Goal: Answer question/provide support: Share knowledge or assist other users

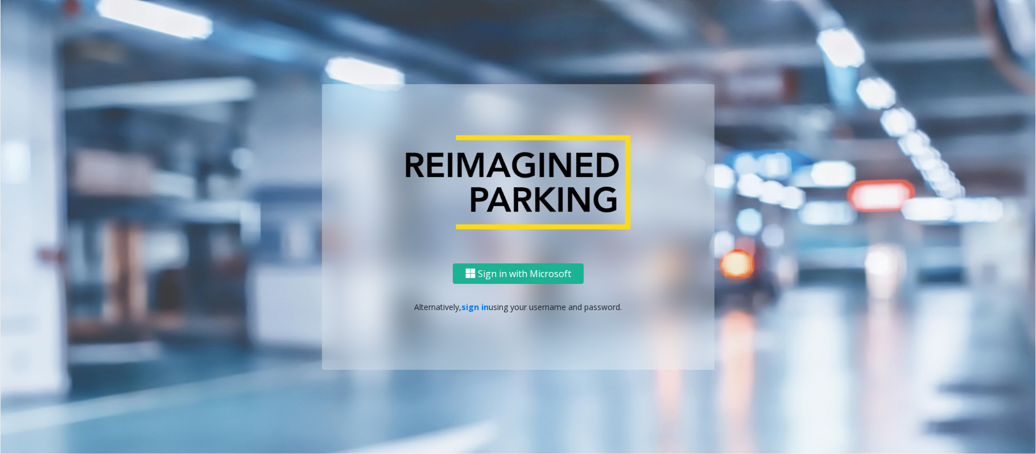
click at [483, 310] on link "sign in" at bounding box center [475, 307] width 27 height 11
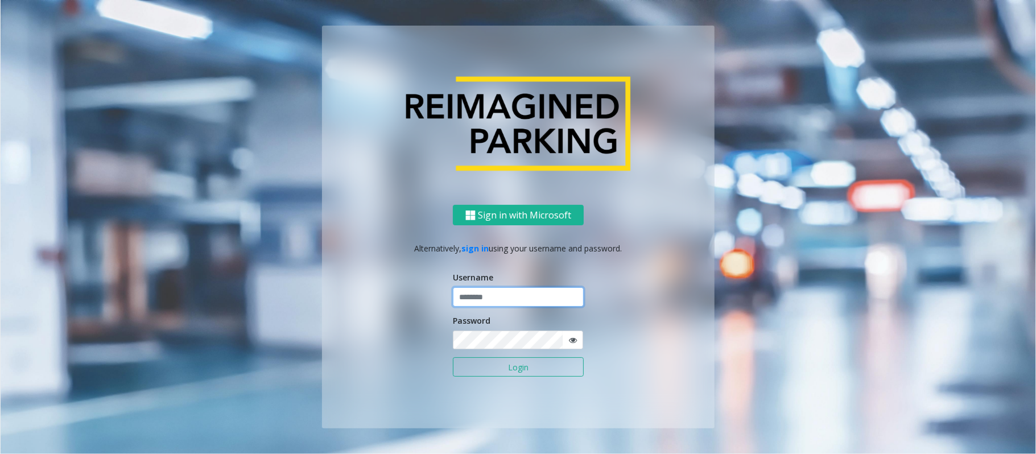
type input "******"
click at [504, 365] on button "Login" at bounding box center [518, 366] width 131 height 19
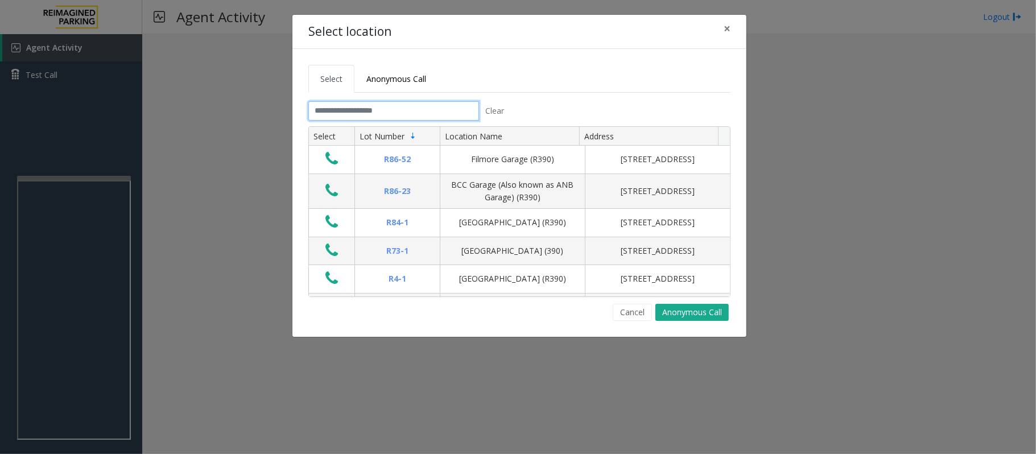
click at [385, 116] on input "text" at bounding box center [393, 110] width 171 height 19
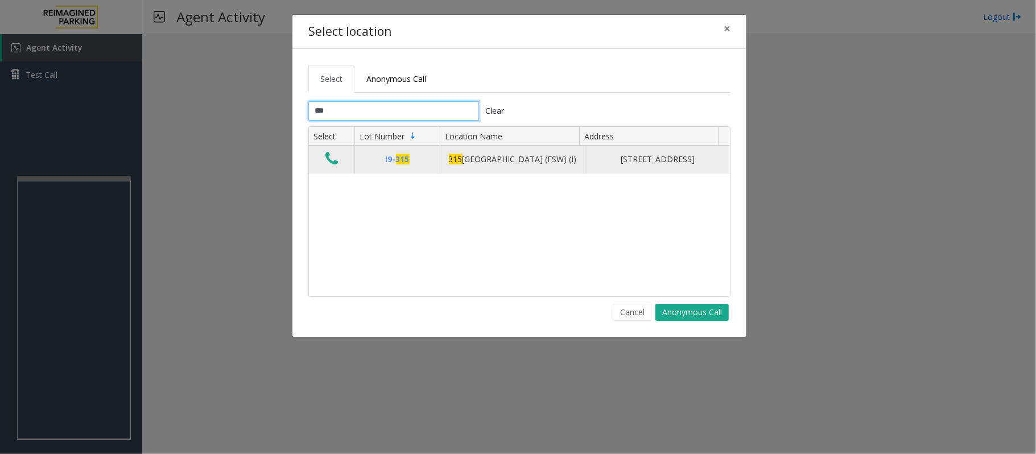
type input "***"
click at [331, 162] on icon "Data table" at bounding box center [332, 159] width 13 height 16
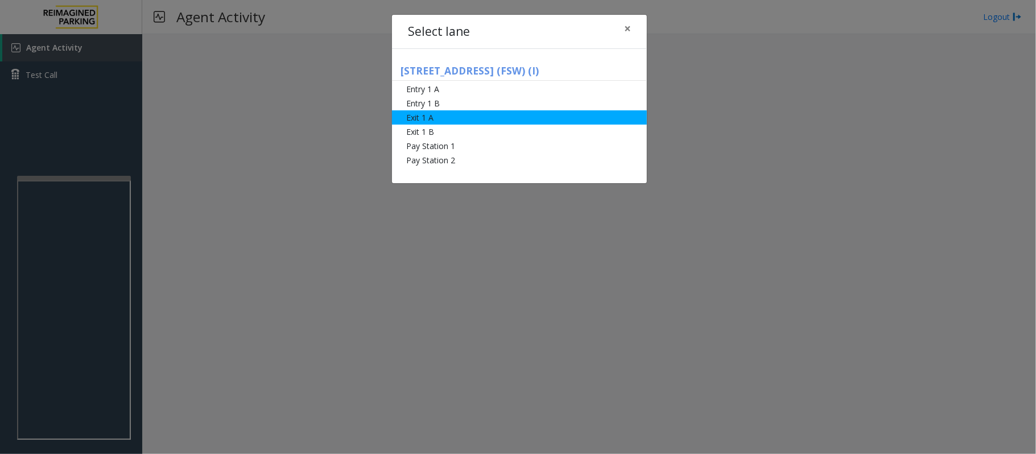
click at [504, 114] on li "Exit 1 A" at bounding box center [519, 117] width 255 height 14
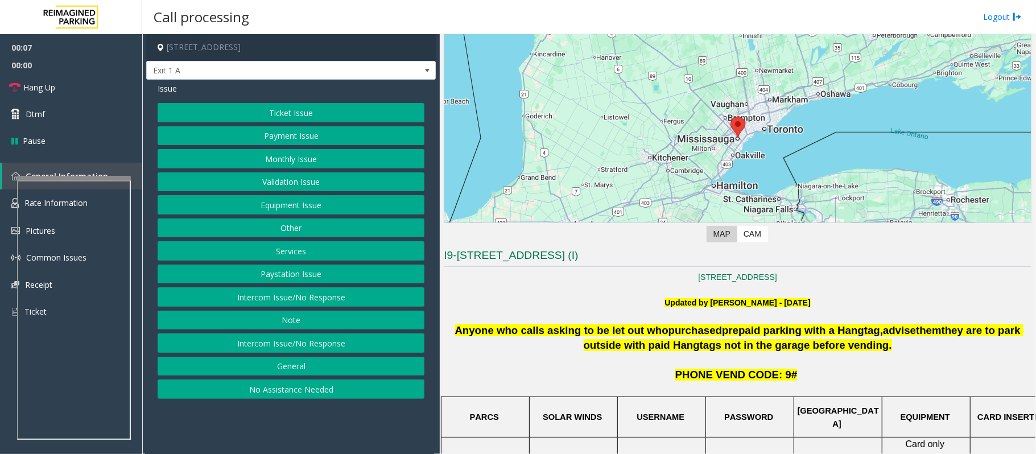
scroll to position [303, 0]
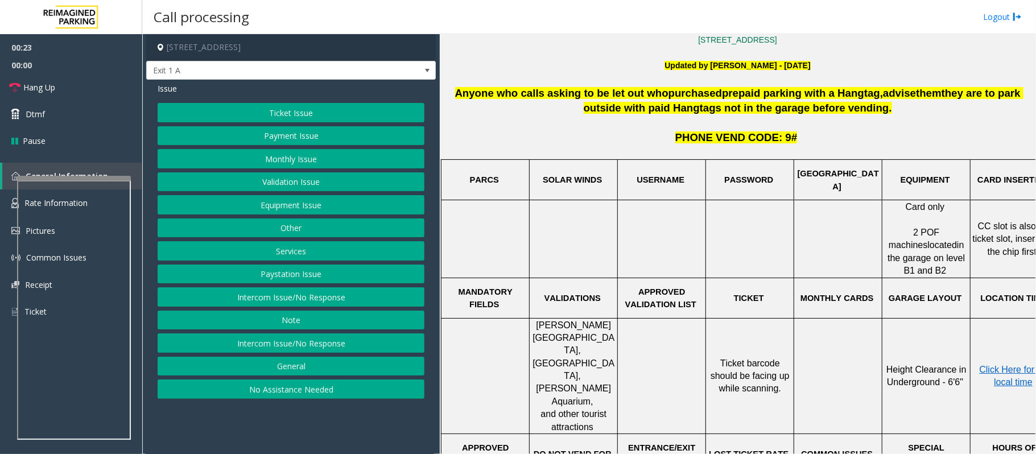
click at [269, 206] on button "Equipment Issue" at bounding box center [291, 204] width 267 height 19
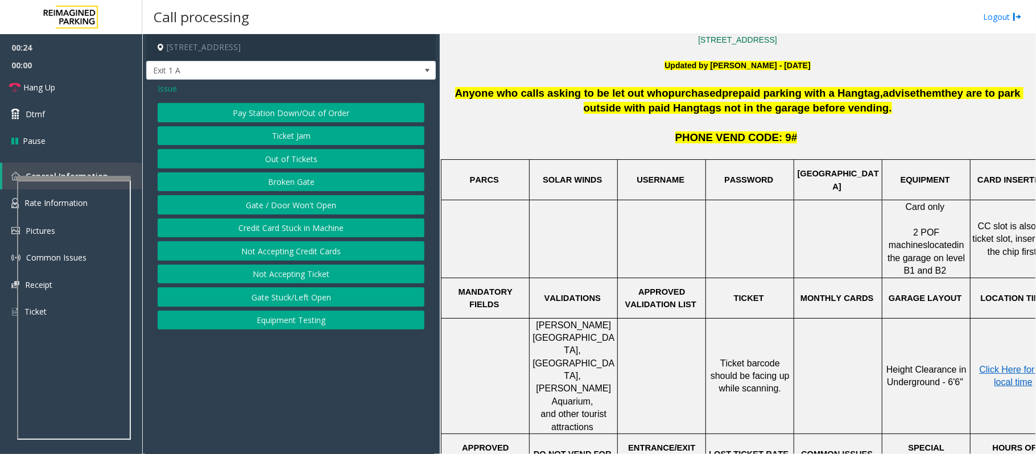
drag, startPoint x: 164, startPoint y: 90, endPoint x: 162, endPoint y: 101, distance: 11.0
click at [163, 94] on span "Issue" at bounding box center [167, 89] width 19 height 12
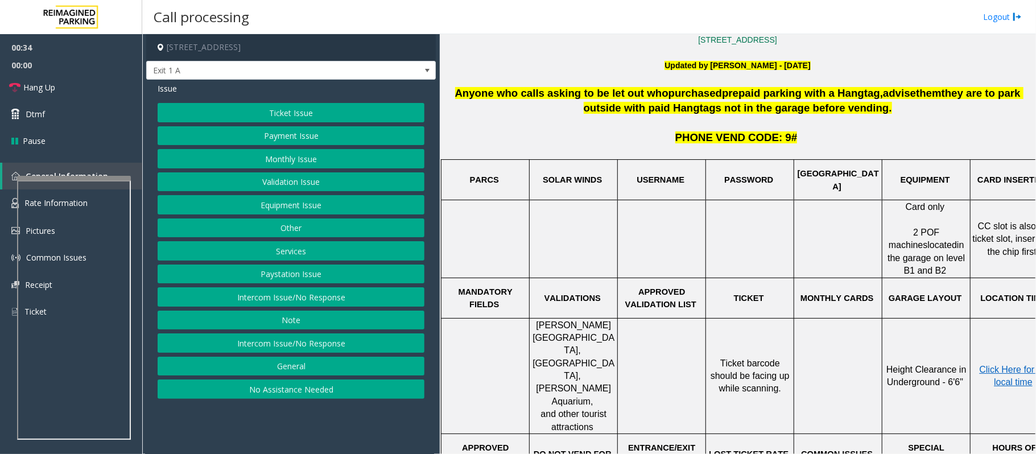
click at [285, 256] on button "Services" at bounding box center [291, 250] width 267 height 19
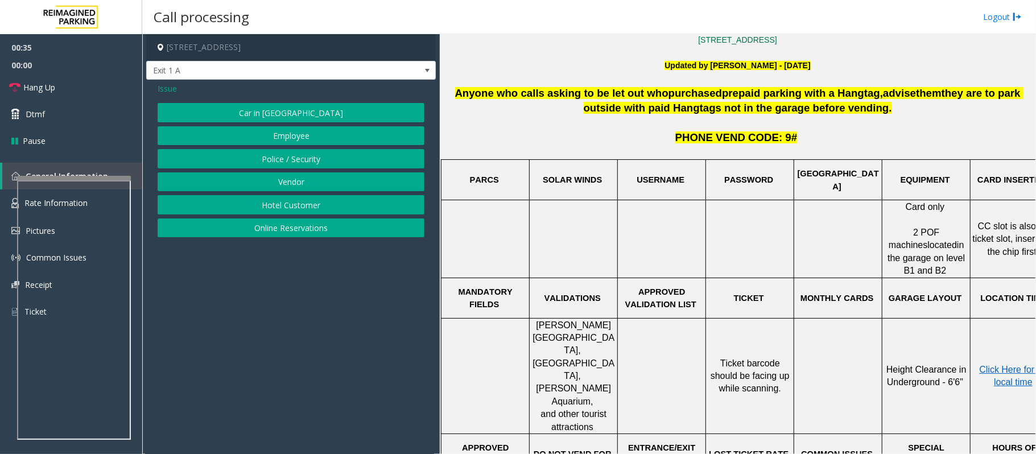
click at [281, 230] on button "Online Reservations" at bounding box center [291, 228] width 267 height 19
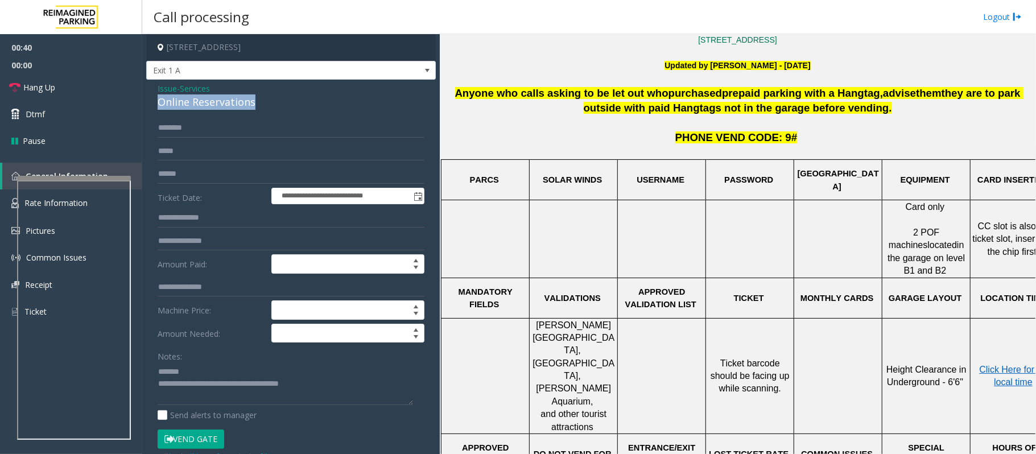
drag, startPoint x: 265, startPoint y: 100, endPoint x: 151, endPoint y: 98, distance: 113.3
click at [151, 98] on div "**********" at bounding box center [291, 434] width 290 height 708
click at [208, 372] on textarea at bounding box center [286, 383] width 256 height 43
click at [191, 374] on textarea at bounding box center [286, 383] width 256 height 43
click at [240, 100] on div "Online Reservations" at bounding box center [291, 101] width 267 height 15
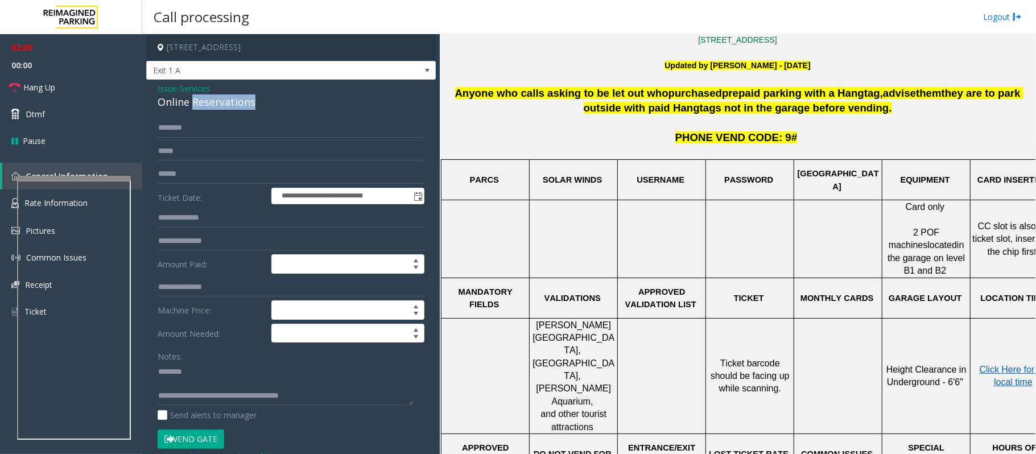
click at [240, 100] on div "Online Reservations" at bounding box center [291, 101] width 267 height 15
click at [220, 385] on textarea at bounding box center [286, 383] width 256 height 43
type textarea "**********"
click at [175, 126] on input "text" at bounding box center [291, 127] width 267 height 19
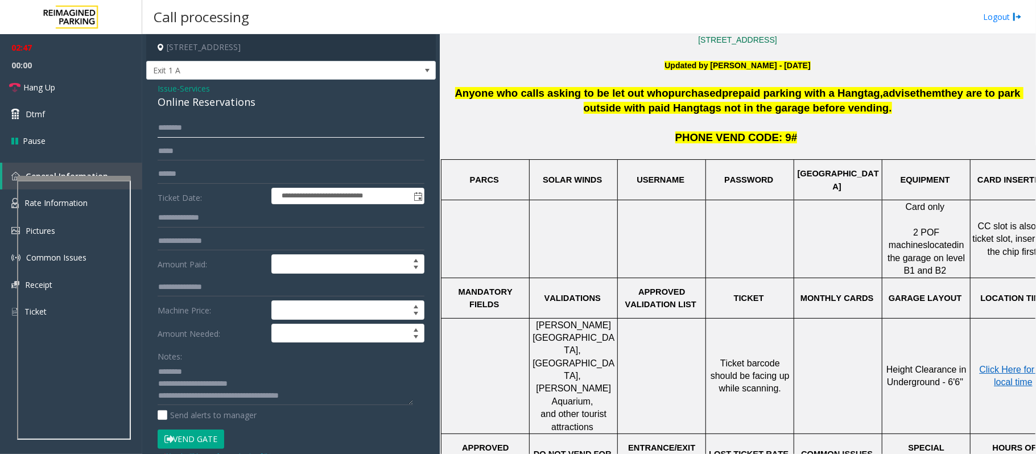
click at [178, 130] on input "*******" at bounding box center [291, 127] width 267 height 19
click at [180, 130] on input "*******" at bounding box center [291, 127] width 267 height 19
click at [183, 130] on input "*******" at bounding box center [291, 127] width 267 height 19
type input "*******"
drag, startPoint x: 156, startPoint y: 128, endPoint x: 189, endPoint y: 129, distance: 33.0
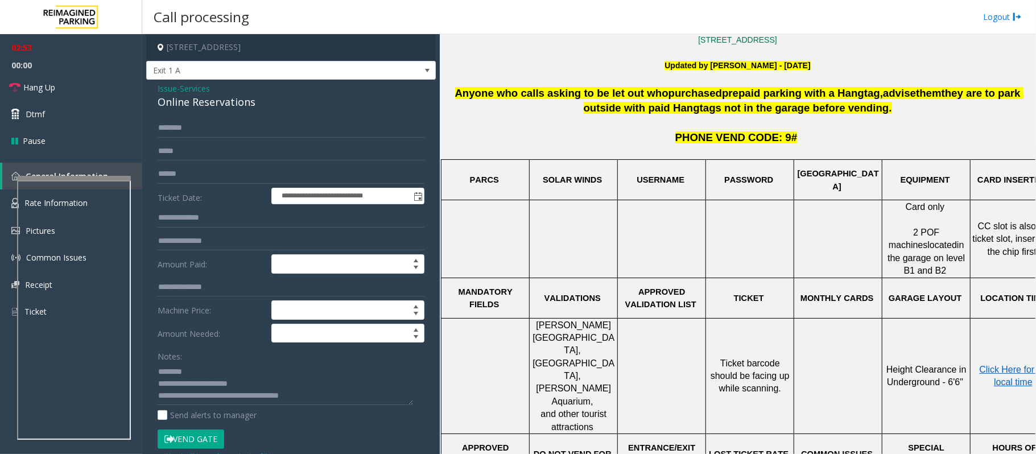
click at [189, 129] on div "**********" at bounding box center [291, 447] width 284 height 658
click at [189, 129] on input "*******" at bounding box center [291, 127] width 267 height 19
drag, startPoint x: 267, startPoint y: 101, endPoint x: 156, endPoint y: 100, distance: 111.0
click at [156, 100] on div "**********" at bounding box center [291, 434] width 290 height 708
click at [214, 437] on button "Vend Gate" at bounding box center [191, 439] width 67 height 19
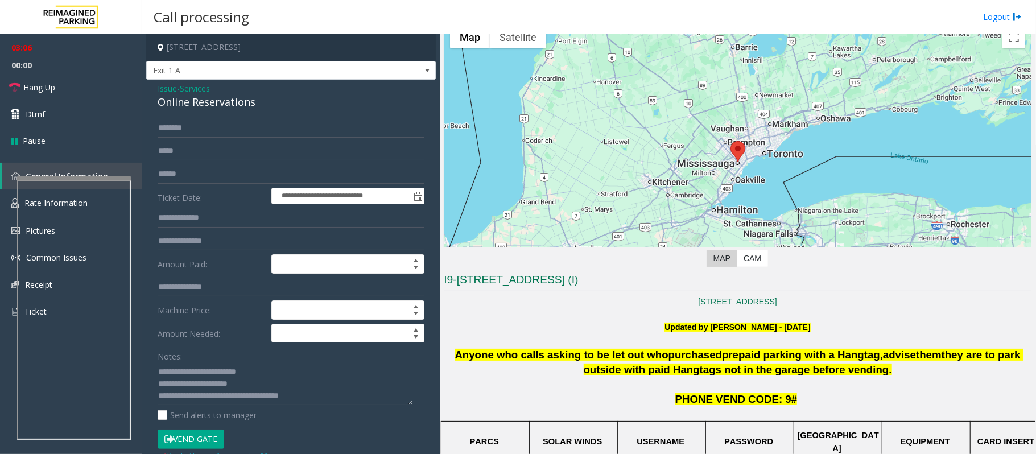
scroll to position [0, 0]
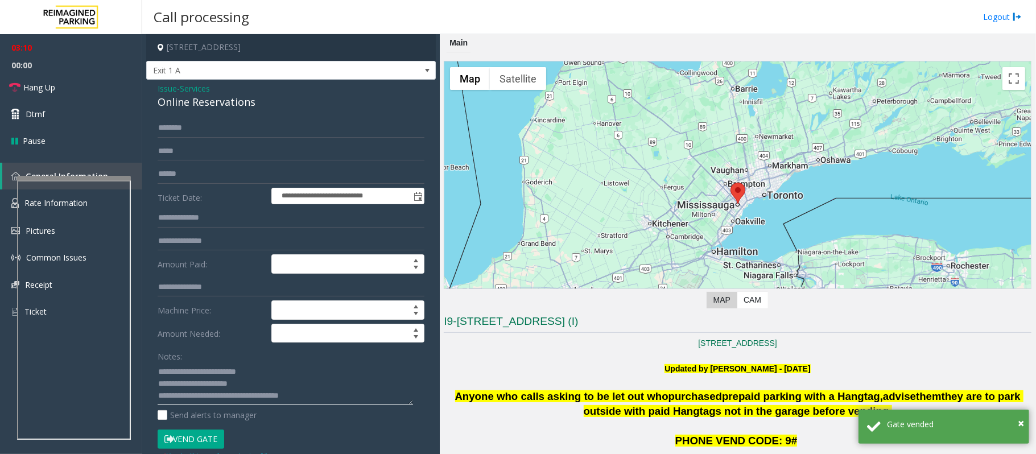
click at [328, 396] on textarea at bounding box center [286, 383] width 256 height 43
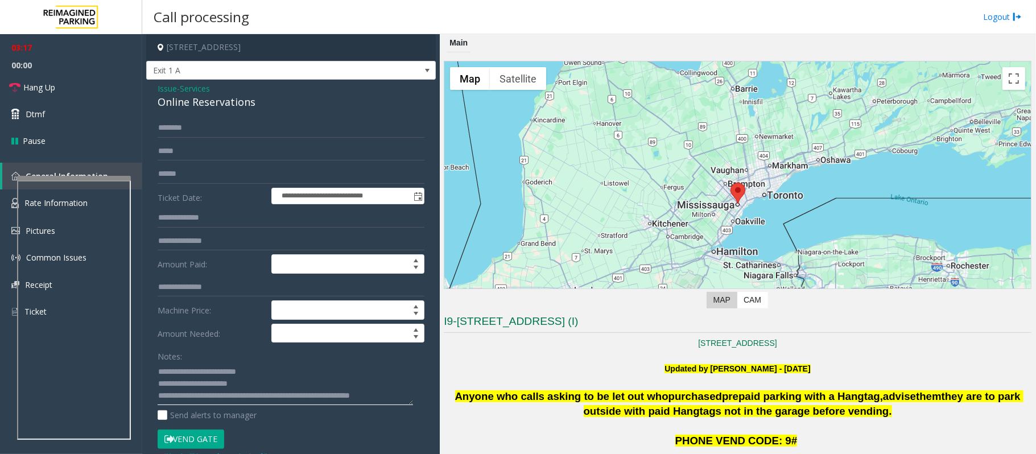
scroll to position [7, 0]
click at [61, 89] on link "Hang Up" at bounding box center [71, 87] width 142 height 27
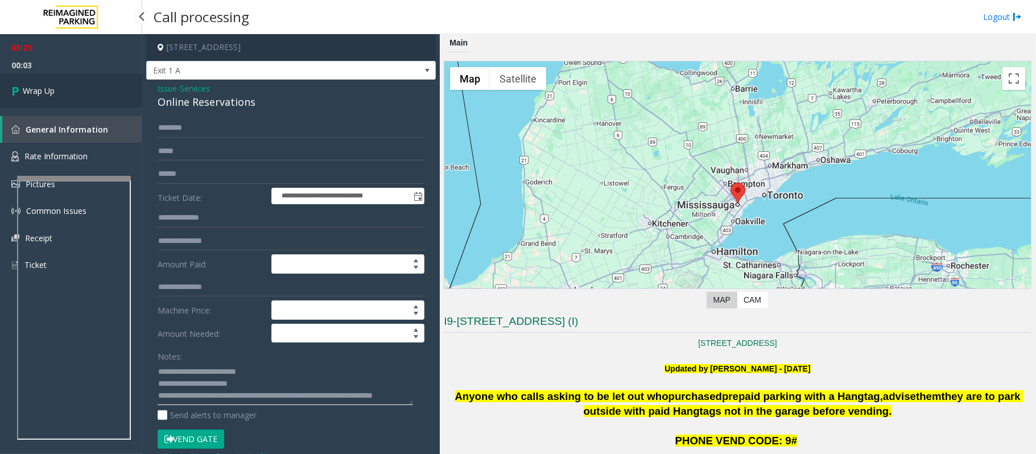
type textarea "**********"
click at [92, 96] on link "Wrap Up" at bounding box center [71, 91] width 142 height 34
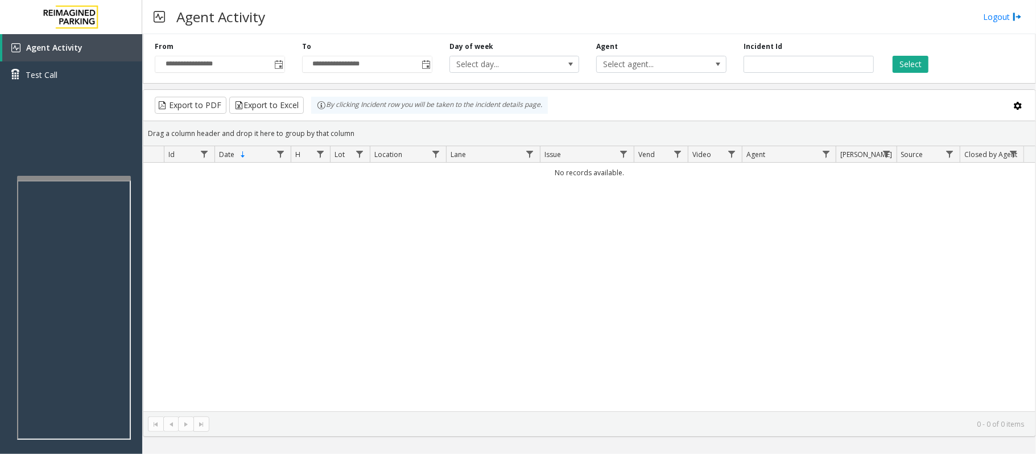
click at [879, 330] on div "No records available." at bounding box center [589, 287] width 892 height 249
click at [834, 289] on div "No records available." at bounding box center [589, 287] width 892 height 249
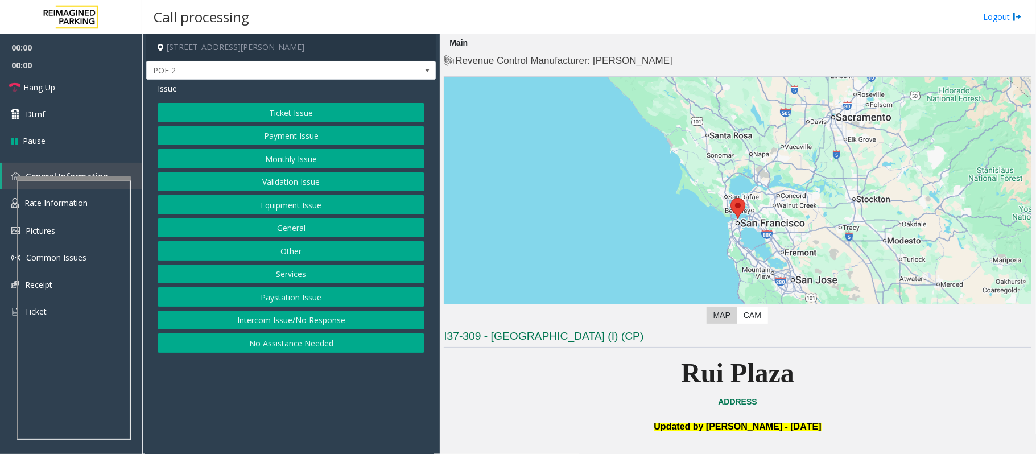
scroll to position [151, 0]
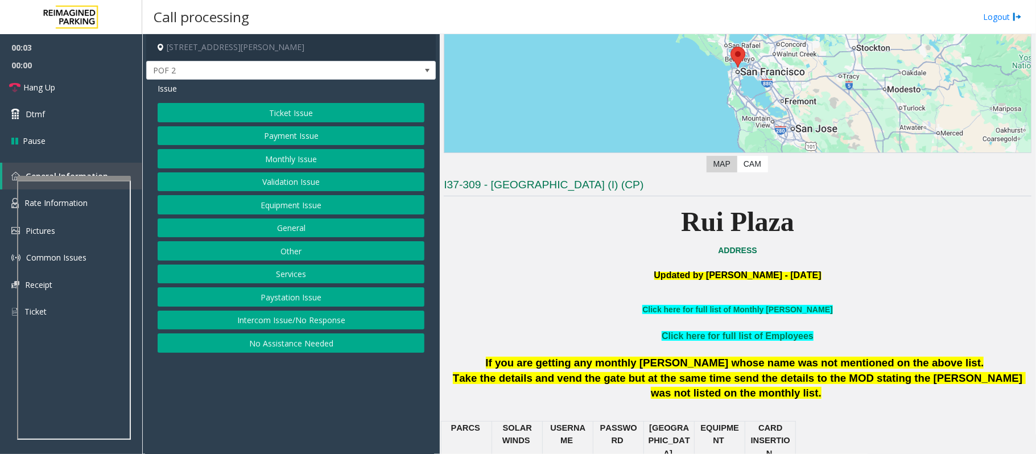
click at [231, 208] on button "Equipment Issue" at bounding box center [291, 204] width 267 height 19
click at [231, 208] on button "Gate / Door Won't Open" at bounding box center [291, 204] width 267 height 19
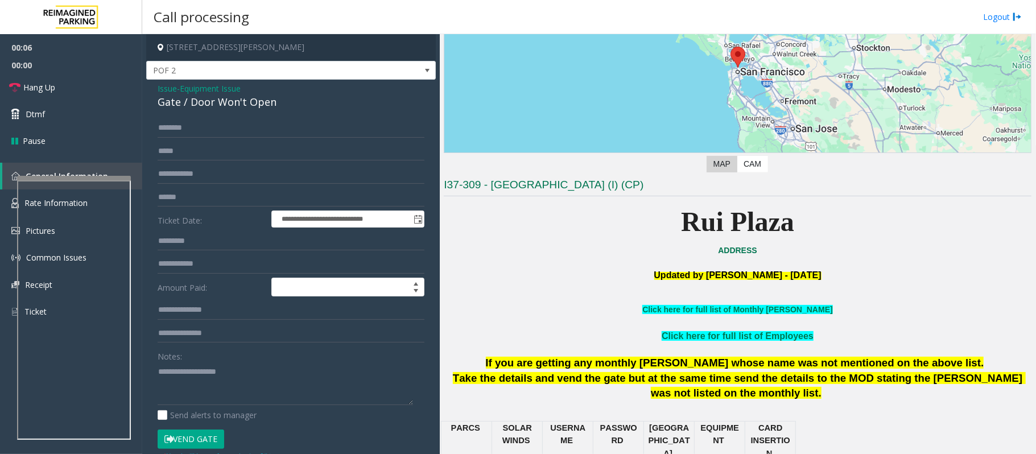
click at [173, 92] on span "Issue" at bounding box center [167, 89] width 19 height 12
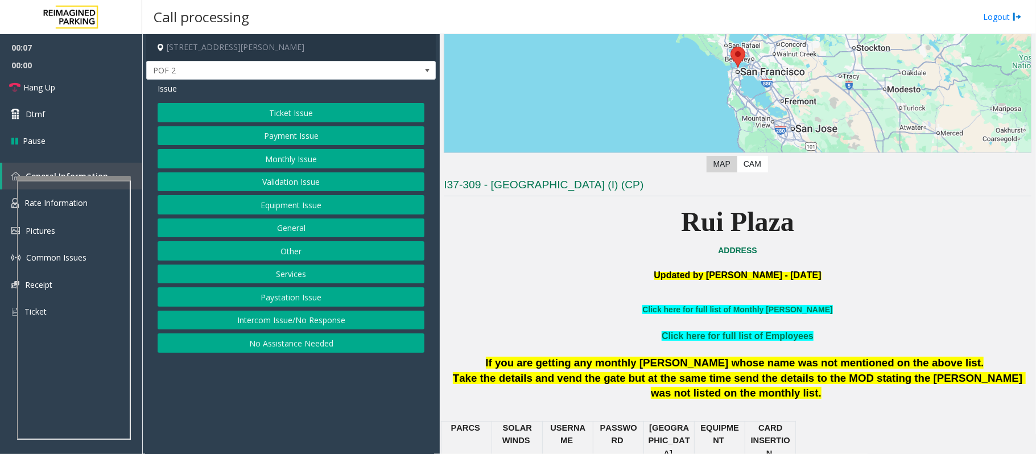
click at [278, 319] on button "Intercom Issue/No Response" at bounding box center [291, 320] width 267 height 19
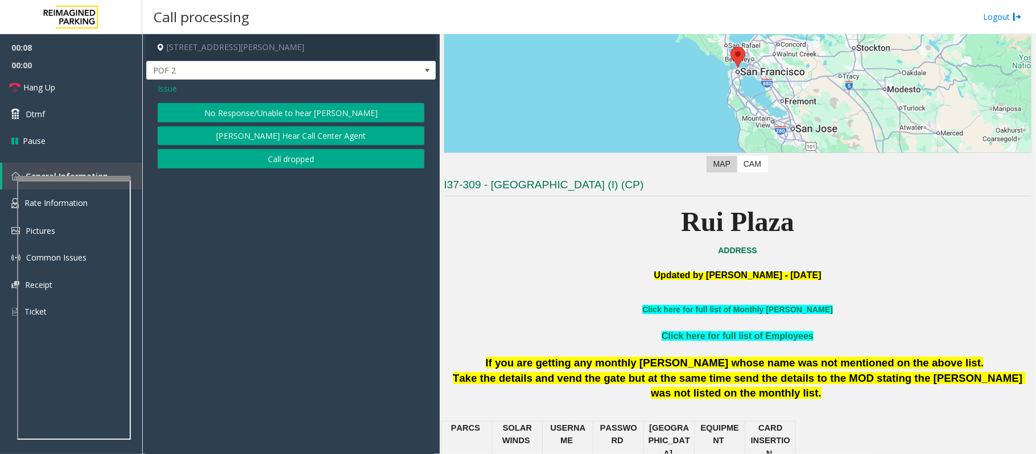
click at [246, 116] on button "No Response/Unable to hear [PERSON_NAME]" at bounding box center [291, 112] width 267 height 19
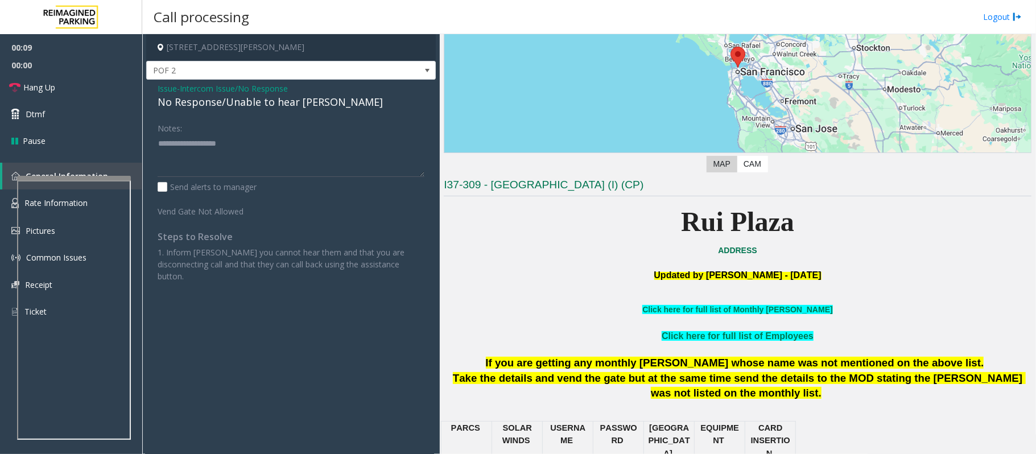
click at [217, 107] on div "No Response/Unable to hear [PERSON_NAME]" at bounding box center [291, 101] width 267 height 15
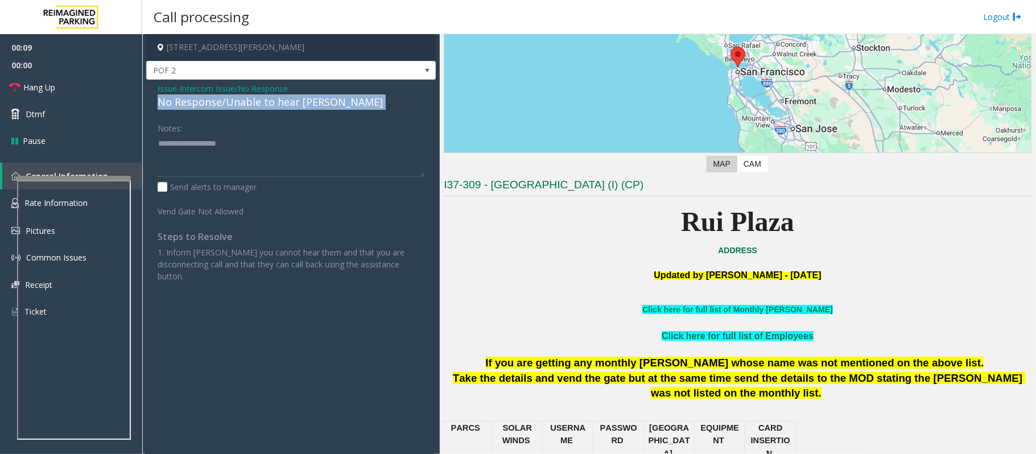
click at [217, 107] on div "No Response/Unable to hear [PERSON_NAME]" at bounding box center [291, 101] width 267 height 15
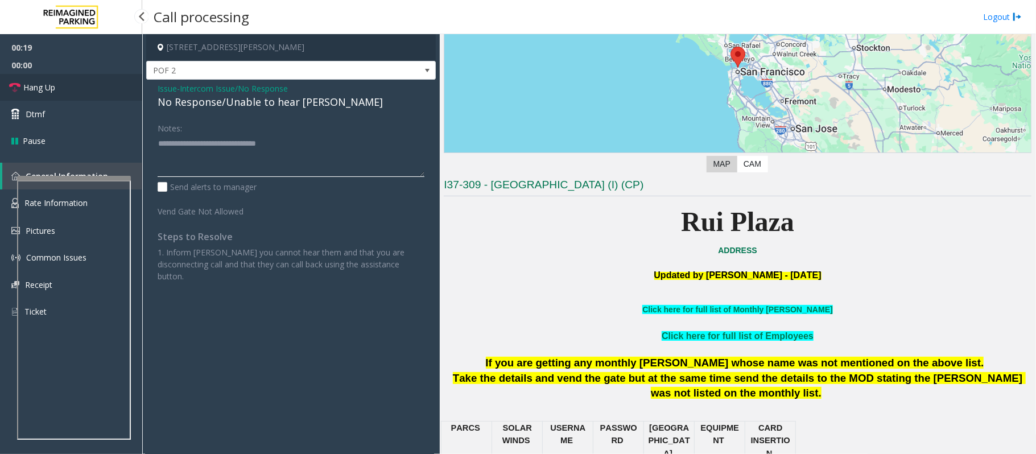
type textarea "**********"
click at [51, 89] on span "Hang Up" at bounding box center [39, 87] width 32 height 12
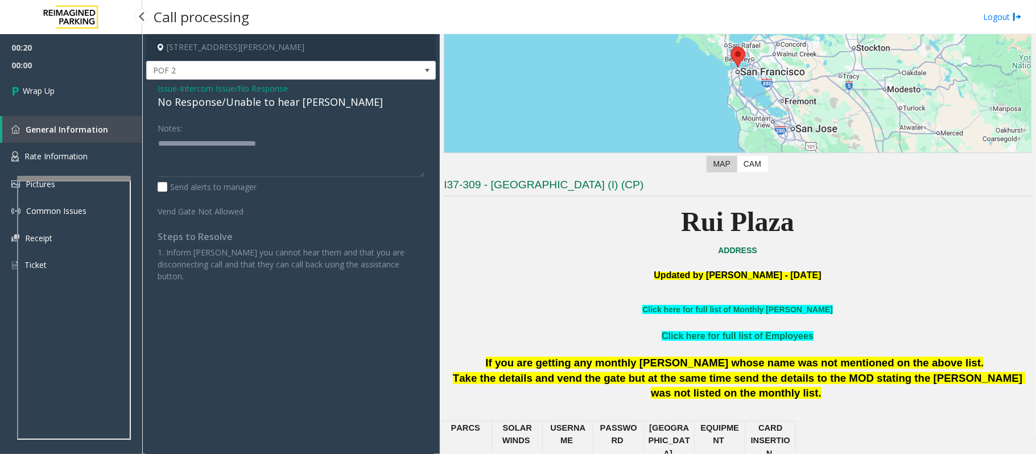
click at [51, 89] on span "Wrap Up" at bounding box center [39, 91] width 32 height 12
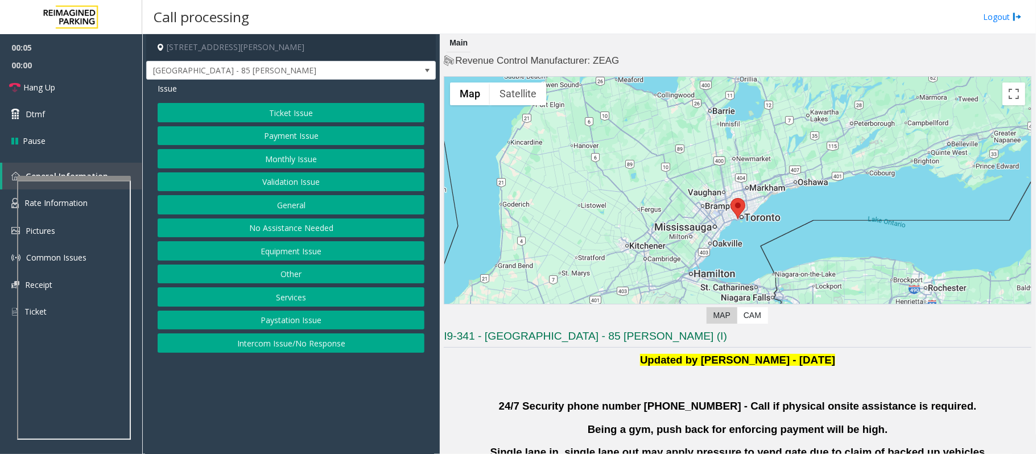
scroll to position [76, 0]
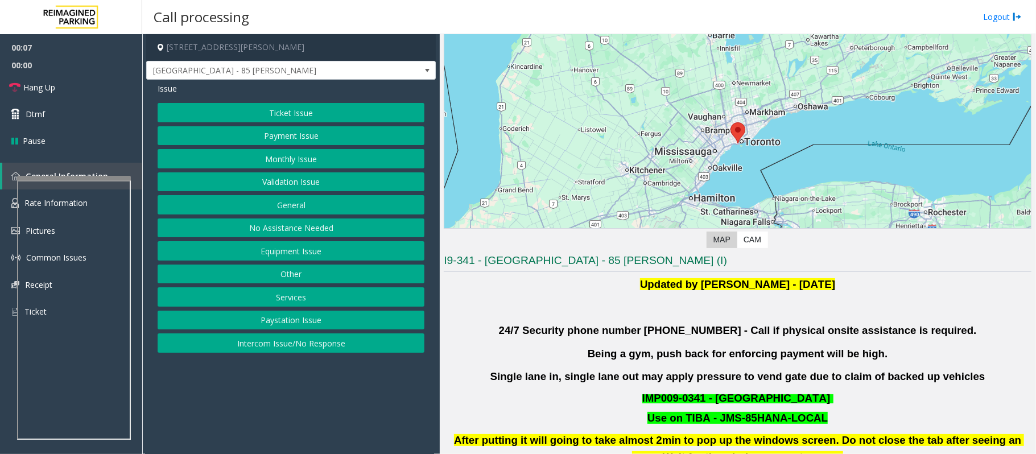
click at [285, 186] on button "Validation Issue" at bounding box center [291, 181] width 267 height 19
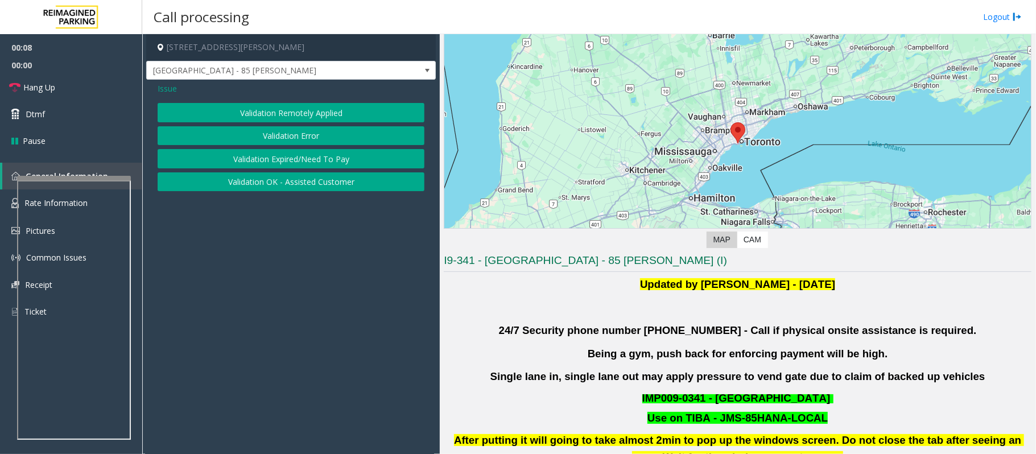
click at [270, 135] on button "Validation Error" at bounding box center [291, 135] width 267 height 19
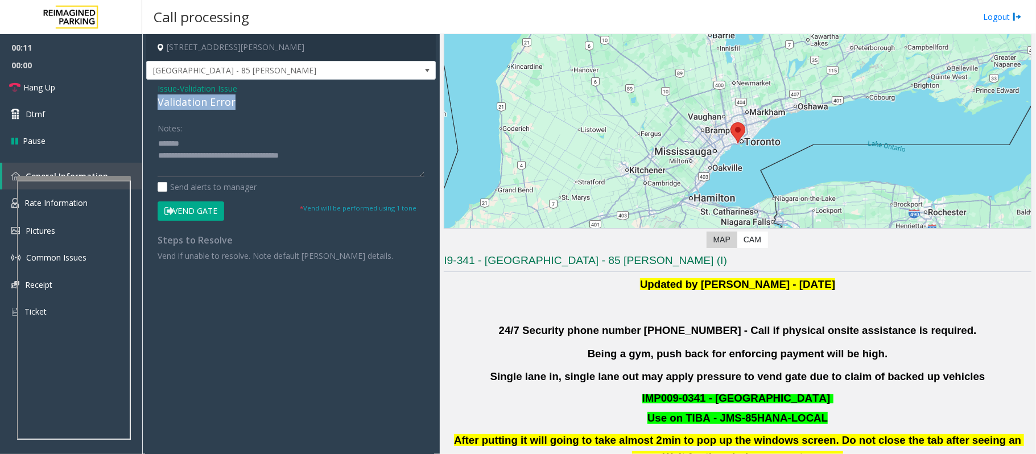
drag, startPoint x: 247, startPoint y: 98, endPoint x: 142, endPoint y: 103, distance: 104.8
click at [142, 103] on app-call-processing-form "[STREET_ADDRESS][PERSON_NAME] [GEOGRAPHIC_DATA] - 85 [PERSON_NAME] Issue - Vali…" at bounding box center [291, 244] width 298 height 420
click at [275, 139] on textarea at bounding box center [291, 155] width 267 height 43
click at [240, 144] on textarea at bounding box center [291, 155] width 267 height 43
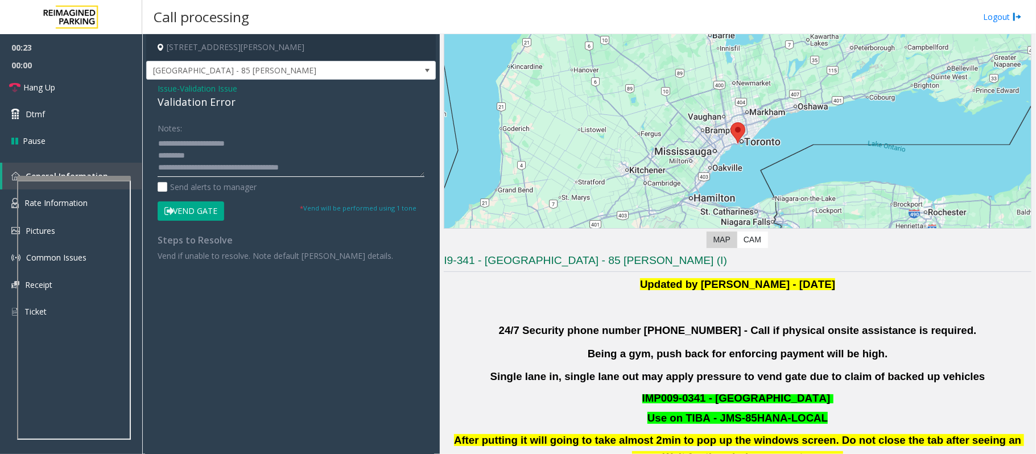
click at [212, 154] on textarea at bounding box center [291, 155] width 267 height 43
type textarea "**********"
drag, startPoint x: 294, startPoint y: 44, endPoint x: 238, endPoint y: 47, distance: 56.4
click at [238, 47] on h4 "[STREET_ADDRESS][PERSON_NAME]" at bounding box center [291, 47] width 290 height 27
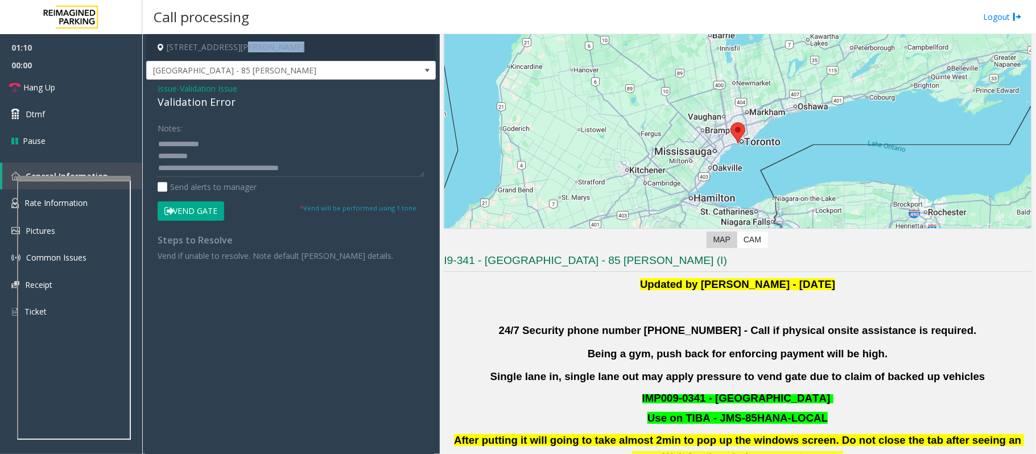
copy h4 "[GEOGRAPHIC_DATA], [GEOGRAPHIC_DATA]"
click at [211, 204] on button "Vend Gate" at bounding box center [191, 210] width 67 height 19
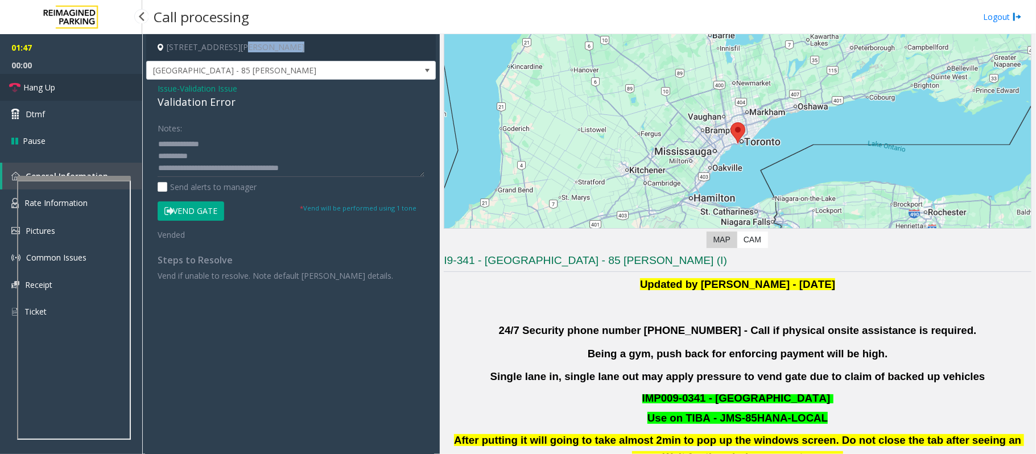
click at [51, 85] on span "Hang Up" at bounding box center [39, 87] width 32 height 12
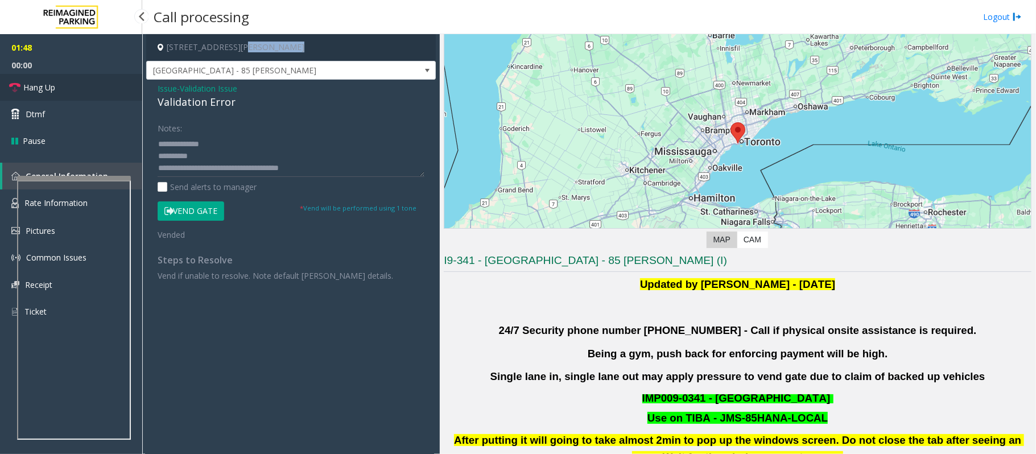
click at [51, 85] on span "Hang Up" at bounding box center [39, 87] width 32 height 12
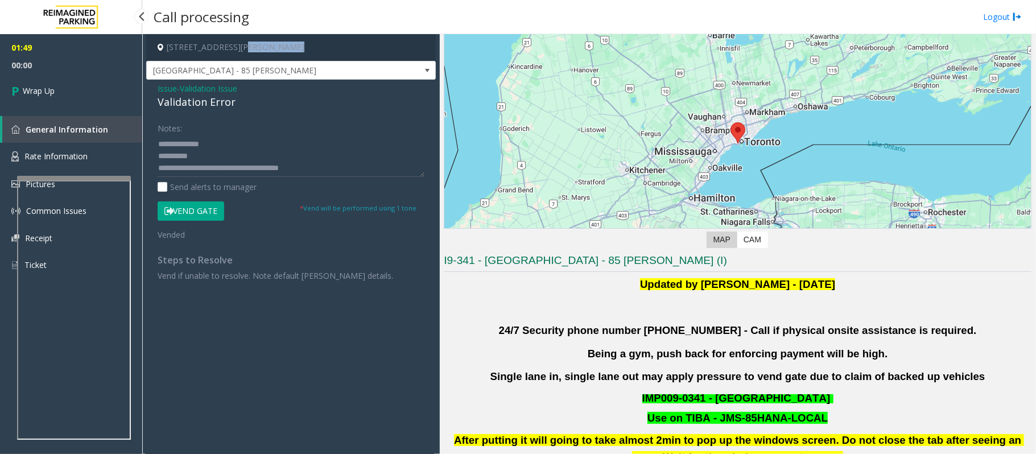
click at [51, 85] on span "Wrap Up" at bounding box center [39, 91] width 32 height 12
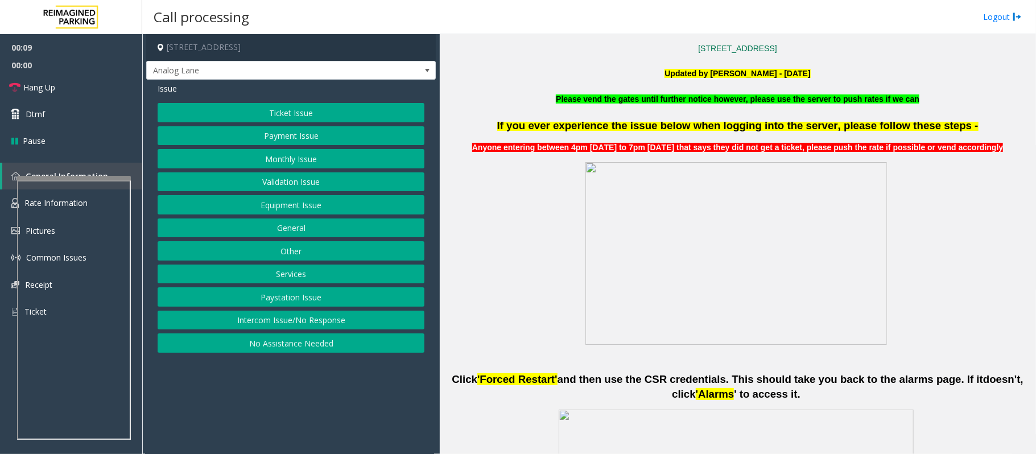
scroll to position [379, 0]
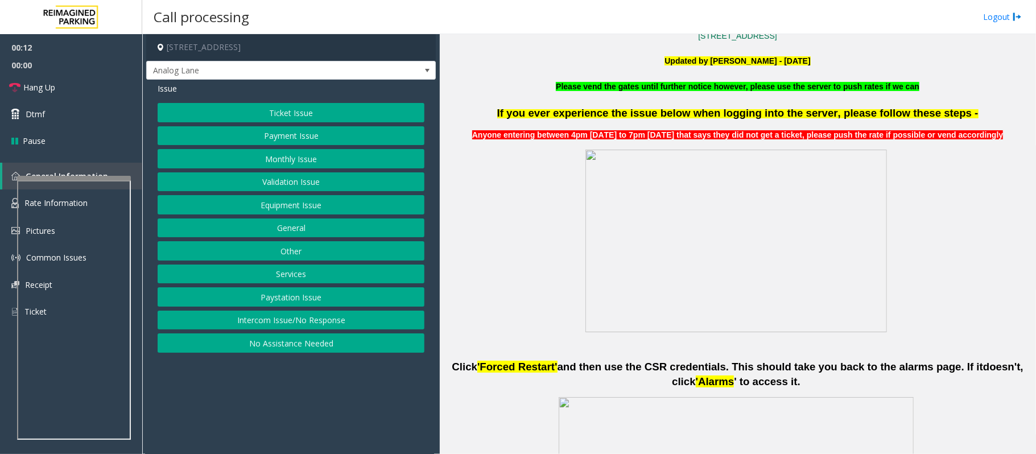
click at [296, 209] on button "Equipment Issue" at bounding box center [291, 204] width 267 height 19
click at [290, 205] on button "Gate / Door Won't Open" at bounding box center [291, 204] width 267 height 19
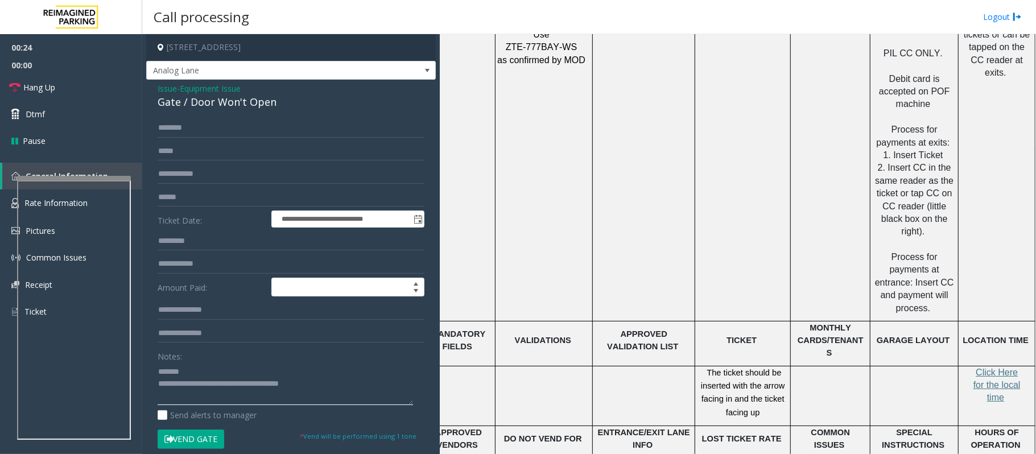
scroll to position [1441, 32]
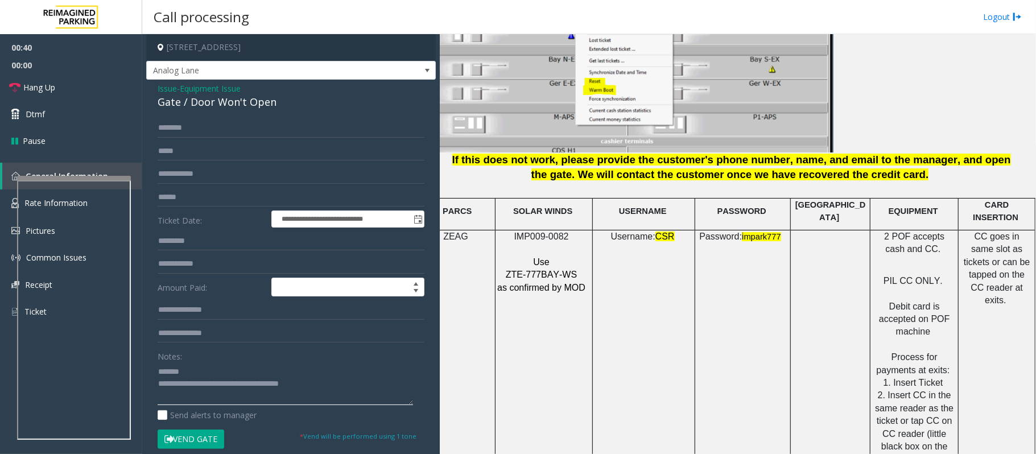
type textarea "**********"
click at [164, 87] on span "Issue" at bounding box center [167, 89] width 19 height 12
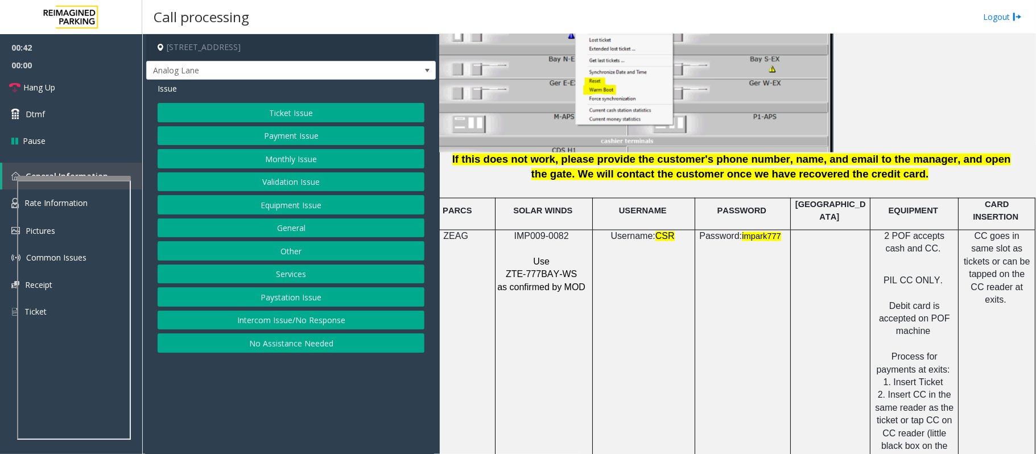
click at [283, 134] on button "Payment Issue" at bounding box center [291, 135] width 267 height 19
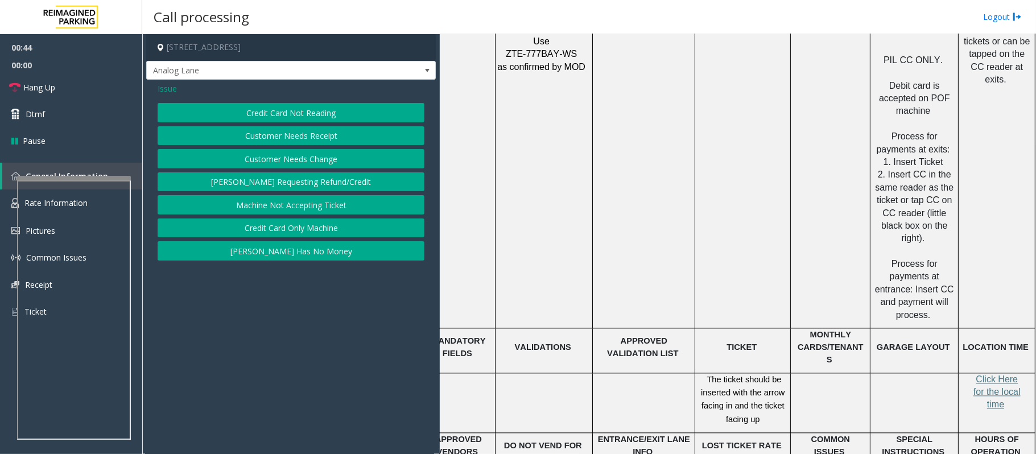
scroll to position [1669, 32]
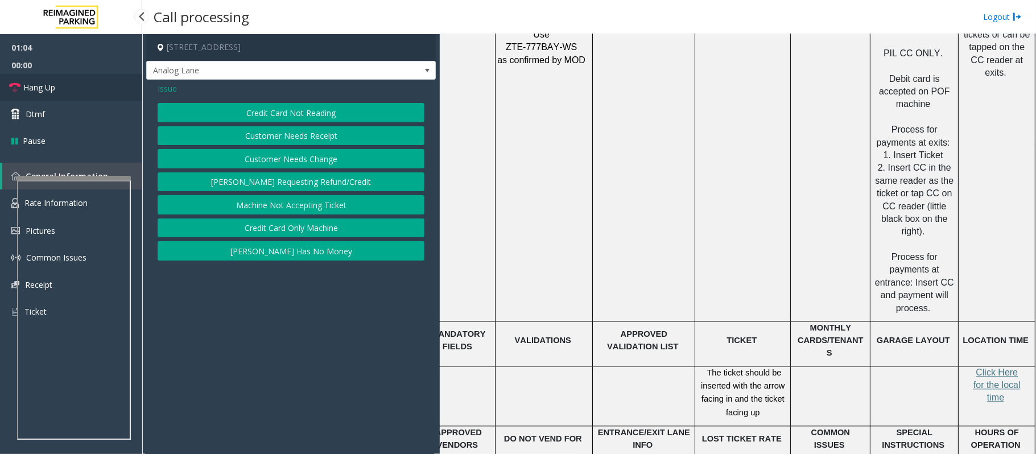
click at [38, 84] on span "Hang Up" at bounding box center [39, 87] width 32 height 12
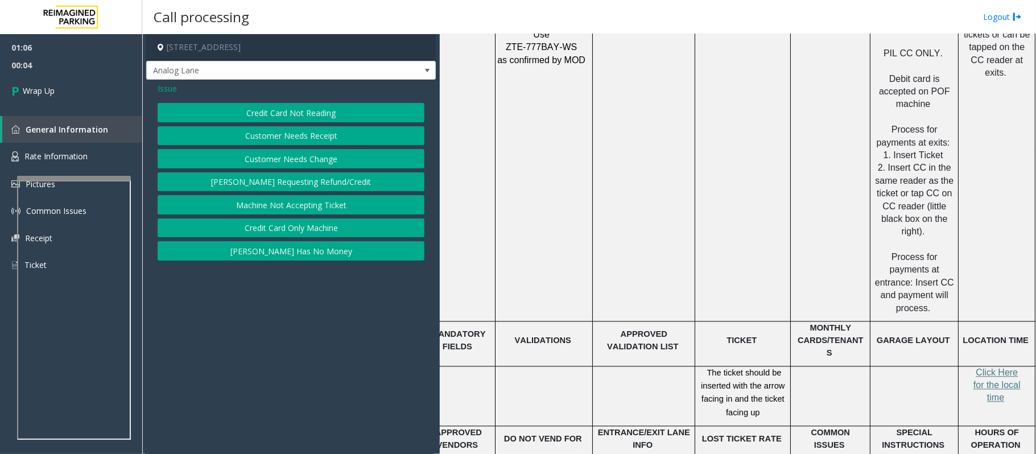
click at [313, 230] on button "Credit Card Only Machine" at bounding box center [291, 228] width 267 height 19
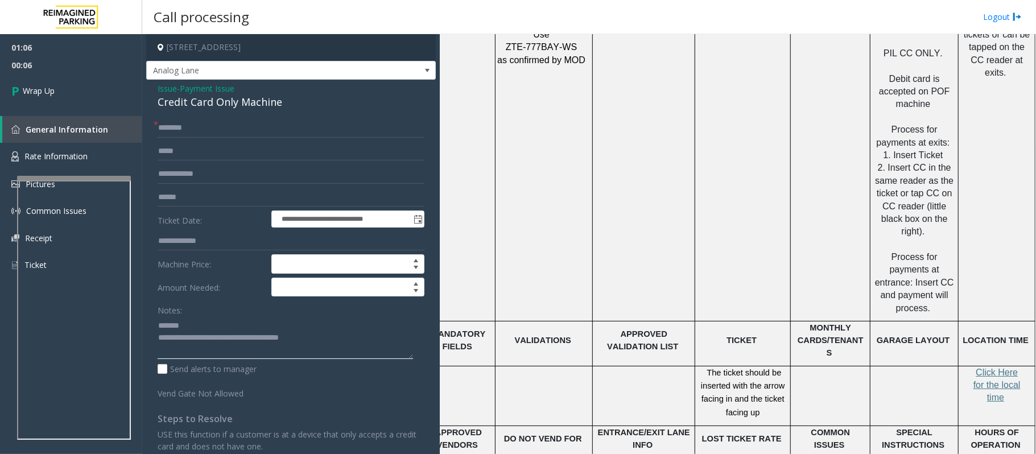
click at [215, 322] on textarea at bounding box center [286, 337] width 256 height 43
type textarea "**********"
click at [176, 127] on input "text" at bounding box center [291, 127] width 267 height 19
type input "**"
drag, startPoint x: 327, startPoint y: 339, endPoint x: 204, endPoint y: 337, distance: 122.9
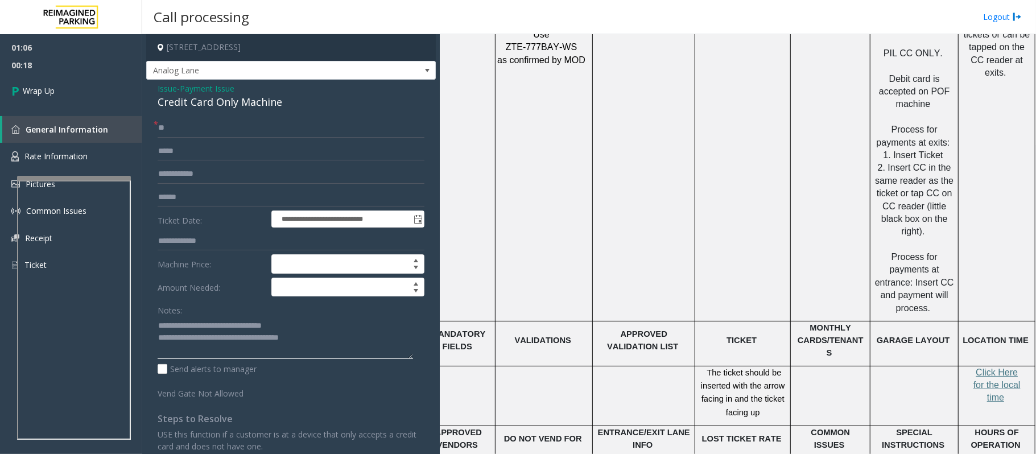
click at [204, 337] on textarea at bounding box center [286, 337] width 256 height 43
type textarea "**********"
click at [42, 85] on span "Wrap Up" at bounding box center [39, 91] width 32 height 12
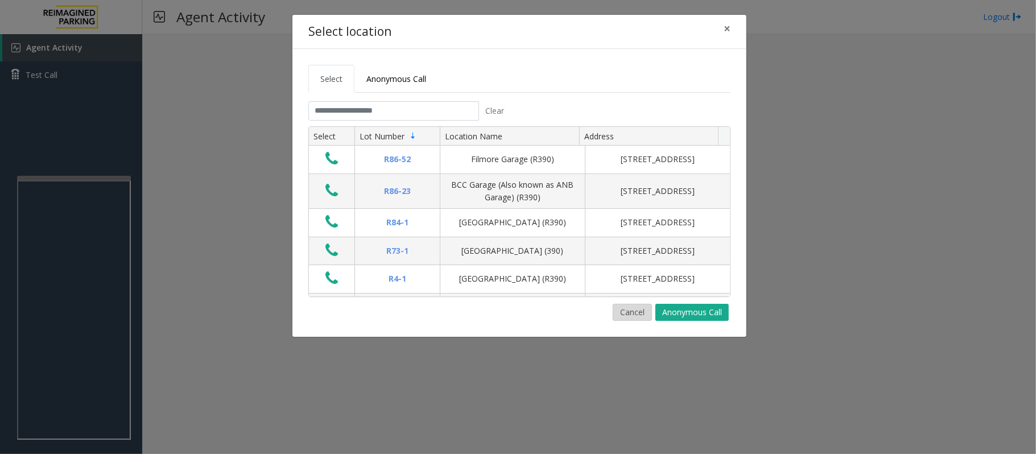
click at [629, 312] on button "Cancel" at bounding box center [632, 312] width 39 height 17
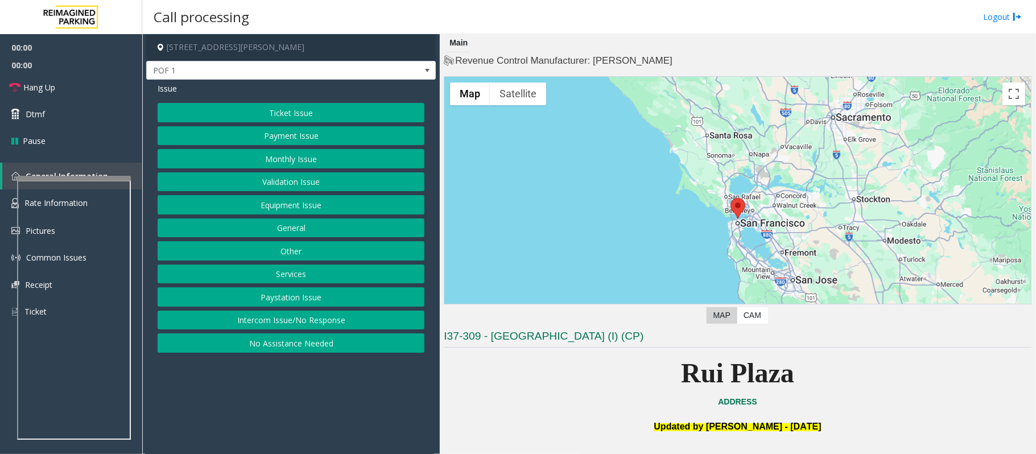
scroll to position [228, 0]
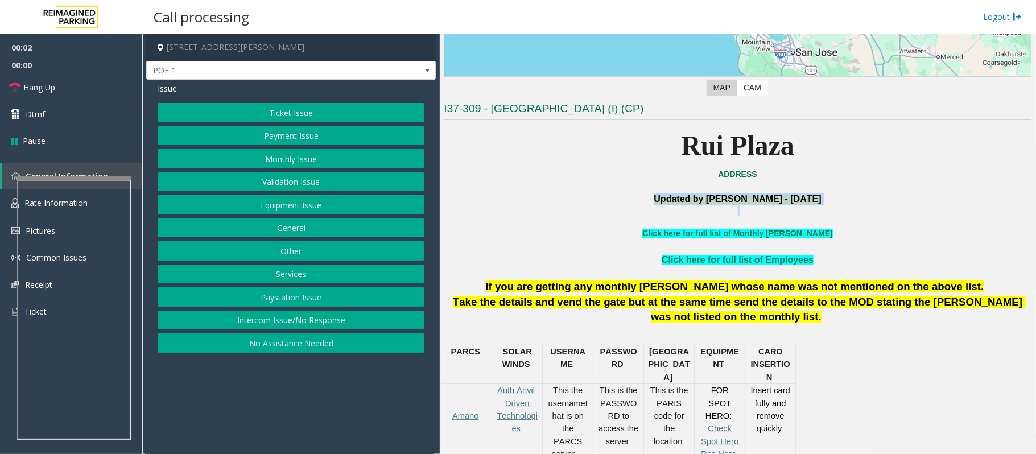
drag, startPoint x: 636, startPoint y: 199, endPoint x: 895, endPoint y: 212, distance: 259.8
click at [895, 212] on p at bounding box center [738, 210] width 588 height 11
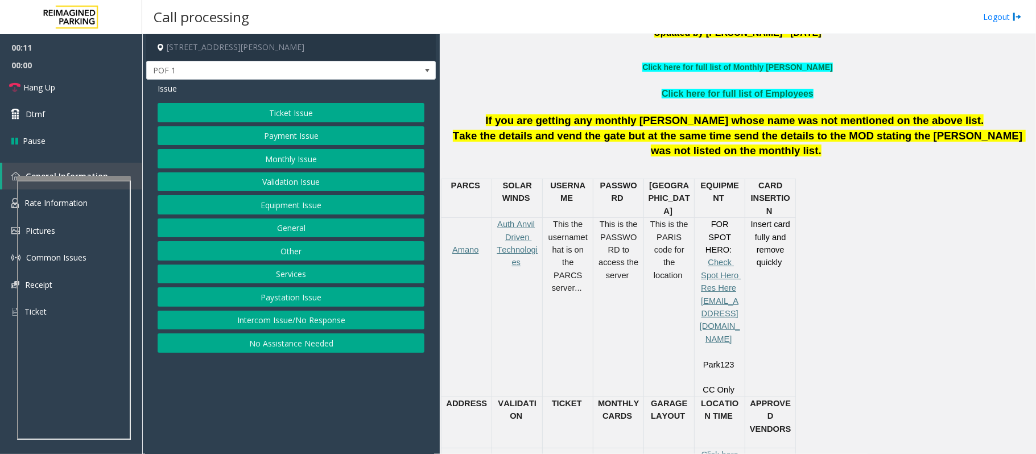
scroll to position [455, 0]
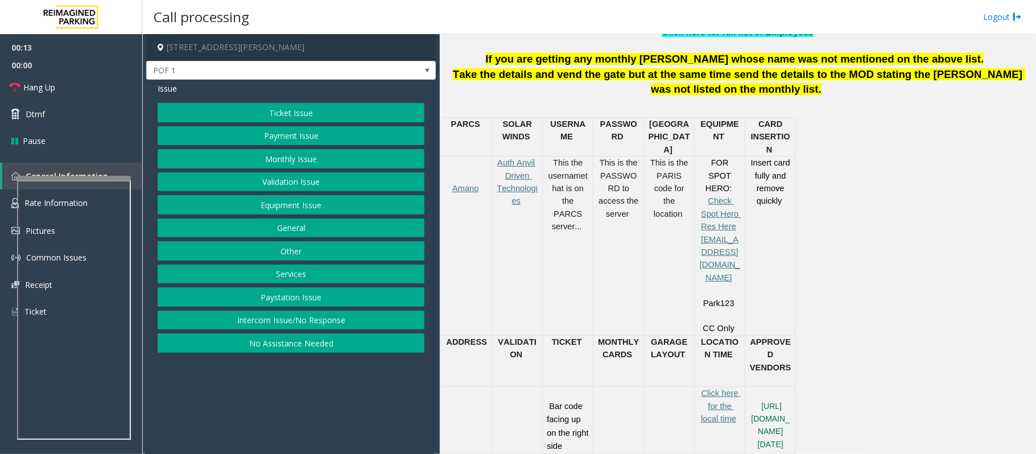
click at [265, 208] on button "Equipment Issue" at bounding box center [291, 204] width 267 height 19
click at [269, 208] on button "Gate / Door Won't Open" at bounding box center [291, 204] width 267 height 19
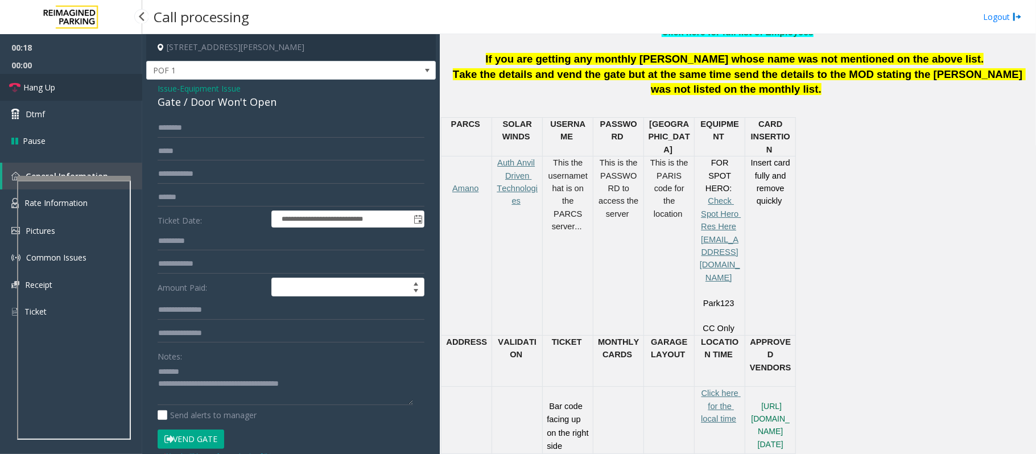
click at [42, 89] on span "Hang Up" at bounding box center [39, 87] width 32 height 12
click at [200, 368] on textarea at bounding box center [286, 383] width 256 height 43
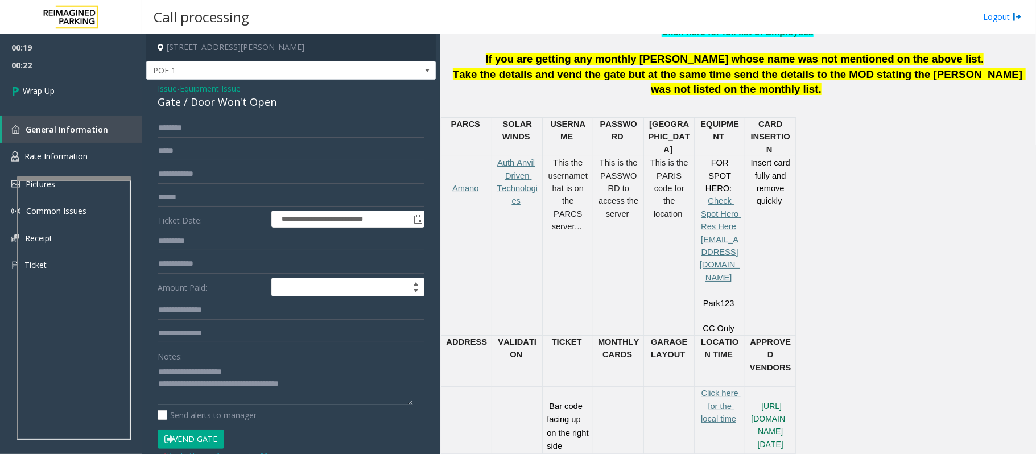
drag, startPoint x: 332, startPoint y: 381, endPoint x: 206, endPoint y: 383, distance: 126.3
click at [206, 383] on textarea at bounding box center [286, 383] width 256 height 43
click at [216, 388] on textarea at bounding box center [286, 383] width 256 height 43
paste textarea "**********"
type textarea "**********"
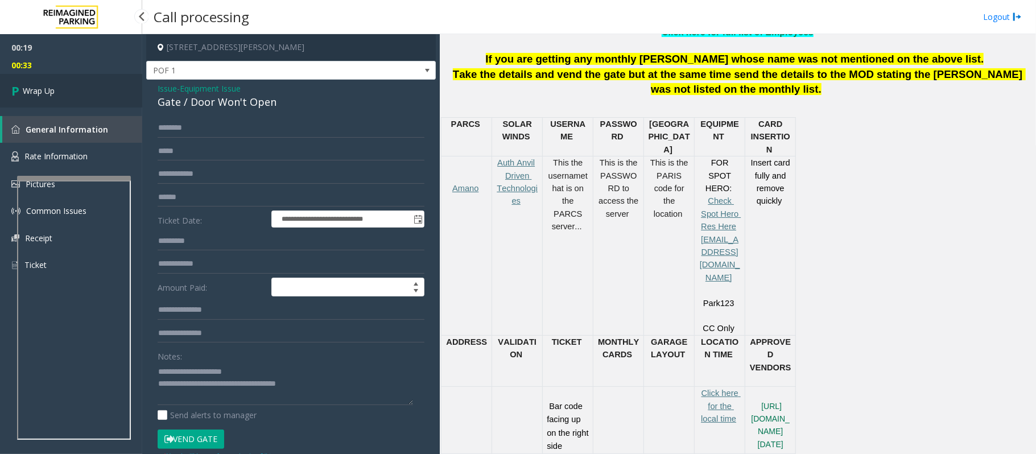
click at [47, 101] on link "Wrap Up" at bounding box center [71, 91] width 142 height 34
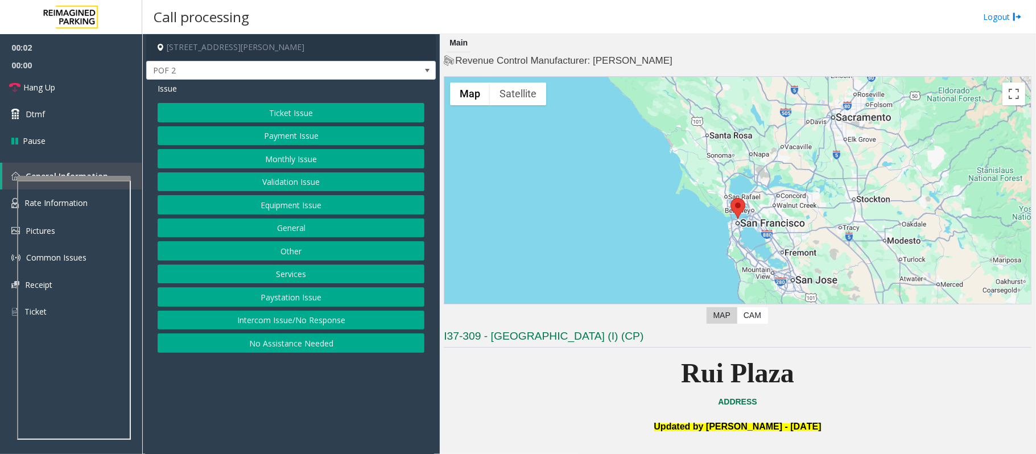
click at [274, 212] on button "Equipment Issue" at bounding box center [291, 204] width 267 height 19
click at [273, 207] on button "Gate / Door Won't Open" at bounding box center [291, 204] width 267 height 19
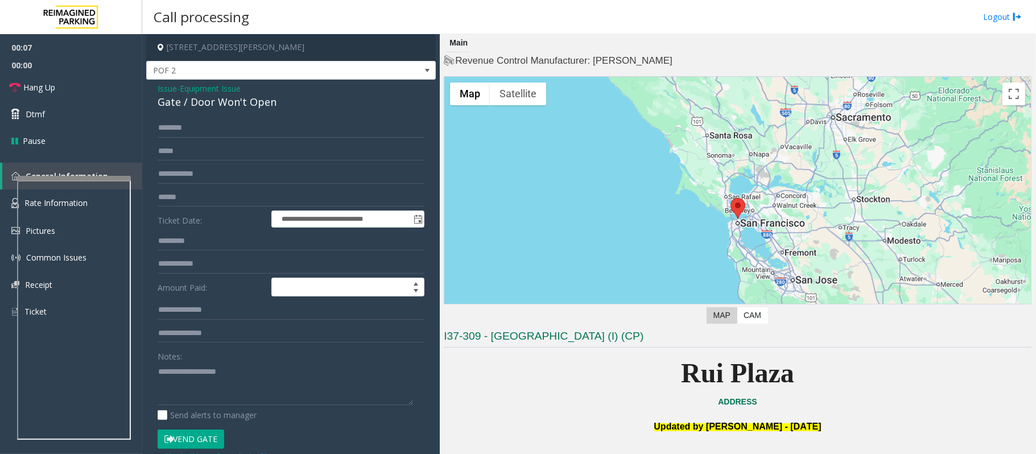
click at [166, 89] on span "Issue" at bounding box center [167, 89] width 19 height 12
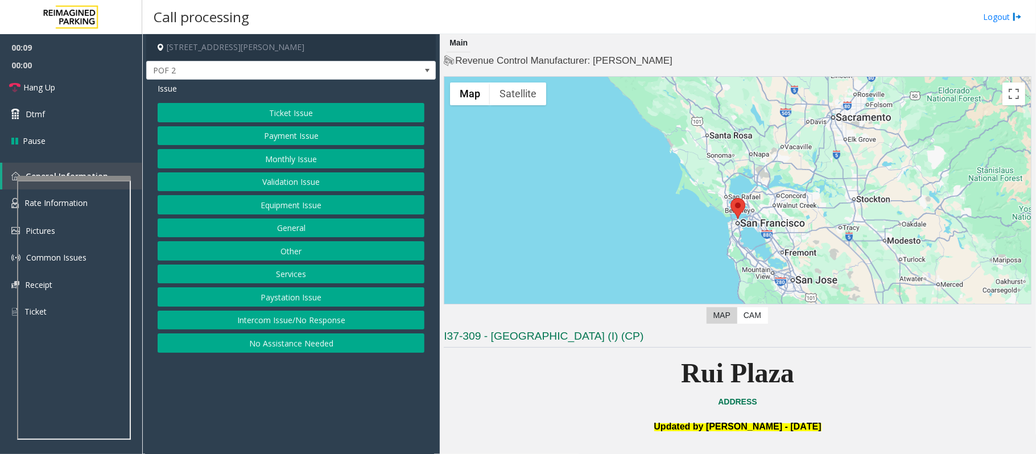
drag, startPoint x: 252, startPoint y: 318, endPoint x: 247, endPoint y: 171, distance: 146.9
click at [251, 313] on div "Ticket Issue Payment Issue Monthly Issue Validation Issue Equipment Issue Gener…" at bounding box center [291, 228] width 267 height 250
click at [256, 112] on button "Ticket Issue" at bounding box center [291, 112] width 267 height 19
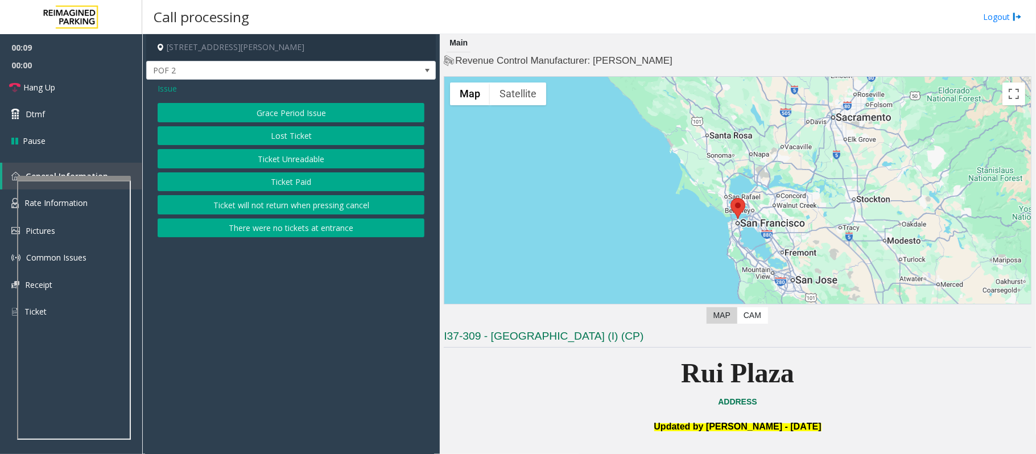
click at [249, 108] on button "Grace Period Issue" at bounding box center [291, 112] width 267 height 19
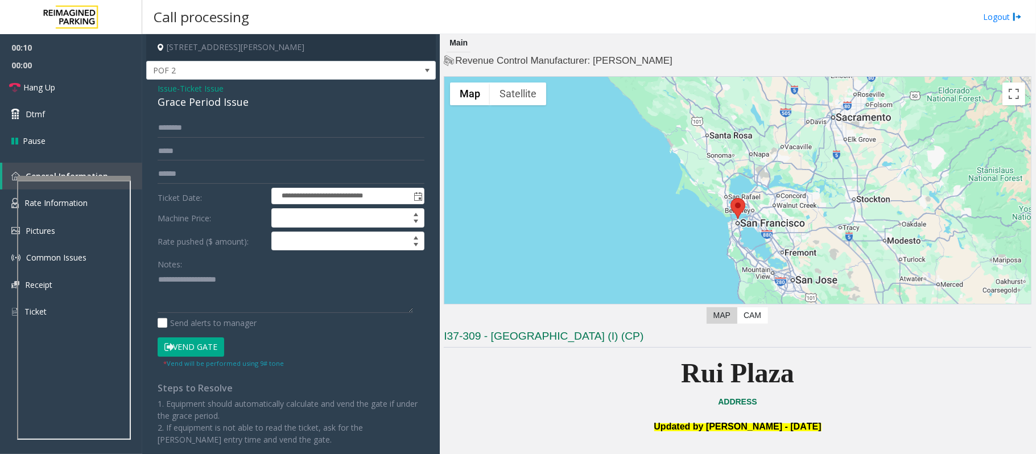
click at [249, 108] on div "Grace Period Issue" at bounding box center [291, 101] width 267 height 15
click at [205, 93] on span "Ticket Issue" at bounding box center [202, 89] width 44 height 12
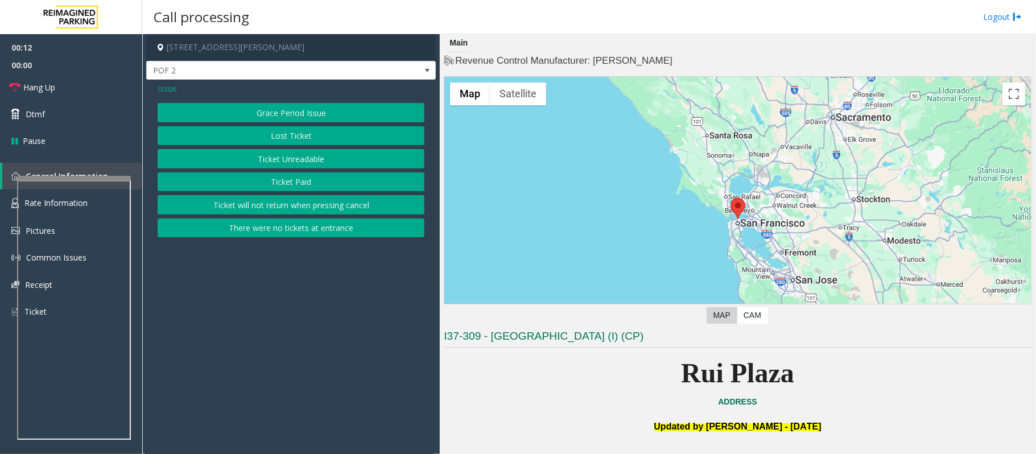
click at [171, 91] on span "Issue" at bounding box center [167, 89] width 19 height 12
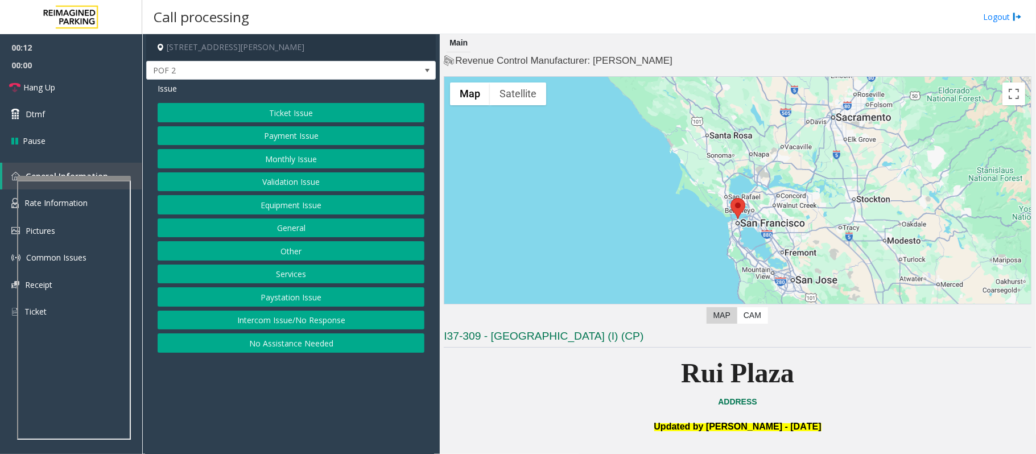
click at [274, 319] on button "Intercom Issue/No Response" at bounding box center [291, 320] width 267 height 19
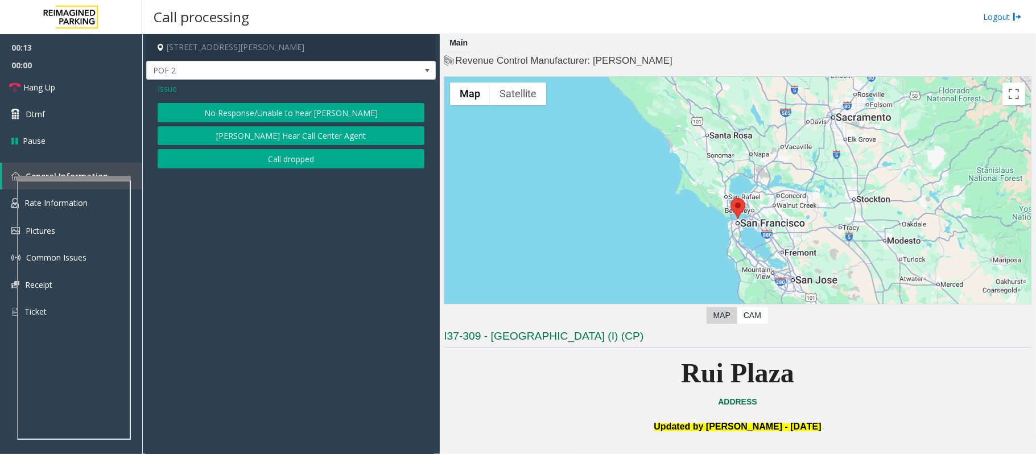
click at [264, 108] on button "No Response/Unable to hear [PERSON_NAME]" at bounding box center [291, 112] width 267 height 19
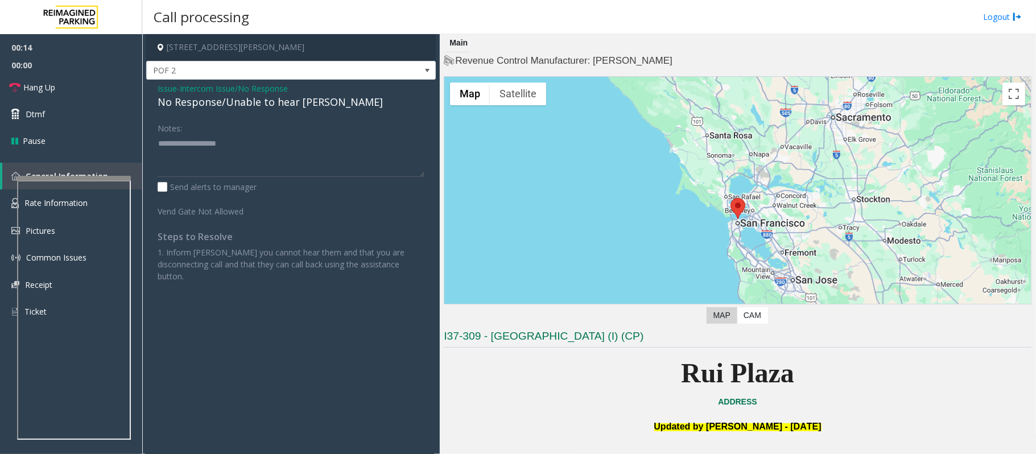
click at [256, 107] on div "No Response/Unable to hear [PERSON_NAME]" at bounding box center [291, 101] width 267 height 15
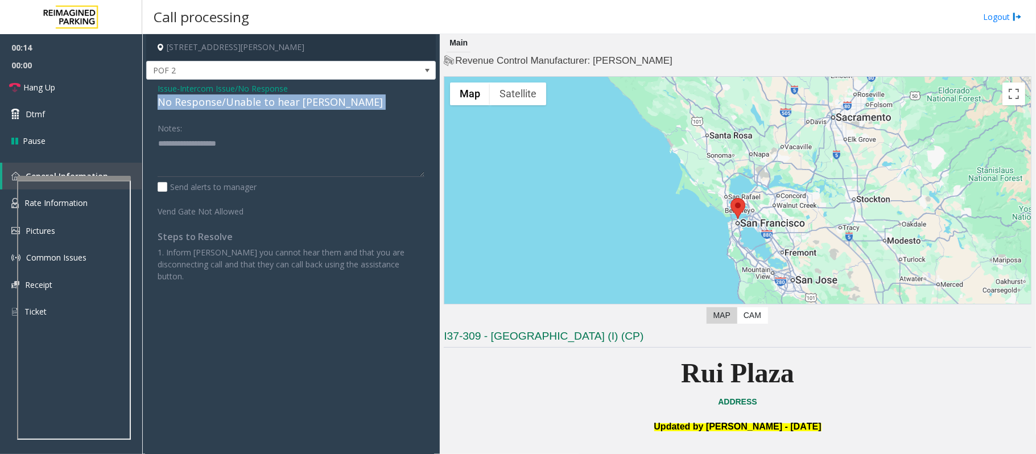
click at [256, 107] on div "No Response/Unable to hear [PERSON_NAME]" at bounding box center [291, 101] width 267 height 15
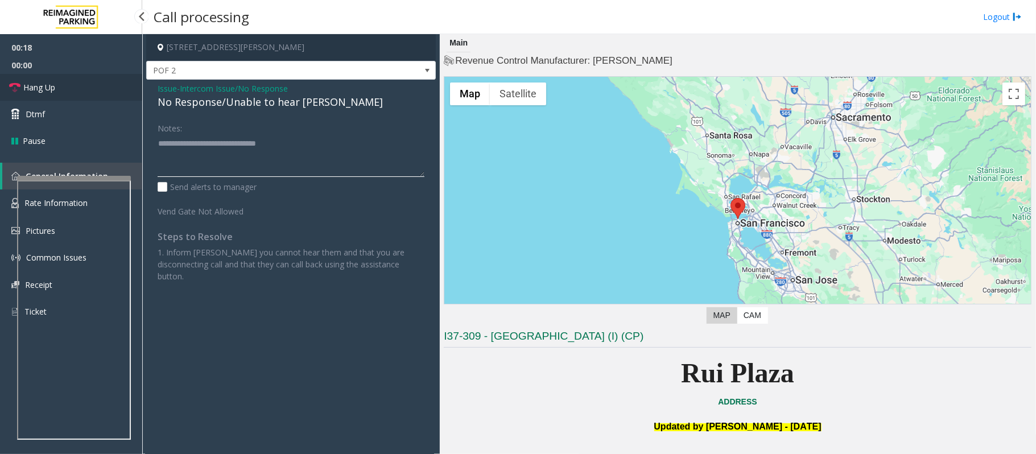
type textarea "**********"
click at [44, 89] on span "Hang Up" at bounding box center [39, 87] width 32 height 12
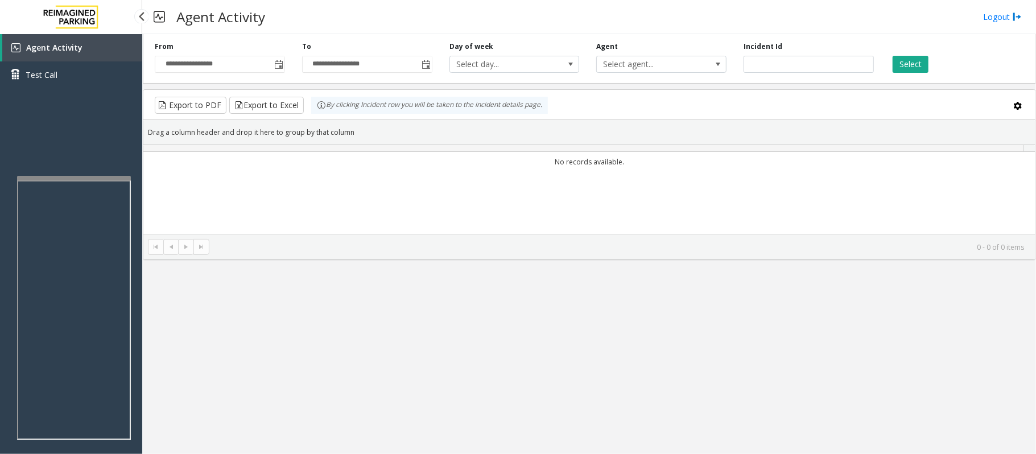
click at [44, 89] on div "Agent Activity Test Call" at bounding box center [71, 65] width 142 height 63
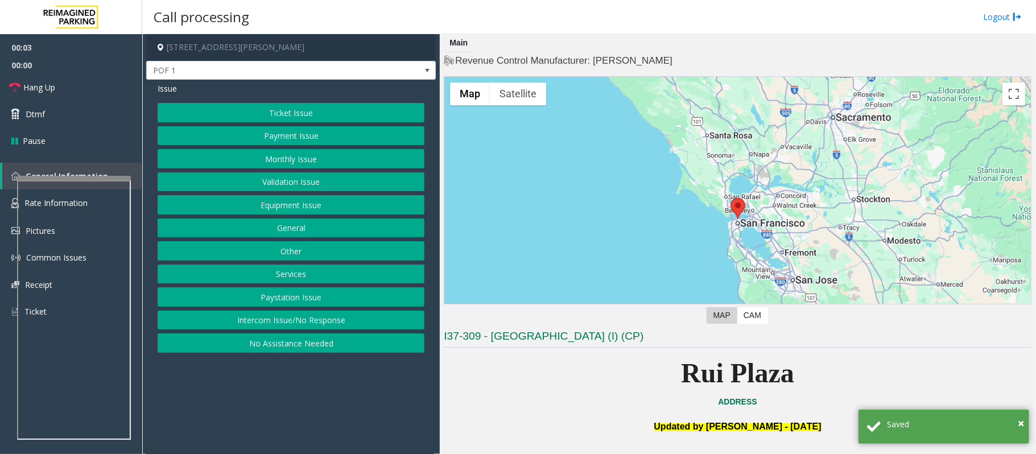
click at [345, 319] on button "Intercom Issue/No Response" at bounding box center [291, 320] width 267 height 19
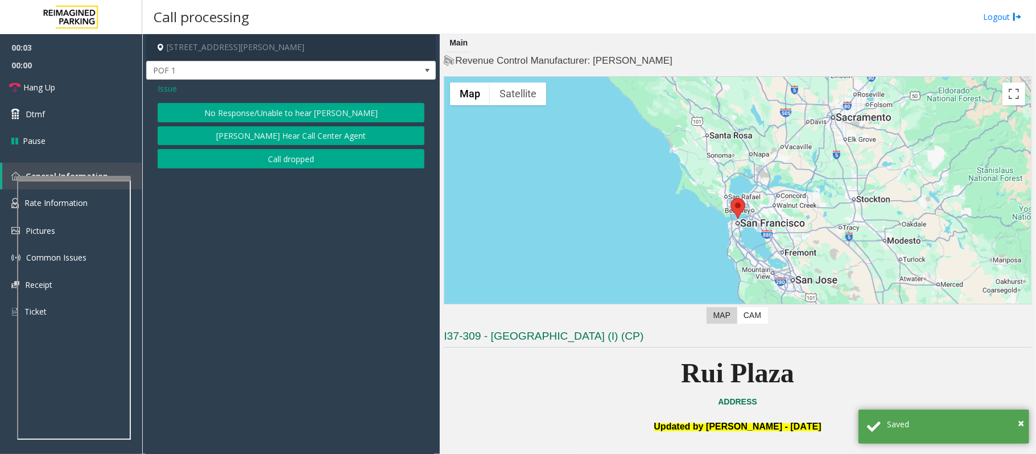
click at [312, 114] on button "No Response/Unable to hear [PERSON_NAME]" at bounding box center [291, 112] width 267 height 19
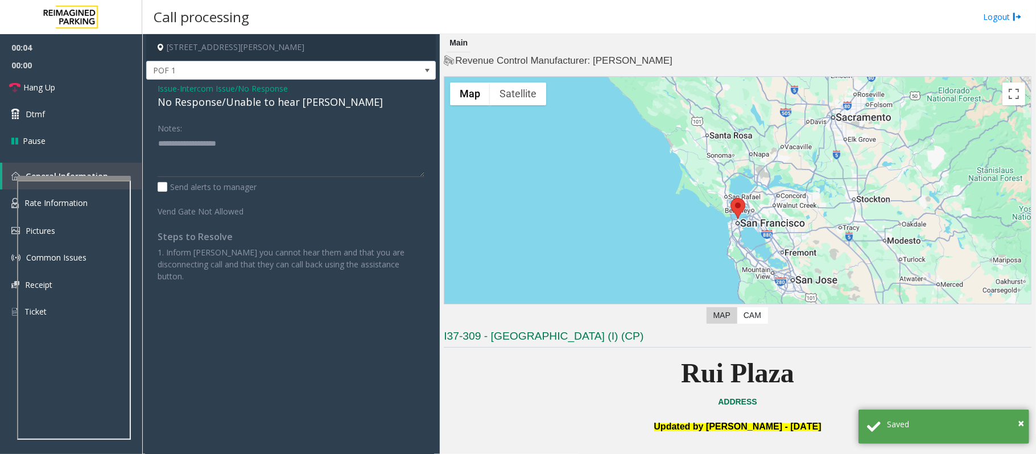
drag, startPoint x: 162, startPoint y: 88, endPoint x: 167, endPoint y: 98, distance: 11.2
click at [164, 92] on span "Issue" at bounding box center [167, 89] width 19 height 12
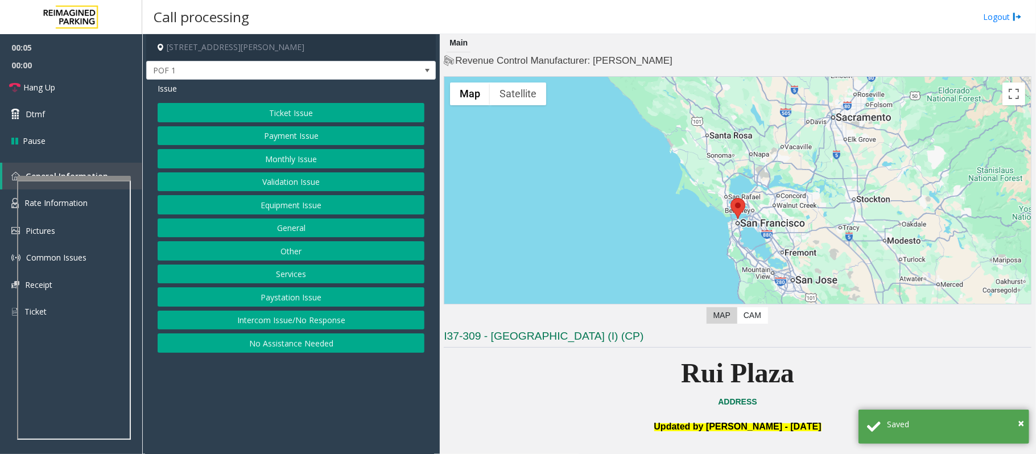
click at [298, 209] on button "Equipment Issue" at bounding box center [291, 204] width 267 height 19
click at [289, 207] on button "Gate / Door Won't Open" at bounding box center [291, 204] width 267 height 19
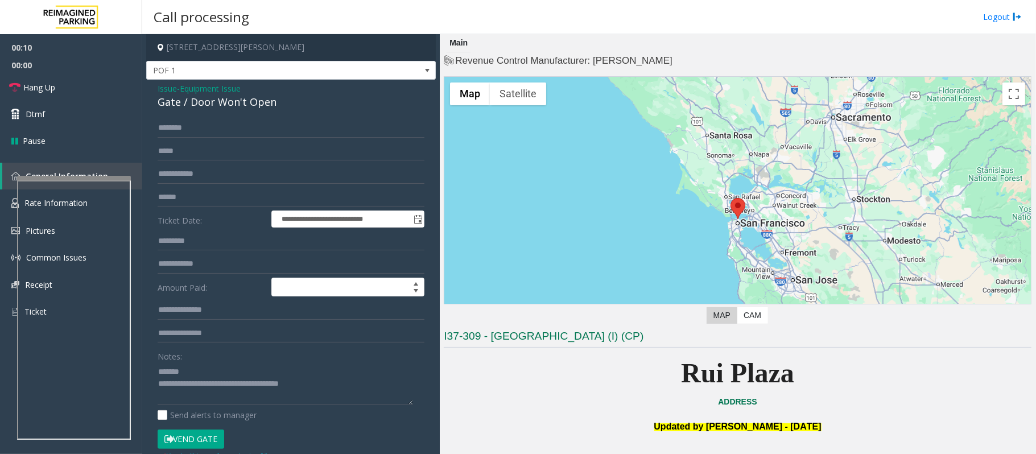
click at [205, 362] on div "Notes:" at bounding box center [291, 376] width 267 height 59
click at [205, 365] on textarea at bounding box center [286, 383] width 256 height 43
drag, startPoint x: 327, startPoint y: 384, endPoint x: 206, endPoint y: 389, distance: 120.8
click at [206, 389] on textarea at bounding box center [286, 383] width 256 height 43
paste textarea
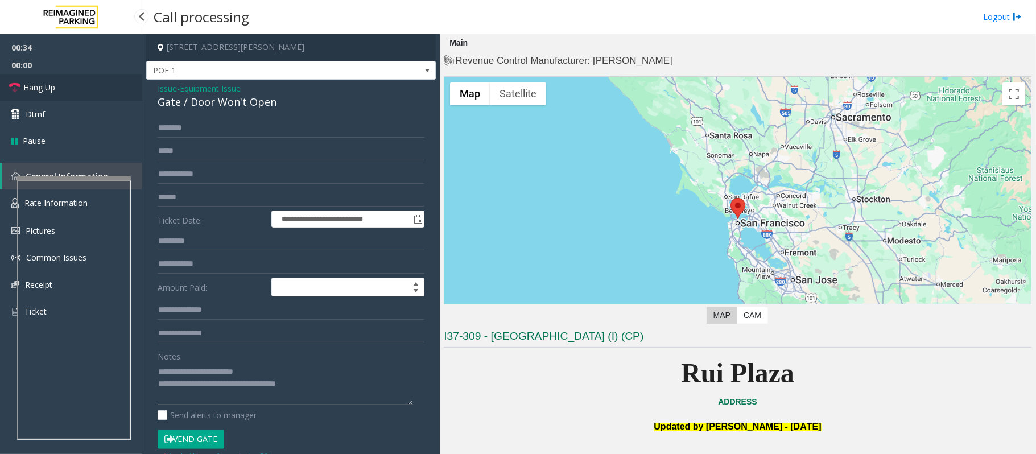
type textarea "**********"
click at [36, 76] on link "Hang Up" at bounding box center [71, 87] width 142 height 27
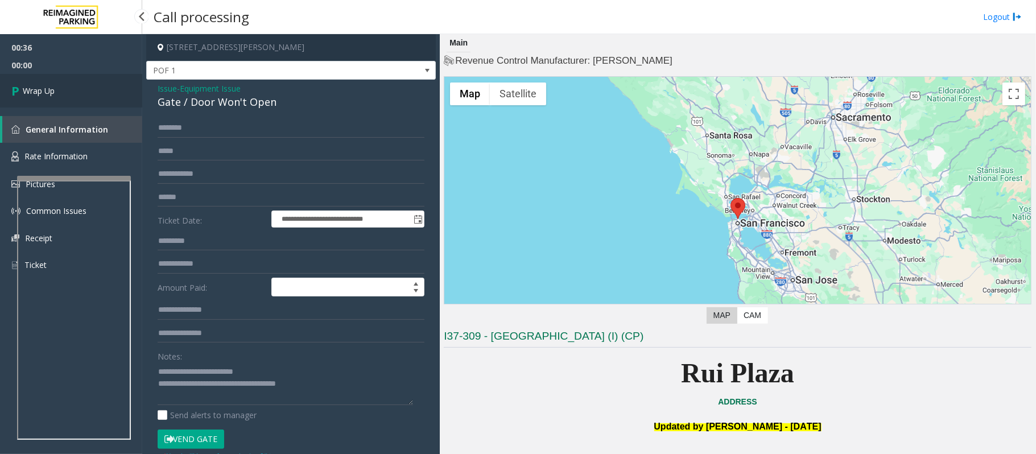
click at [43, 90] on span "Wrap Up" at bounding box center [39, 91] width 32 height 12
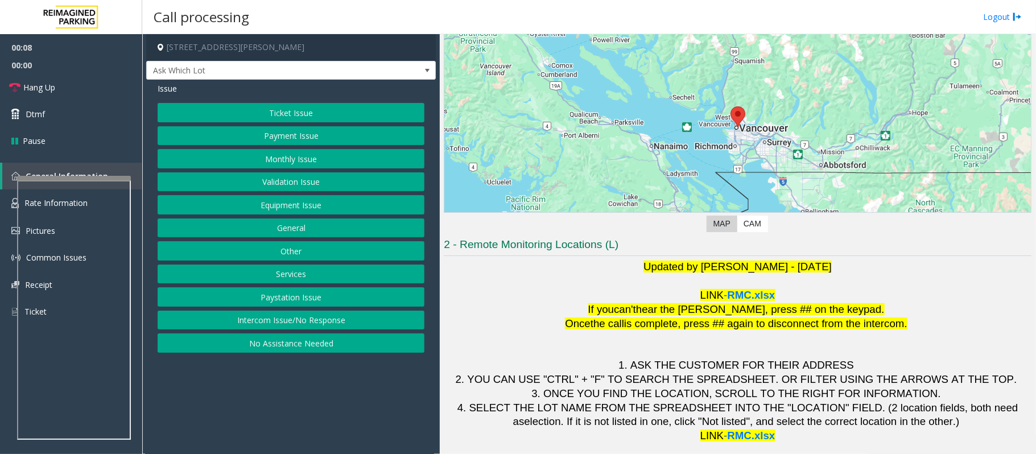
scroll to position [92, 0]
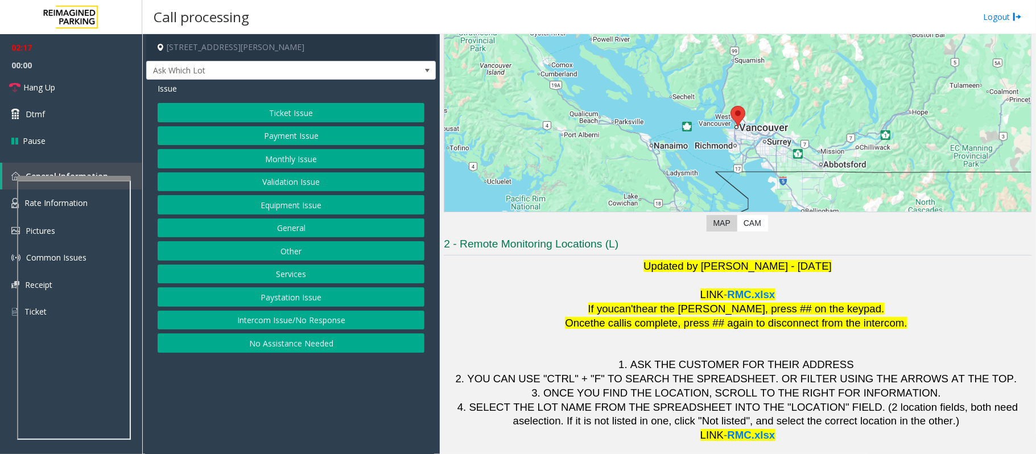
click at [275, 210] on button "Equipment Issue" at bounding box center [291, 204] width 267 height 19
click at [275, 209] on button "Gate / Door Won't Open" at bounding box center [291, 204] width 267 height 19
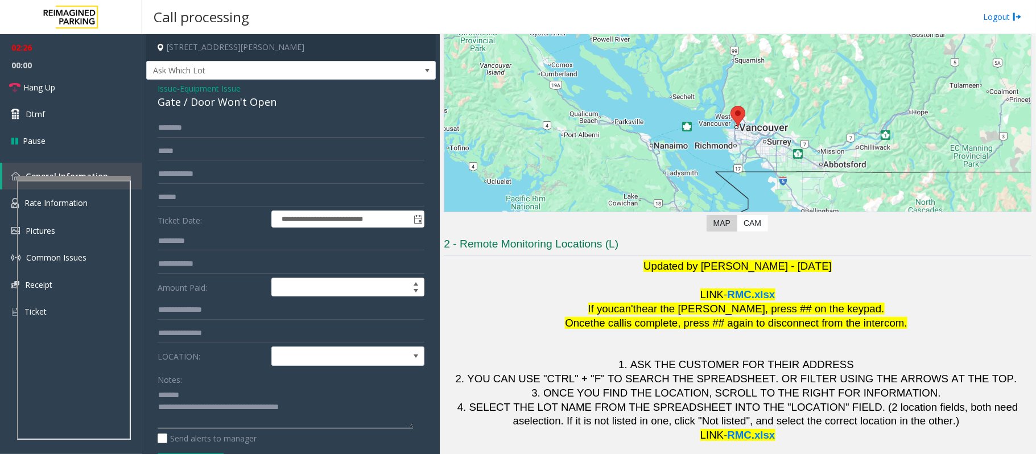
click at [200, 399] on textarea at bounding box center [286, 407] width 256 height 43
click at [207, 398] on textarea at bounding box center [286, 407] width 256 height 43
paste textarea "**********"
type textarea "**********"
click at [186, 135] on input "text" at bounding box center [291, 127] width 267 height 19
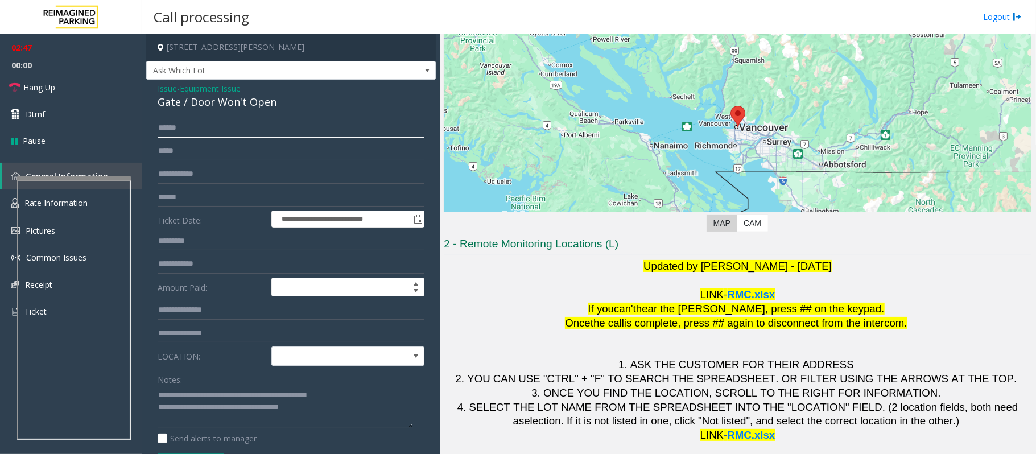
click at [171, 129] on input "*****" at bounding box center [291, 127] width 267 height 19
click at [175, 129] on input "*****" at bounding box center [291, 127] width 267 height 19
click at [181, 135] on input "*****" at bounding box center [291, 127] width 267 height 19
type input "*****"
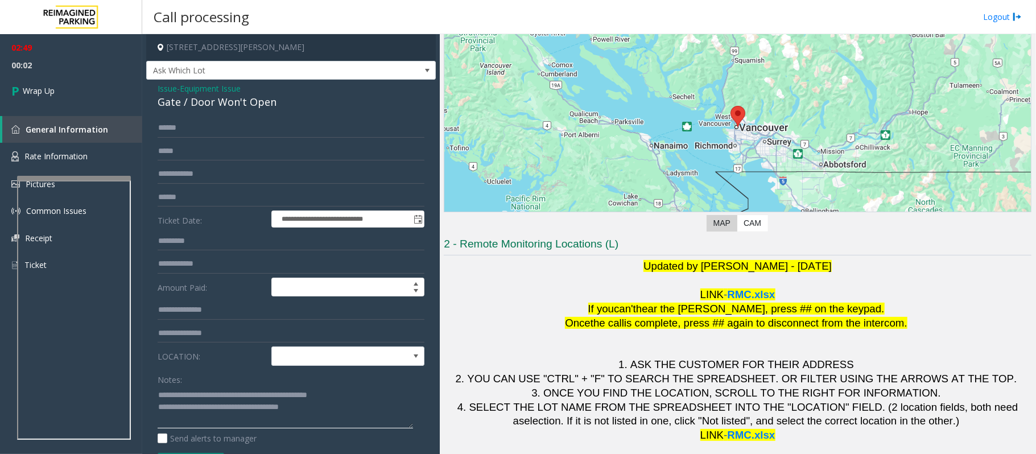
drag, startPoint x: 349, startPoint y: 406, endPoint x: 203, endPoint y: 406, distance: 146.3
click at [203, 406] on textarea at bounding box center [286, 407] width 256 height 43
type textarea "**********"
click at [38, 99] on link "Wrap Up" at bounding box center [71, 91] width 142 height 34
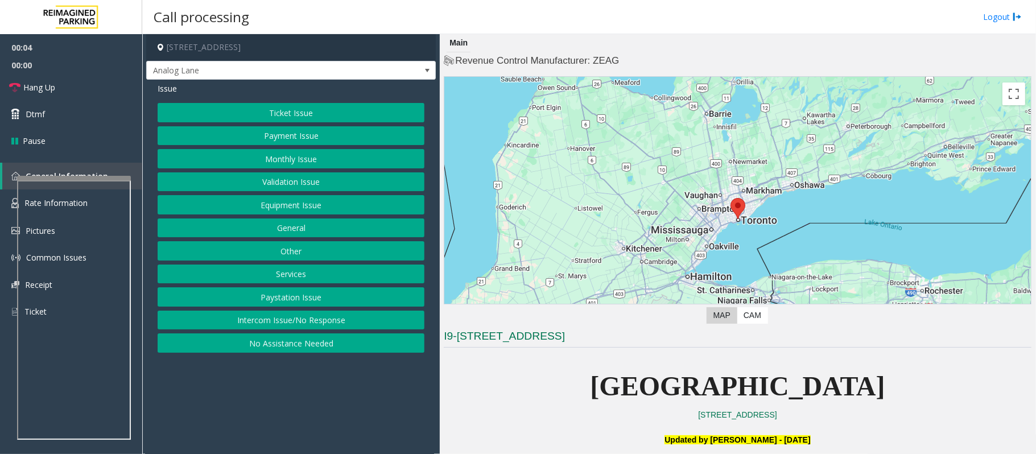
scroll to position [228, 0]
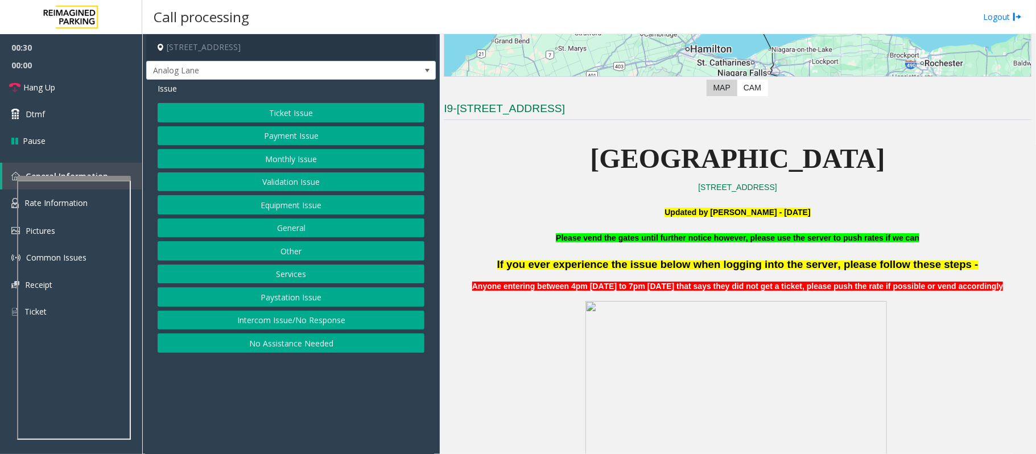
click at [304, 204] on button "Equipment Issue" at bounding box center [291, 204] width 267 height 19
click at [286, 208] on button "Gate / Door Won't Open" at bounding box center [291, 204] width 267 height 19
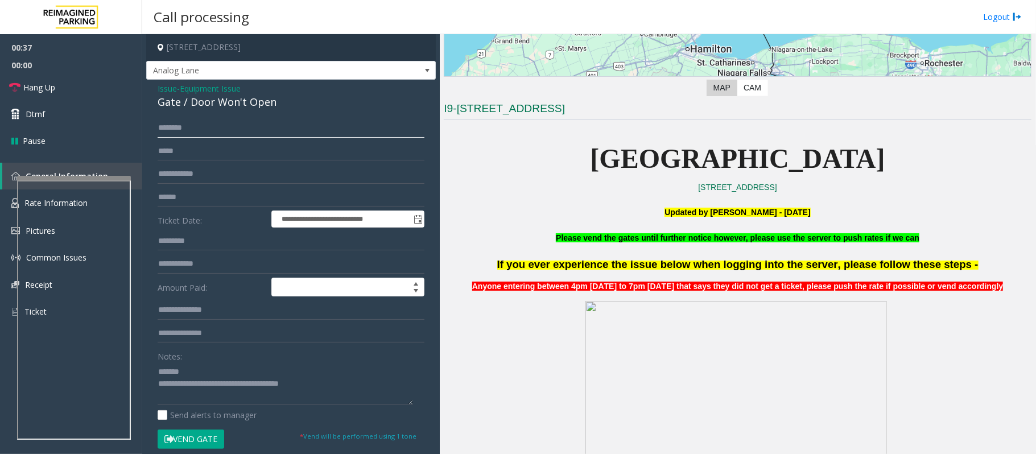
click at [217, 132] on input "text" at bounding box center [291, 127] width 267 height 19
click at [200, 369] on textarea at bounding box center [286, 383] width 256 height 43
click at [200, 372] on textarea at bounding box center [286, 383] width 256 height 43
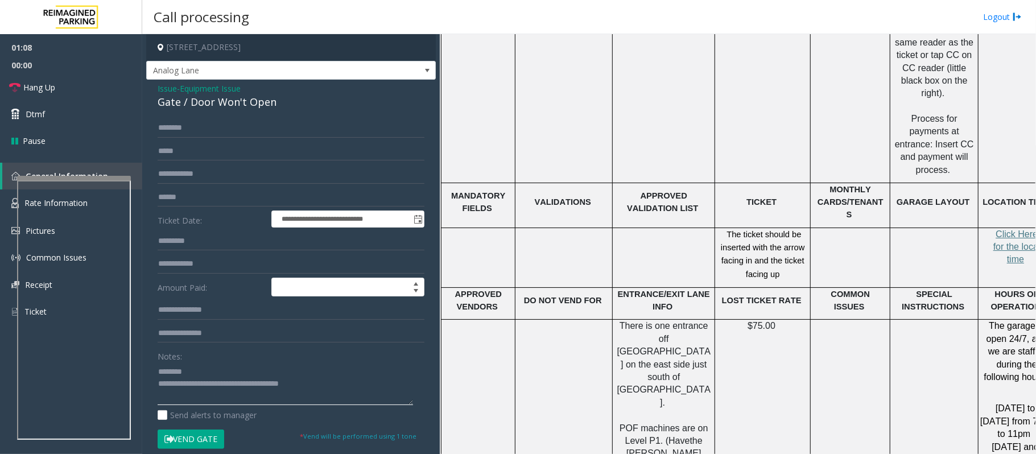
scroll to position [1897, 0]
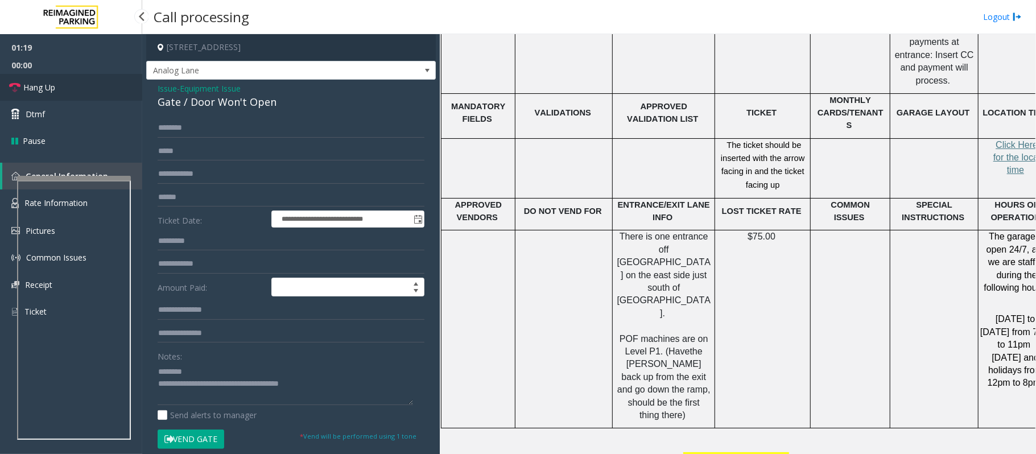
click at [43, 78] on link "Hang Up" at bounding box center [71, 87] width 142 height 27
click at [213, 366] on textarea at bounding box center [286, 383] width 256 height 43
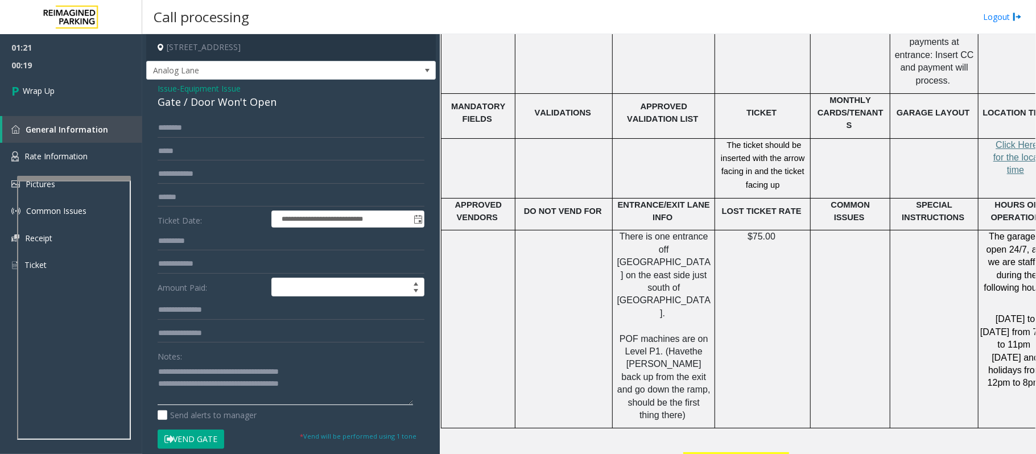
drag, startPoint x: 330, startPoint y: 385, endPoint x: 206, endPoint y: 381, distance: 124.1
click at [206, 381] on textarea at bounding box center [286, 383] width 256 height 43
click at [328, 383] on textarea at bounding box center [286, 383] width 256 height 43
type textarea "**********"
click at [73, 98] on link "Wrap Up" at bounding box center [71, 91] width 142 height 34
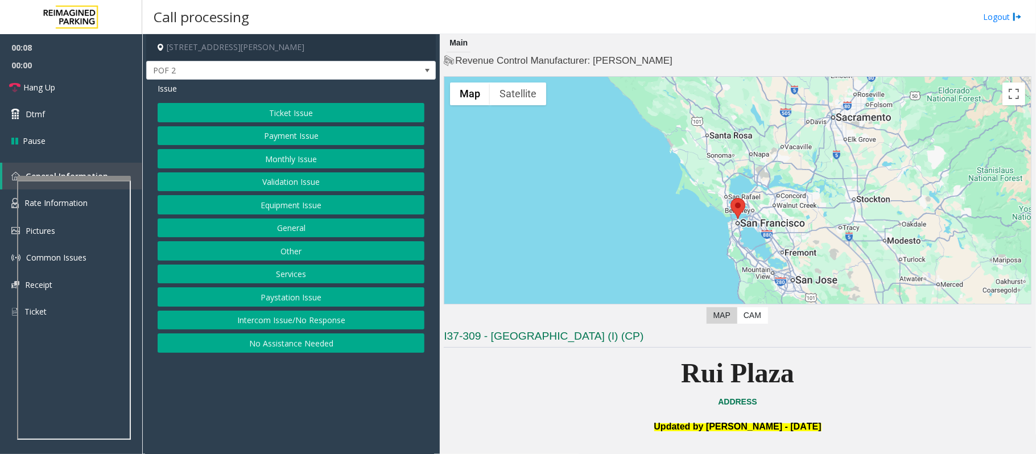
click at [301, 326] on button "Intercom Issue/No Response" at bounding box center [291, 320] width 267 height 19
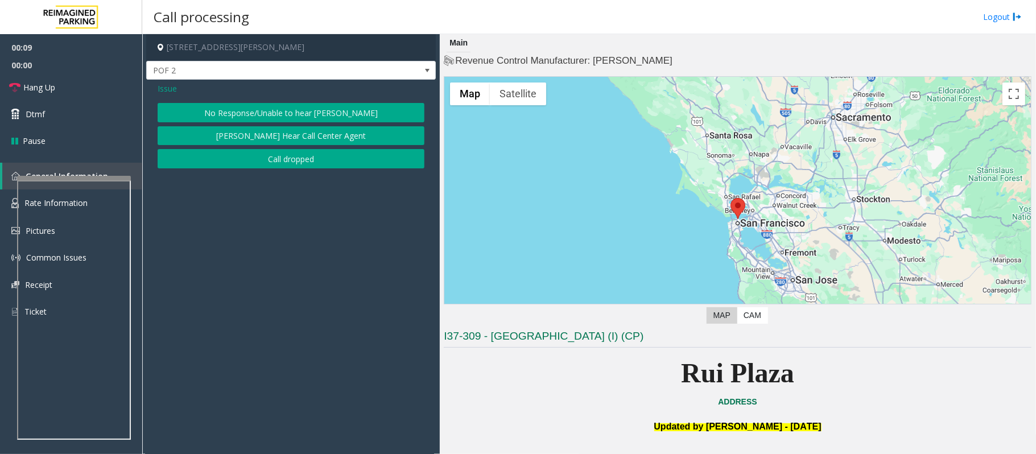
click at [250, 105] on button "No Response/Unable to hear [PERSON_NAME]" at bounding box center [291, 112] width 267 height 19
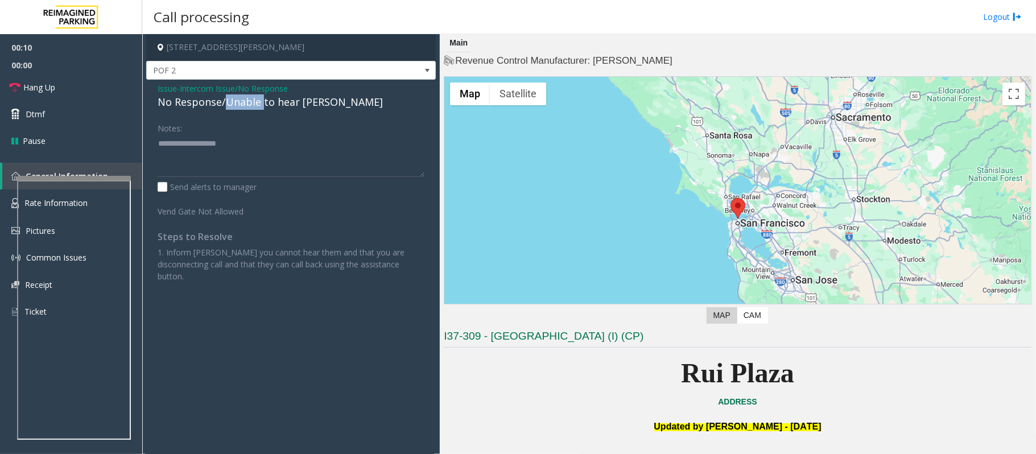
click at [250, 105] on div "No Response/Unable to hear [PERSON_NAME]" at bounding box center [291, 101] width 267 height 15
type textarea "**********"
click at [39, 88] on span "Hang Up" at bounding box center [39, 87] width 32 height 12
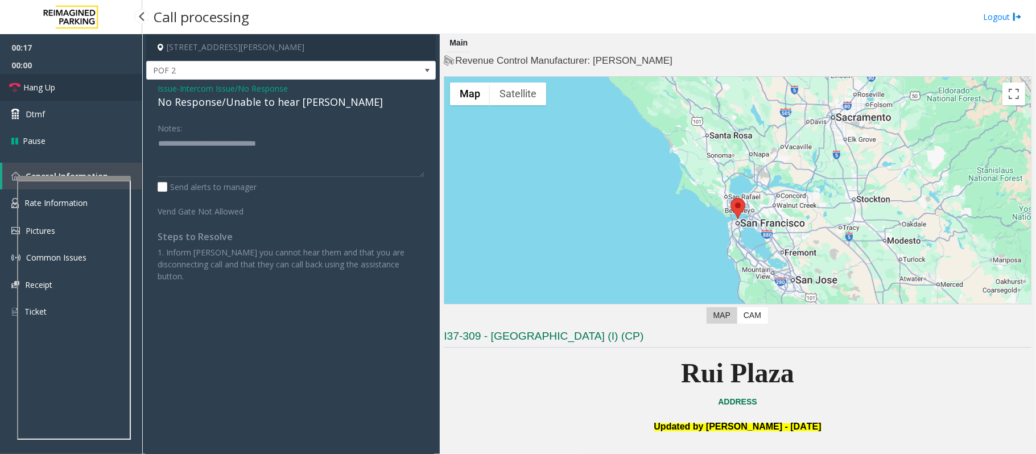
click at [39, 88] on span "Hang Up" at bounding box center [39, 87] width 32 height 12
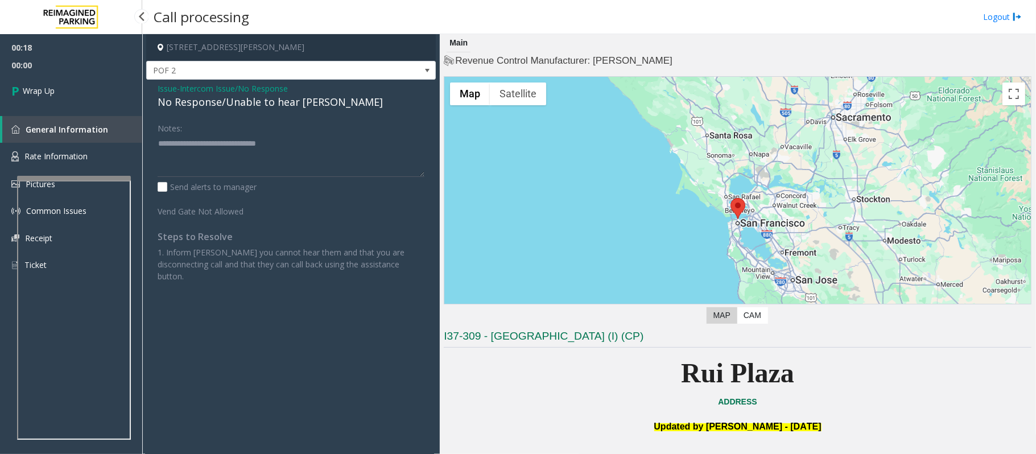
click at [39, 88] on span "Wrap Up" at bounding box center [39, 91] width 32 height 12
click at [39, 89] on span "Wrap Up" at bounding box center [39, 91] width 32 height 12
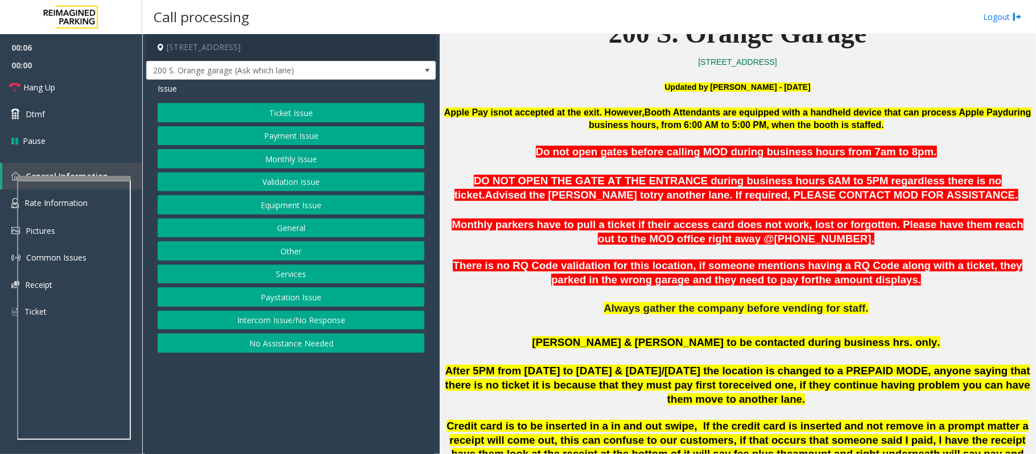
scroll to position [379, 0]
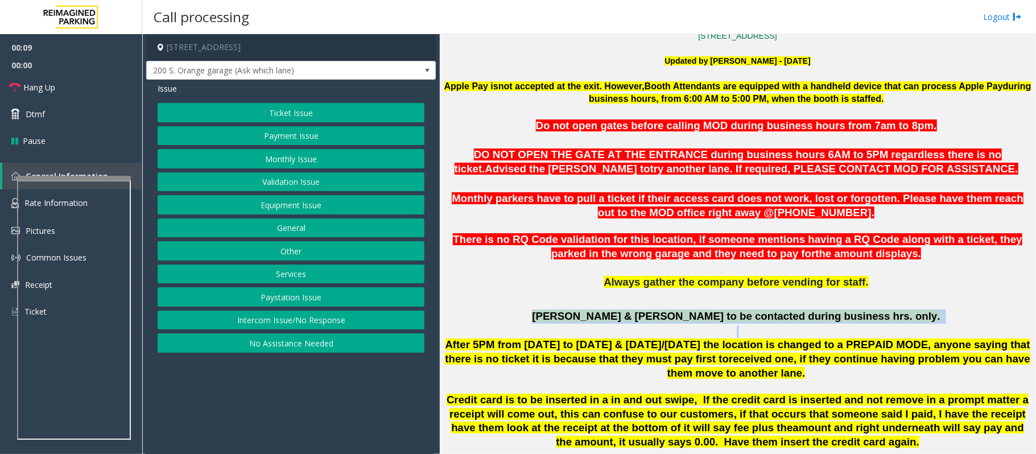
drag, startPoint x: 596, startPoint y: 319, endPoint x: 872, endPoint y: 330, distance: 275.6
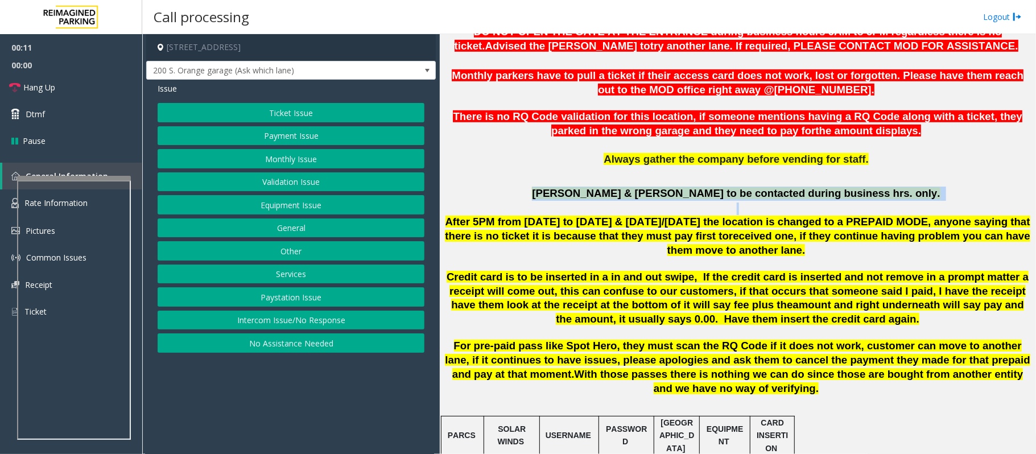
scroll to position [531, 0]
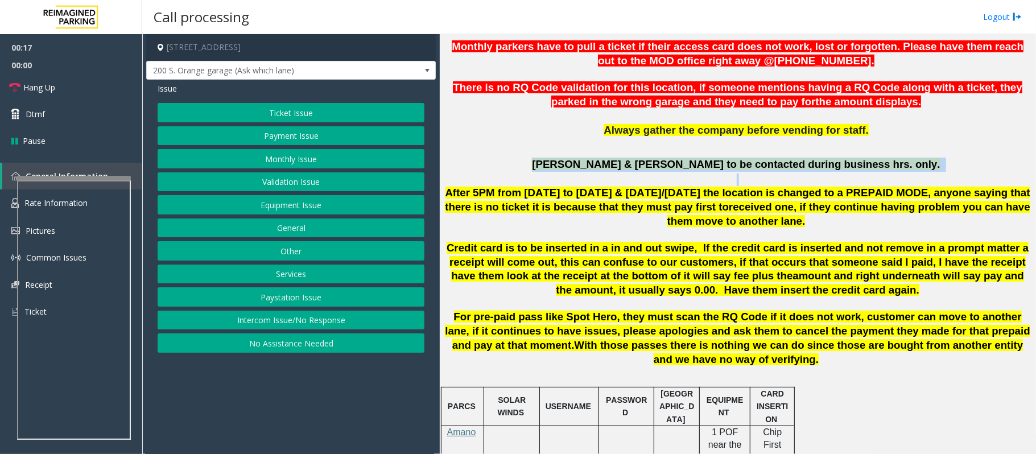
click at [267, 212] on button "Equipment Issue" at bounding box center [291, 204] width 267 height 19
click at [267, 212] on button "Gate / Door Won't Open" at bounding box center [291, 204] width 267 height 19
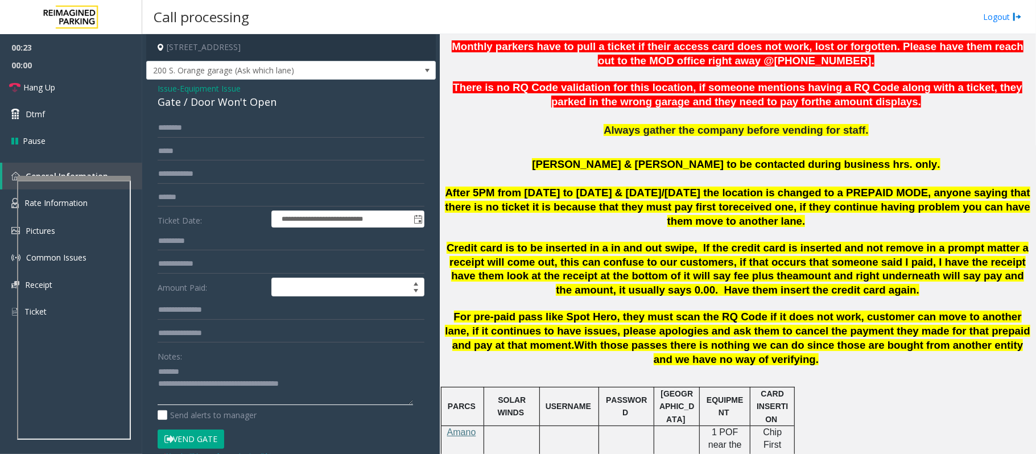
click at [203, 372] on textarea at bounding box center [286, 383] width 256 height 43
type textarea "**********"
click at [72, 91] on link "Hang Up" at bounding box center [71, 87] width 142 height 27
click at [157, 85] on div "**********" at bounding box center [291, 362] width 290 height 565
click at [164, 86] on span "Issue" at bounding box center [167, 89] width 19 height 12
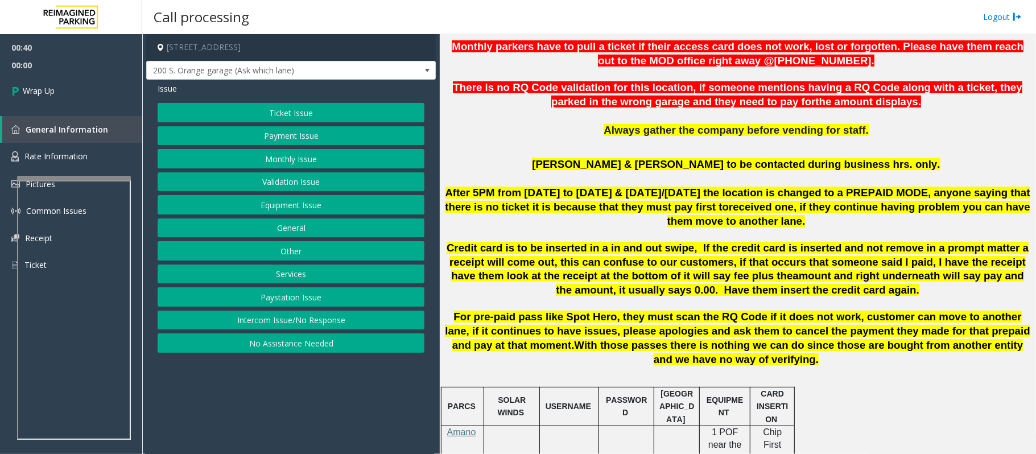
click at [266, 110] on button "Ticket Issue" at bounding box center [291, 112] width 267 height 19
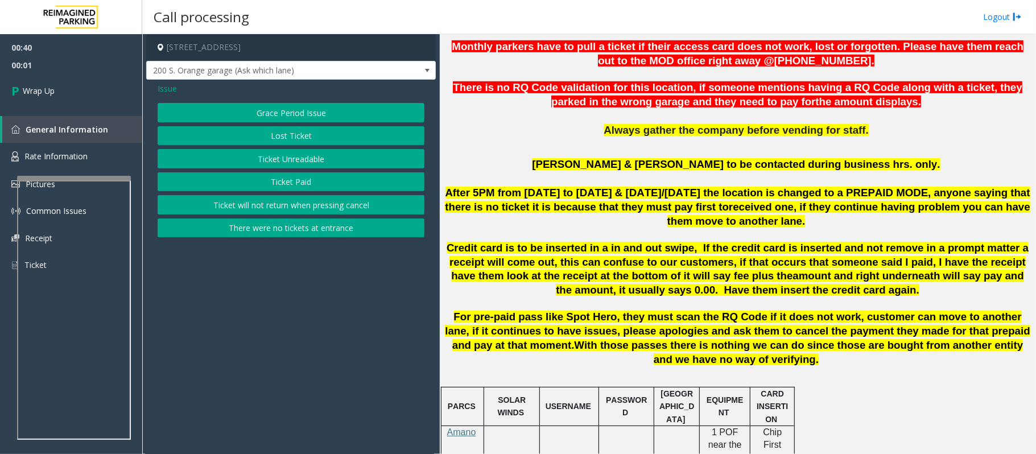
click at [276, 159] on button "Ticket Unreadable" at bounding box center [291, 158] width 267 height 19
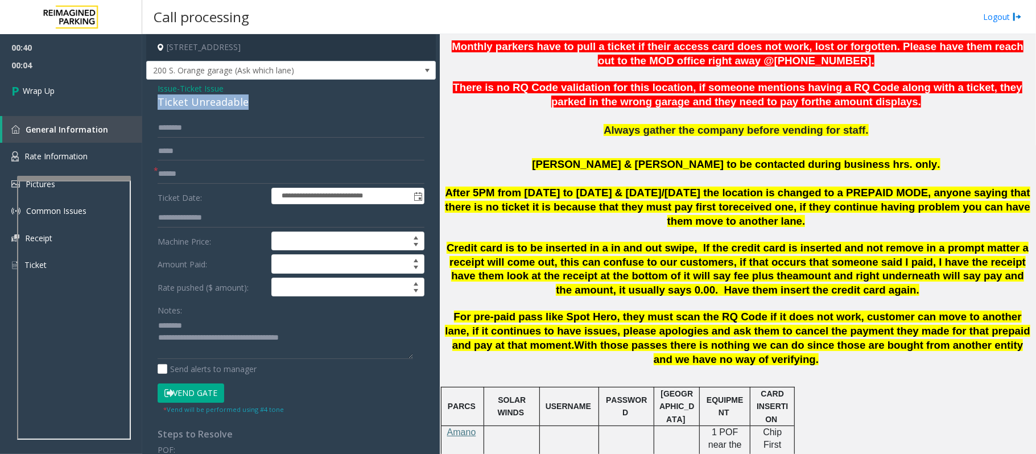
drag, startPoint x: 253, startPoint y: 98, endPoint x: 150, endPoint y: 101, distance: 103.0
click at [150, 101] on div "**********" at bounding box center [291, 357] width 290 height 555
type textarea "**********"
click at [174, 175] on input "text" at bounding box center [291, 173] width 267 height 19
type input "**"
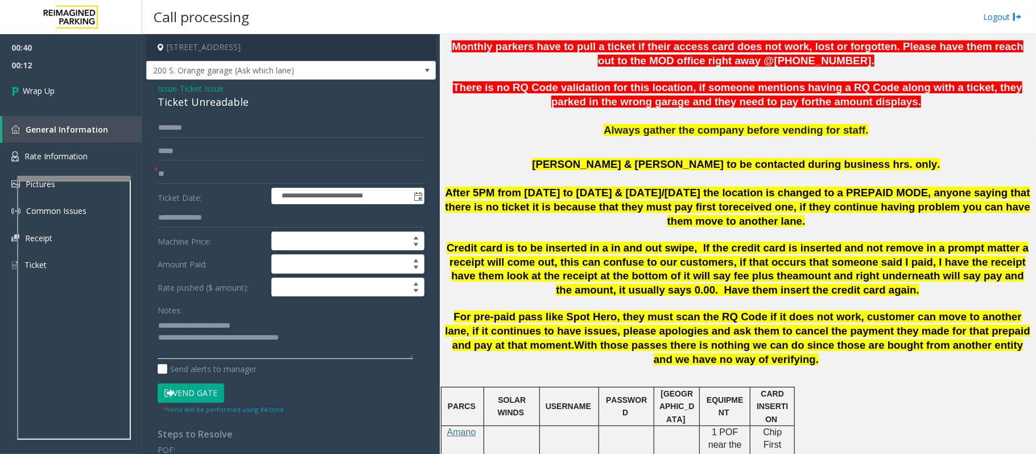
drag, startPoint x: 328, startPoint y: 346, endPoint x: 205, endPoint y: 335, distance: 123.4
click at [205, 335] on textarea at bounding box center [286, 337] width 256 height 43
paste textarea
type textarea "**********"
click at [66, 88] on link "Wrap Up" at bounding box center [71, 91] width 142 height 34
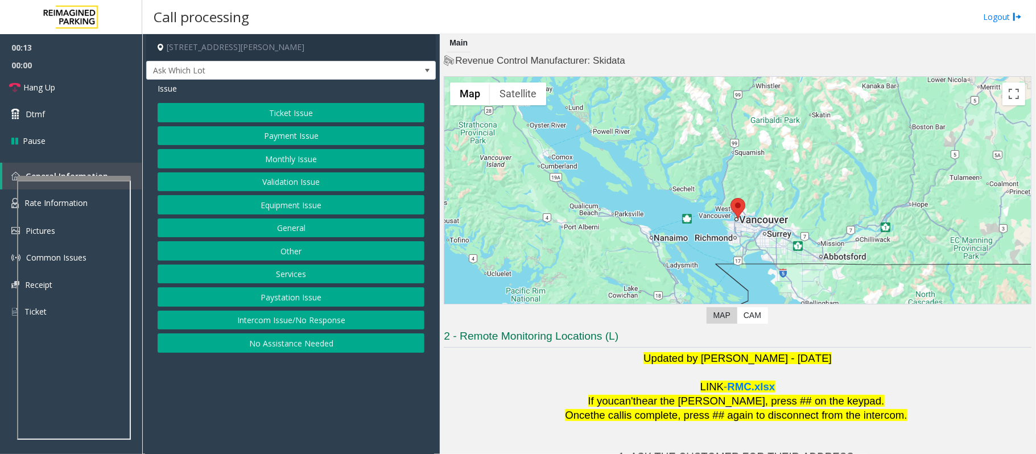
click at [294, 203] on button "Equipment Issue" at bounding box center [291, 204] width 267 height 19
click at [294, 204] on button "Gate / Door Won't Open" at bounding box center [291, 204] width 267 height 19
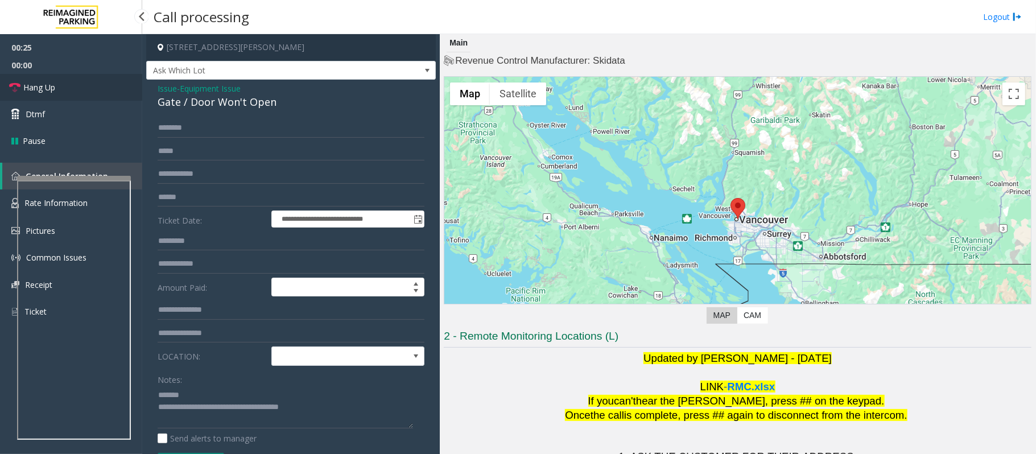
click at [40, 92] on span "Hang Up" at bounding box center [39, 87] width 32 height 12
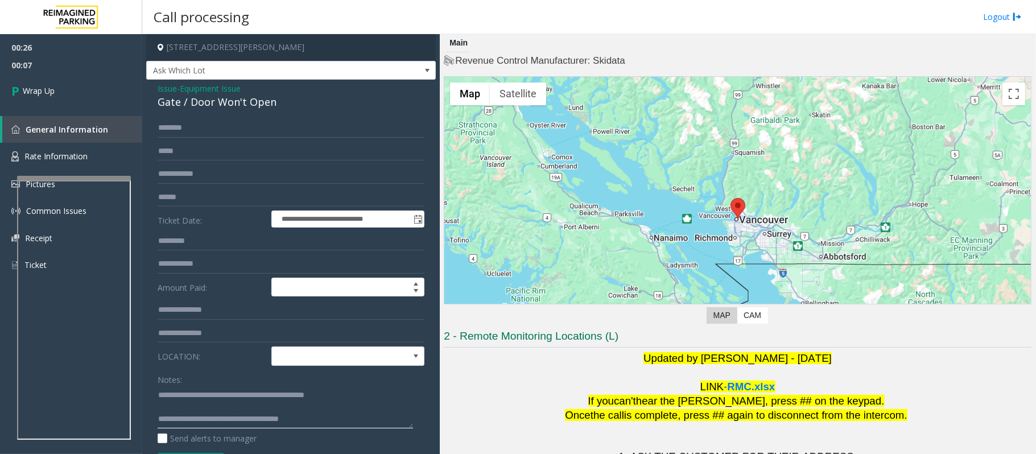
drag, startPoint x: 324, startPoint y: 418, endPoint x: 205, endPoint y: 422, distance: 118.4
click at [205, 422] on textarea at bounding box center [286, 407] width 256 height 43
type textarea "**********"
click at [51, 98] on link "Wrap Up" at bounding box center [71, 91] width 142 height 34
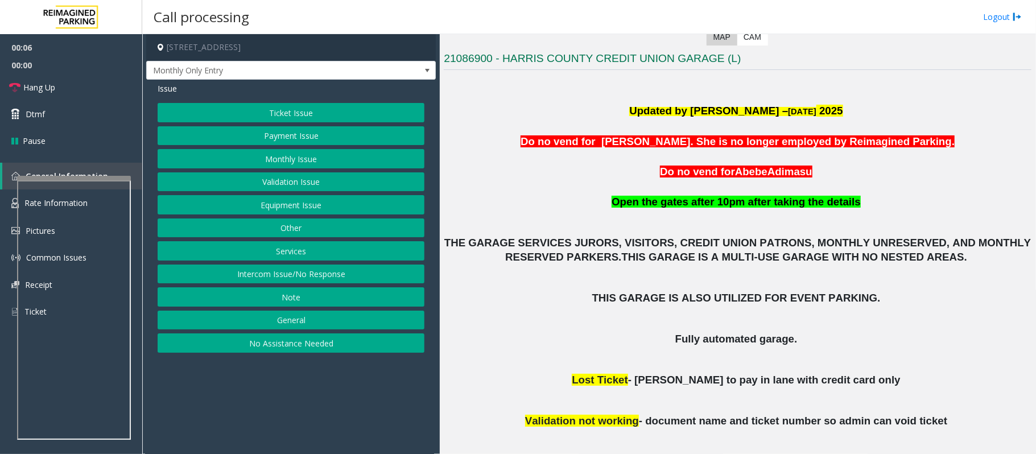
scroll to position [303, 0]
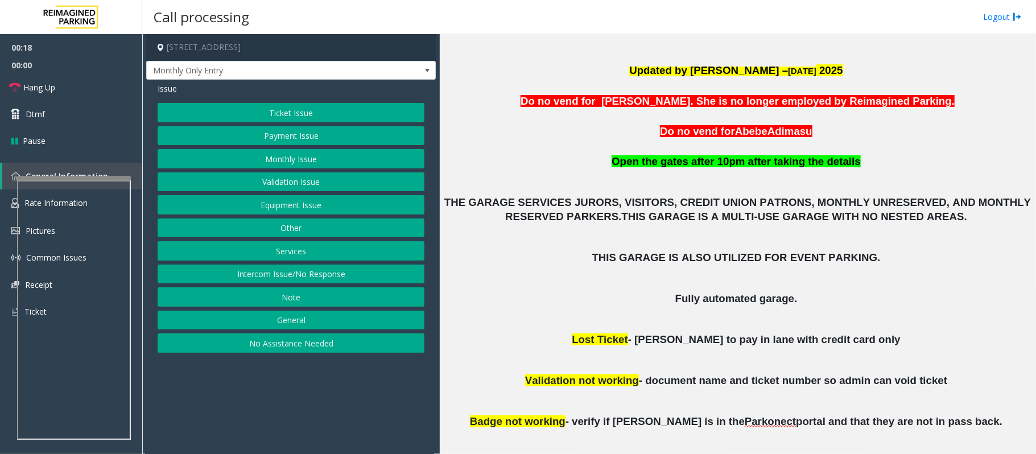
click at [246, 205] on button "Equipment Issue" at bounding box center [291, 204] width 267 height 19
click at [246, 205] on button "Gate / Door Won't Open" at bounding box center [291, 204] width 267 height 19
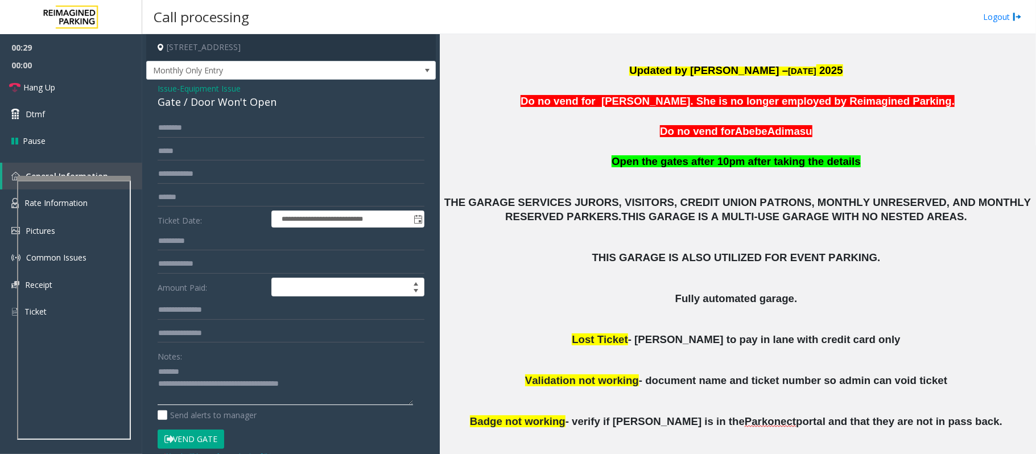
type textarea "**********"
drag, startPoint x: 826, startPoint y: 303, endPoint x: 641, endPoint y: 299, distance: 185.6
click at [641, 299] on p "Fully automated garage." at bounding box center [738, 299] width 588 height 14
click at [678, 300] on span "Fully automated garage." at bounding box center [736, 298] width 122 height 12
drag, startPoint x: 870, startPoint y: 267, endPoint x: 703, endPoint y: 253, distance: 167.4
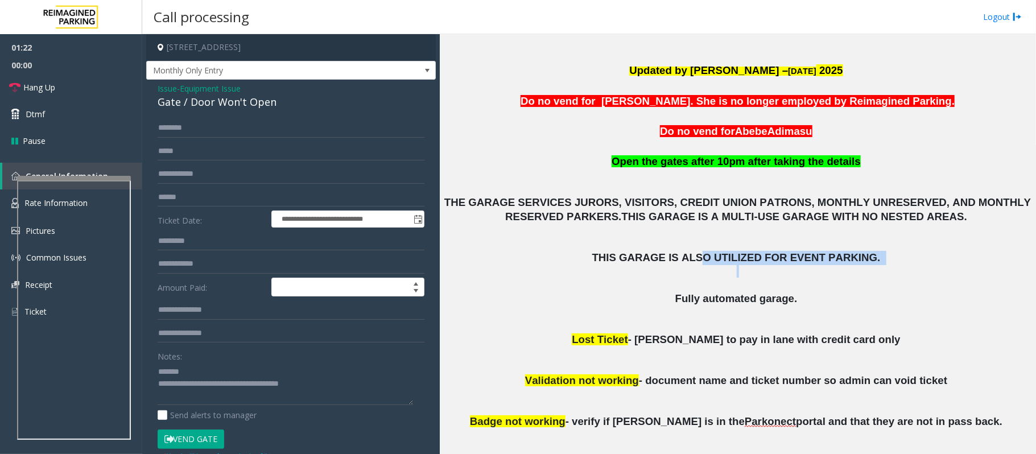
click at [703, 253] on div "Updated by [PERSON_NAME] – [DATE] Do no vend for [PERSON_NAME]. She is no longe…" at bounding box center [738, 280] width 588 height 492
click at [171, 91] on span "Issue" at bounding box center [167, 89] width 19 height 12
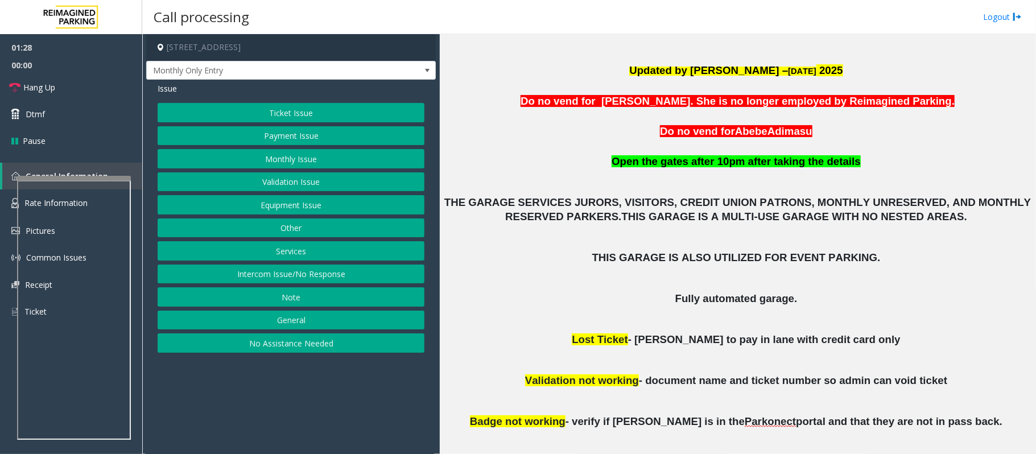
click at [320, 256] on button "Services" at bounding box center [291, 250] width 267 height 19
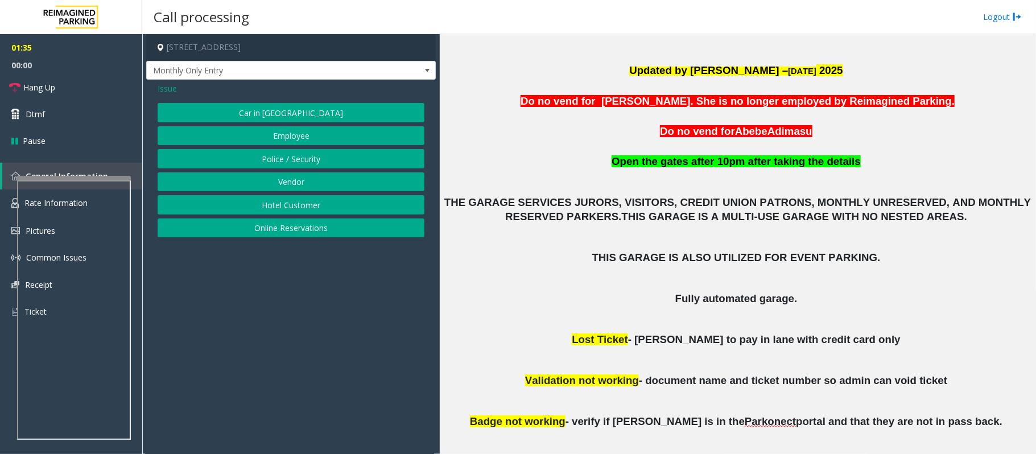
click at [280, 181] on button "Vendor" at bounding box center [291, 181] width 267 height 19
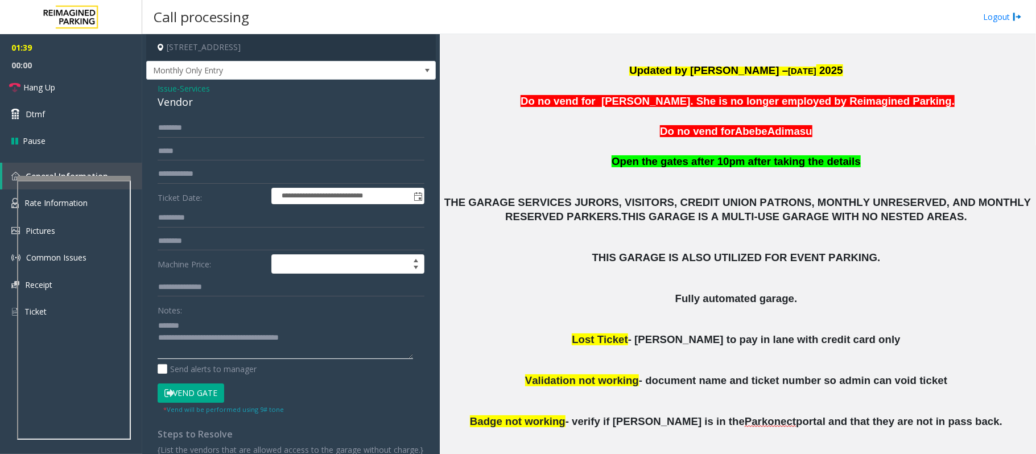
click at [208, 317] on textarea at bounding box center [286, 337] width 256 height 43
click at [30, 89] on span "Hang Up" at bounding box center [39, 87] width 32 height 12
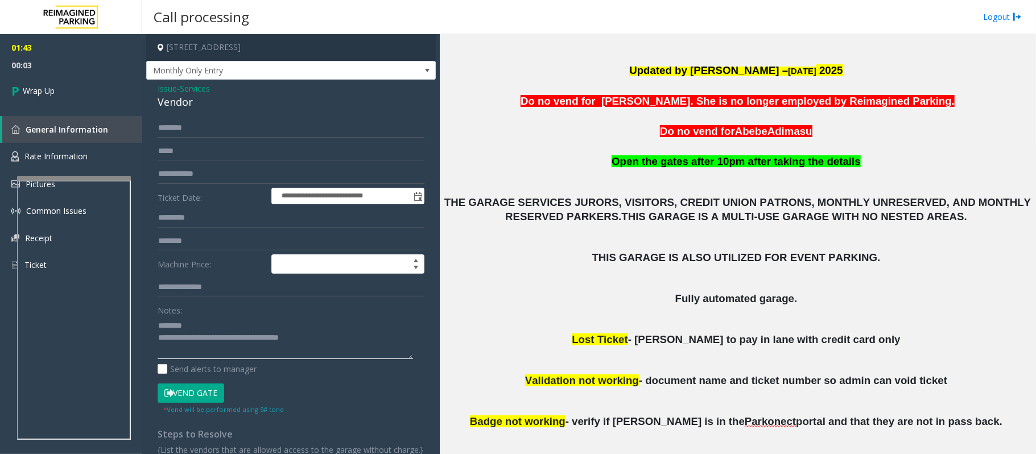
drag, startPoint x: 312, startPoint y: 339, endPoint x: 209, endPoint y: 340, distance: 103.0
click at [205, 337] on textarea at bounding box center [286, 337] width 256 height 43
click at [200, 327] on textarea at bounding box center [286, 337] width 256 height 43
type textarea "**********"
click at [53, 94] on span "Wrap Up" at bounding box center [39, 91] width 32 height 12
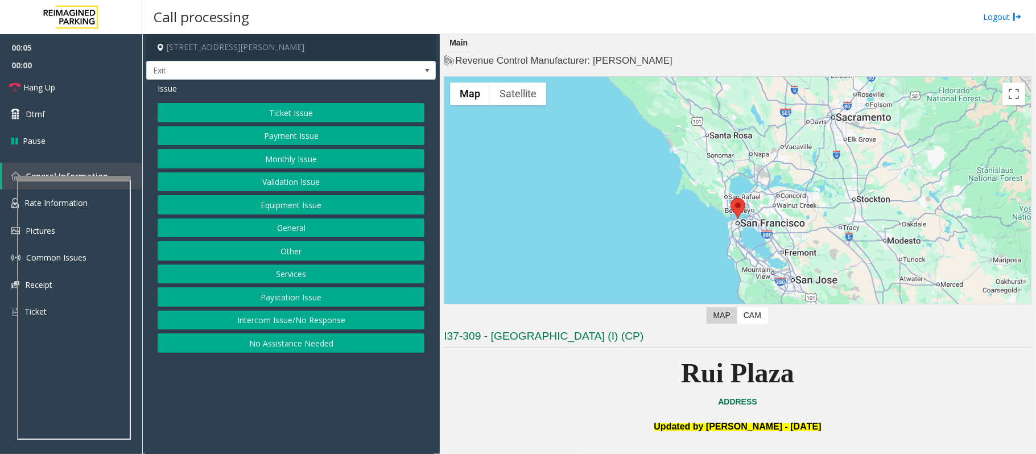
scroll to position [151, 0]
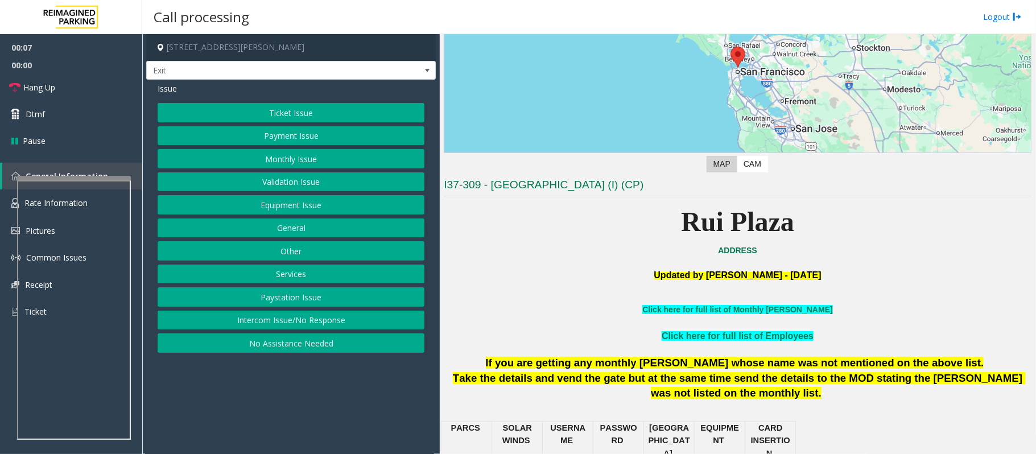
click at [253, 320] on button "Intercom Issue/No Response" at bounding box center [291, 320] width 267 height 19
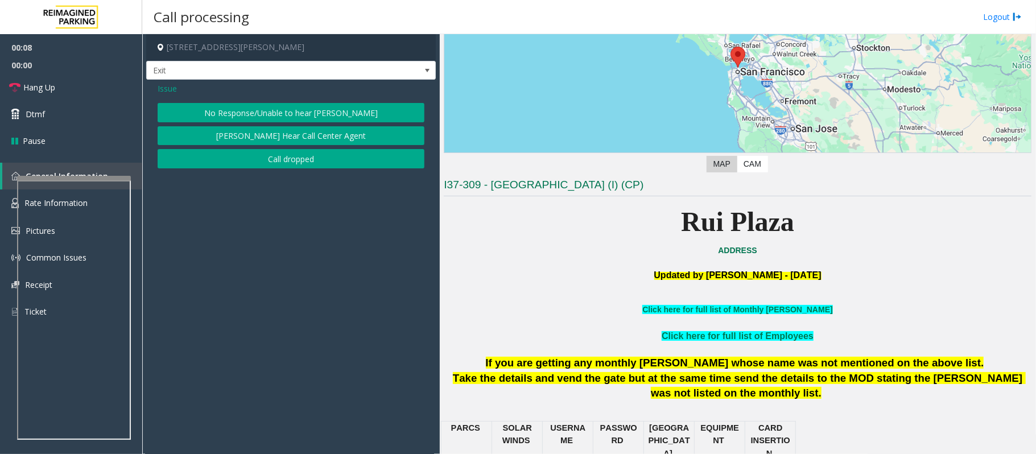
click at [244, 113] on button "No Response/Unable to hear [PERSON_NAME]" at bounding box center [291, 112] width 267 height 19
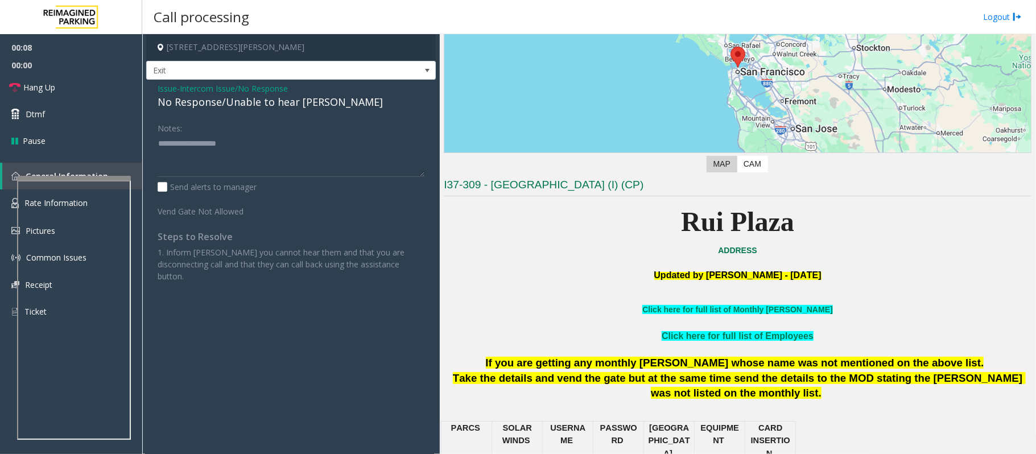
click at [237, 106] on div "No Response/Unable to hear [PERSON_NAME]" at bounding box center [291, 101] width 267 height 15
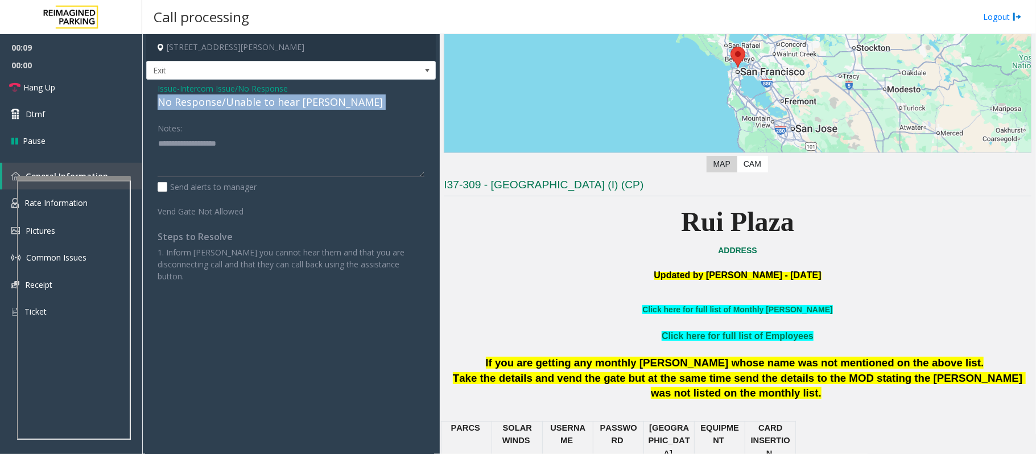
click at [237, 106] on div "No Response/Unable to hear [PERSON_NAME]" at bounding box center [291, 101] width 267 height 15
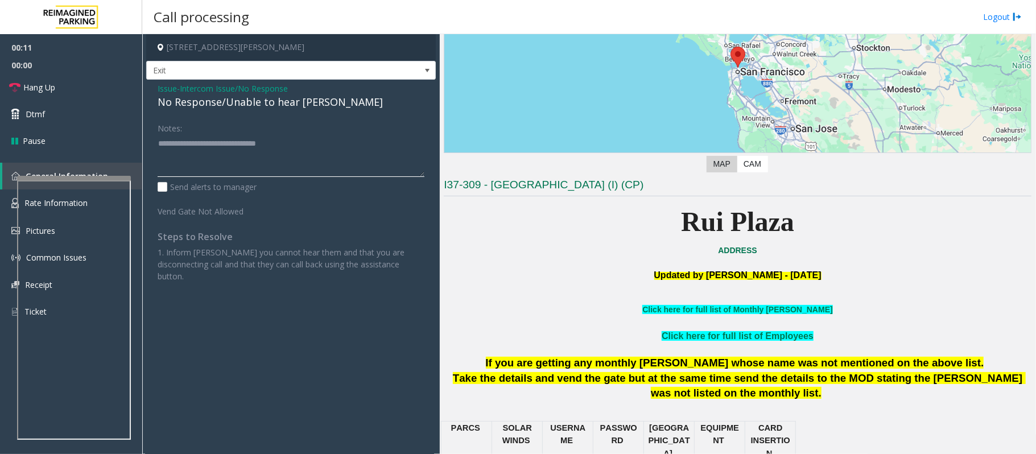
type textarea "**********"
drag, startPoint x: 599, startPoint y: 222, endPoint x: 841, endPoint y: 234, distance: 242.7
click at [841, 234] on p "Rui Plaza" at bounding box center [738, 222] width 588 height 44
click at [32, 83] on span "Hang Up" at bounding box center [39, 87] width 32 height 12
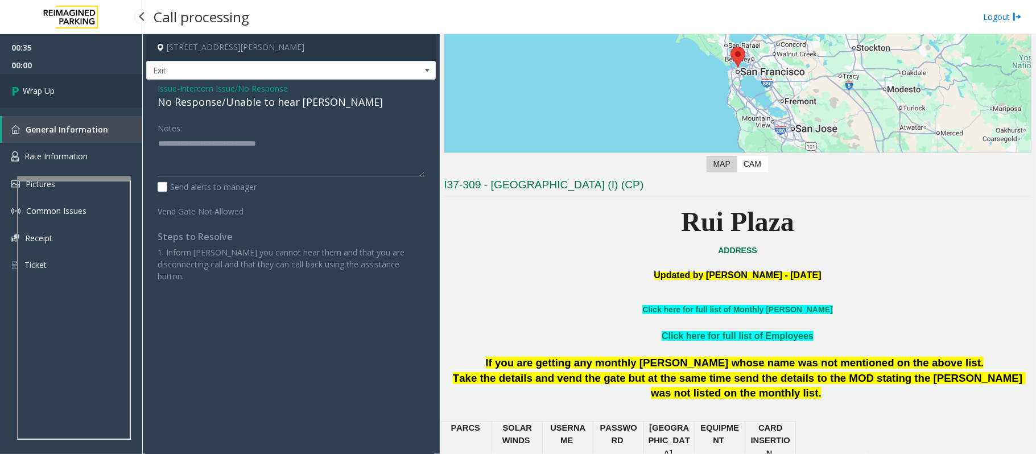
click at [32, 83] on link "Wrap Up" at bounding box center [71, 91] width 142 height 34
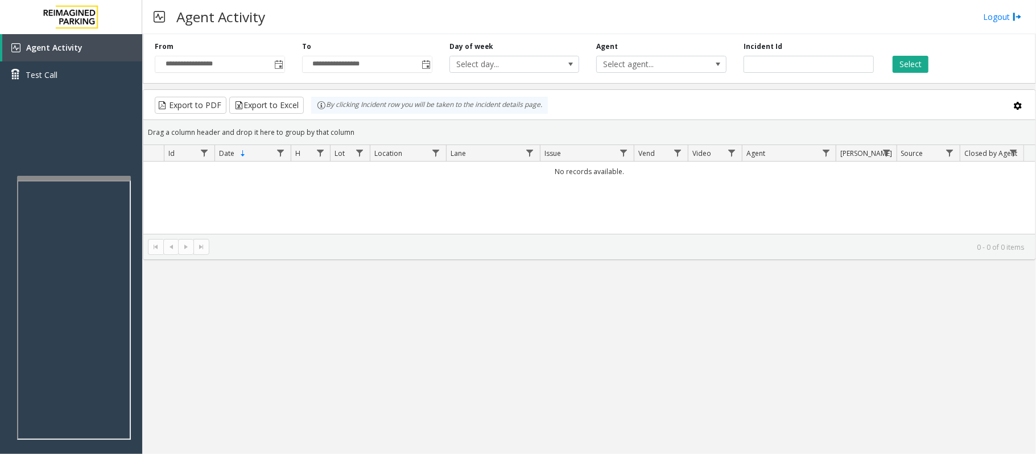
click at [230, 229] on div "No records available." at bounding box center [589, 233] width 892 height 142
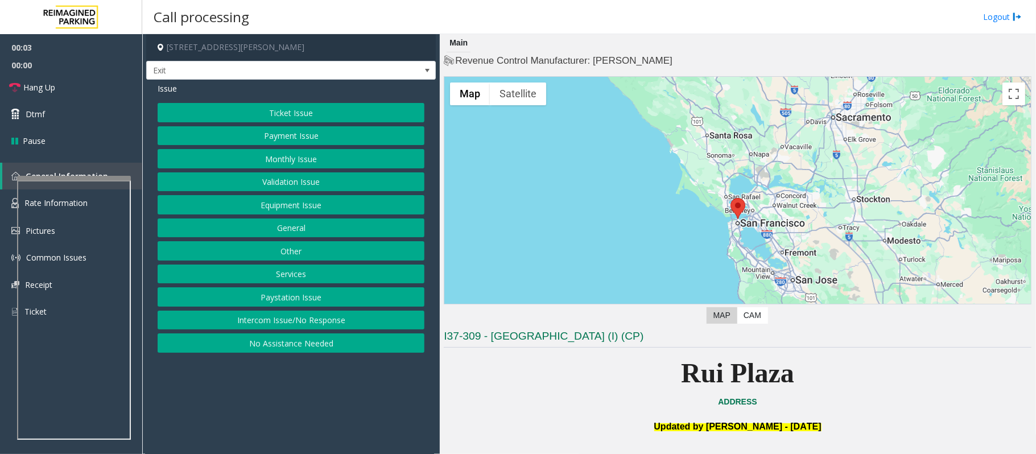
click at [338, 320] on button "Intercom Issue/No Response" at bounding box center [291, 320] width 267 height 19
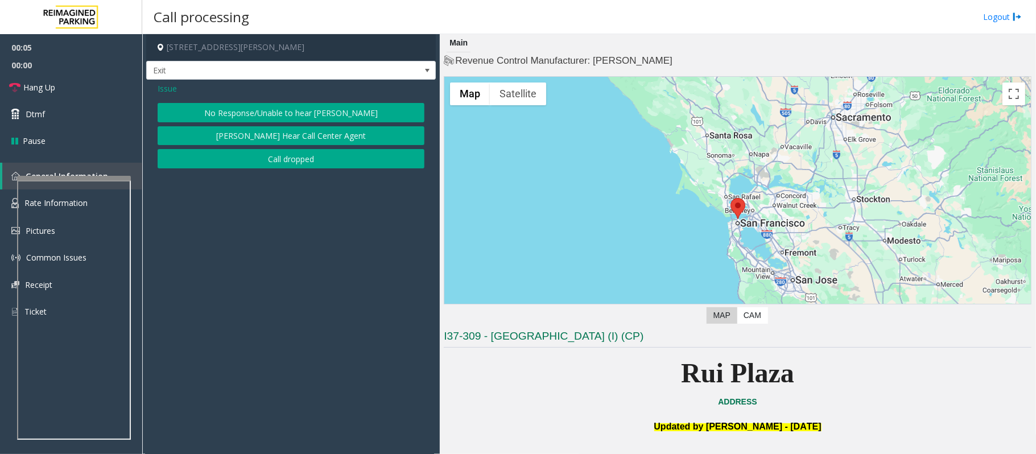
click at [167, 92] on span "Issue" at bounding box center [167, 89] width 19 height 12
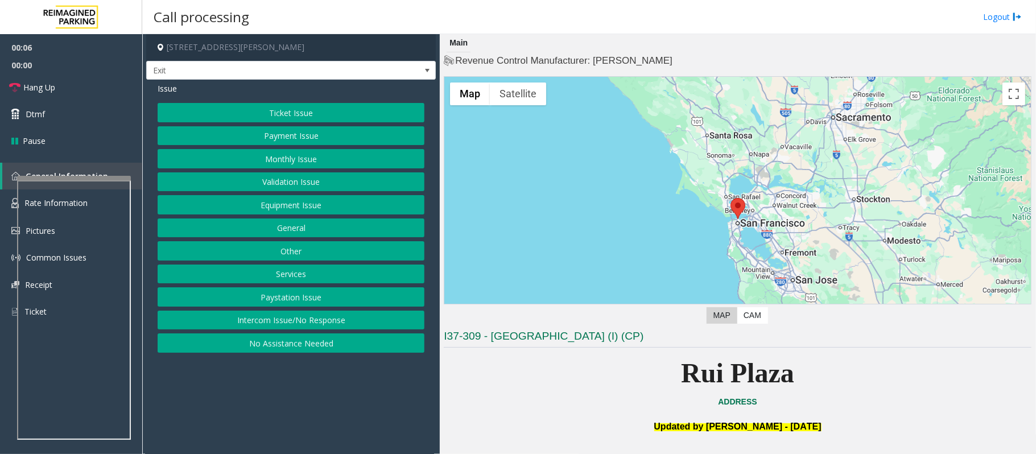
click at [280, 210] on button "Equipment Issue" at bounding box center [291, 204] width 267 height 19
click at [270, 201] on button "Gate / Door Won't Open" at bounding box center [291, 204] width 267 height 19
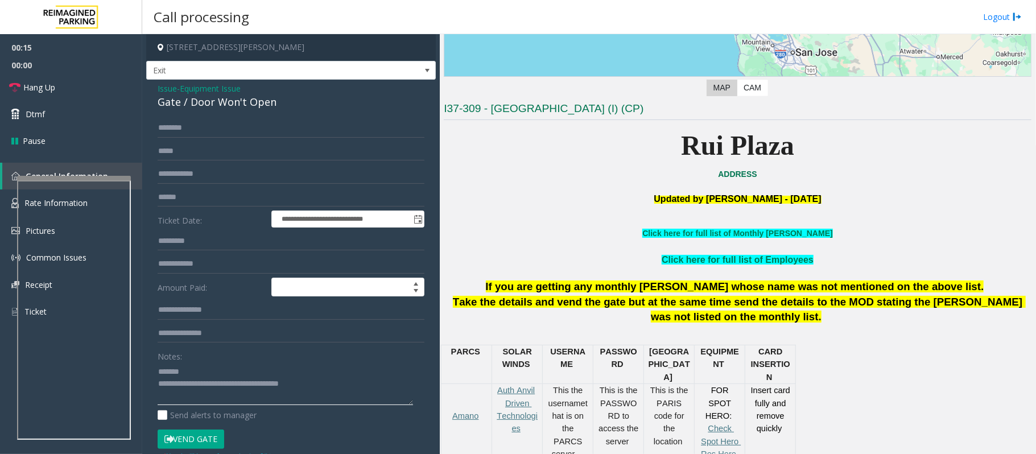
scroll to position [455, 0]
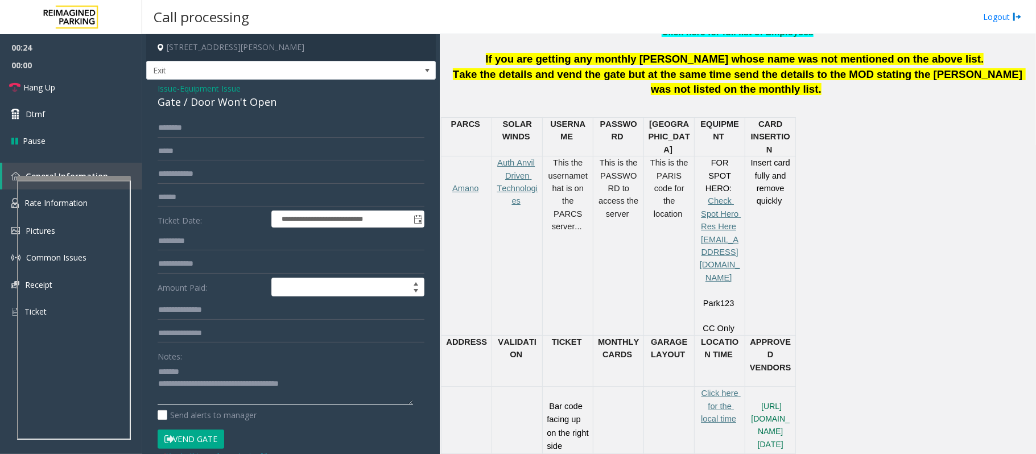
type textarea "**********"
click at [192, 88] on span "Equipment Issue" at bounding box center [210, 89] width 61 height 12
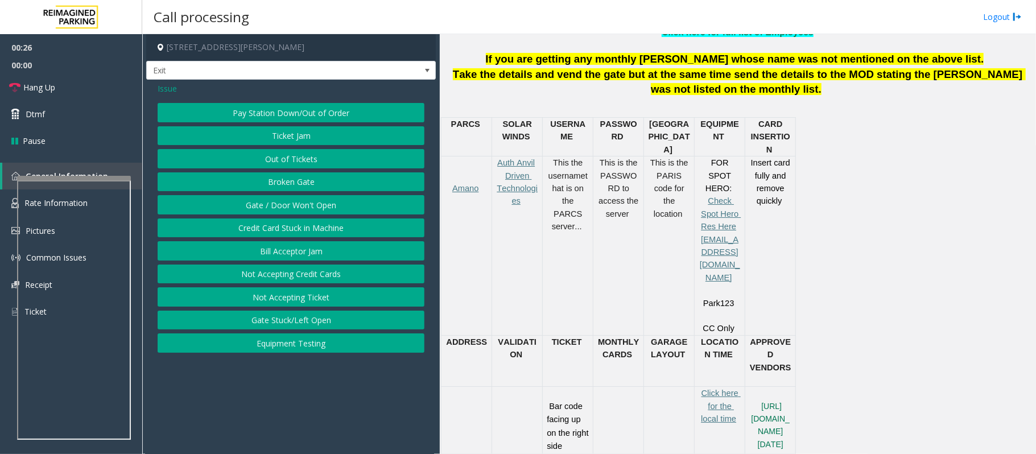
click at [168, 93] on span "Issue" at bounding box center [167, 89] width 19 height 12
click at [292, 138] on button "Payment Issue" at bounding box center [291, 135] width 267 height 19
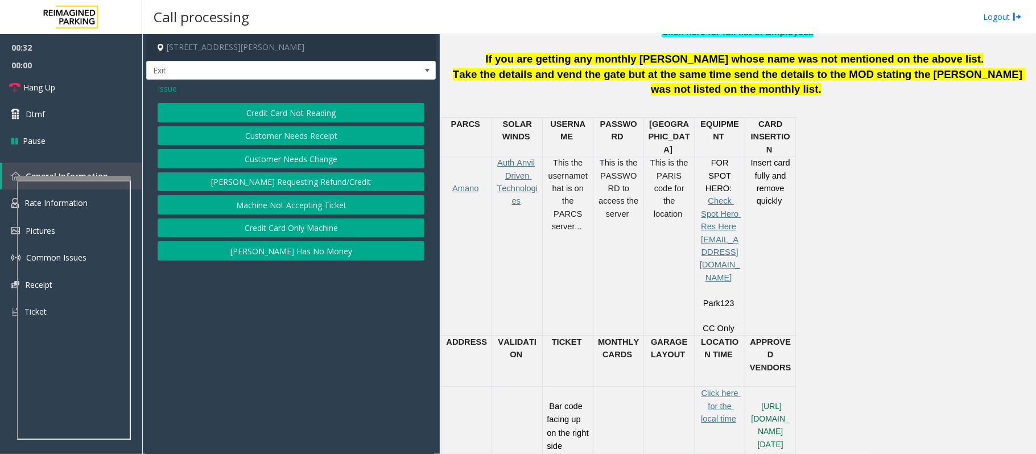
click at [296, 253] on button "[PERSON_NAME] Has No Money" at bounding box center [291, 250] width 267 height 19
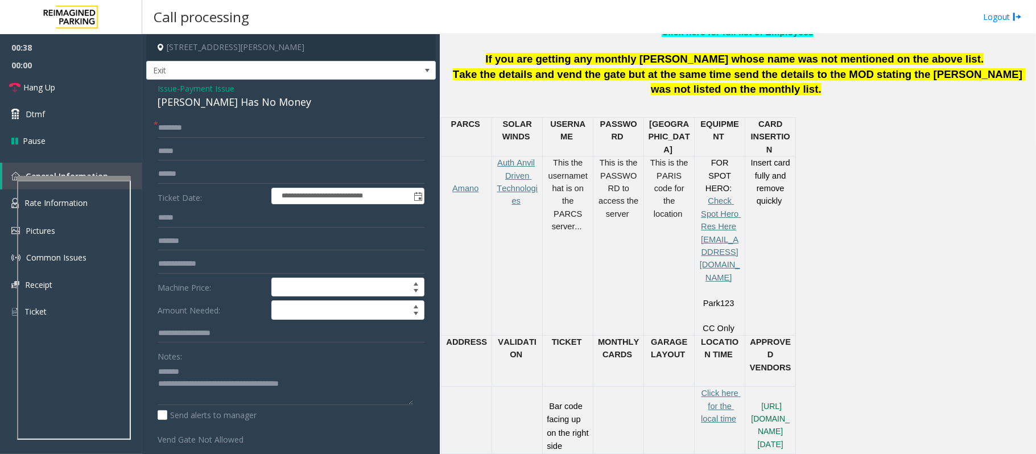
click at [189, 89] on span "Payment Issue" at bounding box center [207, 89] width 55 height 12
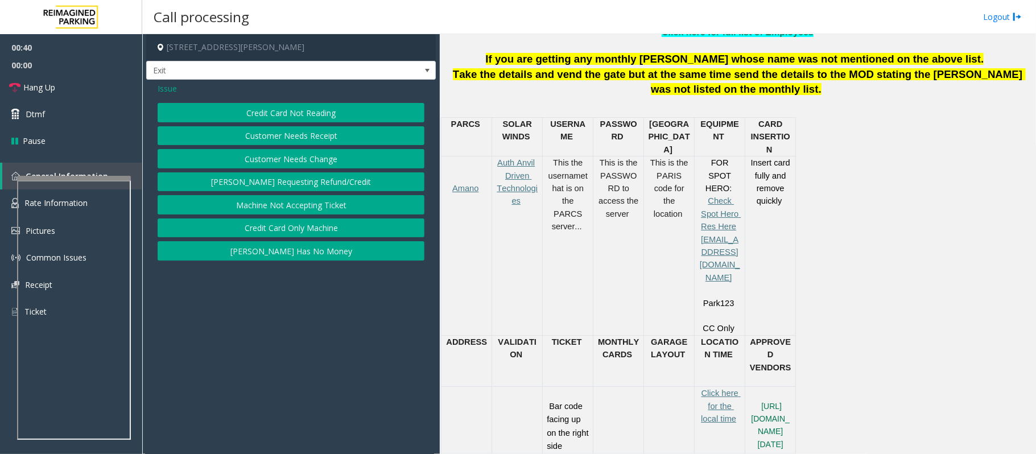
click at [288, 228] on button "Credit Card Only Machine" at bounding box center [291, 228] width 267 height 19
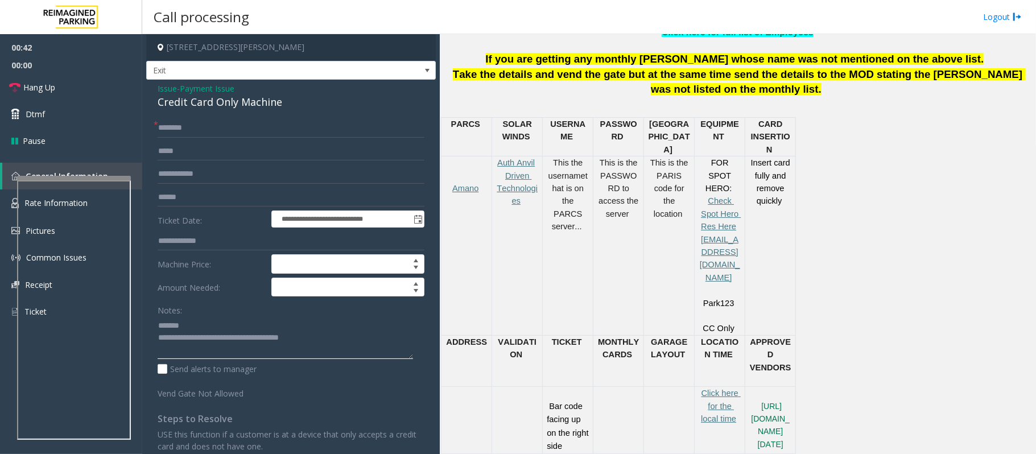
click at [195, 322] on textarea at bounding box center [286, 337] width 256 height 43
type textarea "**********"
click at [171, 133] on input "text" at bounding box center [291, 127] width 267 height 19
type input "****"
click at [223, 324] on textarea at bounding box center [286, 337] width 256 height 43
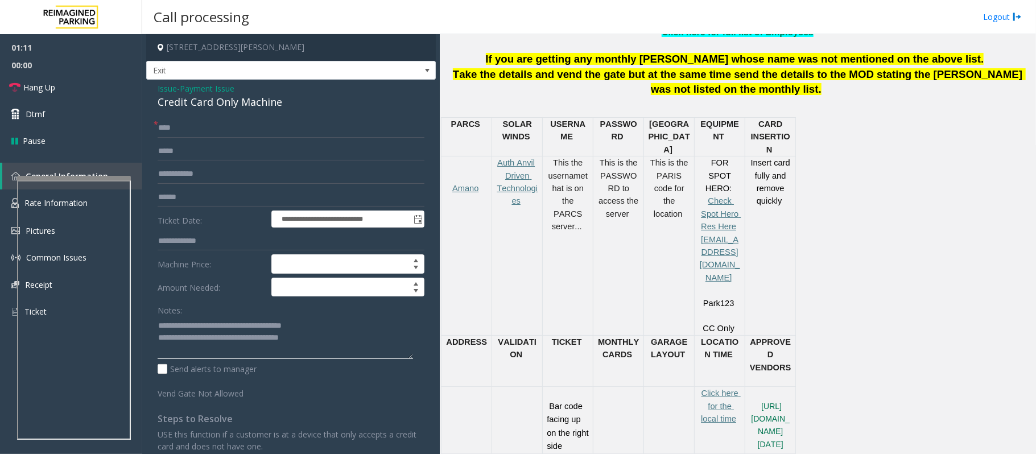
type textarea "**********"
click at [192, 201] on input "text" at bounding box center [291, 197] width 267 height 19
click at [201, 196] on input "text" at bounding box center [291, 197] width 267 height 19
type input "******"
click at [222, 92] on span "Payment Issue" at bounding box center [207, 89] width 55 height 12
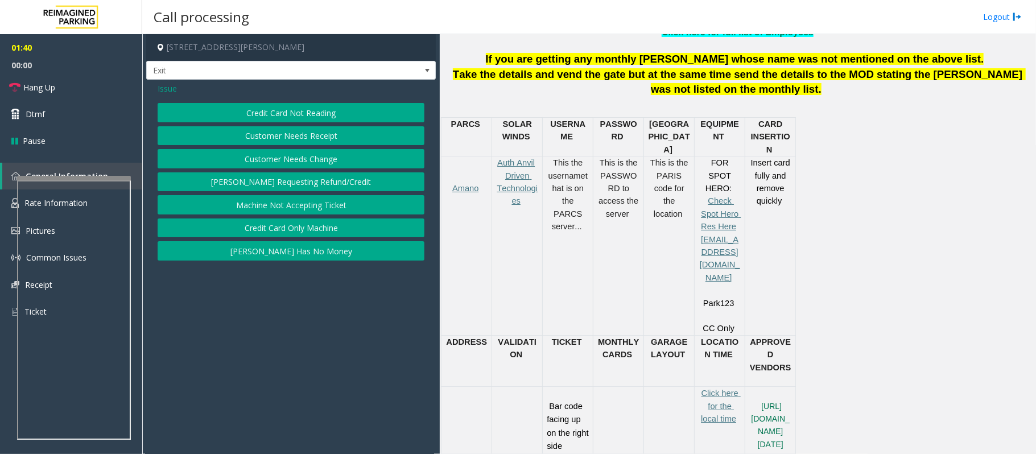
click at [308, 113] on button "Credit Card Not Reading" at bounding box center [291, 112] width 267 height 19
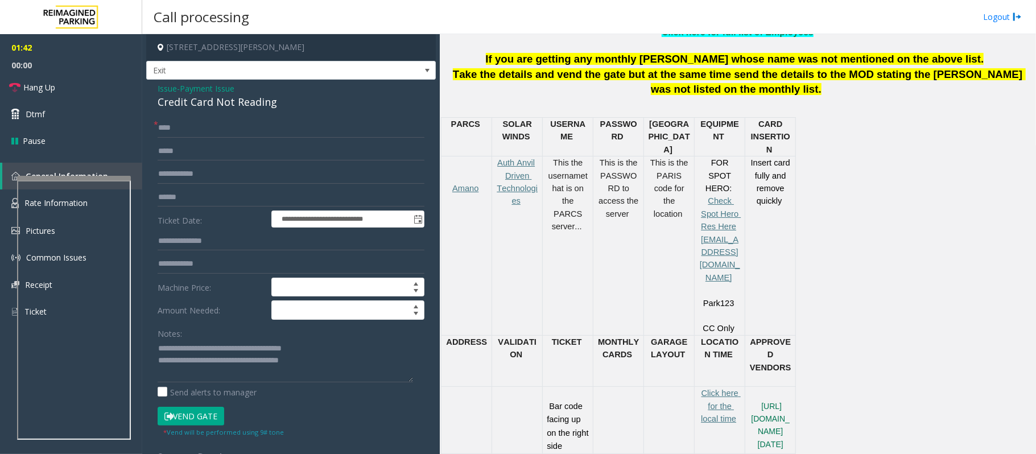
click at [188, 417] on button "Vend Gate" at bounding box center [191, 416] width 67 height 19
click at [232, 89] on span "Payment Issue" at bounding box center [207, 89] width 55 height 12
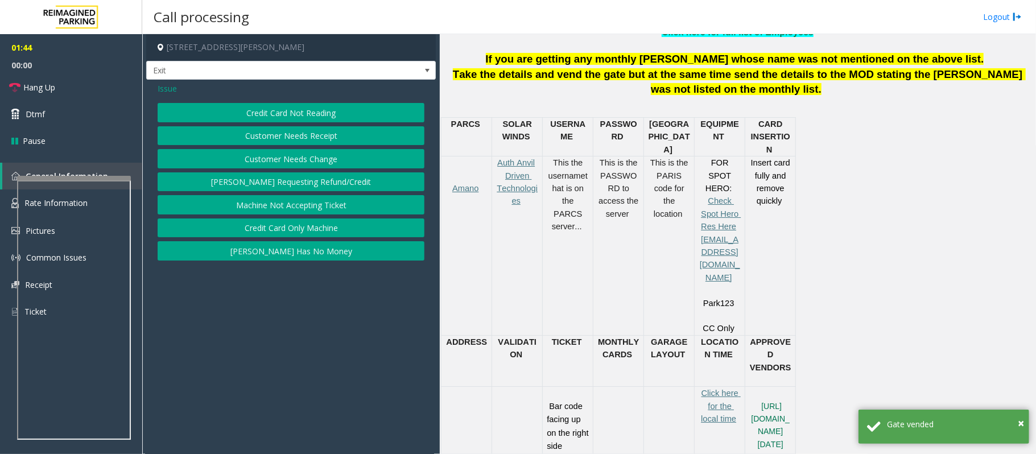
click at [308, 230] on button "Credit Card Only Machine" at bounding box center [291, 228] width 267 height 19
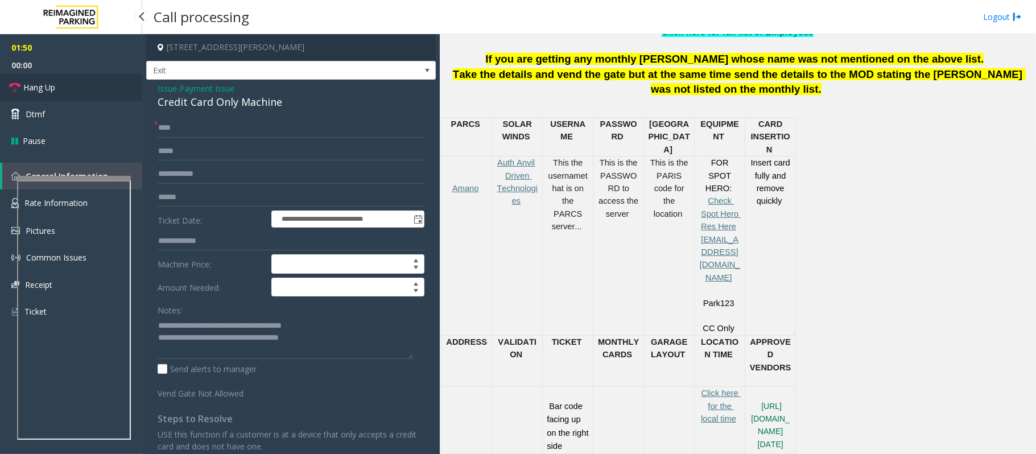
click at [44, 84] on span "Hang Up" at bounding box center [39, 87] width 32 height 12
drag, startPoint x: 44, startPoint y: 84, endPoint x: 44, endPoint y: 90, distance: 5.7
click at [44, 89] on span "Hang Up" at bounding box center [39, 87] width 32 height 12
click at [44, 90] on span "Hang Up" at bounding box center [39, 87] width 32 height 12
click at [44, 91] on span "Hang Up" at bounding box center [39, 87] width 32 height 12
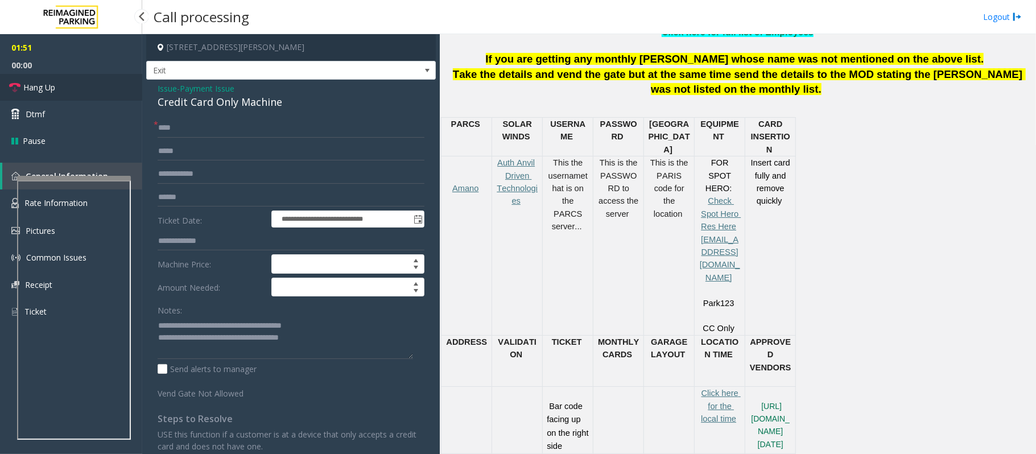
click at [44, 91] on span "Hang Up" at bounding box center [39, 87] width 32 height 12
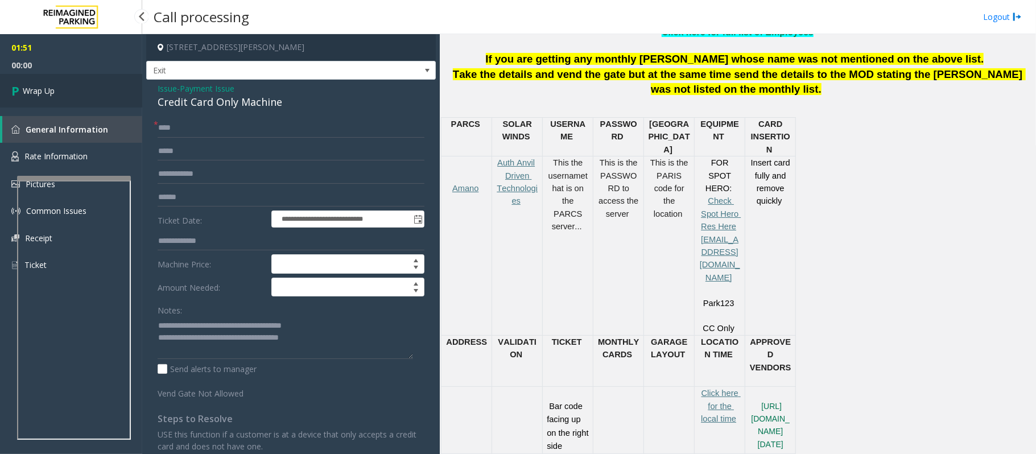
click at [44, 92] on span "Wrap Up" at bounding box center [39, 91] width 32 height 12
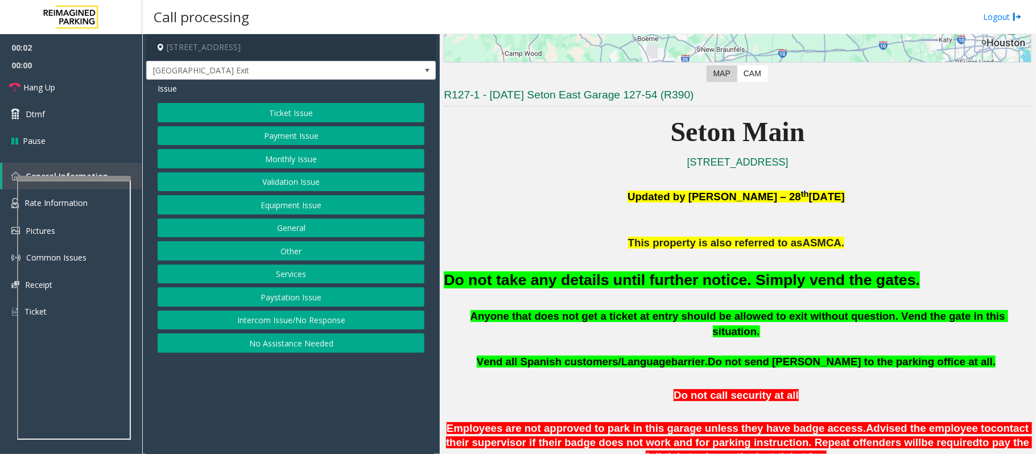
scroll to position [228, 0]
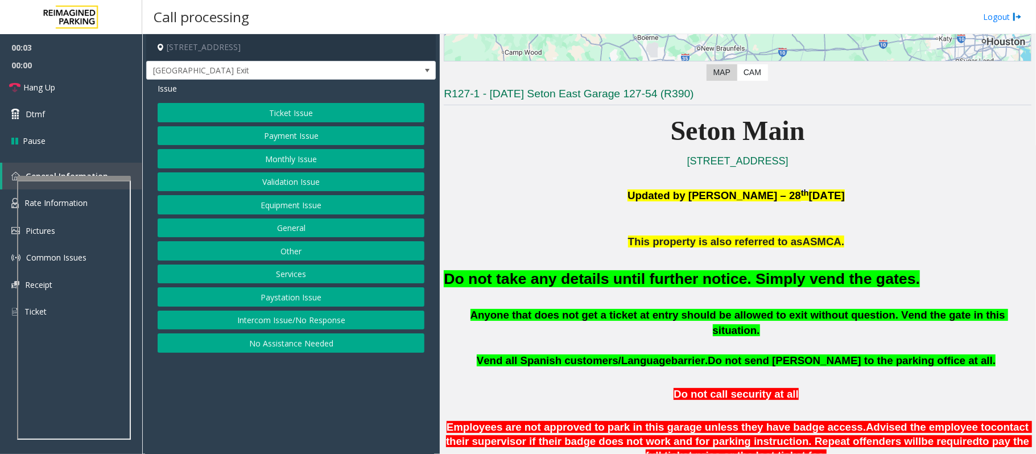
click at [291, 201] on button "Equipment Issue" at bounding box center [291, 204] width 267 height 19
click at [291, 201] on button "Gate / Door Won't Open" at bounding box center [291, 204] width 267 height 19
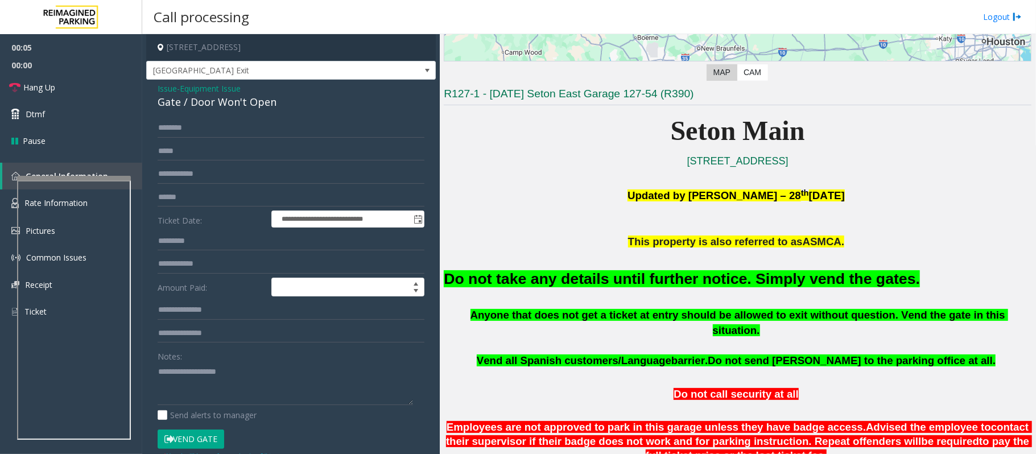
click at [208, 440] on button "Vend Gate" at bounding box center [191, 439] width 67 height 19
click at [492, 280] on font "Do not take any details until further notice. Simply vend the gates." at bounding box center [682, 278] width 476 height 17
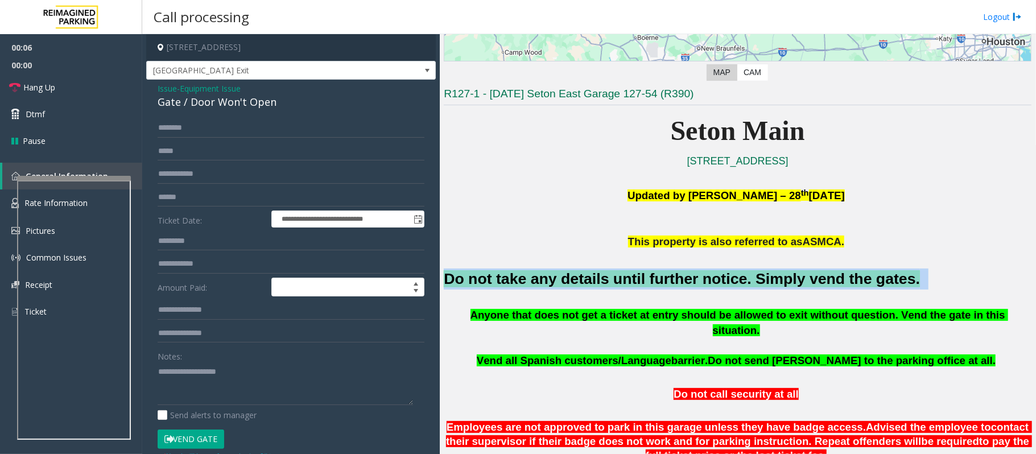
click at [492, 280] on font "Do not take any details until further notice. Simply vend the gates." at bounding box center [682, 278] width 476 height 17
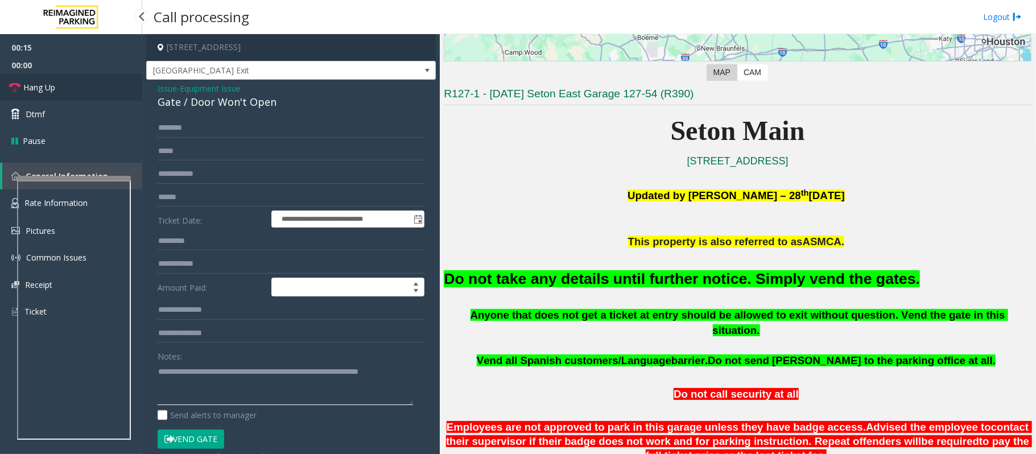
type textarea "**********"
drag, startPoint x: 44, startPoint y: 94, endPoint x: 37, endPoint y: 96, distance: 7.7
click at [44, 94] on link "Hang Up" at bounding box center [71, 87] width 142 height 27
click at [34, 102] on link "Dtmf" at bounding box center [71, 114] width 142 height 27
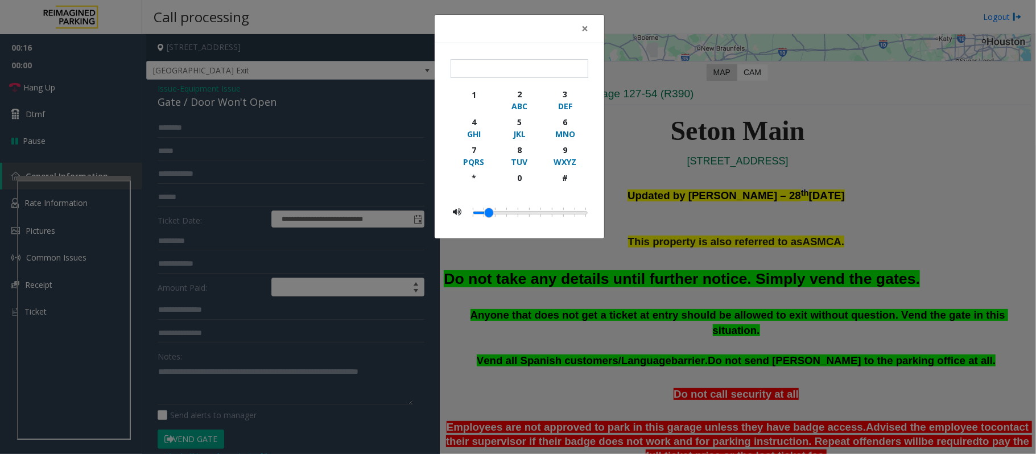
click at [43, 89] on div "× 1 2 ABC 3 DEF 4 GHI 5 JKL 6 MNO 7 PQRS 8 TUV 9 WXYZ * 0 #" at bounding box center [518, 227] width 1036 height 454
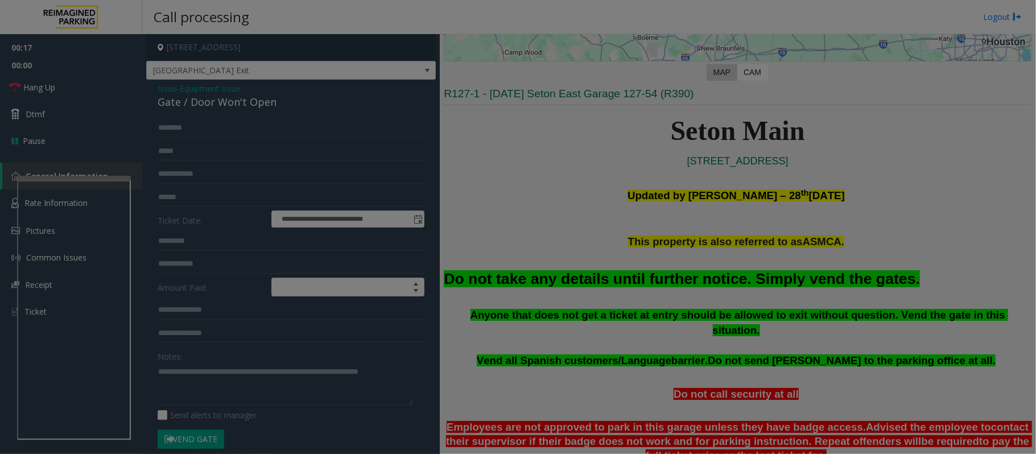
click at [43, 89] on div "× 1 2 ABC 3 DEF 4 GHI 5 JKL 6 MNO 7 PQRS 8 TUV 9 WXYZ * 0 #" at bounding box center [518, 227] width 1036 height 454
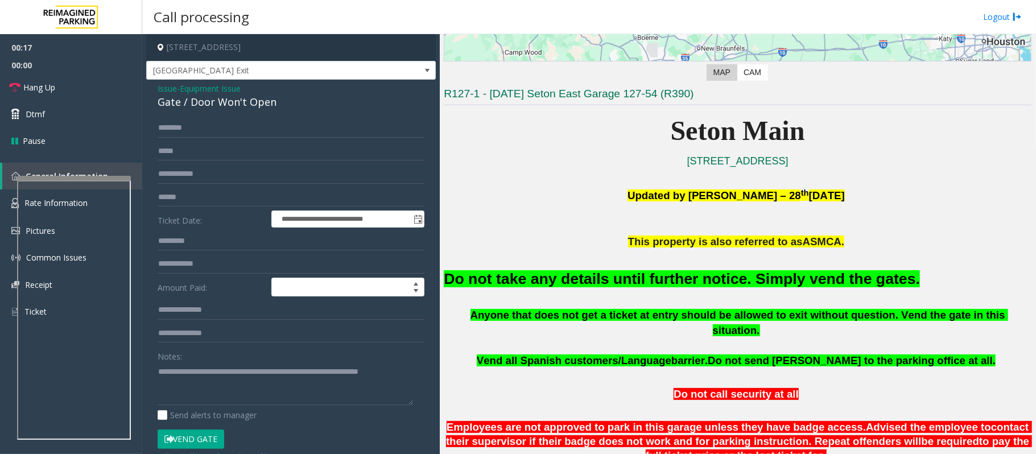
click at [43, 89] on body "**********" at bounding box center [518, 227] width 1036 height 454
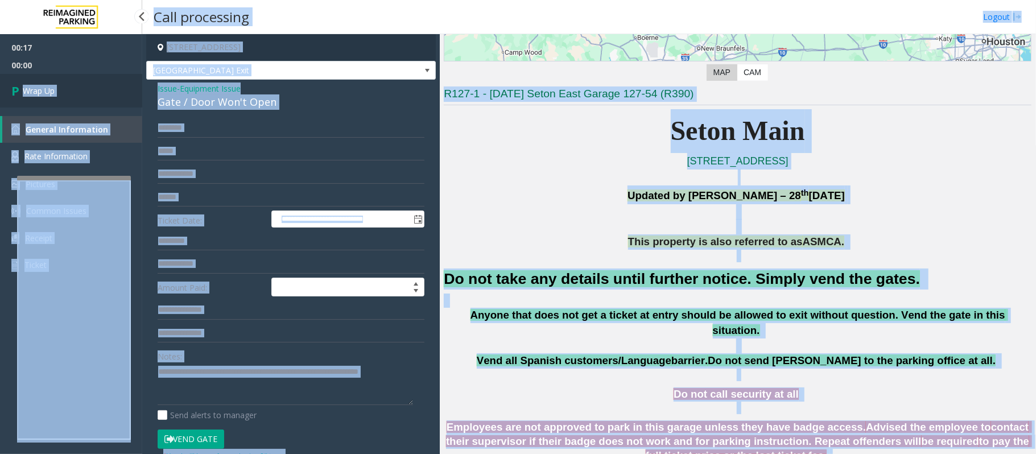
click at [46, 89] on span "Wrap Up" at bounding box center [39, 91] width 32 height 12
click at [53, 91] on span "Wrap Up" at bounding box center [39, 91] width 32 height 12
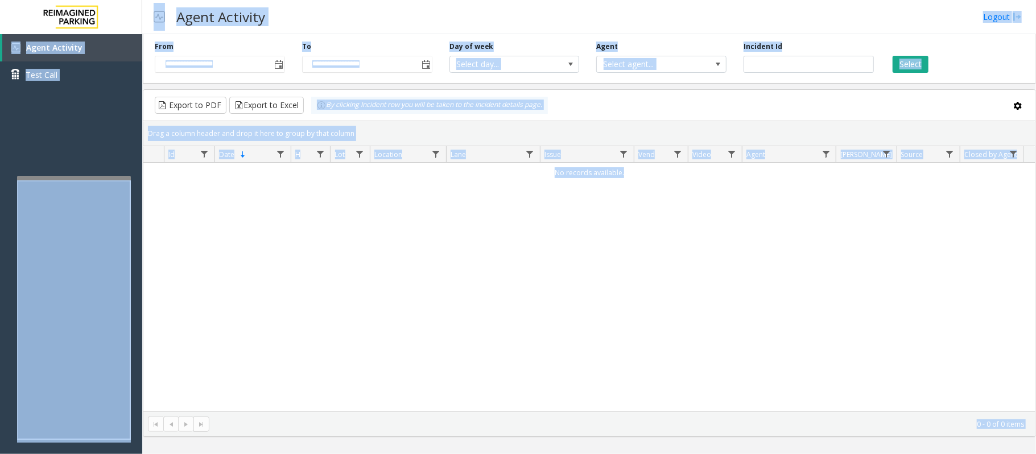
click at [666, 315] on div "No records available." at bounding box center [589, 287] width 892 height 249
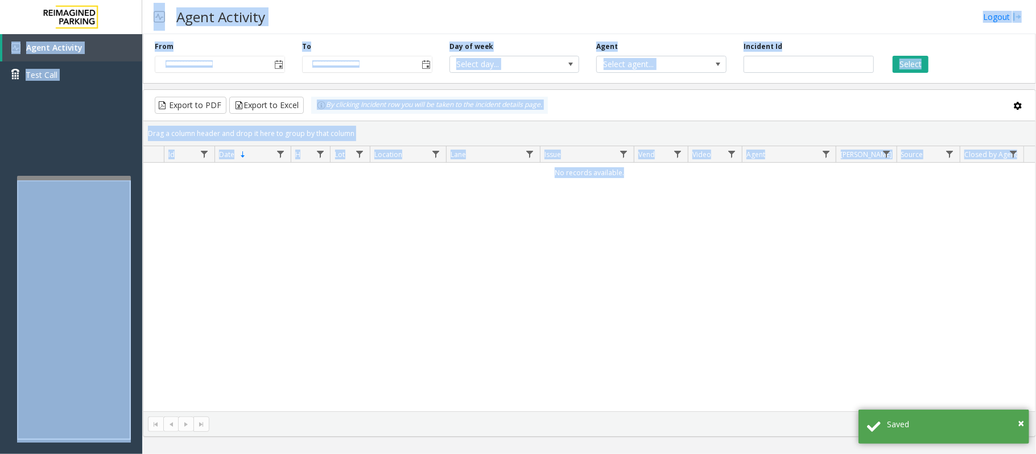
click at [386, 125] on div "Drag a column header and drop it here to group by that column" at bounding box center [589, 133] width 892 height 20
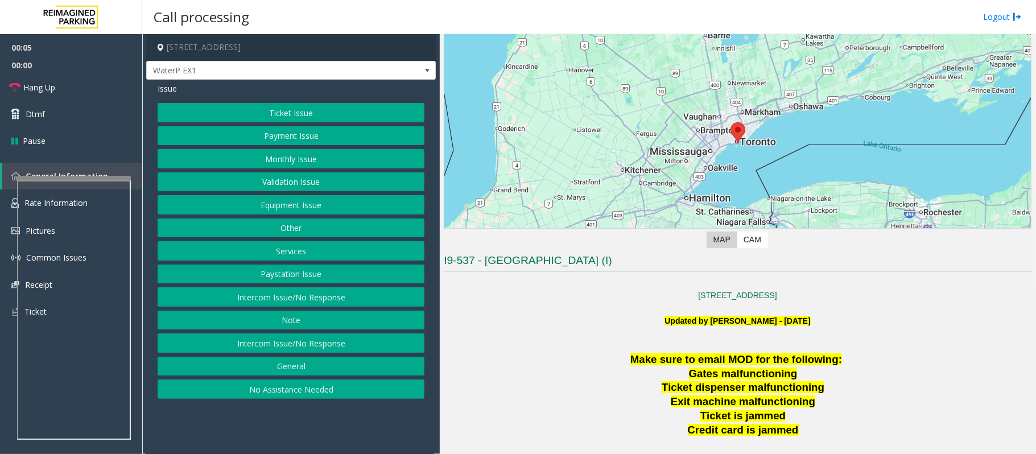
scroll to position [151, 0]
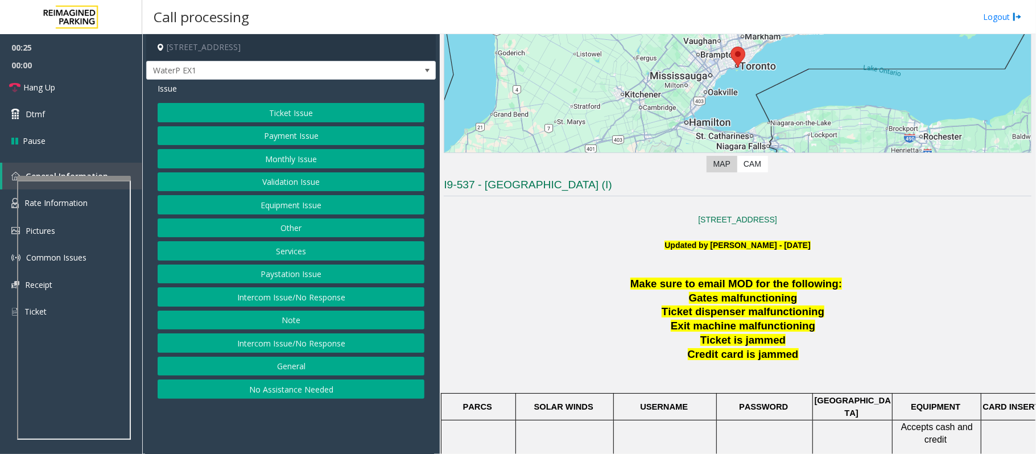
click at [277, 206] on button "Equipment Issue" at bounding box center [291, 204] width 267 height 19
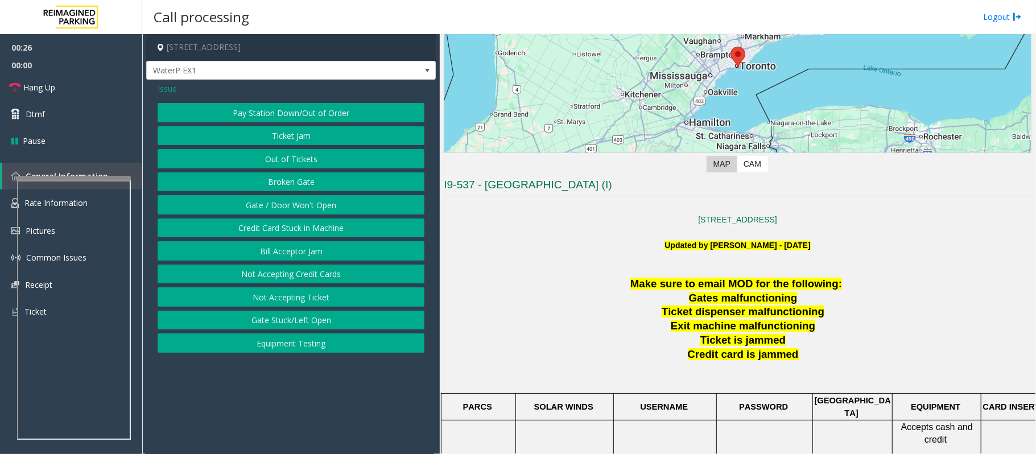
click at [277, 206] on button "Gate / Door Won't Open" at bounding box center [291, 204] width 267 height 19
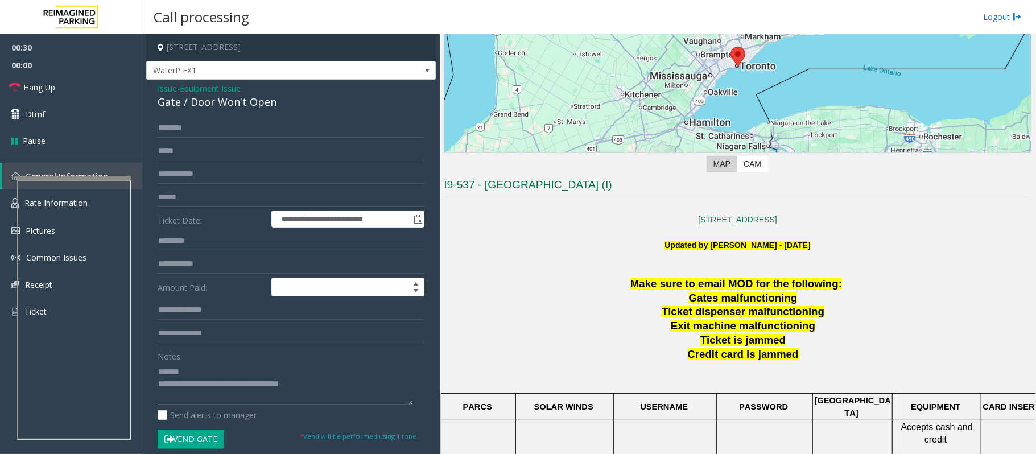
type textarea "**********"
click at [163, 86] on span "Issue" at bounding box center [167, 89] width 19 height 12
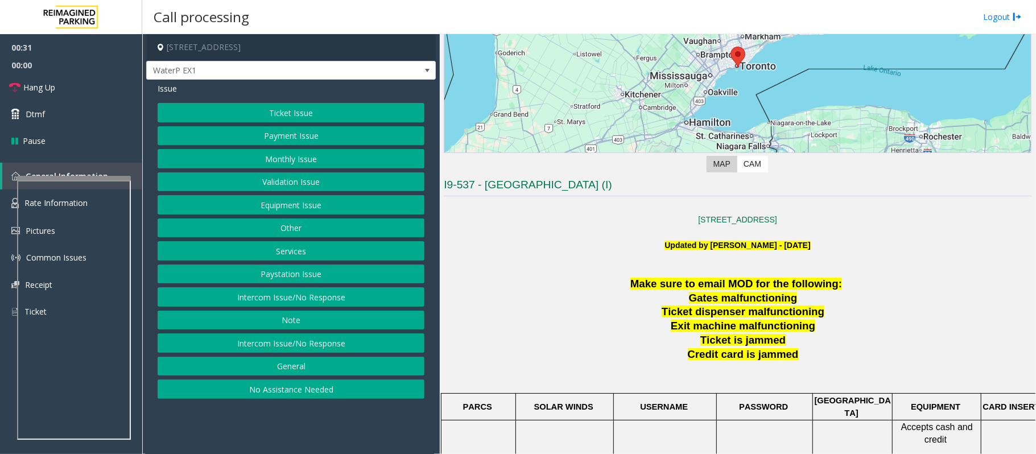
click at [221, 108] on button "Ticket Issue" at bounding box center [291, 112] width 267 height 19
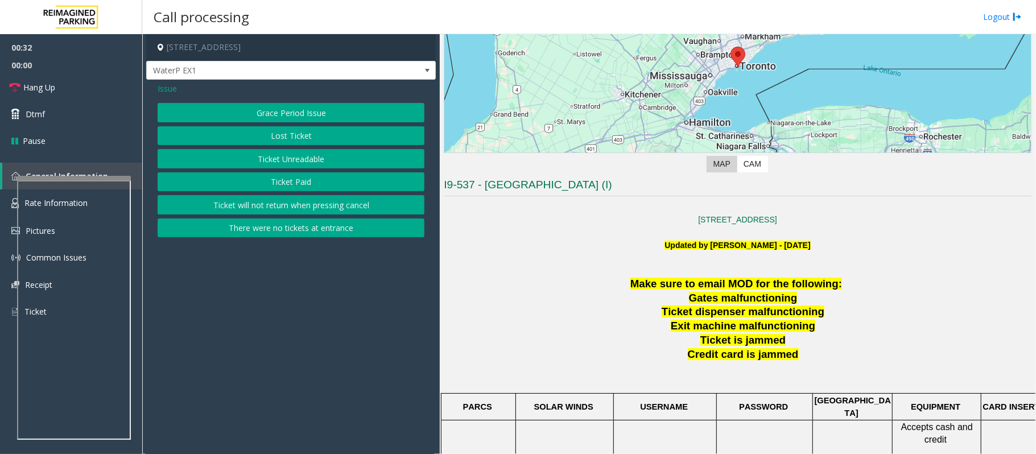
click at [303, 167] on button "Ticket Unreadable" at bounding box center [291, 158] width 267 height 19
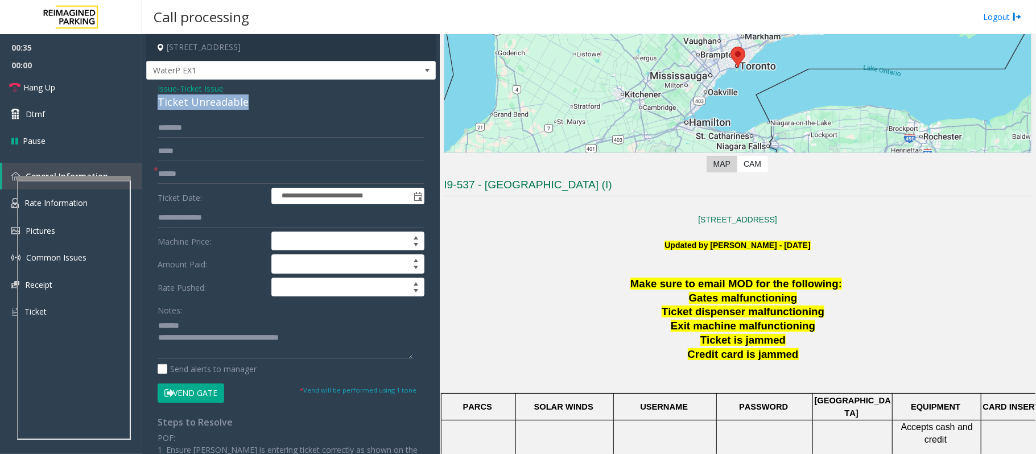
drag, startPoint x: 253, startPoint y: 101, endPoint x: 151, endPoint y: 104, distance: 101.9
click at [151, 104] on div "**********" at bounding box center [291, 351] width 290 height 543
type textarea "**********"
click at [255, 174] on input "text" at bounding box center [291, 173] width 267 height 19
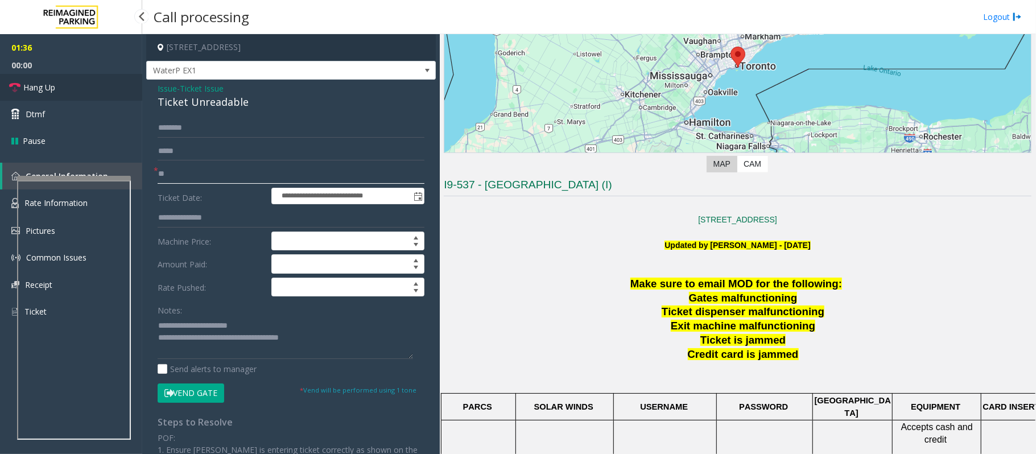
type input "**"
click at [42, 94] on link "Hang Up" at bounding box center [71, 87] width 142 height 27
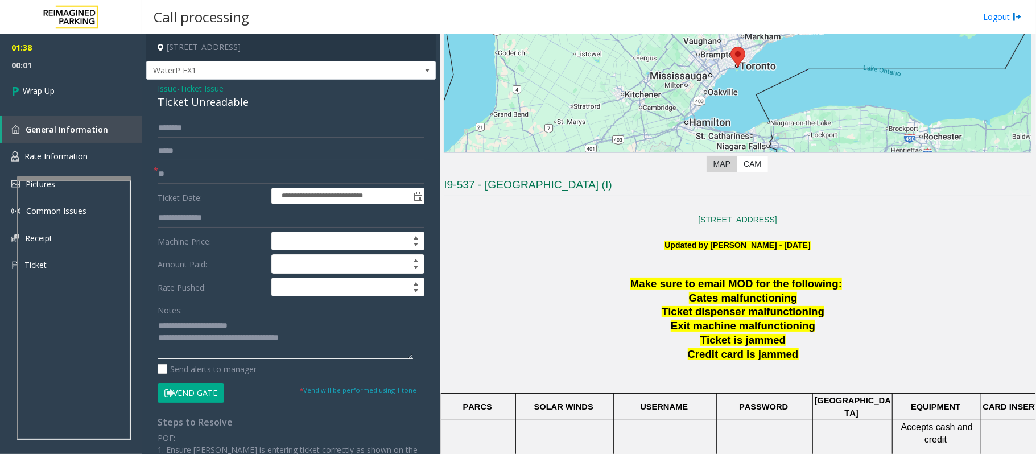
drag, startPoint x: 330, startPoint y: 340, endPoint x: 203, endPoint y: 335, distance: 127.0
click at [203, 335] on textarea at bounding box center [286, 337] width 256 height 43
type textarea "**********"
click at [84, 98] on link "Wrap Up" at bounding box center [71, 91] width 142 height 34
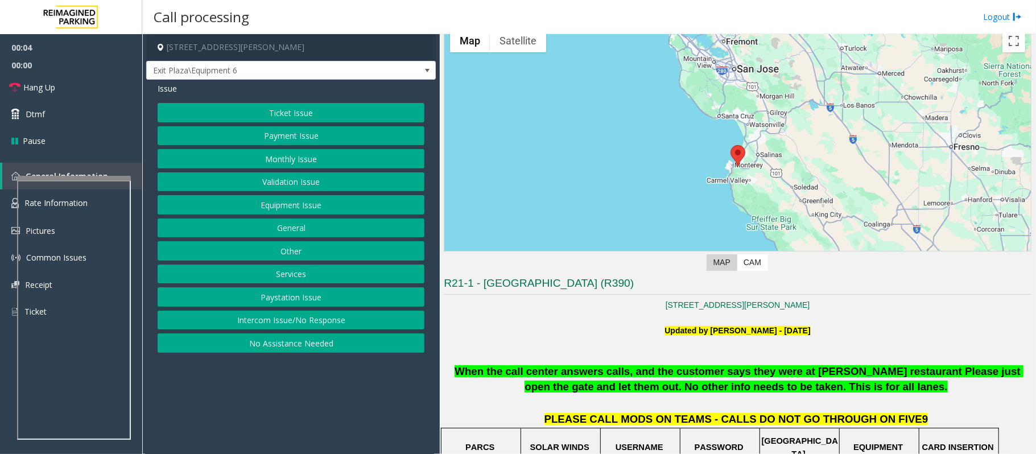
scroll to position [76, 0]
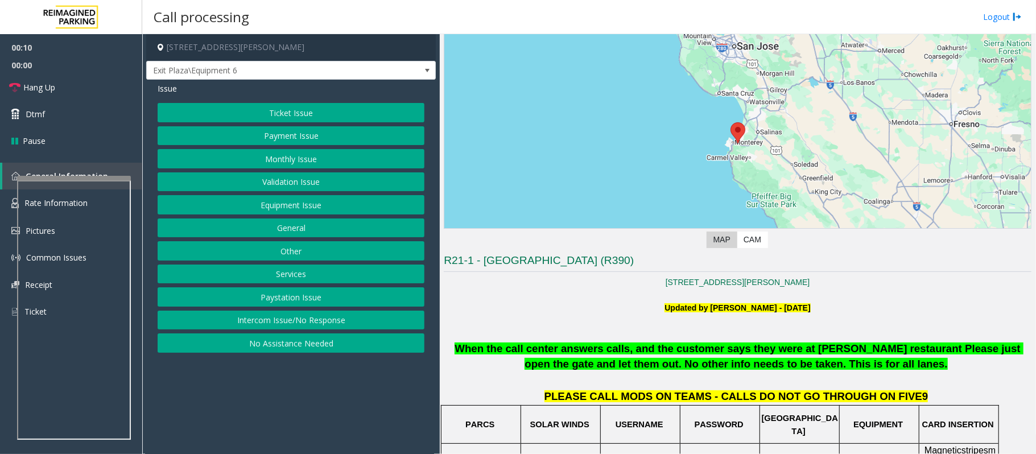
click at [281, 321] on button "Intercom Issue/No Response" at bounding box center [291, 320] width 267 height 19
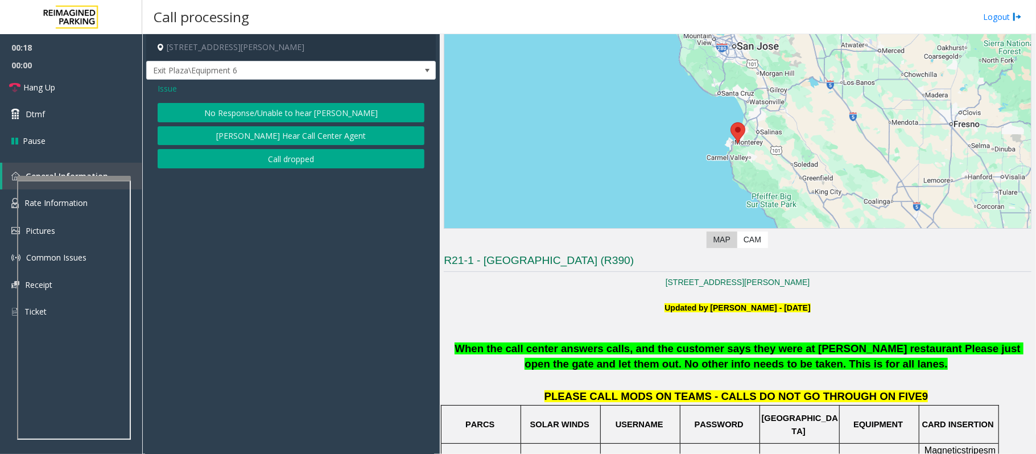
click at [171, 85] on span "Issue" at bounding box center [167, 89] width 19 height 12
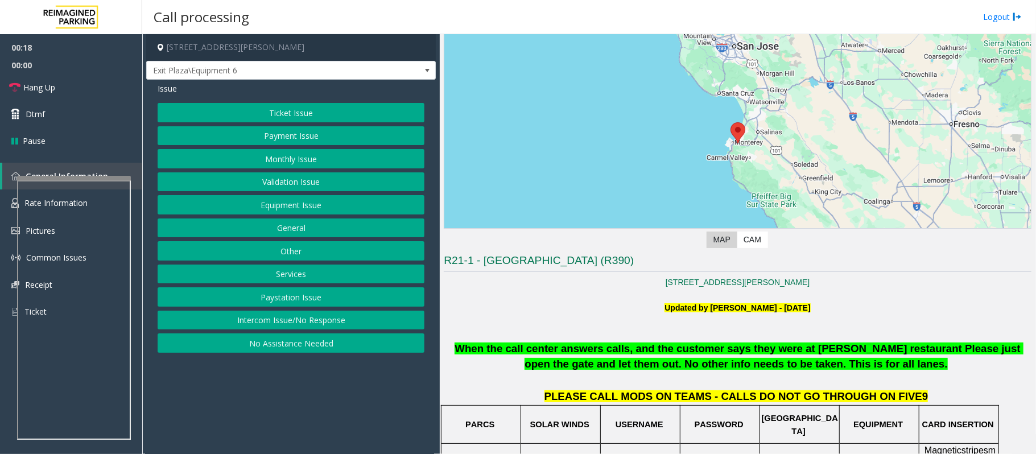
click at [282, 348] on button "No Assistance Needed" at bounding box center [291, 342] width 267 height 19
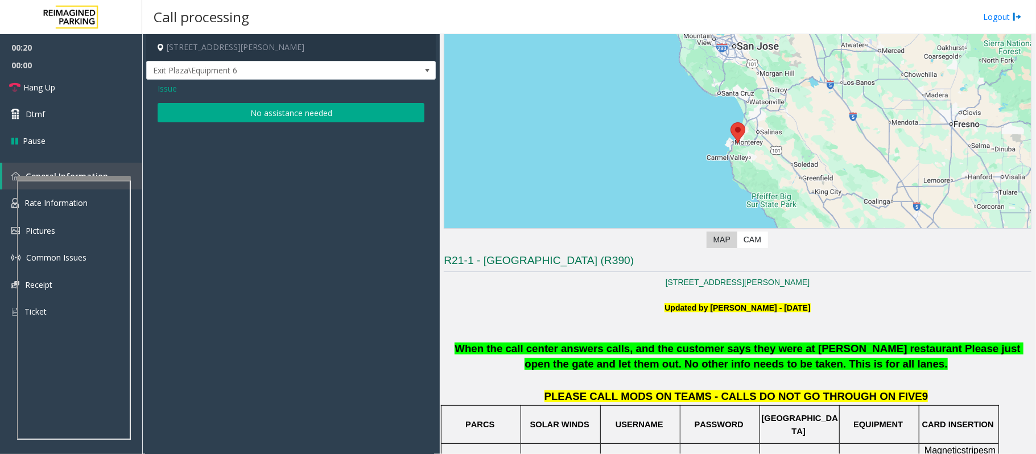
click at [276, 112] on button "No assistance needed" at bounding box center [291, 112] width 267 height 19
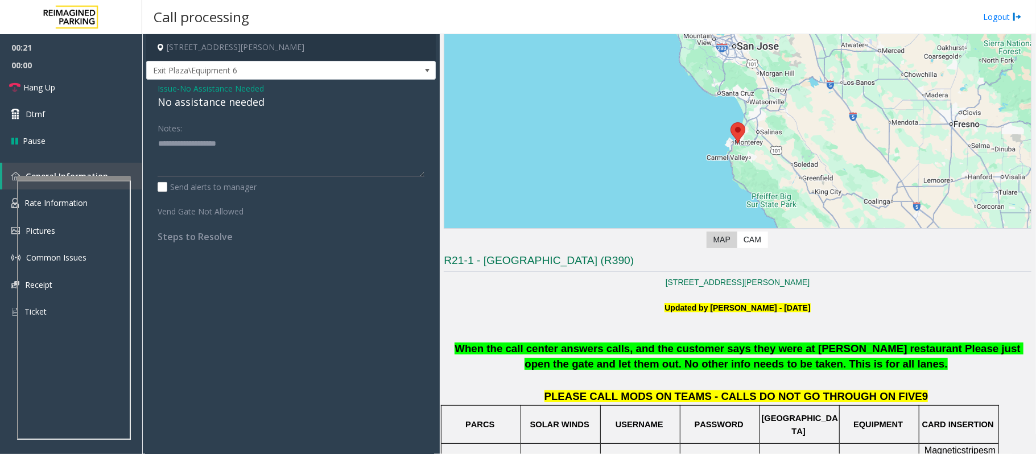
click at [223, 100] on div "No assistance needed" at bounding box center [291, 101] width 267 height 15
click at [222, 99] on div "No assistance needed" at bounding box center [291, 101] width 267 height 15
type textarea "**********"
click at [43, 87] on span "Hang Up" at bounding box center [39, 87] width 32 height 12
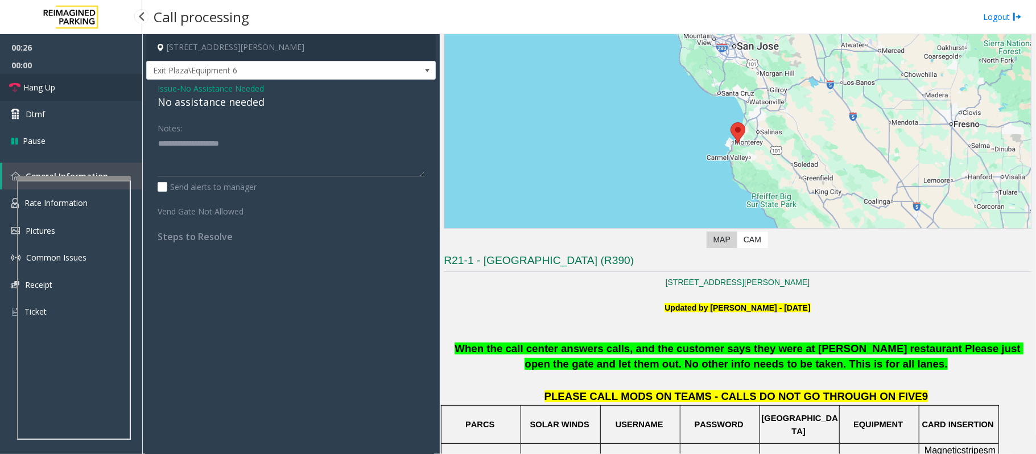
click at [43, 87] on span "Hang Up" at bounding box center [39, 87] width 32 height 12
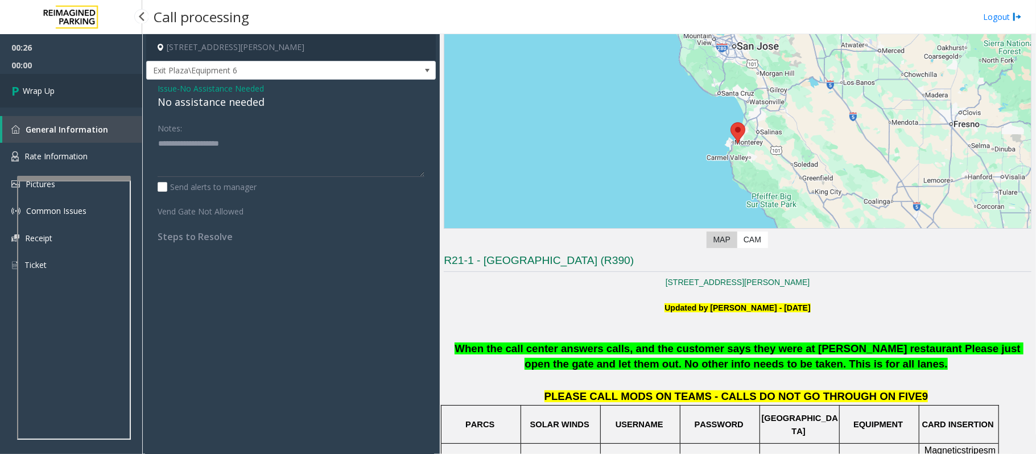
click at [43, 87] on span "Wrap Up" at bounding box center [39, 91] width 32 height 12
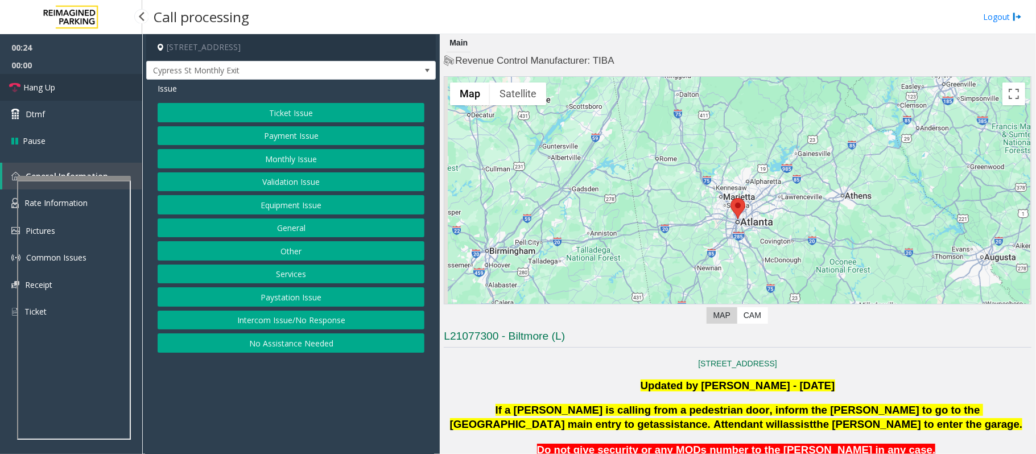
click at [38, 81] on span "Hang Up" at bounding box center [39, 87] width 32 height 12
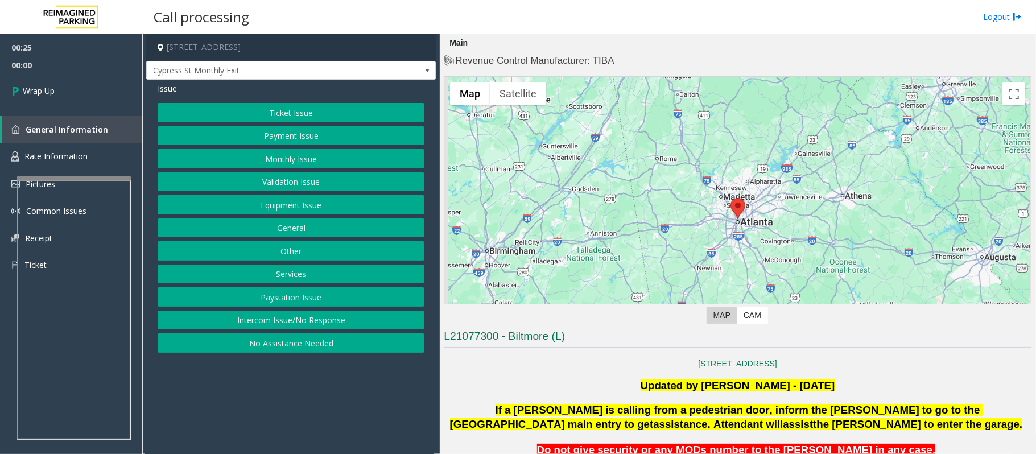
click at [292, 252] on button "Other" at bounding box center [291, 250] width 267 height 19
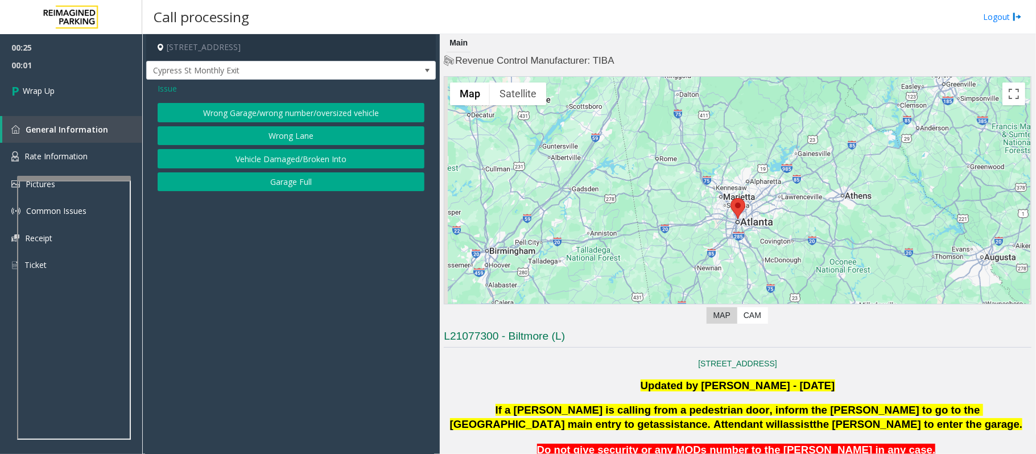
click at [244, 112] on button "Wrong Garage/wrong number/oversized vehicle" at bounding box center [291, 112] width 267 height 19
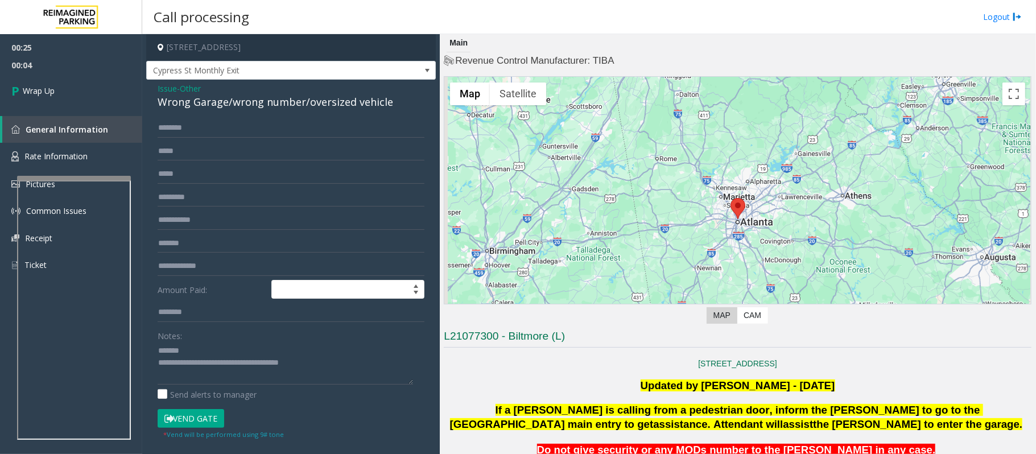
click at [176, 114] on div "Issue - Other Wrong Garage/wrong number/oversized vehicle Amount Paid: Notes: S…" at bounding box center [291, 292] width 290 height 425
click at [174, 104] on div "Wrong Garage/wrong number/oversized vehicle" at bounding box center [291, 101] width 267 height 15
click at [224, 352] on textarea at bounding box center [286, 363] width 256 height 43
drag, startPoint x: 331, startPoint y: 372, endPoint x: 205, endPoint y: 361, distance: 126.3
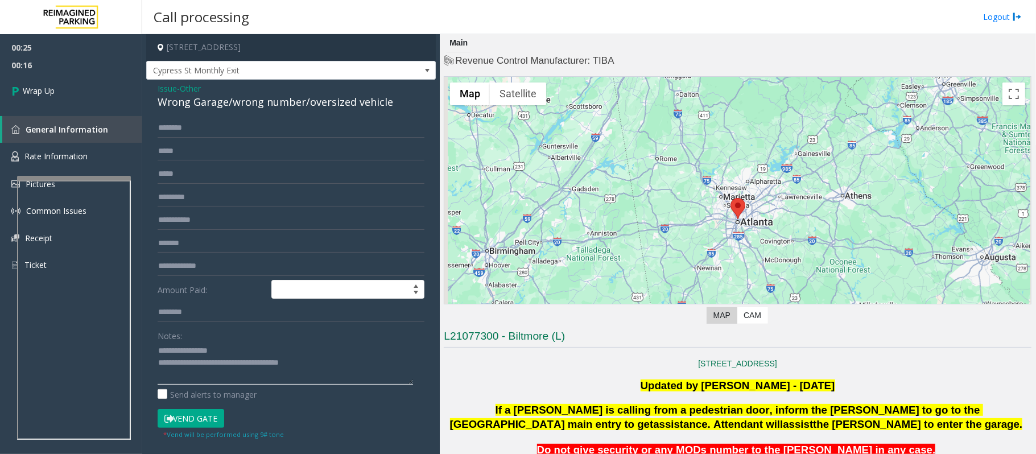
click at [205, 361] on textarea at bounding box center [286, 363] width 256 height 43
type textarea "**********"
click at [57, 91] on link "Wrap Up" at bounding box center [71, 91] width 142 height 34
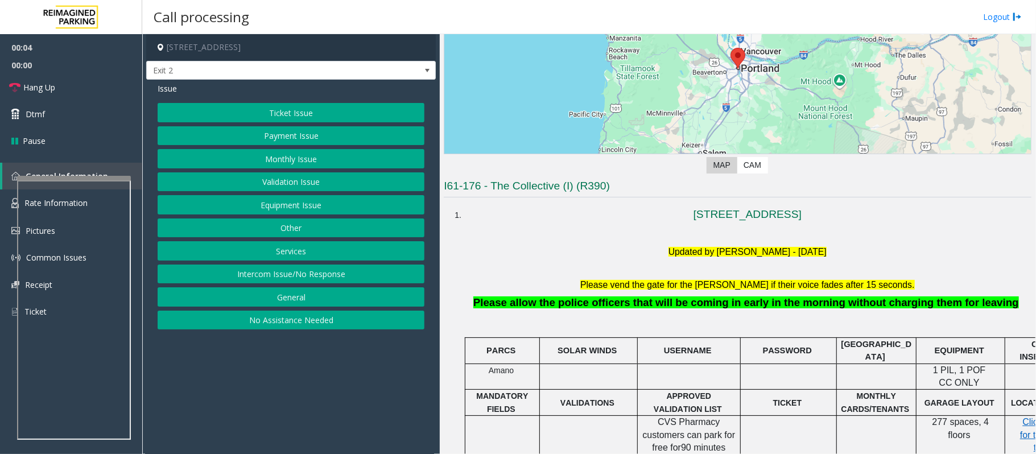
scroll to position [151, 0]
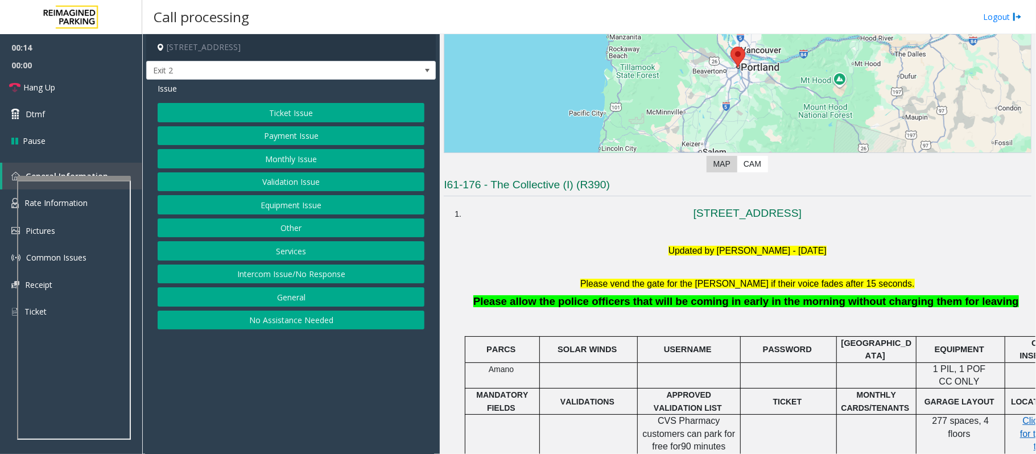
click at [294, 155] on button "Monthly Issue" at bounding box center [291, 158] width 267 height 19
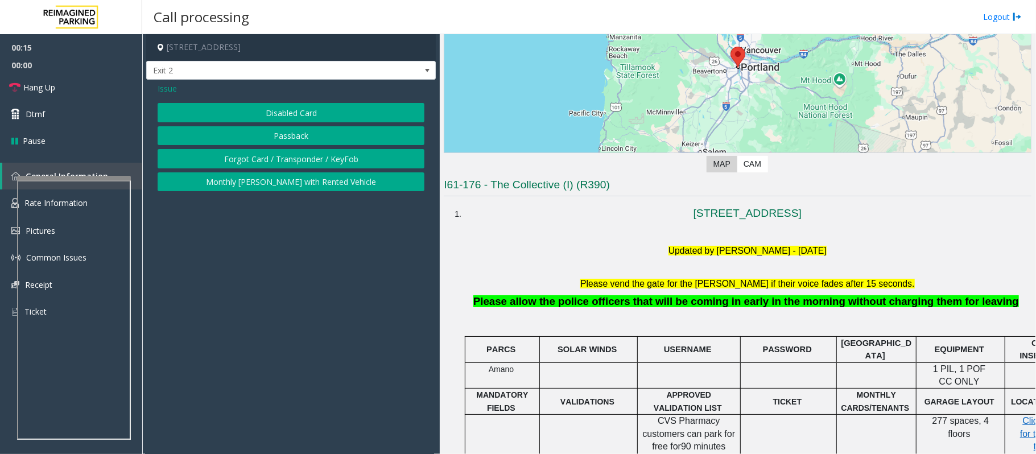
click at [254, 114] on button "Disabled Card" at bounding box center [291, 112] width 267 height 19
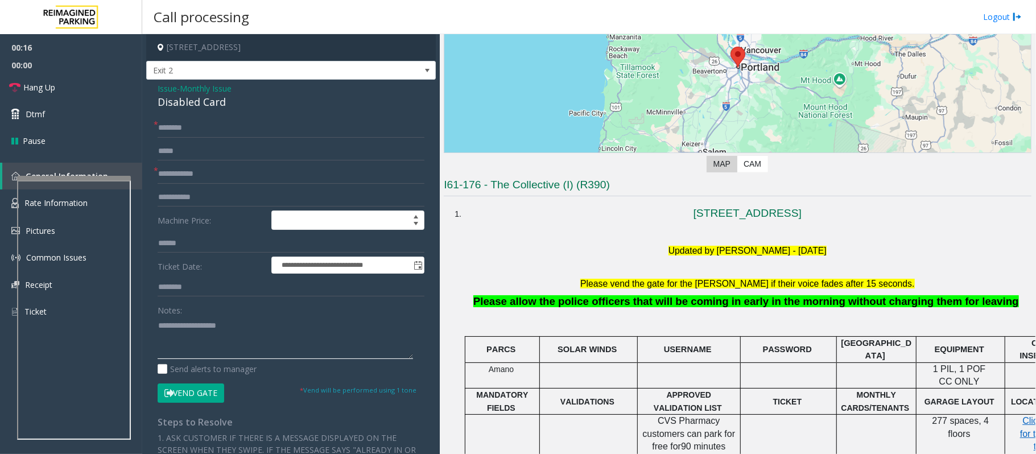
click at [189, 356] on textarea at bounding box center [286, 337] width 256 height 43
paste textarea "**********"
drag, startPoint x: 237, startPoint y: 104, endPoint x: 162, endPoint y: 100, distance: 75.2
click at [156, 104] on div "**********" at bounding box center [291, 381] width 290 height 603
type textarea "**********"
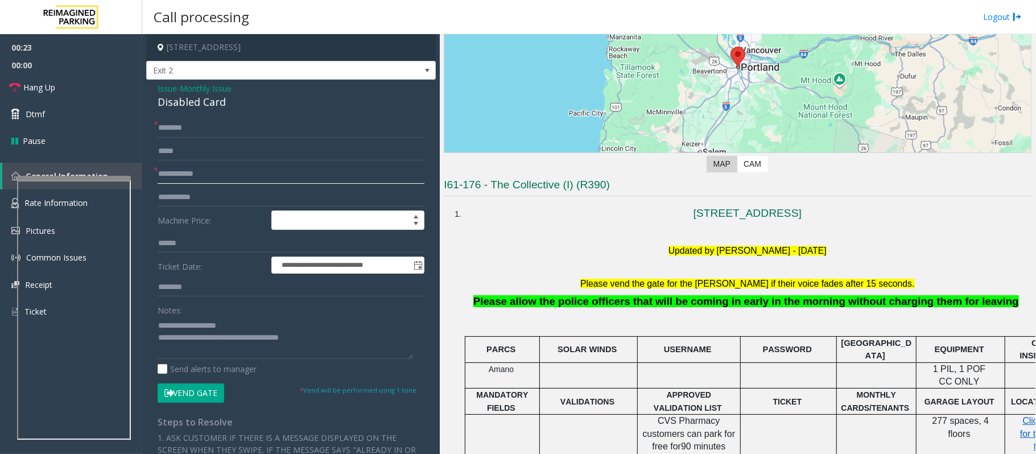
click at [187, 183] on input "text" at bounding box center [291, 173] width 267 height 19
click at [171, 174] on input "******" at bounding box center [291, 173] width 267 height 19
click at [186, 172] on input "*******" at bounding box center [291, 173] width 267 height 19
type input "******"
click at [171, 123] on input "text" at bounding box center [291, 127] width 267 height 19
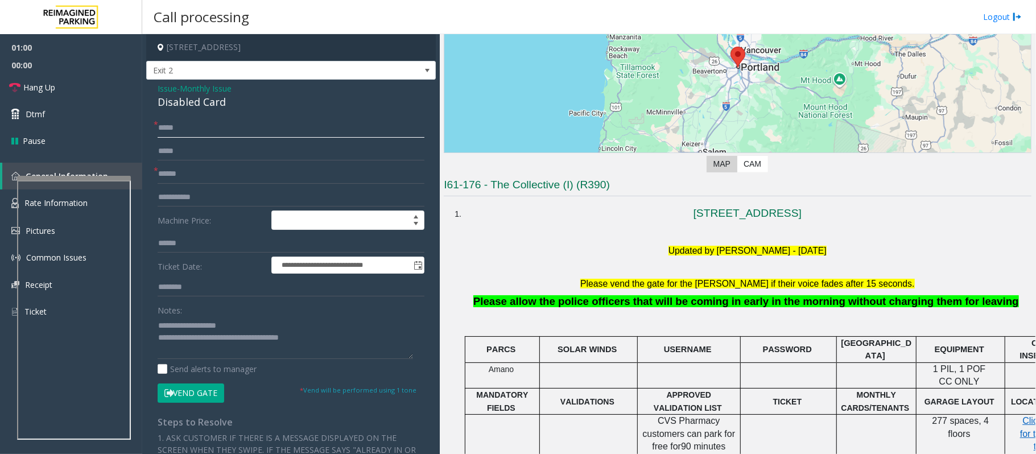
click at [167, 127] on input "****" at bounding box center [291, 127] width 267 height 19
click at [180, 126] on input "*******" at bounding box center [291, 127] width 267 height 19
type input "****"
drag, startPoint x: 183, startPoint y: 388, endPoint x: 324, endPoint y: 376, distance: 141.6
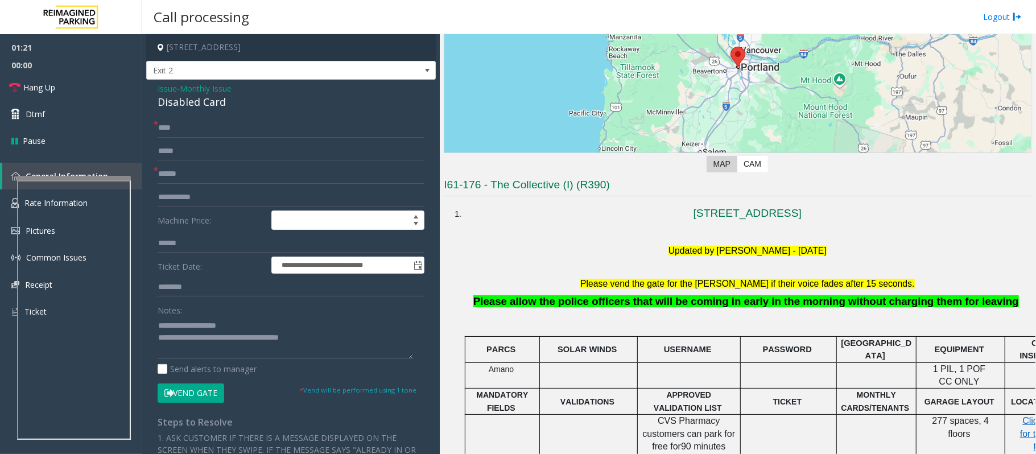
click at [186, 387] on button "Vend Gate" at bounding box center [191, 393] width 67 height 19
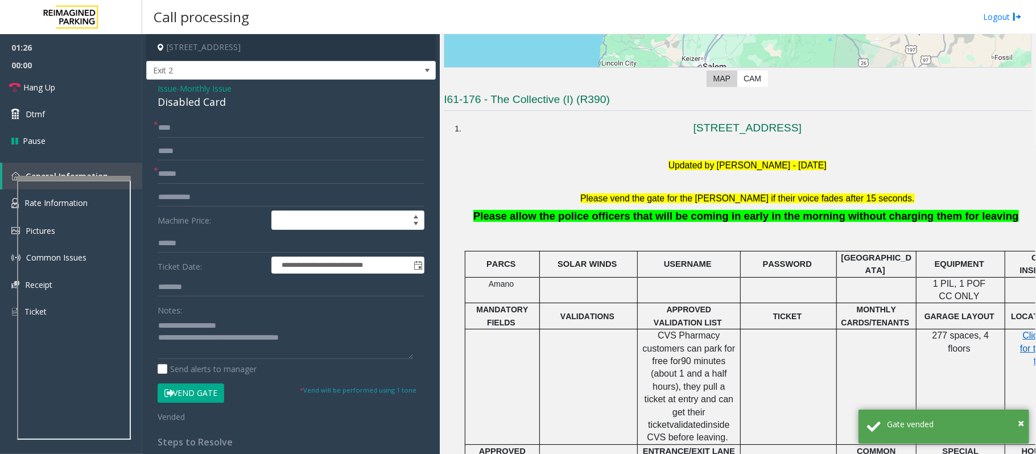
scroll to position [379, 0]
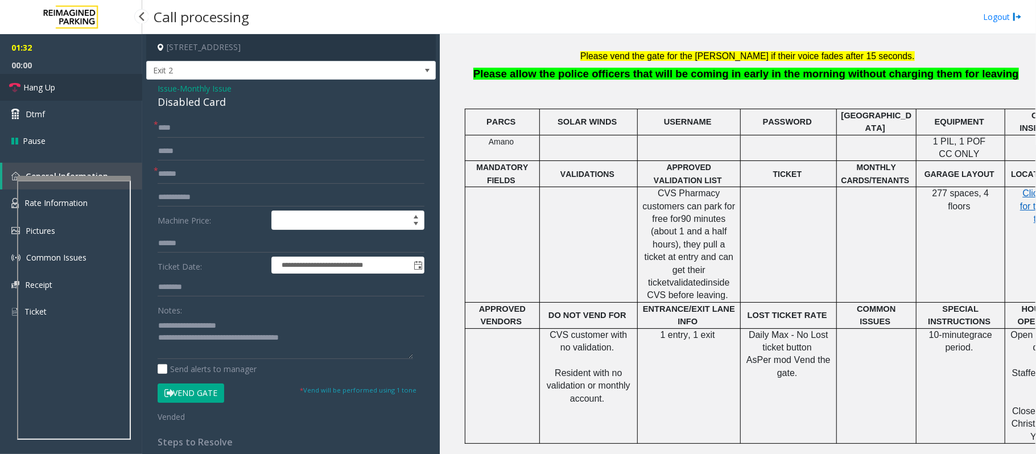
click at [37, 87] on span "Hang Up" at bounding box center [39, 87] width 32 height 12
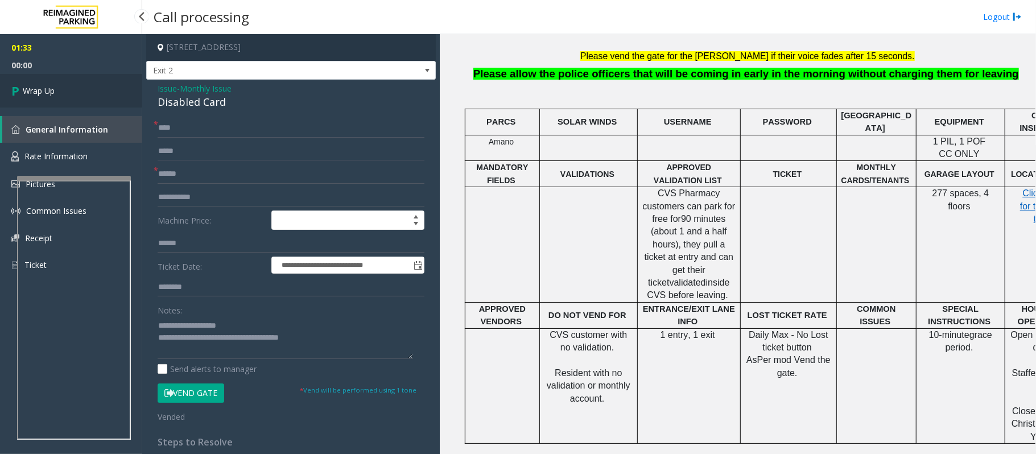
click at [37, 87] on span "Wrap Up" at bounding box center [39, 91] width 32 height 12
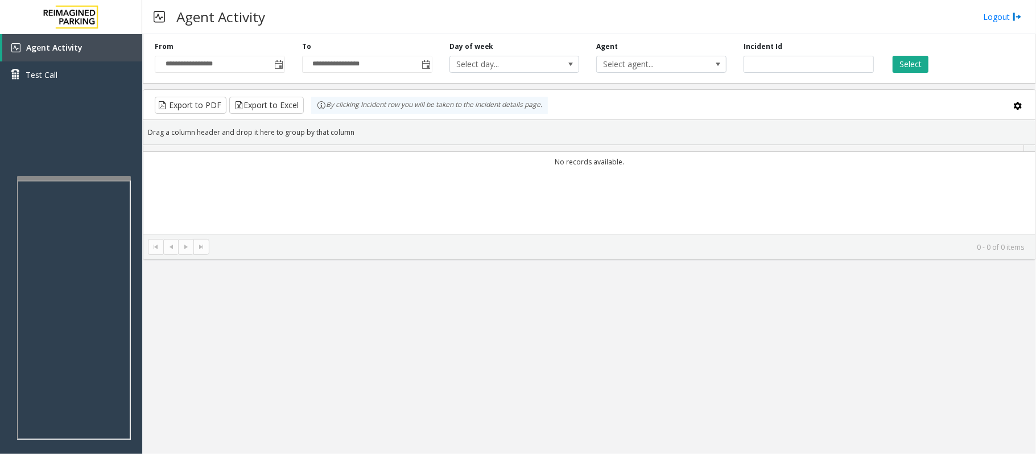
click at [351, 237] on kendo-pager "0 - 0 of 0 items" at bounding box center [589, 247] width 892 height 26
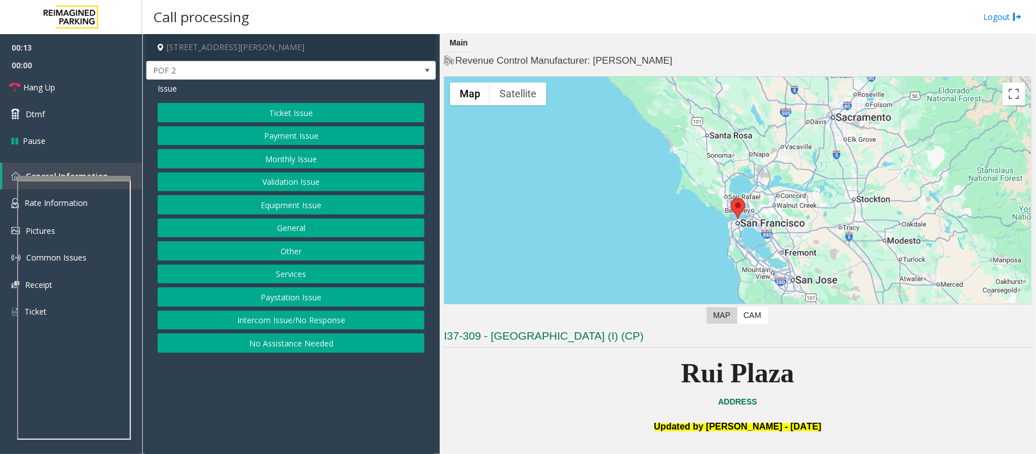
click at [327, 319] on button "Intercom Issue/No Response" at bounding box center [291, 320] width 267 height 19
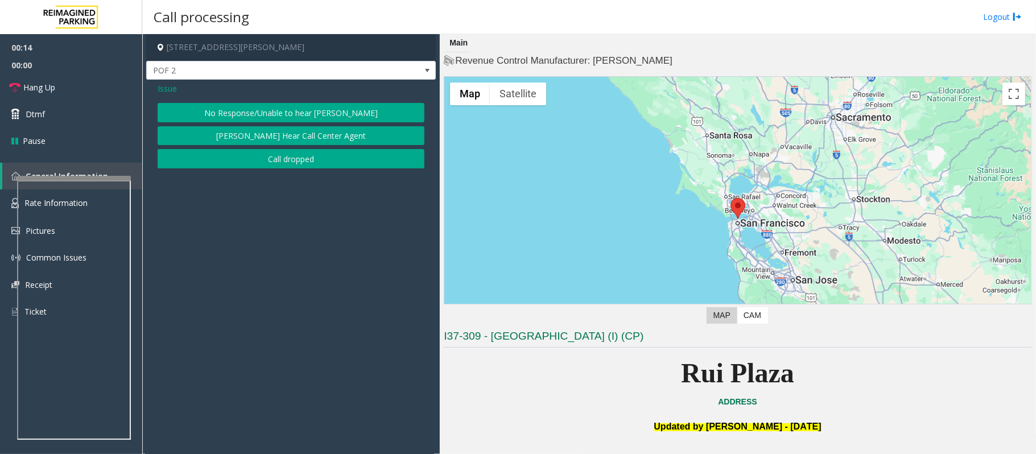
click at [248, 115] on button "No Response/Unable to hear [PERSON_NAME]" at bounding box center [291, 112] width 267 height 19
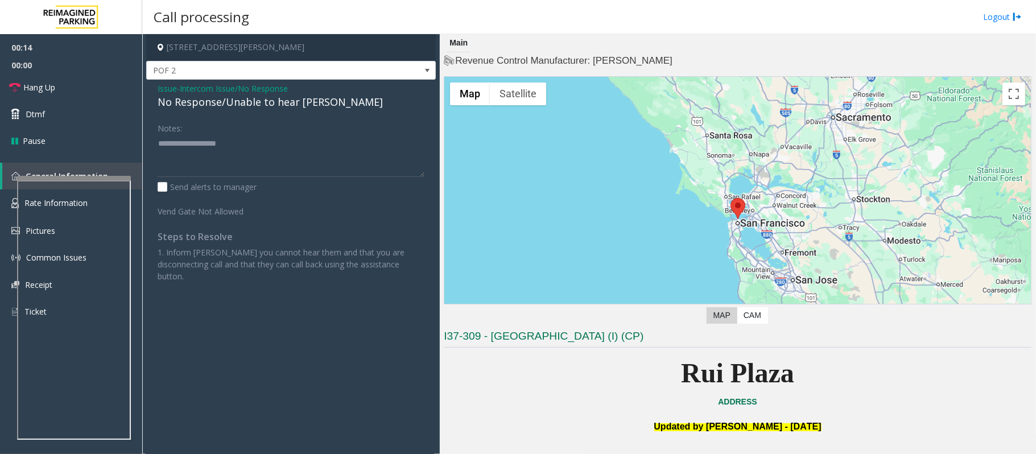
click at [240, 106] on div "No Response/Unable to hear [PERSON_NAME]" at bounding box center [291, 101] width 267 height 15
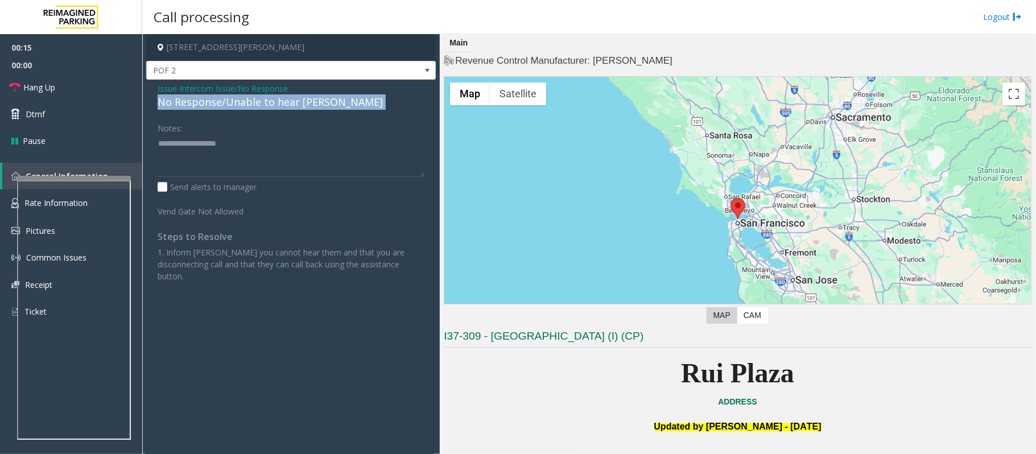
click at [240, 106] on div "No Response/Unable to hear [PERSON_NAME]" at bounding box center [291, 101] width 267 height 15
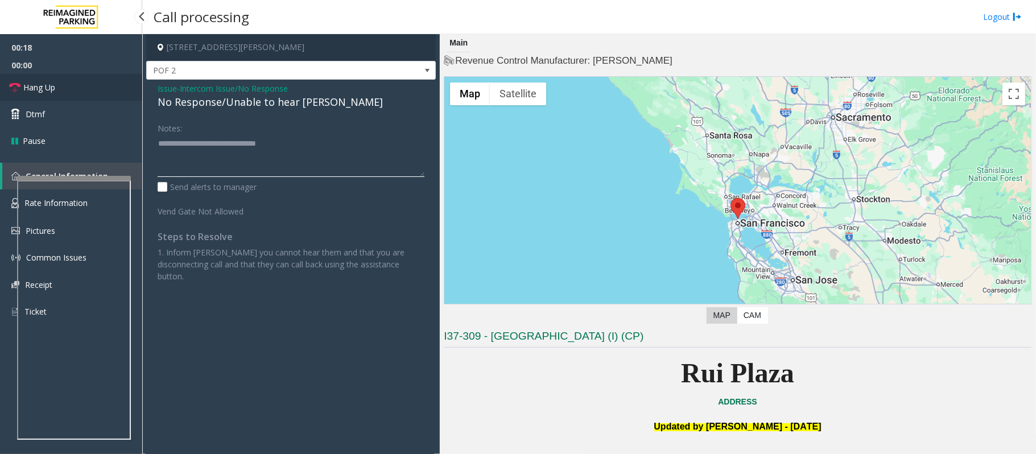
type textarea "**********"
click at [43, 88] on span "Hang Up" at bounding box center [39, 87] width 32 height 12
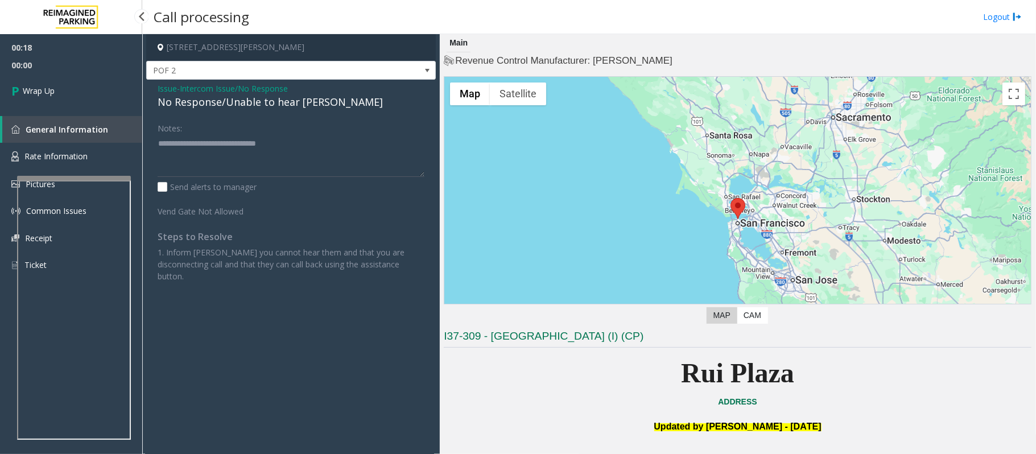
click at [43, 88] on span "Wrap Up" at bounding box center [39, 91] width 32 height 12
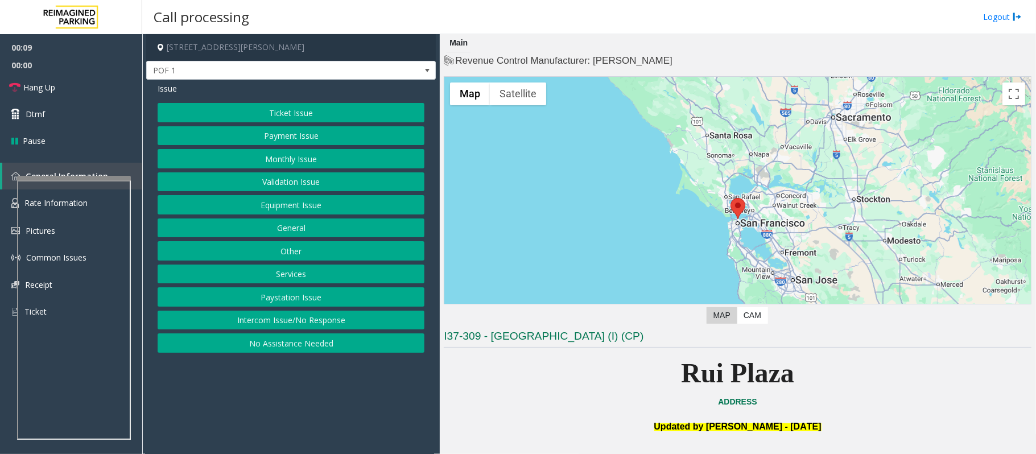
click at [249, 319] on button "Intercom Issue/No Response" at bounding box center [291, 320] width 267 height 19
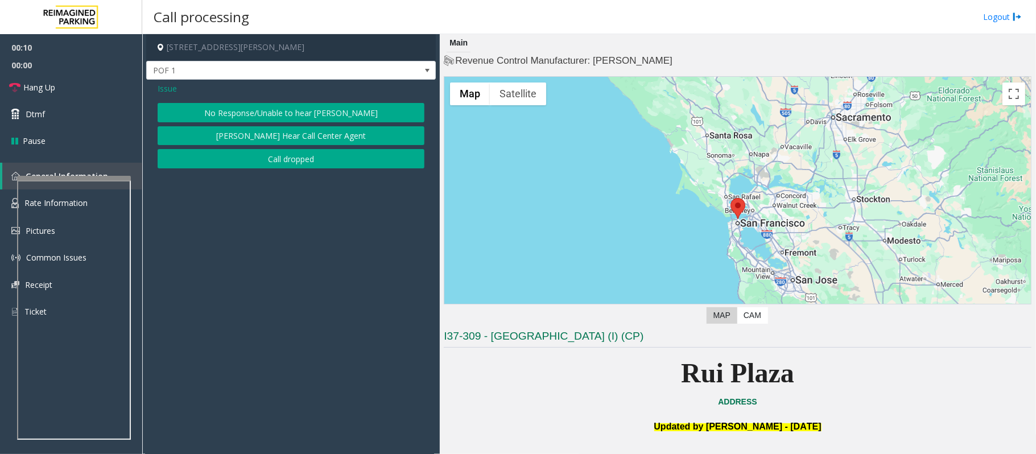
click at [245, 110] on button "No Response/Unable to hear [PERSON_NAME]" at bounding box center [291, 112] width 267 height 19
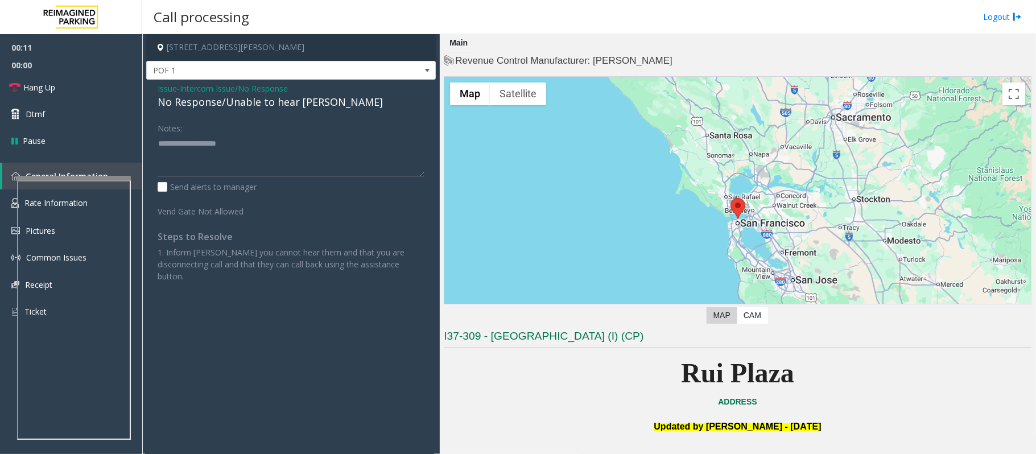
click at [249, 102] on div "No Response/Unable to hear [PERSON_NAME]" at bounding box center [291, 101] width 267 height 15
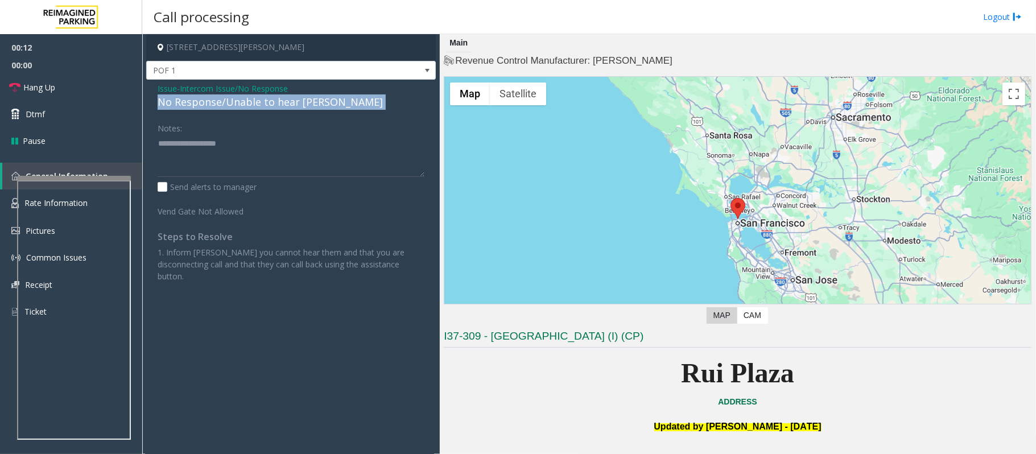
click at [249, 102] on div "No Response/Unable to hear [PERSON_NAME]" at bounding box center [291, 101] width 267 height 15
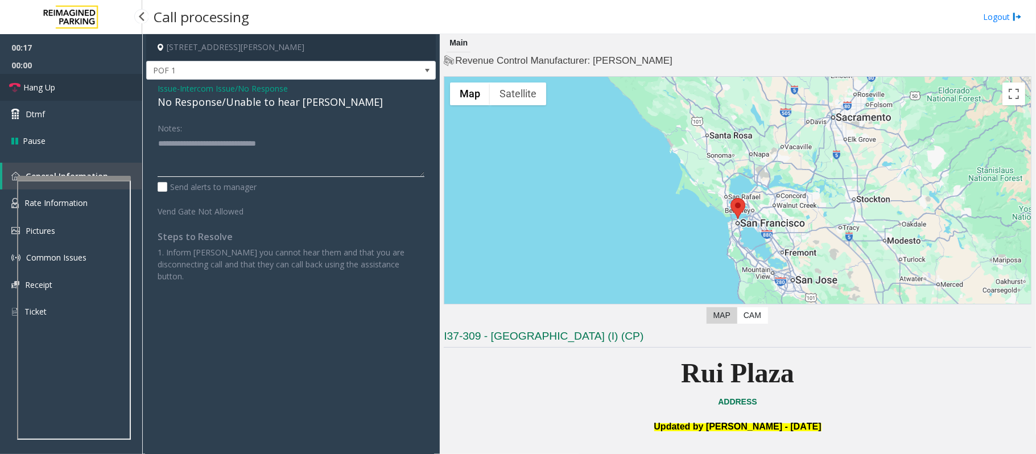
type textarea "**********"
click at [39, 88] on span "Hang Up" at bounding box center [39, 87] width 32 height 12
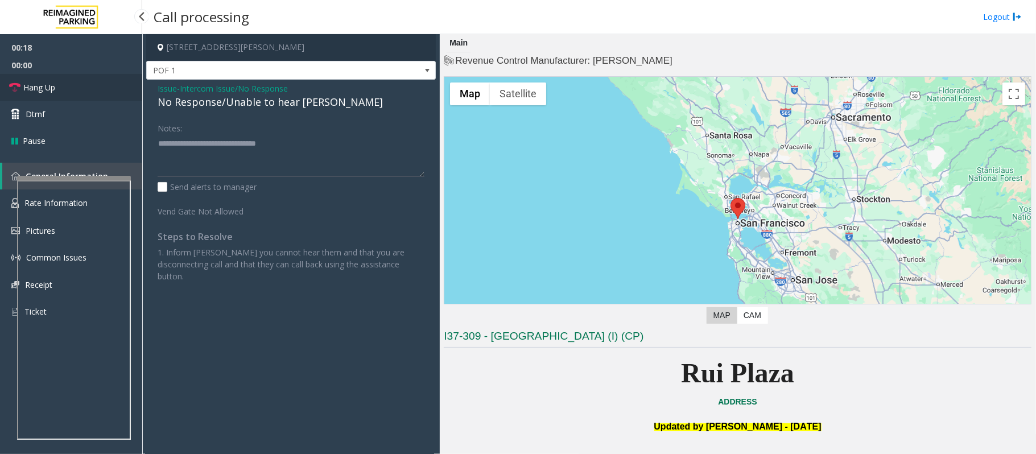
click at [39, 88] on span "Hang Up" at bounding box center [39, 87] width 32 height 12
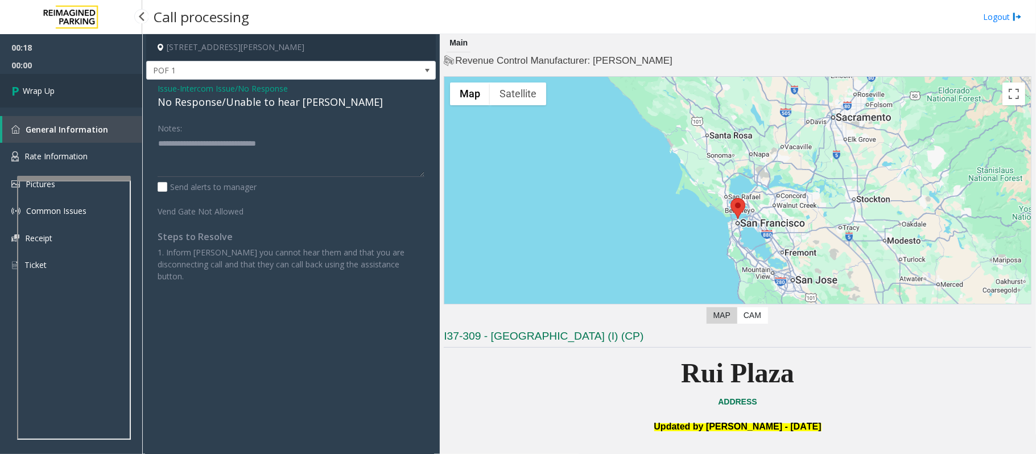
click at [40, 88] on span "Wrap Up" at bounding box center [39, 91] width 32 height 12
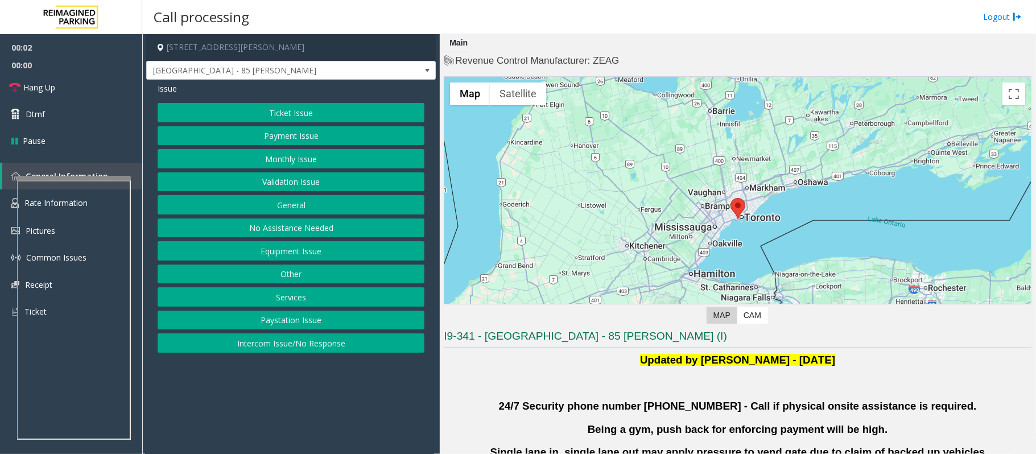
click at [267, 186] on button "Validation Issue" at bounding box center [291, 181] width 267 height 19
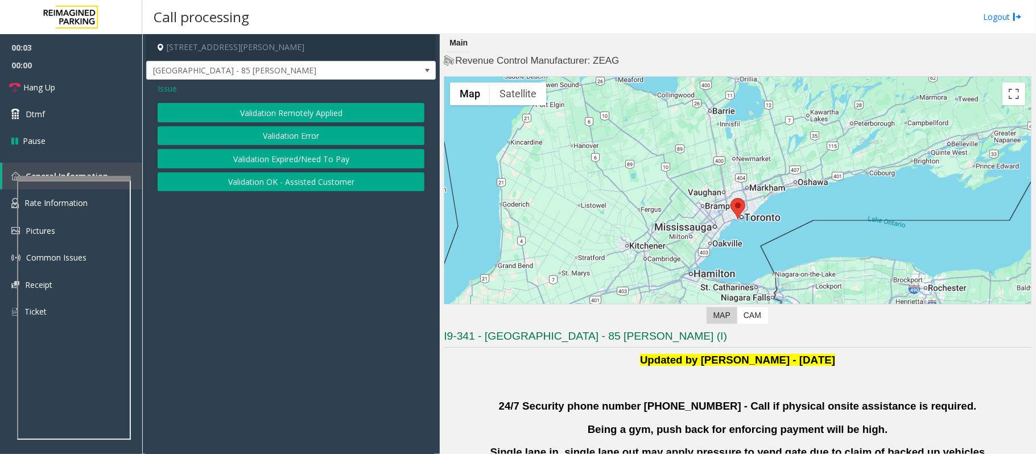
click at [230, 134] on button "Validation Error" at bounding box center [291, 135] width 267 height 19
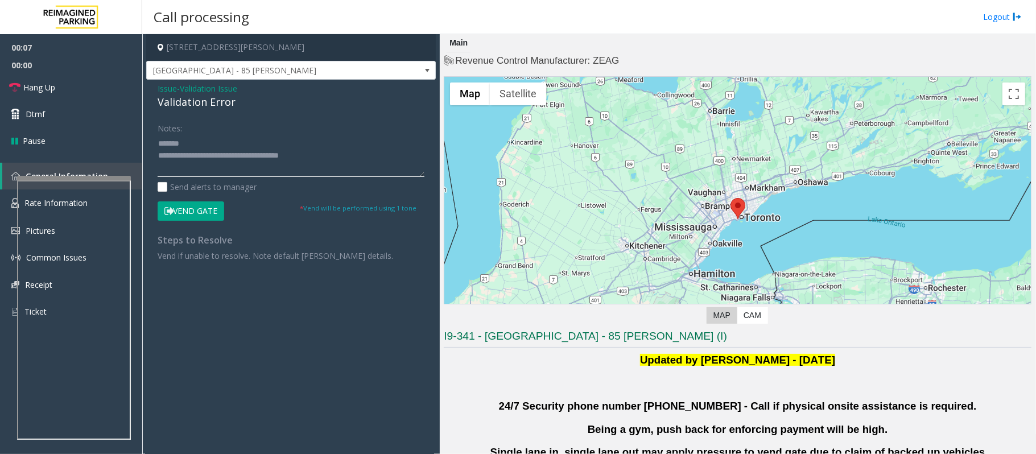
type textarea "**********"
click at [164, 88] on span "Issue" at bounding box center [167, 89] width 19 height 12
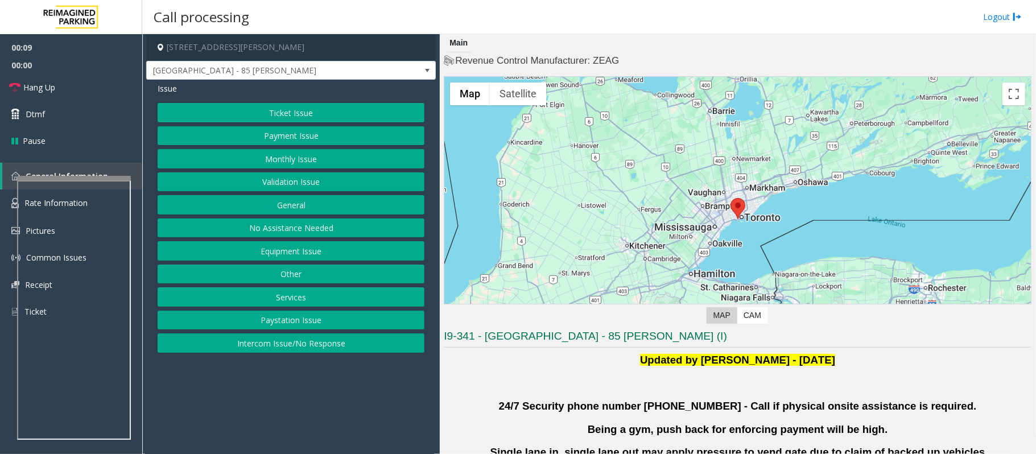
click at [274, 109] on button "Ticket Issue" at bounding box center [291, 112] width 267 height 19
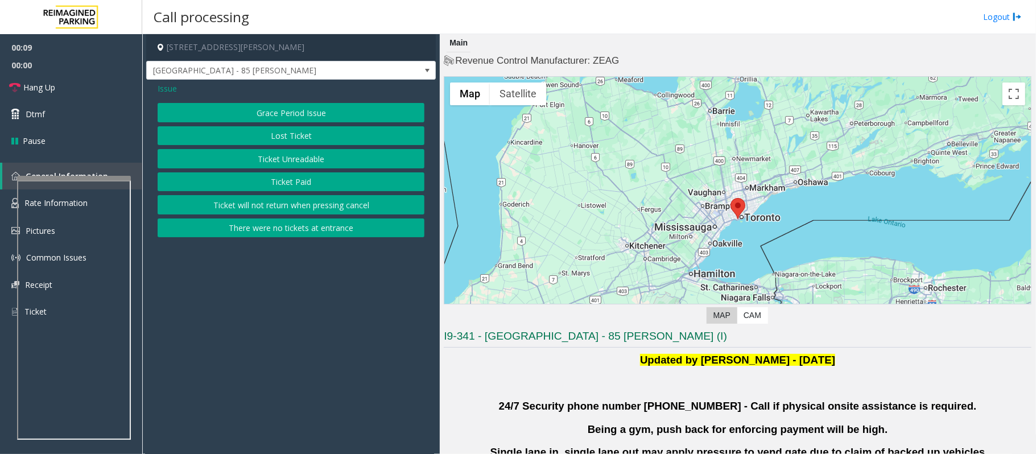
click at [299, 162] on button "Ticket Unreadable" at bounding box center [291, 158] width 267 height 19
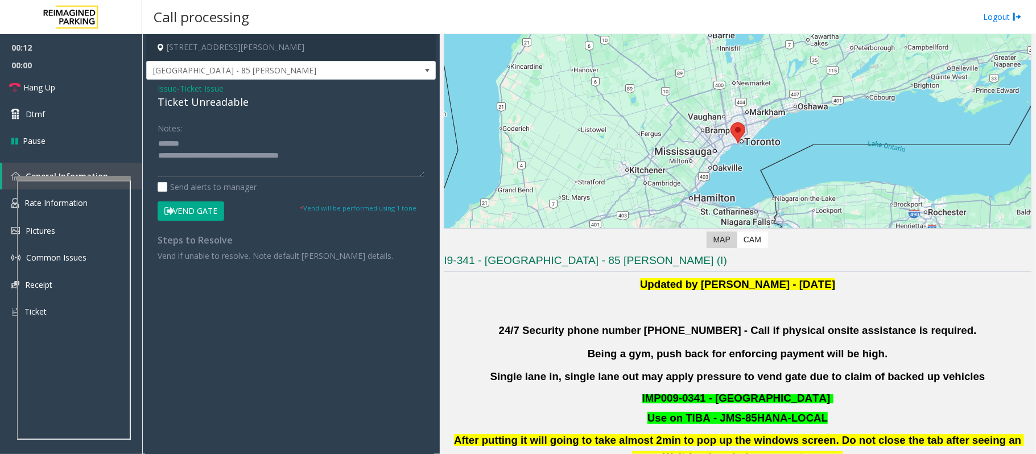
scroll to position [151, 0]
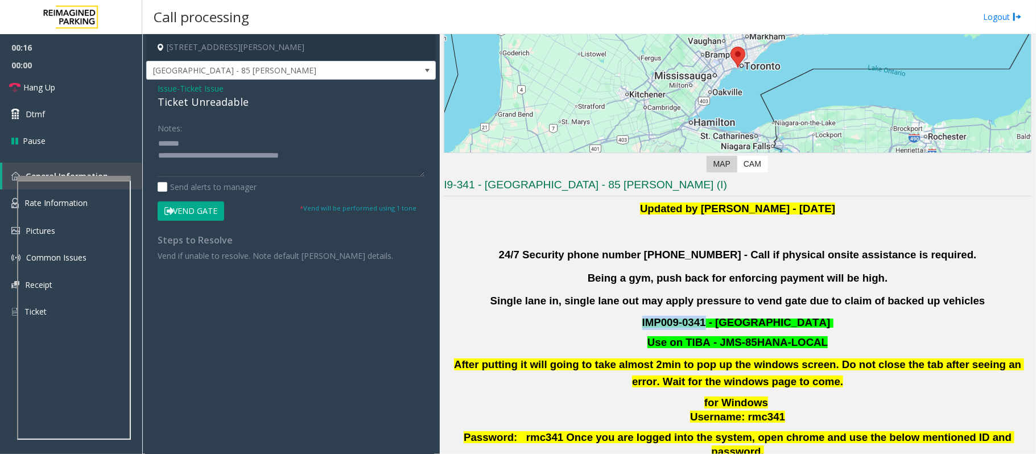
drag, startPoint x: 705, startPoint y: 324, endPoint x: 642, endPoint y: 319, distance: 62.2
click at [642, 319] on p "IMP009-0341 - [GEOGRAPHIC_DATA]" at bounding box center [738, 323] width 590 height 14
copy span "IMP009-0341"
click at [221, 137] on textarea at bounding box center [291, 155] width 267 height 43
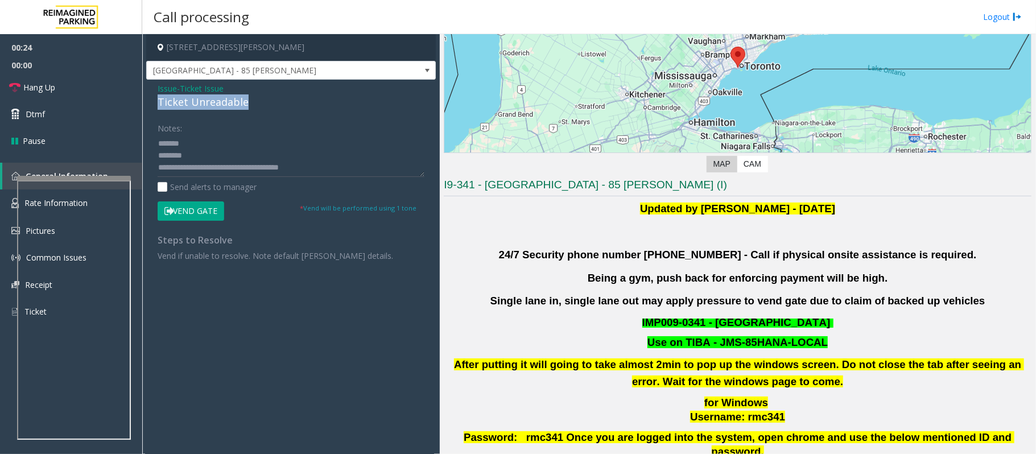
drag, startPoint x: 258, startPoint y: 100, endPoint x: 156, endPoint y: 102, distance: 102.5
click at [156, 102] on div "Issue - Ticket Issue Ticket Unreadable Notes: Send alerts to manager Vend Gate …" at bounding box center [291, 176] width 290 height 193
click at [246, 157] on textarea at bounding box center [291, 155] width 267 height 43
click at [229, 156] on textarea at bounding box center [291, 155] width 267 height 43
click at [242, 155] on textarea at bounding box center [291, 155] width 267 height 43
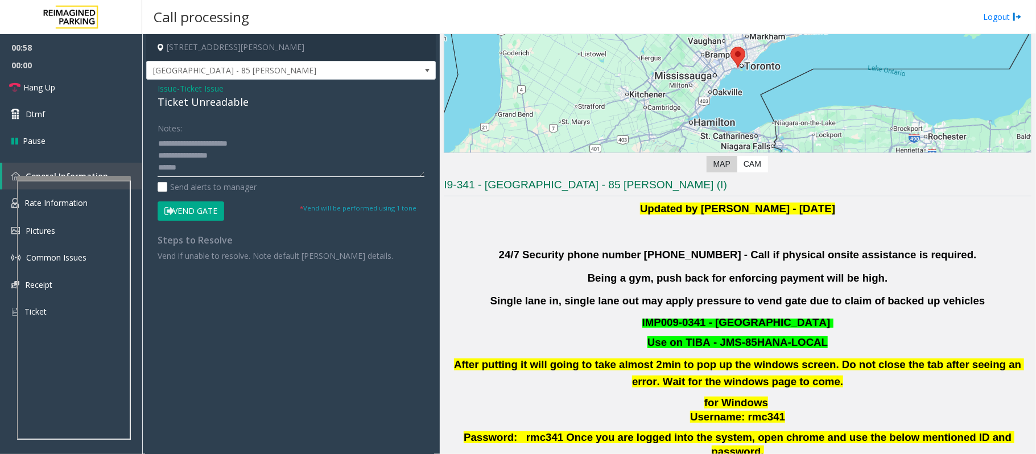
click at [201, 166] on textarea at bounding box center [291, 155] width 267 height 43
click at [197, 158] on textarea at bounding box center [291, 155] width 267 height 43
click at [200, 155] on textarea at bounding box center [291, 155] width 267 height 43
click at [205, 155] on textarea at bounding box center [291, 155] width 267 height 43
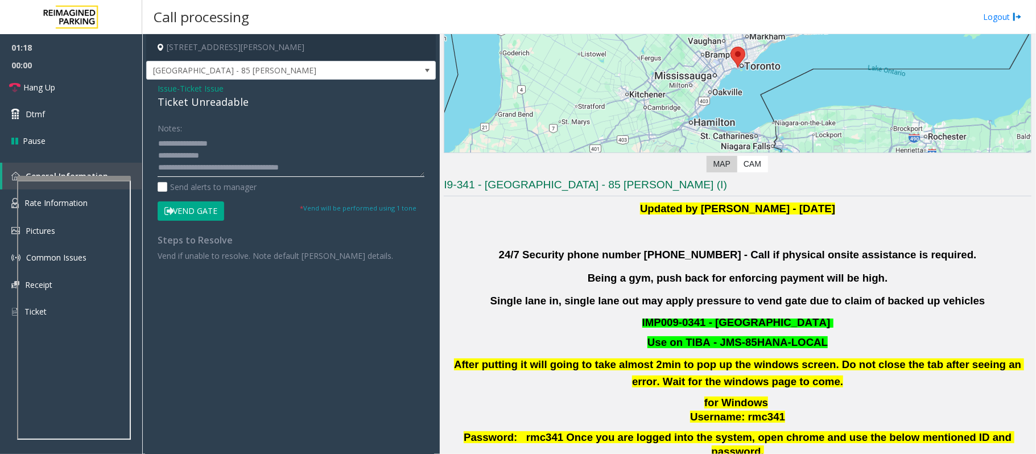
click at [213, 155] on textarea at bounding box center [291, 155] width 267 height 43
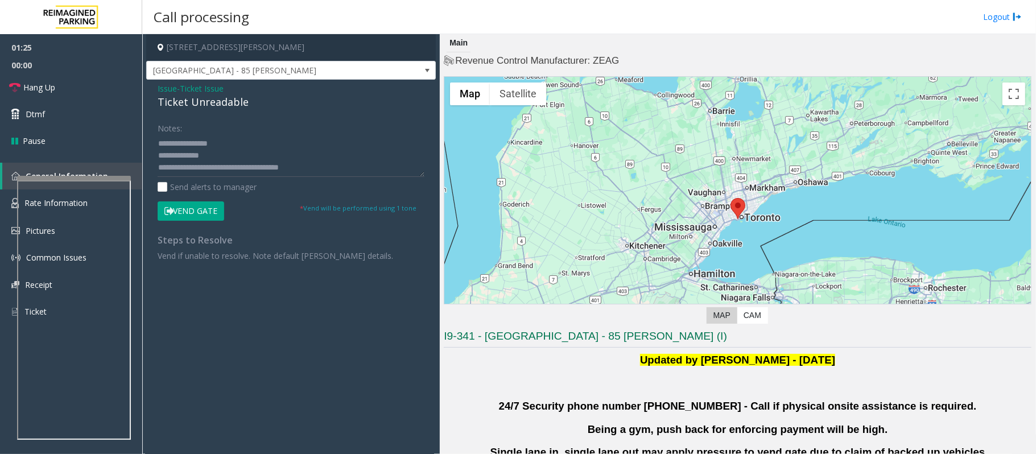
click at [203, 210] on button "Vend Gate" at bounding box center [191, 210] width 67 height 19
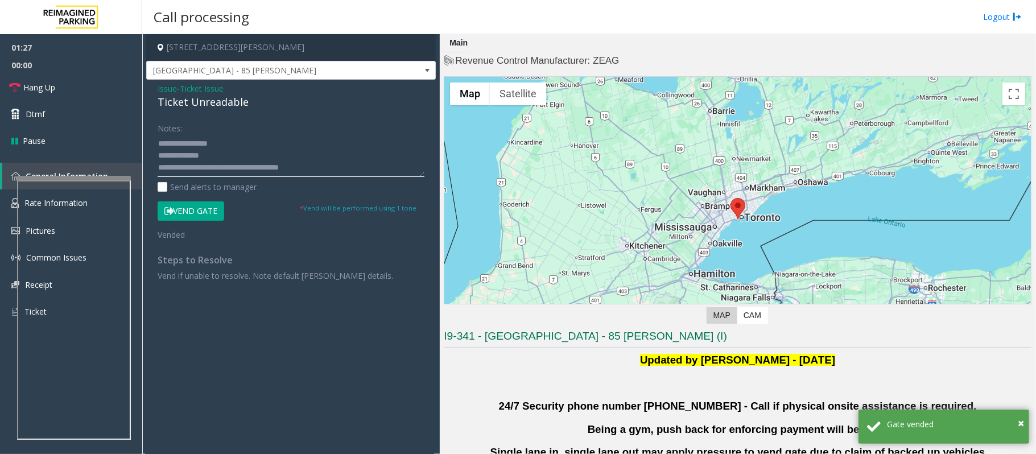
click at [327, 167] on textarea at bounding box center [291, 155] width 267 height 43
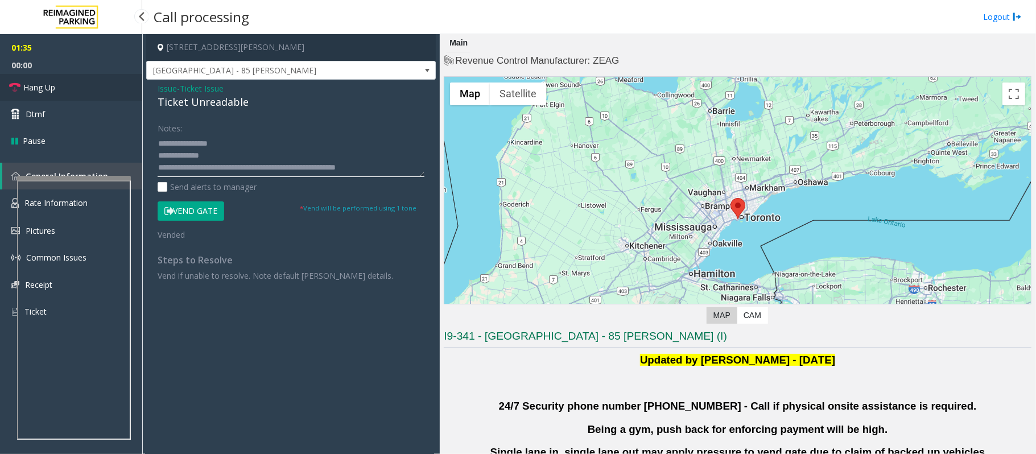
type textarea "**********"
click at [98, 82] on link "Hang Up" at bounding box center [71, 87] width 142 height 27
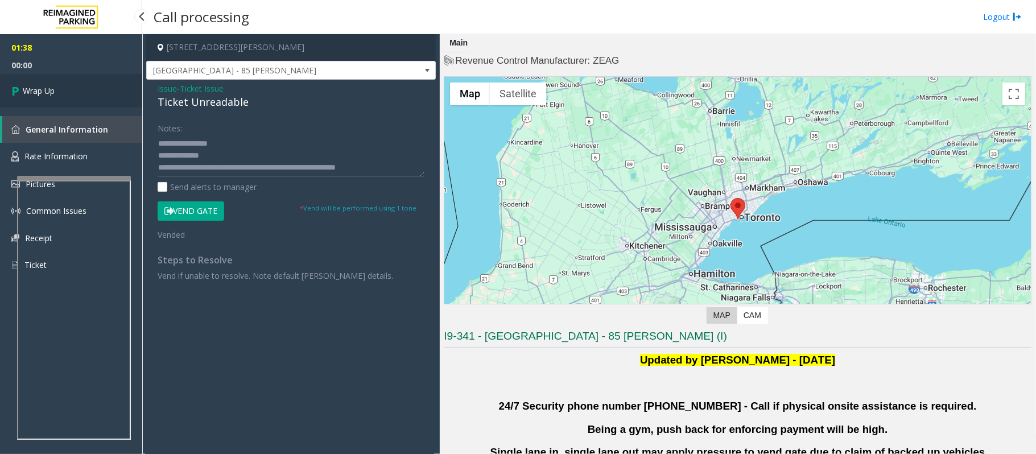
drag, startPoint x: 44, startPoint y: 83, endPoint x: 72, endPoint y: 92, distance: 28.6
click at [44, 83] on link "Wrap Up" at bounding box center [71, 91] width 142 height 34
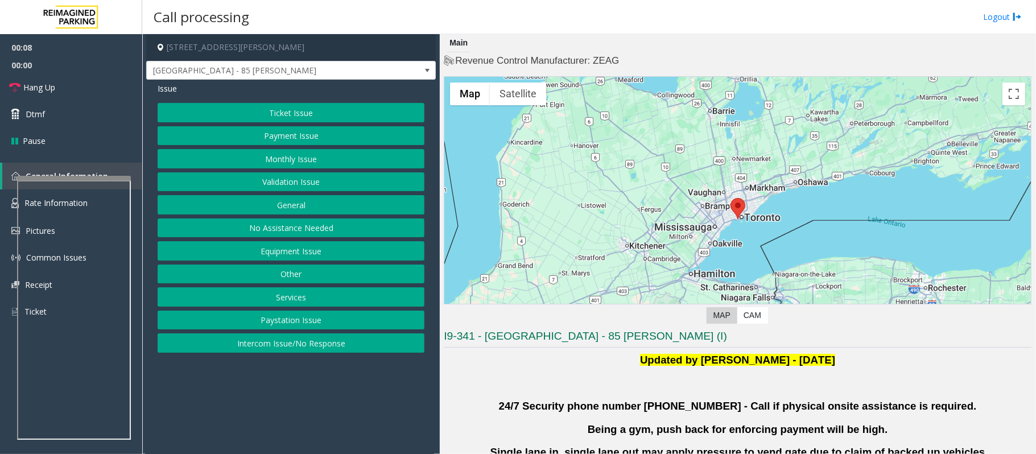
click at [287, 183] on button "Validation Issue" at bounding box center [291, 181] width 267 height 19
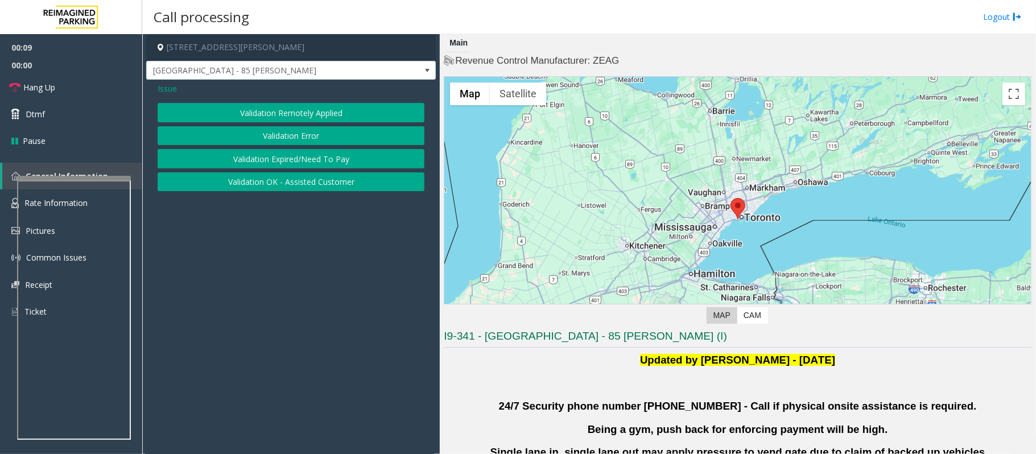
click at [278, 137] on button "Validation Error" at bounding box center [291, 135] width 267 height 19
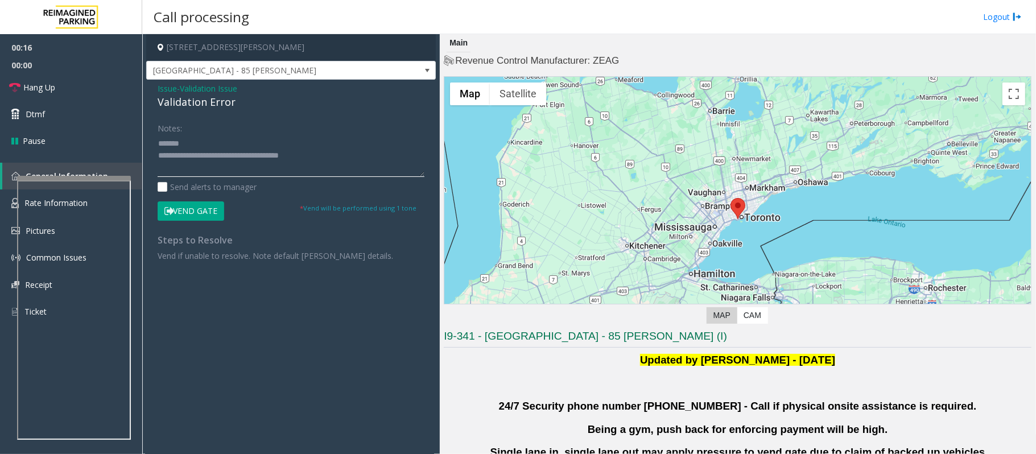
scroll to position [151, 0]
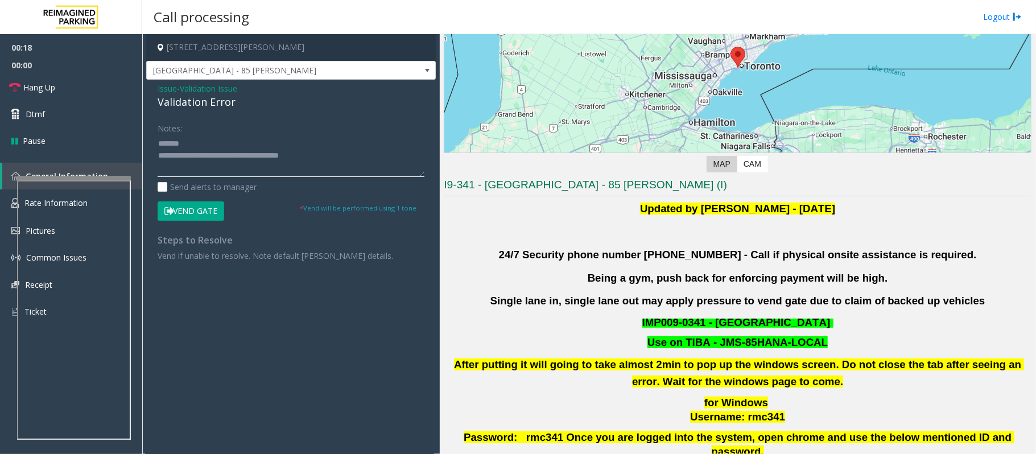
click at [203, 150] on textarea at bounding box center [291, 155] width 267 height 43
type textarea "**********"
click at [163, 92] on span "Issue" at bounding box center [167, 89] width 19 height 12
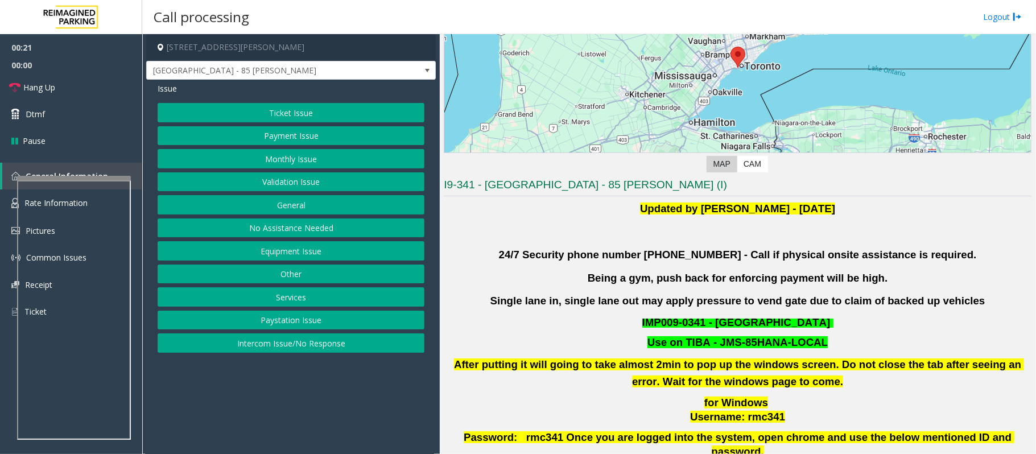
click at [279, 114] on button "Ticket Issue" at bounding box center [291, 112] width 267 height 19
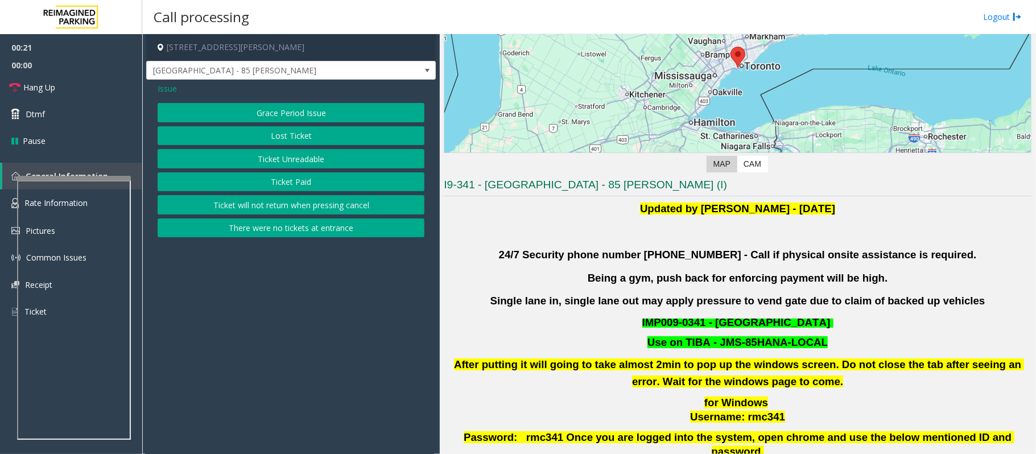
click at [286, 165] on button "Ticket Unreadable" at bounding box center [291, 158] width 267 height 19
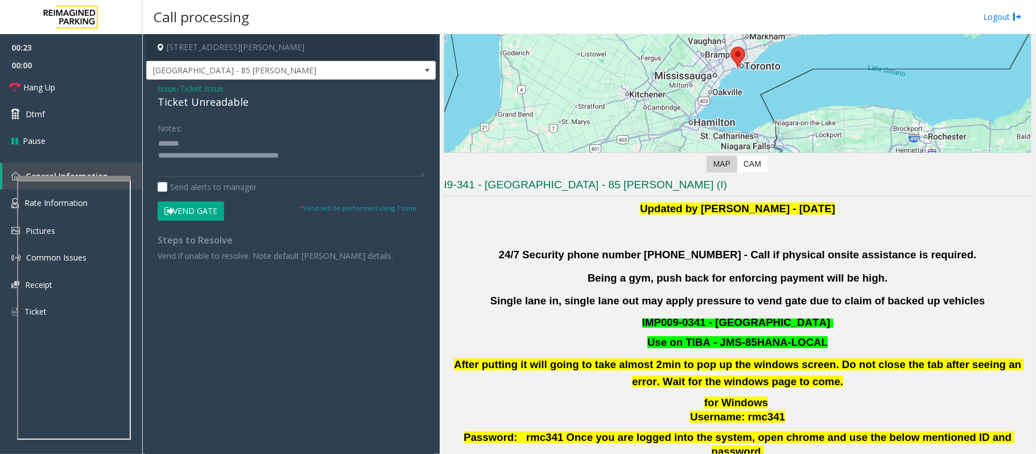
click at [199, 101] on div "Ticket Unreadable" at bounding box center [291, 101] width 267 height 15
click at [264, 151] on textarea at bounding box center [291, 155] width 267 height 43
drag, startPoint x: 705, startPoint y: 324, endPoint x: 638, endPoint y: 321, distance: 66.6
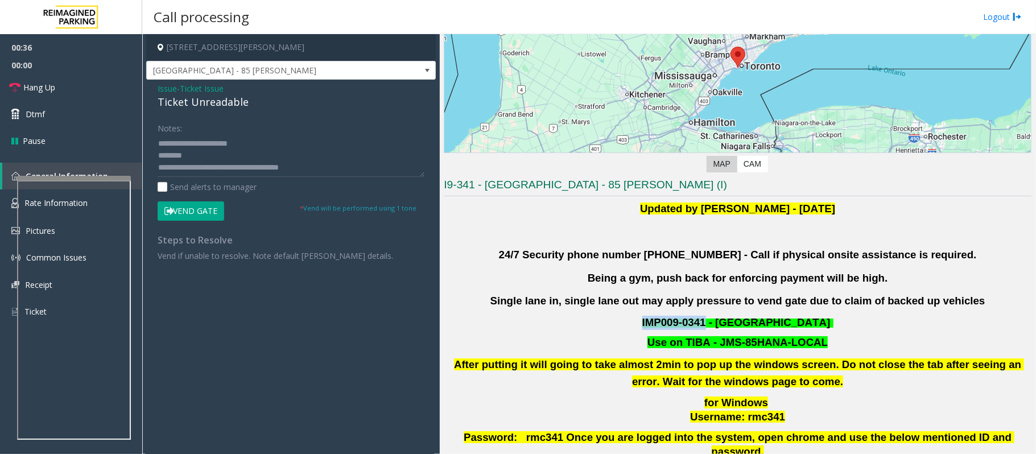
click at [638, 321] on p "IMP009-0341 - [GEOGRAPHIC_DATA]" at bounding box center [738, 323] width 590 height 14
copy span "IMP009-0341"
click at [212, 151] on textarea at bounding box center [291, 155] width 267 height 43
click at [212, 159] on textarea at bounding box center [291, 155] width 267 height 43
click at [258, 151] on textarea at bounding box center [291, 155] width 267 height 43
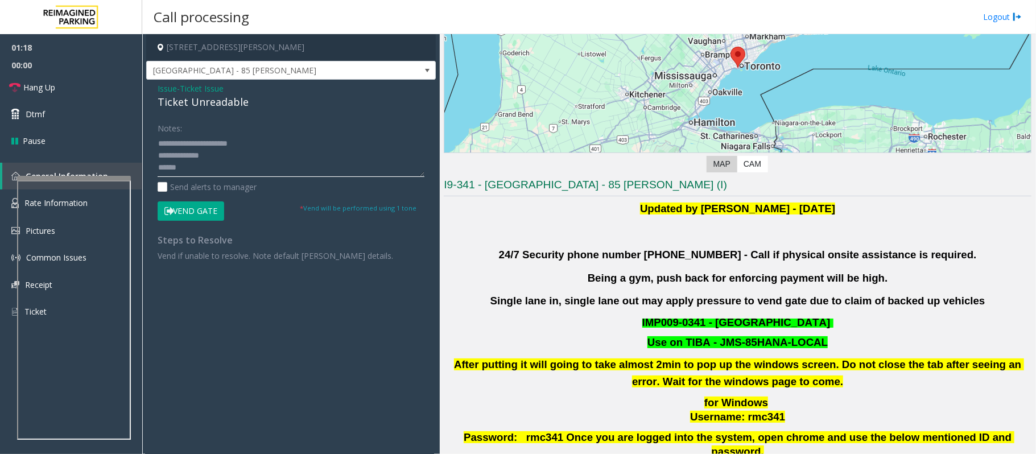
click at [193, 171] on textarea at bounding box center [291, 155] width 267 height 43
click at [246, 163] on textarea at bounding box center [291, 155] width 267 height 43
click at [345, 165] on textarea at bounding box center [291, 155] width 267 height 43
click at [186, 157] on textarea at bounding box center [291, 155] width 267 height 43
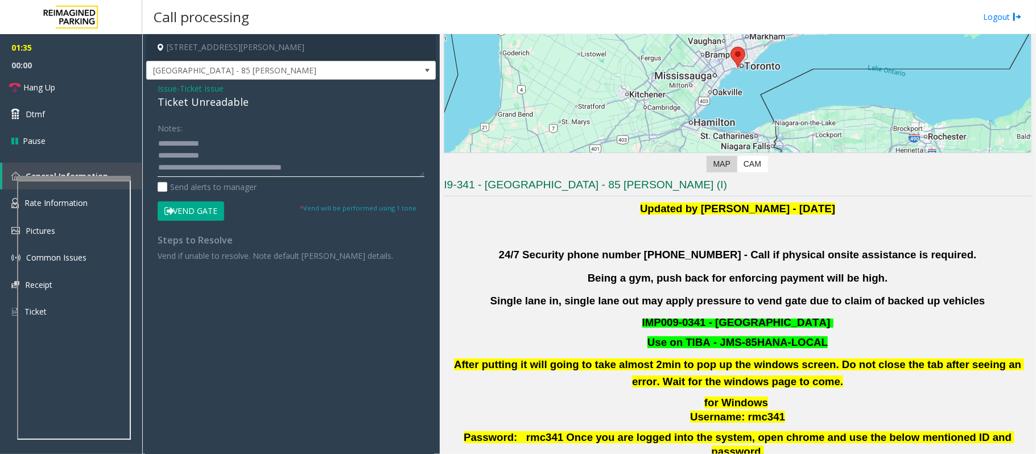
click at [188, 156] on textarea at bounding box center [291, 155] width 267 height 43
click at [203, 156] on textarea at bounding box center [291, 155] width 267 height 43
click at [221, 155] on textarea at bounding box center [291, 155] width 267 height 43
click at [217, 155] on textarea at bounding box center [291, 155] width 267 height 43
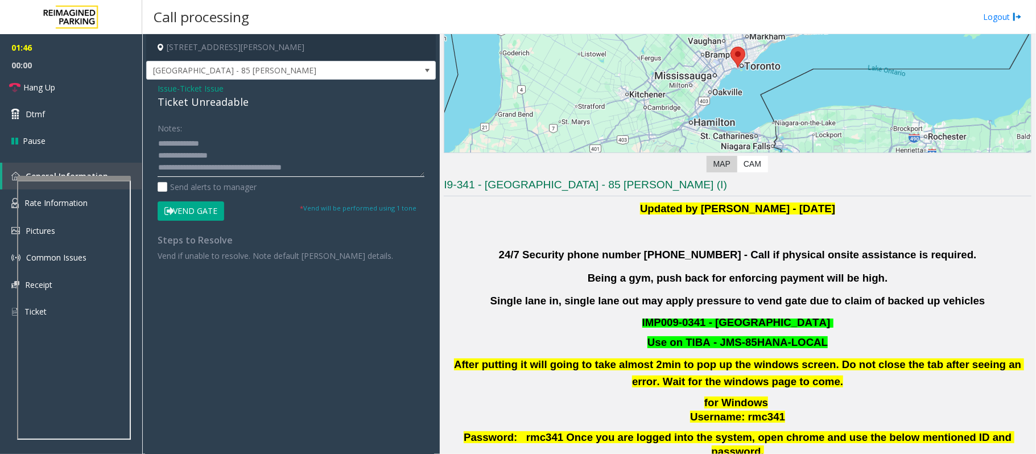
click at [217, 155] on textarea at bounding box center [291, 155] width 267 height 43
click at [199, 212] on button "Vend Gate" at bounding box center [191, 210] width 67 height 19
click at [333, 168] on textarea at bounding box center [291, 155] width 267 height 43
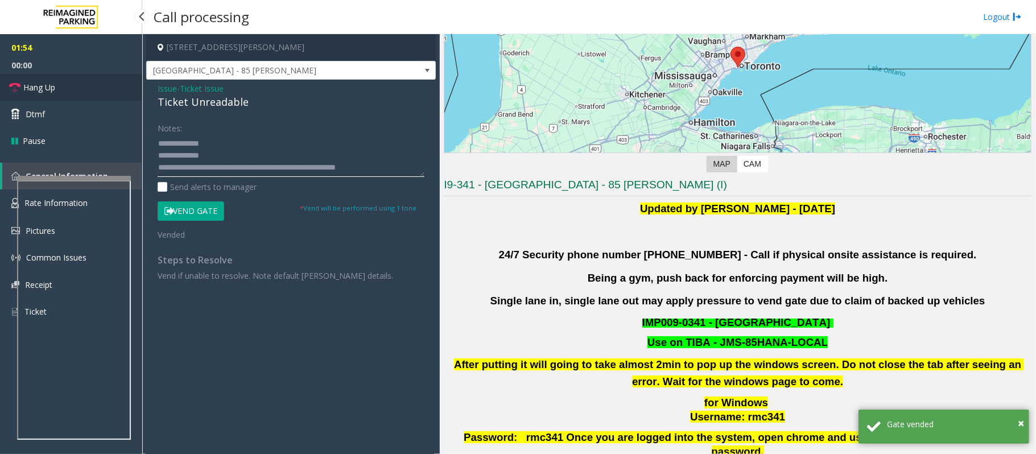
type textarea "**********"
click at [62, 92] on link "Hang Up" at bounding box center [71, 87] width 142 height 27
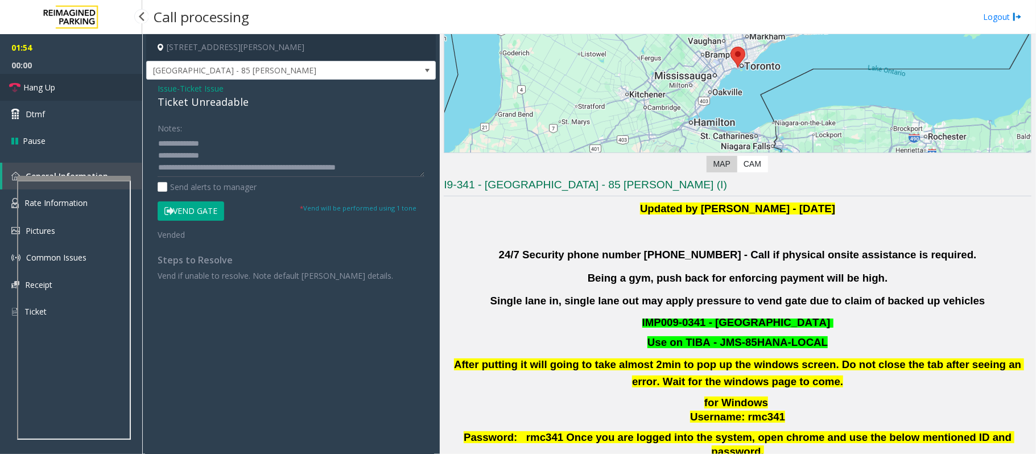
click at [62, 92] on link "Hang Up" at bounding box center [71, 87] width 142 height 27
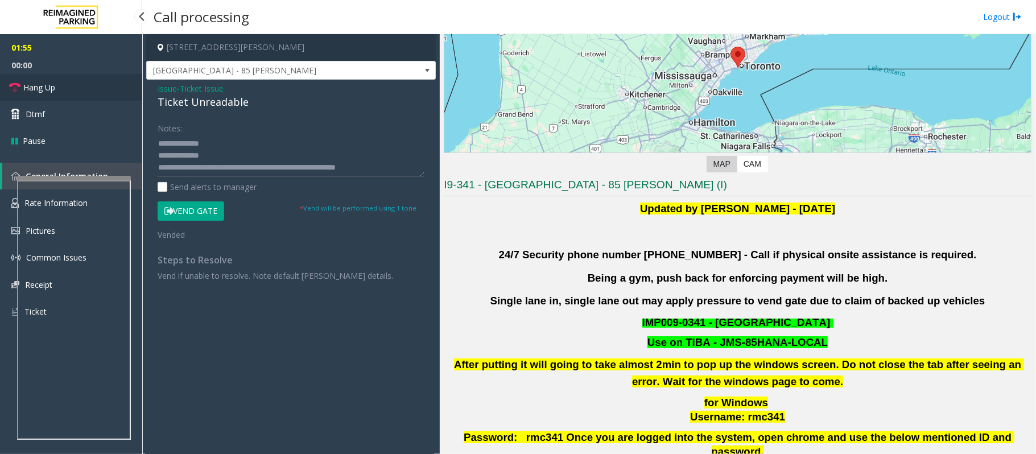
click at [62, 92] on link "Hang Up" at bounding box center [71, 87] width 142 height 27
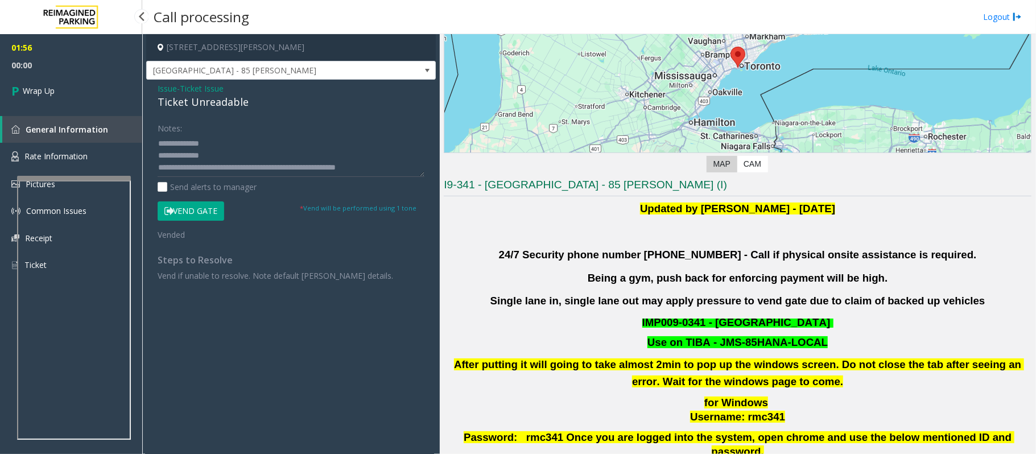
click at [62, 92] on link "Wrap Up" at bounding box center [71, 91] width 142 height 34
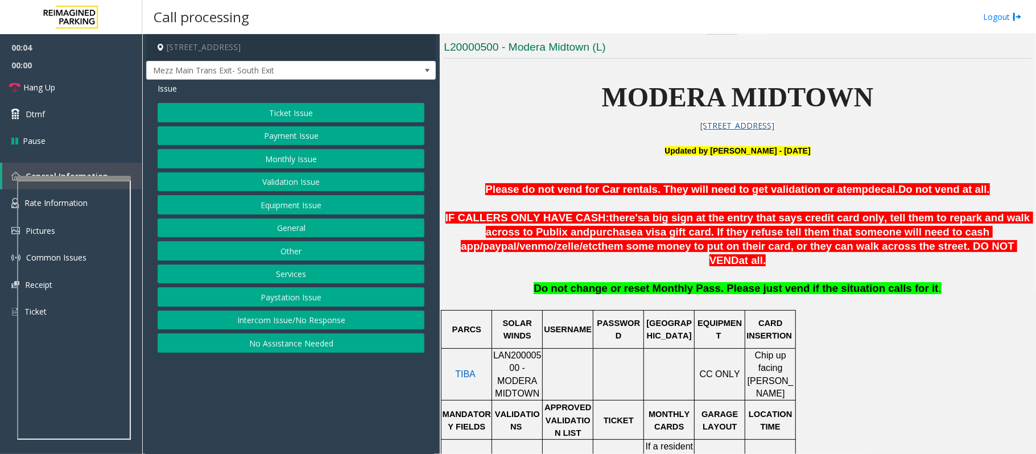
scroll to position [303, 0]
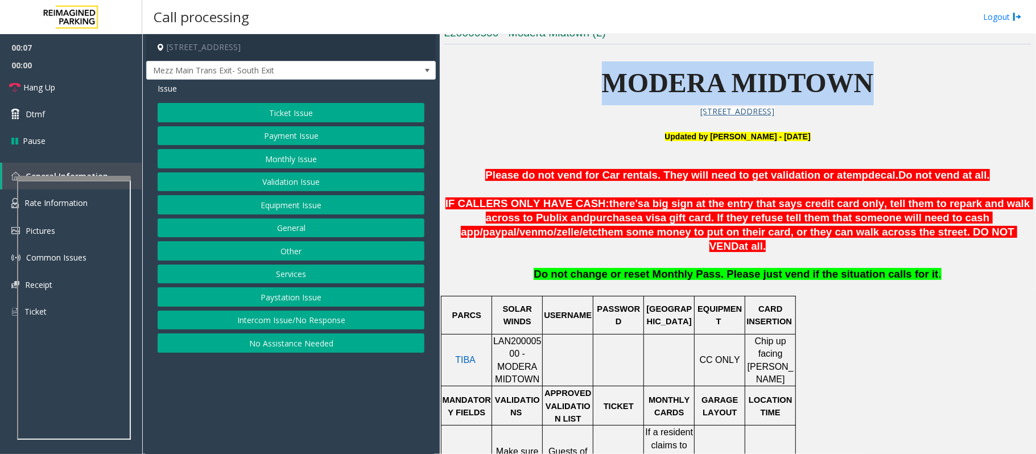
drag, startPoint x: 544, startPoint y: 89, endPoint x: 1021, endPoint y: 88, distance: 476.9
click at [1021, 88] on div "Main Revenue Control Manufacturer: TIBA ← Move left → Move right ↑ Move up ↓ Mo…" at bounding box center [738, 244] width 596 height 420
click at [926, 104] on p "MODERA MIDTOWN" at bounding box center [738, 83] width 588 height 44
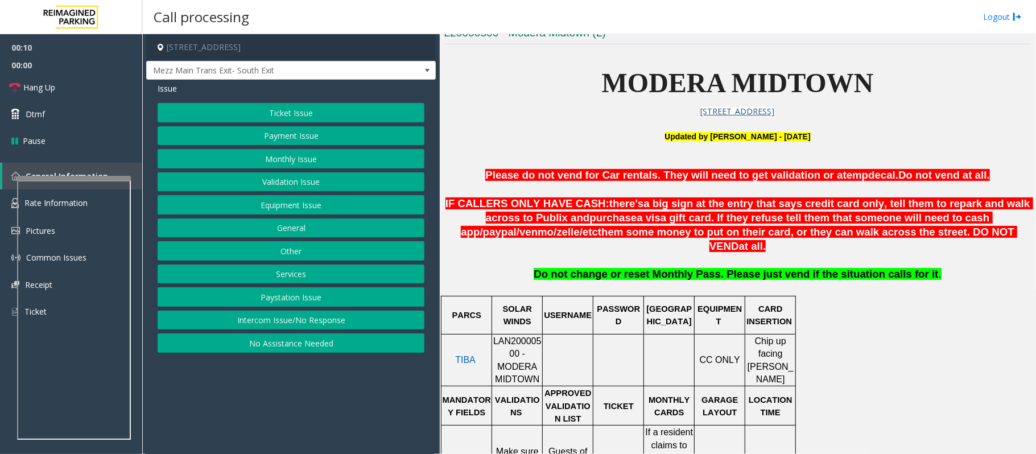
click at [278, 347] on button "No Assistance Needed" at bounding box center [291, 342] width 267 height 19
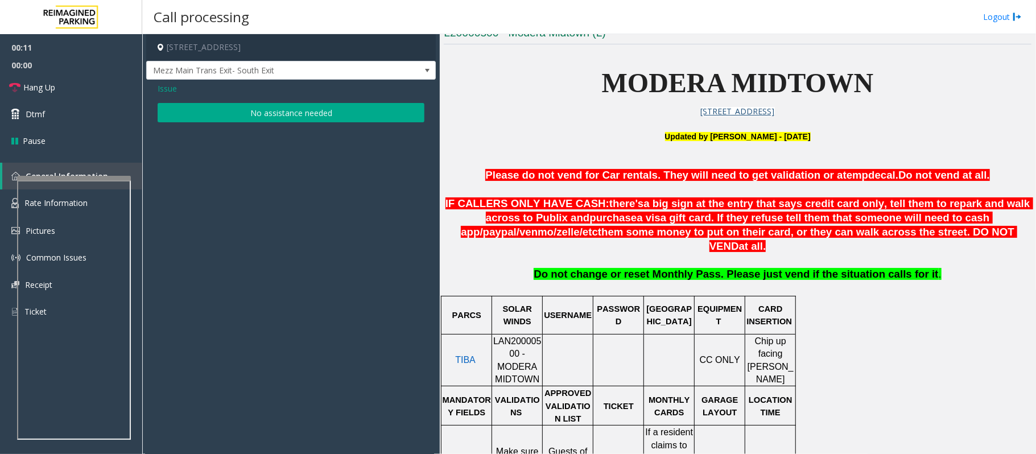
click at [245, 121] on button "No assistance needed" at bounding box center [291, 112] width 267 height 19
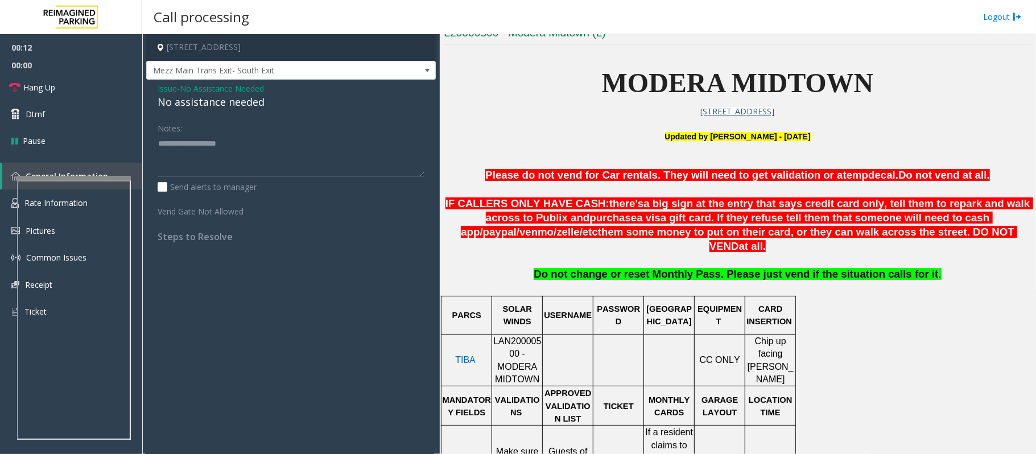
click at [236, 108] on div "No assistance needed" at bounding box center [291, 101] width 267 height 15
type textarea "**********"
click at [220, 91] on span "No Assistance Needed" at bounding box center [222, 89] width 84 height 12
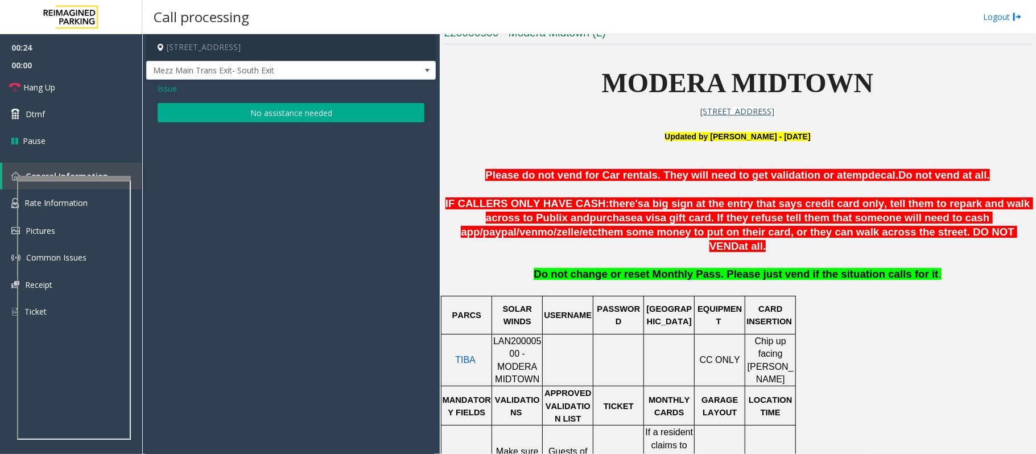
click at [173, 85] on span "Issue" at bounding box center [167, 89] width 19 height 12
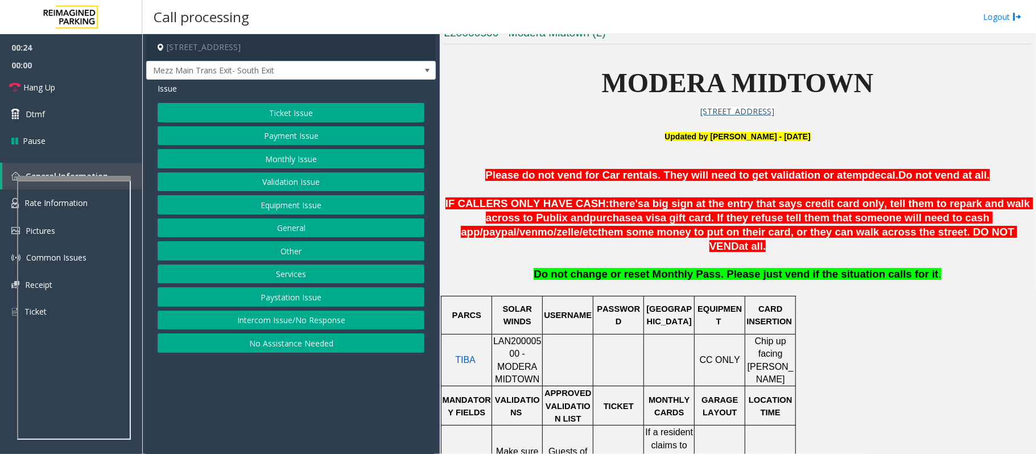
click at [341, 322] on button "Intercom Issue/No Response" at bounding box center [291, 320] width 267 height 19
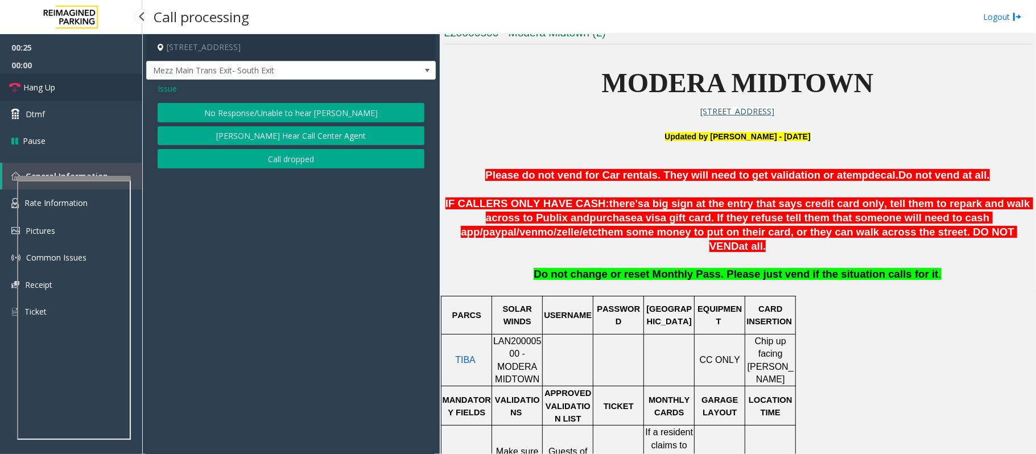
click at [50, 94] on link "Hang Up" at bounding box center [71, 87] width 142 height 27
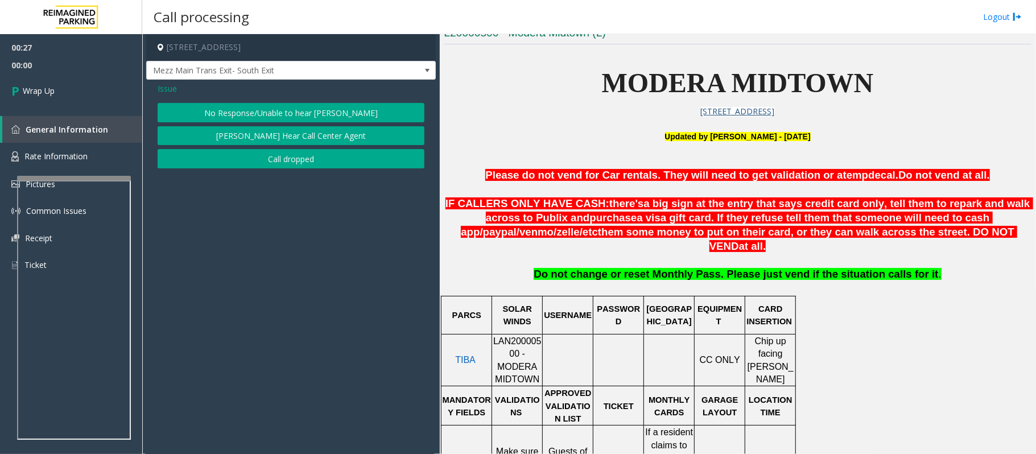
click at [216, 110] on button "No Response/Unable to hear [PERSON_NAME]" at bounding box center [291, 112] width 267 height 19
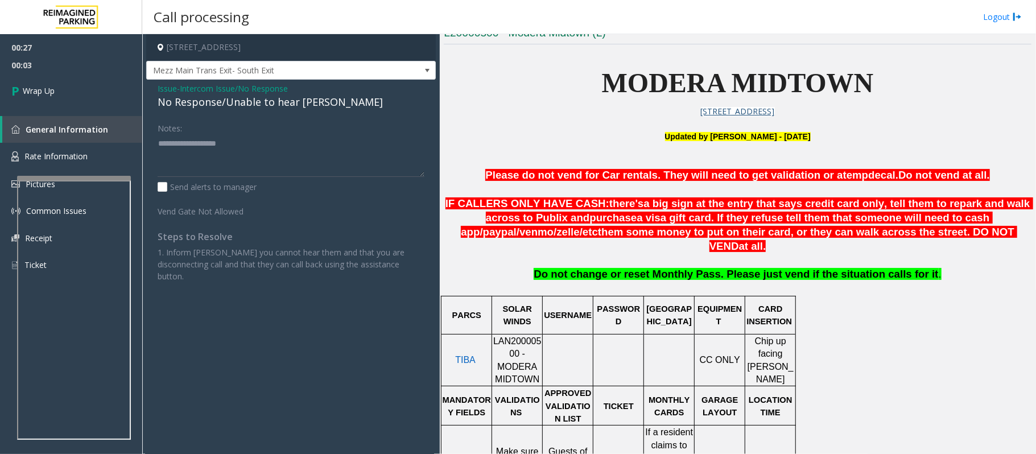
click at [197, 108] on div "No Response/Unable to hear [PERSON_NAME]" at bounding box center [291, 101] width 267 height 15
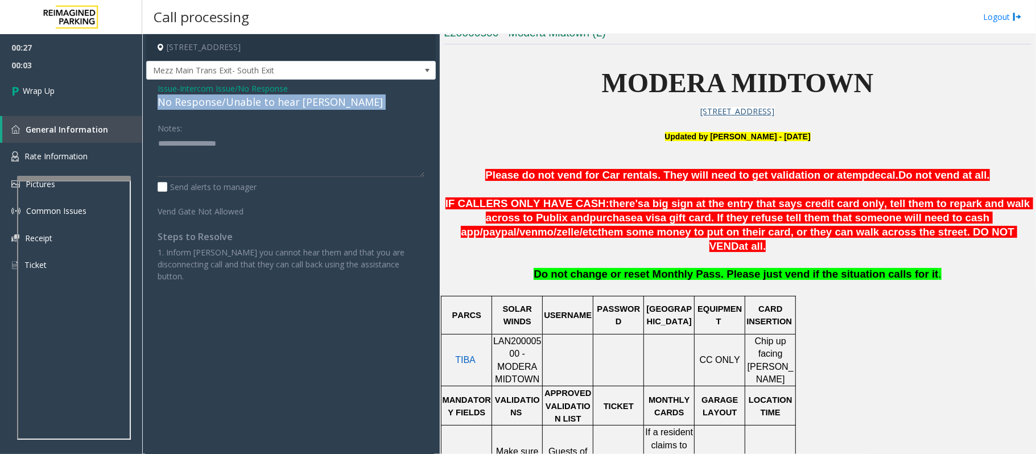
click at [197, 108] on div "No Response/Unable to hear [PERSON_NAME]" at bounding box center [291, 101] width 267 height 15
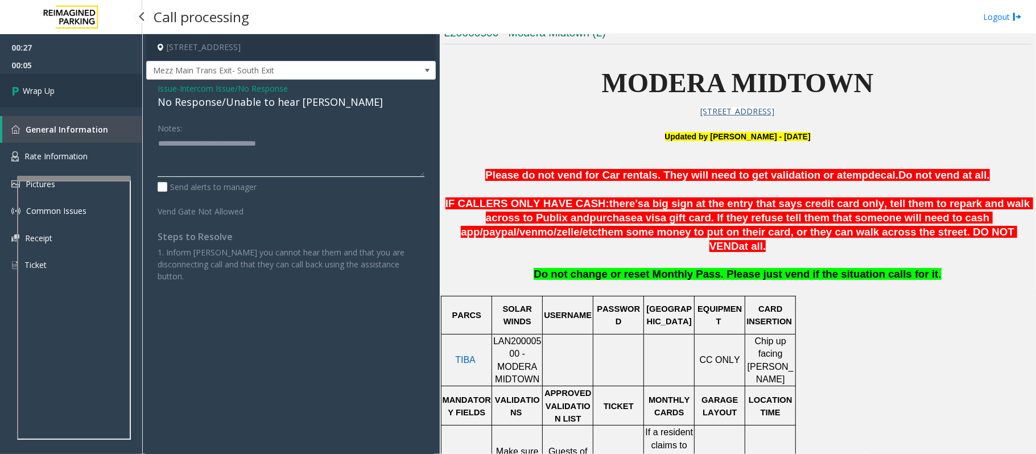
type textarea "**********"
click at [67, 94] on link "Wrap Up" at bounding box center [71, 91] width 142 height 34
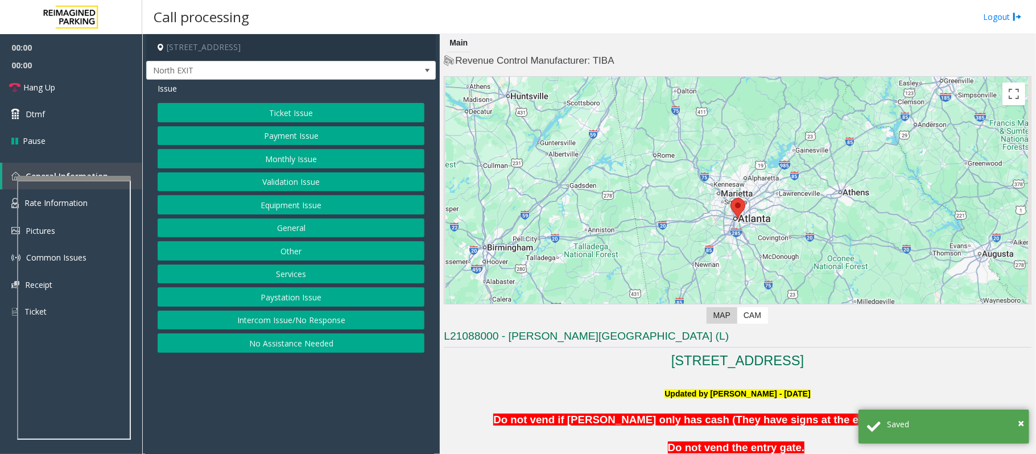
scroll to position [151, 0]
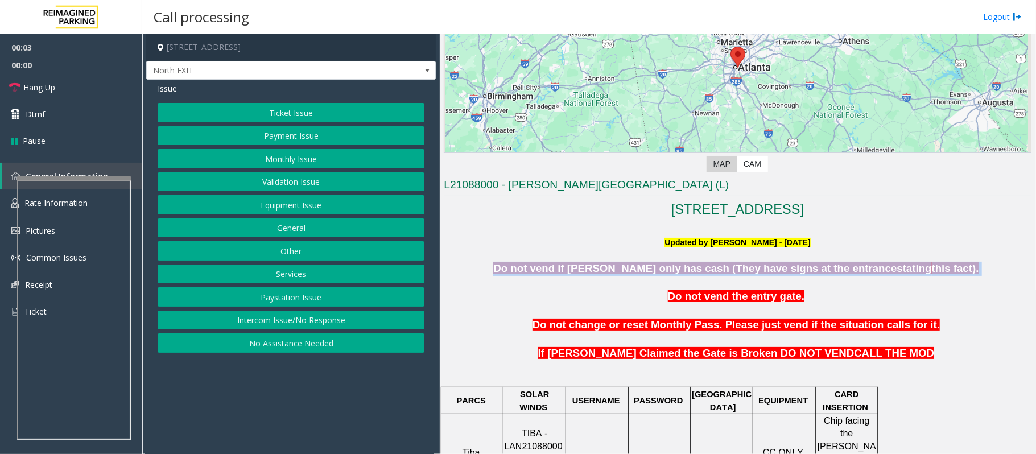
drag, startPoint x: 513, startPoint y: 262, endPoint x: 1004, endPoint y: 275, distance: 491.3
click at [1004, 275] on p "Do not vend if [PERSON_NAME] only has cash (They have signs at the entrance sta…" at bounding box center [738, 269] width 588 height 14
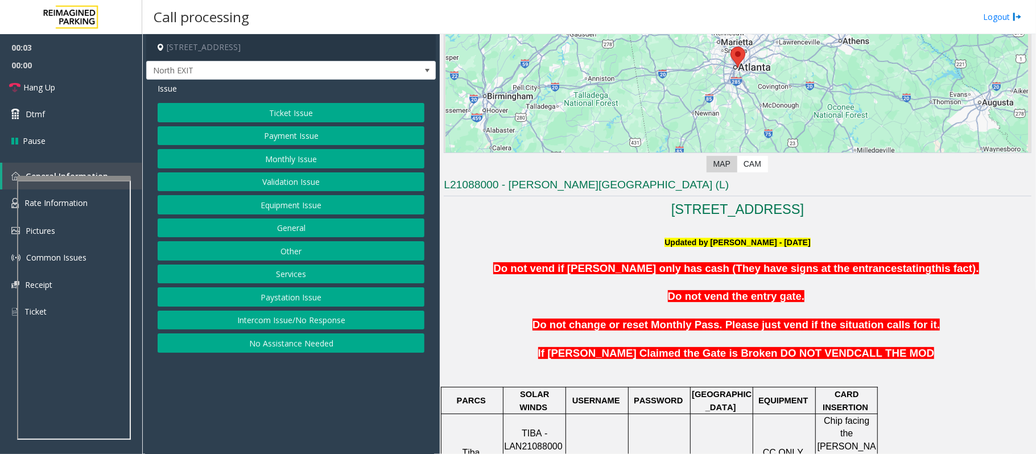
click at [982, 277] on p at bounding box center [738, 282] width 588 height 14
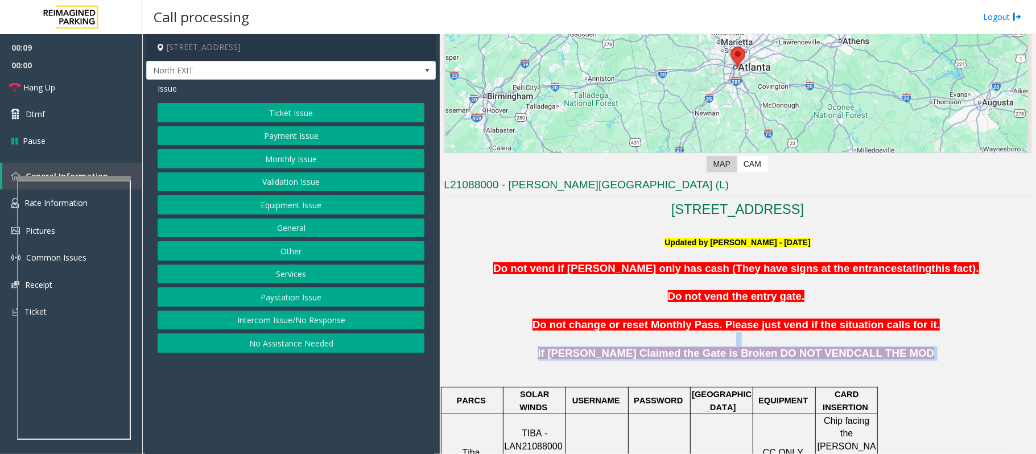
drag, startPoint x: 901, startPoint y: 356, endPoint x: 535, endPoint y: 333, distance: 367.2
click at [535, 333] on p at bounding box center [738, 339] width 588 height 14
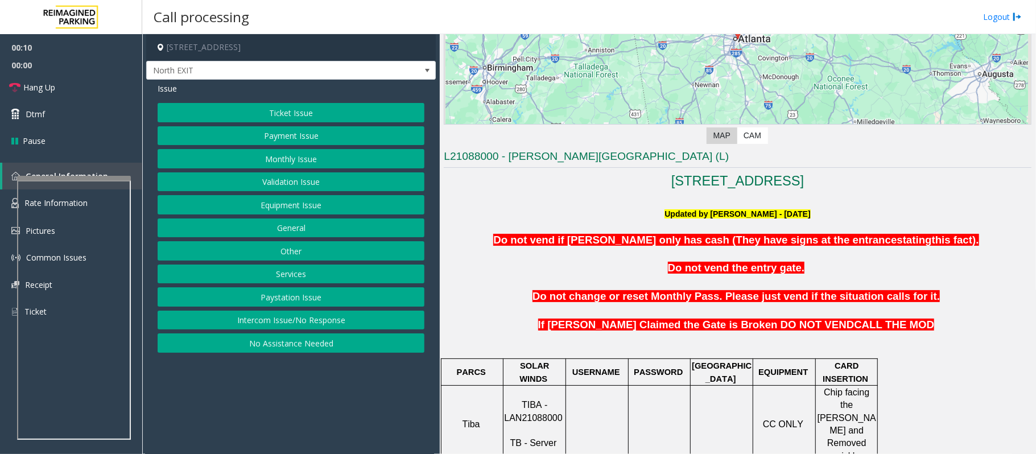
scroll to position [228, 0]
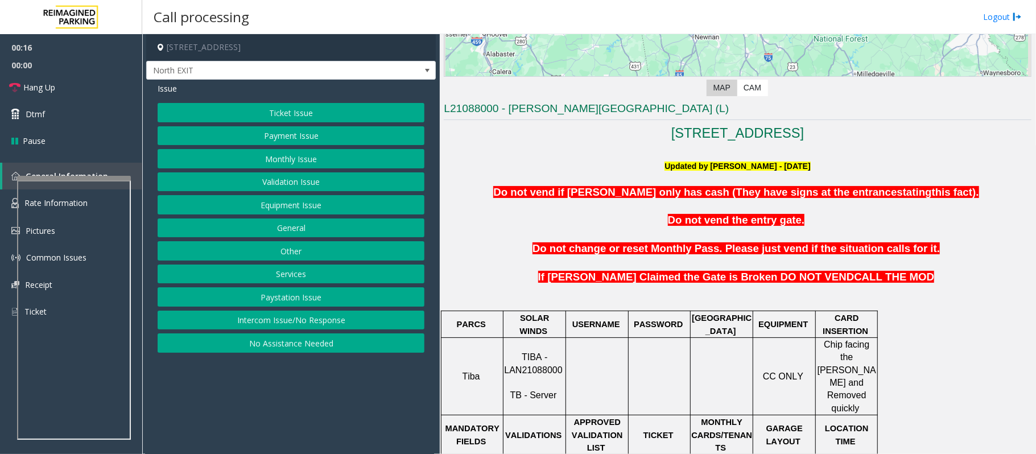
click at [261, 182] on button "Validation Issue" at bounding box center [291, 181] width 267 height 19
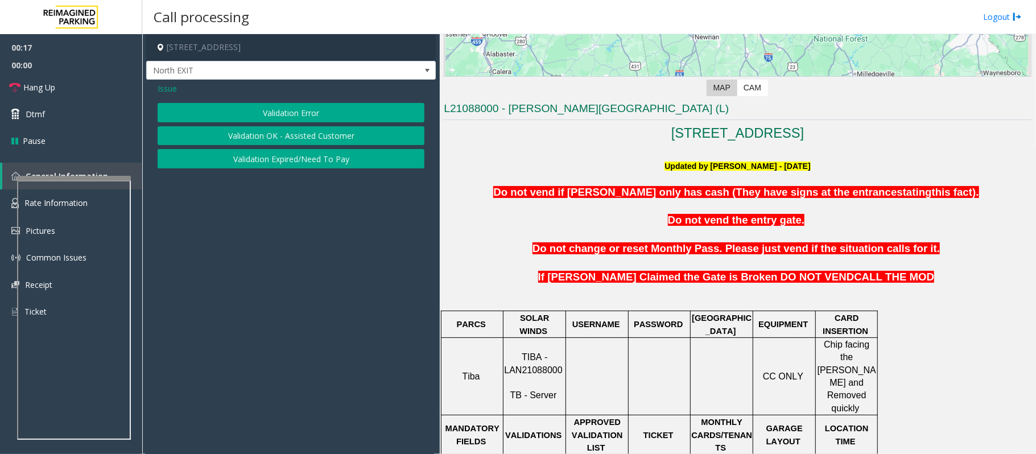
click at [269, 115] on button "Validation Error" at bounding box center [291, 112] width 267 height 19
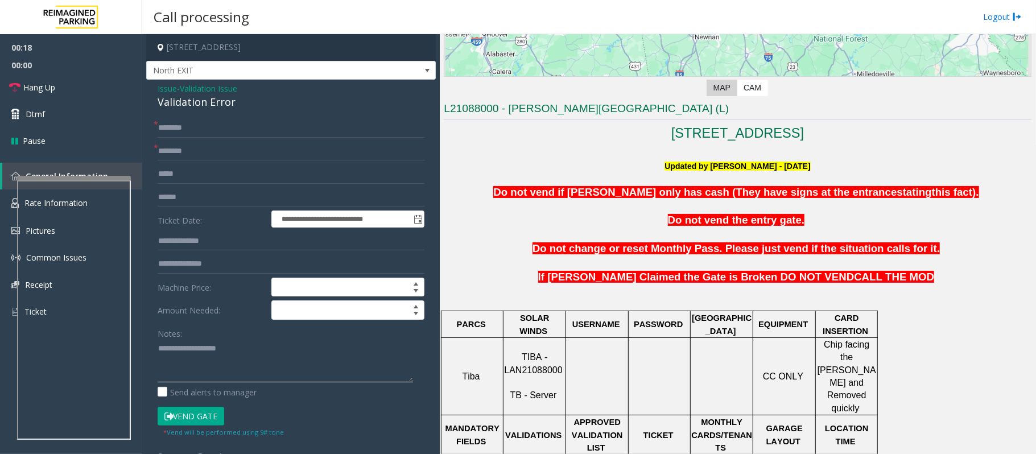
click at [207, 345] on textarea at bounding box center [286, 361] width 256 height 43
paste textarea "**********"
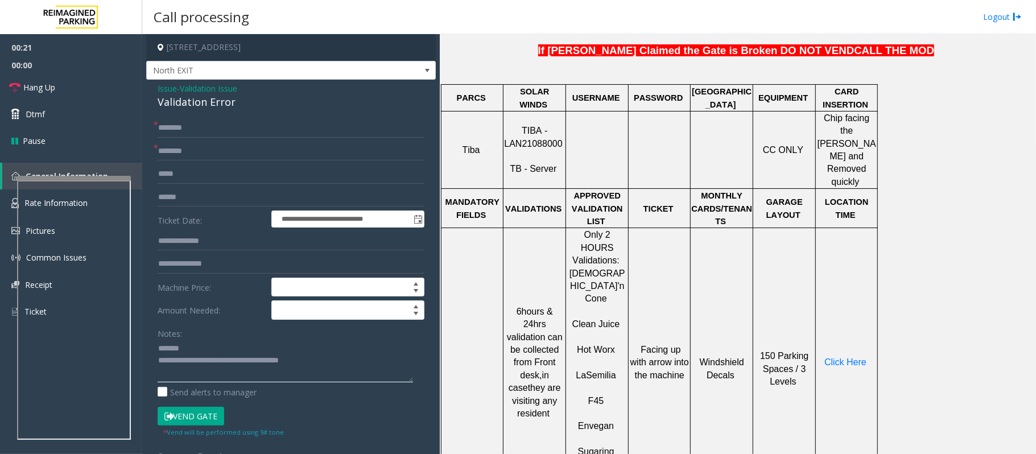
scroll to position [455, 0]
click at [529, 126] on span "TIBA - LAN21088000" at bounding box center [533, 136] width 58 height 22
copy p "LAN21088000"
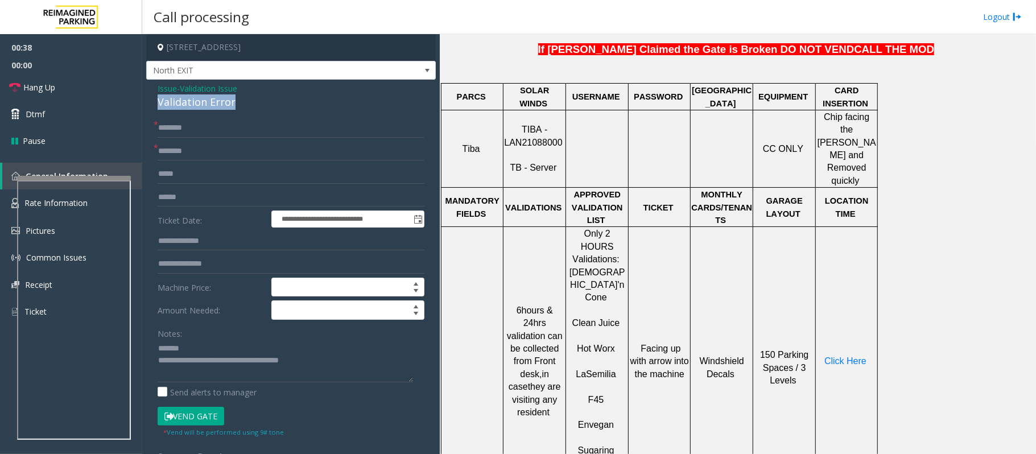
drag, startPoint x: 264, startPoint y: 105, endPoint x: 153, endPoint y: 101, distance: 111.1
click at [153, 101] on div "**********" at bounding box center [291, 410] width 290 height 661
type textarea "**********"
drag, startPoint x: 534, startPoint y: 312, endPoint x: 529, endPoint y: 321, distance: 10.0
click at [529, 321] on span "6hours & 24hrs validation can be collected from Front desk," at bounding box center [535, 342] width 56 height 73
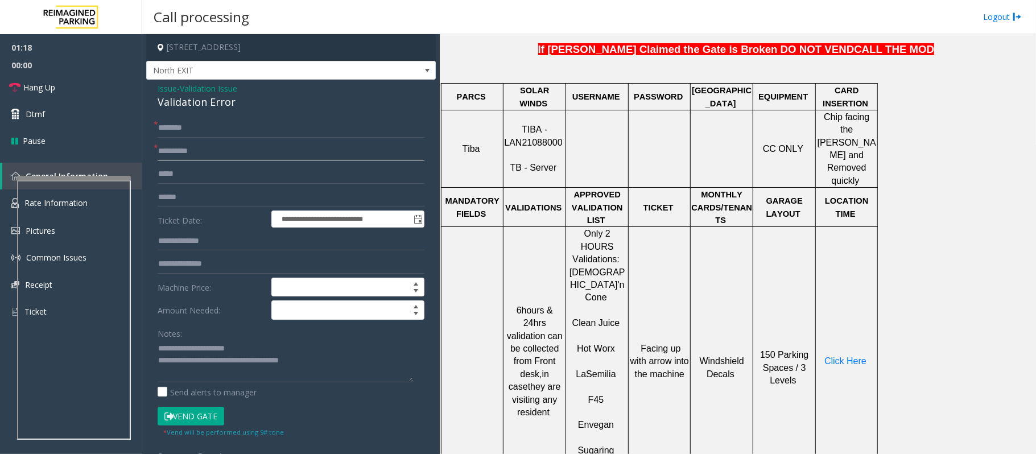
type input "**********"
click at [301, 166] on input "text" at bounding box center [291, 173] width 267 height 19
drag, startPoint x: 508, startPoint y: 277, endPoint x: 521, endPoint y: 283, distance: 15.0
click at [521, 306] on span "6hours & 24hrs validation can be collected from Front desk," at bounding box center [535, 342] width 56 height 73
click at [527, 306] on span "6hours & 24hrs validation can be collected from Front desk," at bounding box center [535, 342] width 56 height 73
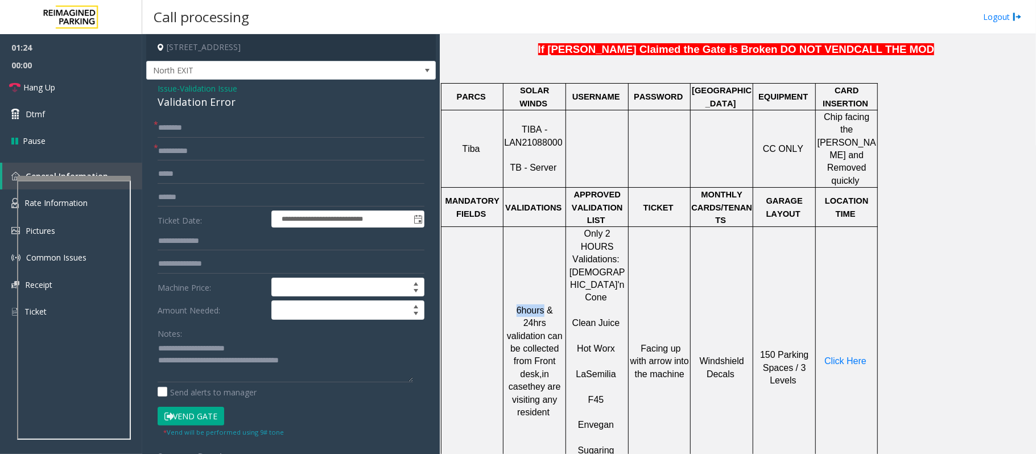
drag, startPoint x: 533, startPoint y: 278, endPoint x: 504, endPoint y: 274, distance: 29.2
click at [504, 304] on div "6hours & 24hrs validation can be collected from Front desk, in case they are vi…" at bounding box center [535, 362] width 62 height 116
click at [510, 306] on span "6hours & 24hrs validation can be collected from Front desk," at bounding box center [535, 342] width 56 height 73
click at [215, 196] on input "text" at bounding box center [291, 197] width 267 height 19
drag, startPoint x: 533, startPoint y: 276, endPoint x: 503, endPoint y: 273, distance: 29.7
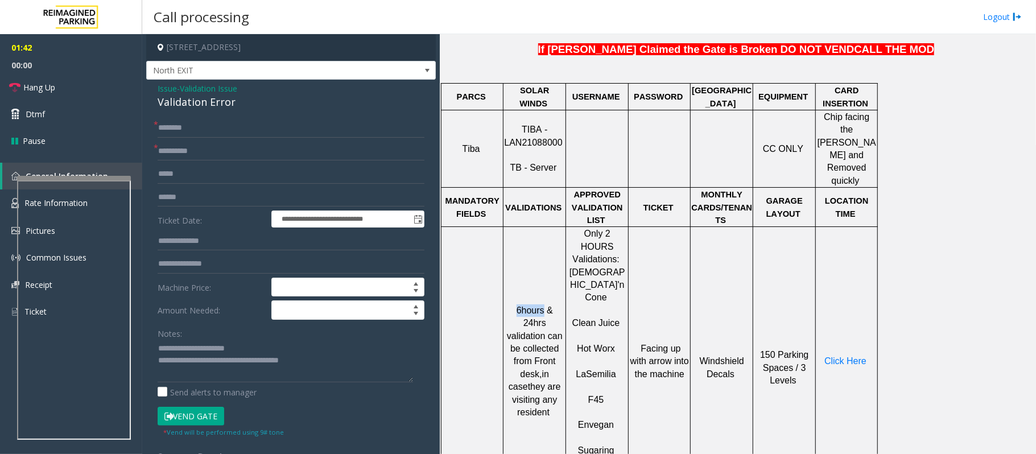
click at [503, 273] on tr "6hours & 24hrs validation can be collected from Front desk, in case they are vi…" at bounding box center [660, 361] width 436 height 269
click at [162, 200] on input "******" at bounding box center [291, 197] width 267 height 19
type input "*******"
drag, startPoint x: 533, startPoint y: 276, endPoint x: 487, endPoint y: 271, distance: 46.4
click at [487, 271] on tr "6hours & 24hrs validation can be collected from Front desk, in case they are vi…" at bounding box center [660, 361] width 436 height 269
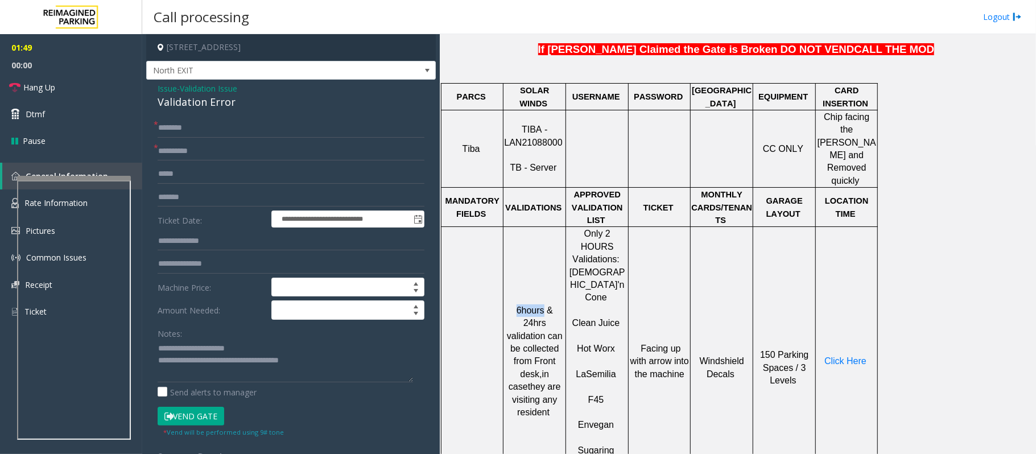
click at [488, 275] on td at bounding box center [473, 361] width 62 height 269
drag, startPoint x: 182, startPoint y: 118, endPoint x: 182, endPoint y: 127, distance: 9.1
click at [182, 119] on input "text" at bounding box center [291, 127] width 267 height 19
click at [854, 356] on span "Click Here" at bounding box center [846, 361] width 42 height 10
click at [170, 129] on input "text" at bounding box center [291, 127] width 267 height 19
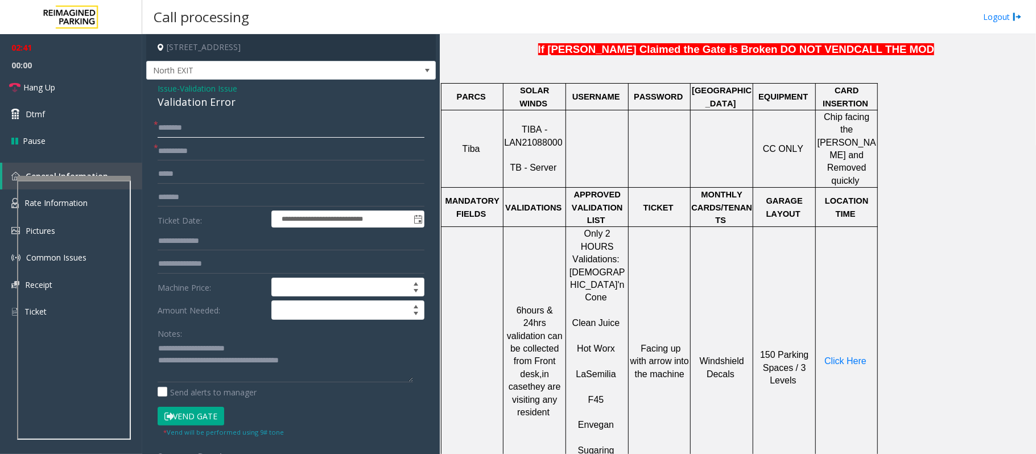
click at [175, 126] on input "text" at bounding box center [291, 127] width 267 height 19
type input "*******"
click at [203, 415] on button "Vend Gate" at bounding box center [191, 416] width 67 height 19
click at [57, 86] on link "Hang Up" at bounding box center [71, 87] width 142 height 27
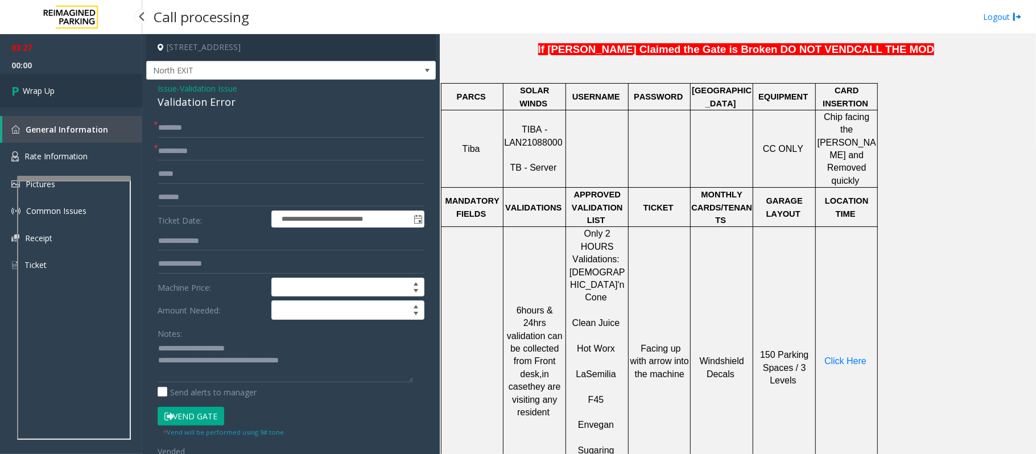
click at [46, 92] on span "Wrap Up" at bounding box center [39, 91] width 32 height 12
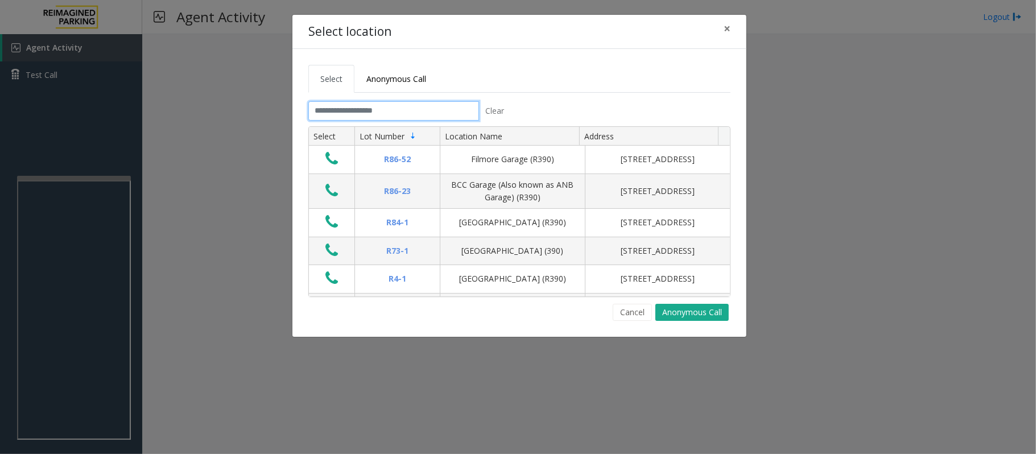
click at [371, 114] on input "text" at bounding box center [393, 110] width 171 height 19
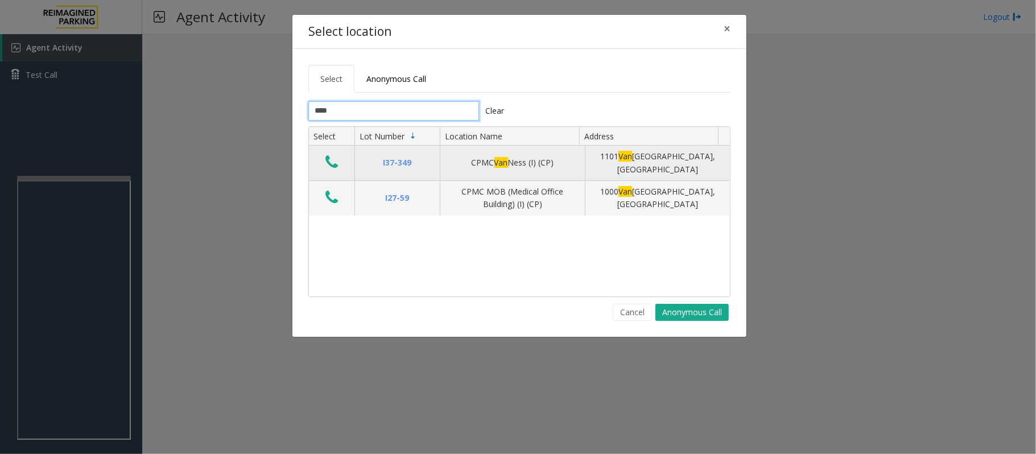
type input "***"
click at [336, 158] on icon "Data table" at bounding box center [332, 162] width 13 height 16
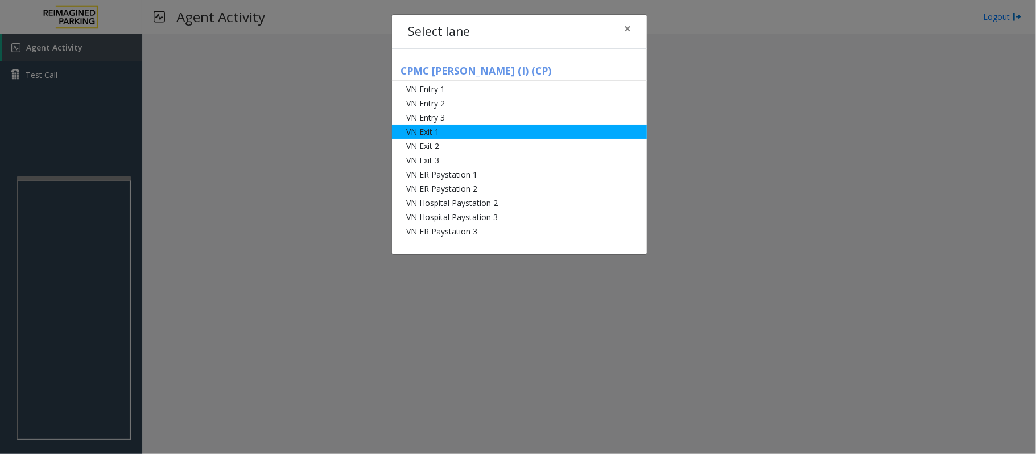
click at [443, 135] on li "VN Exit 1" at bounding box center [519, 132] width 255 height 14
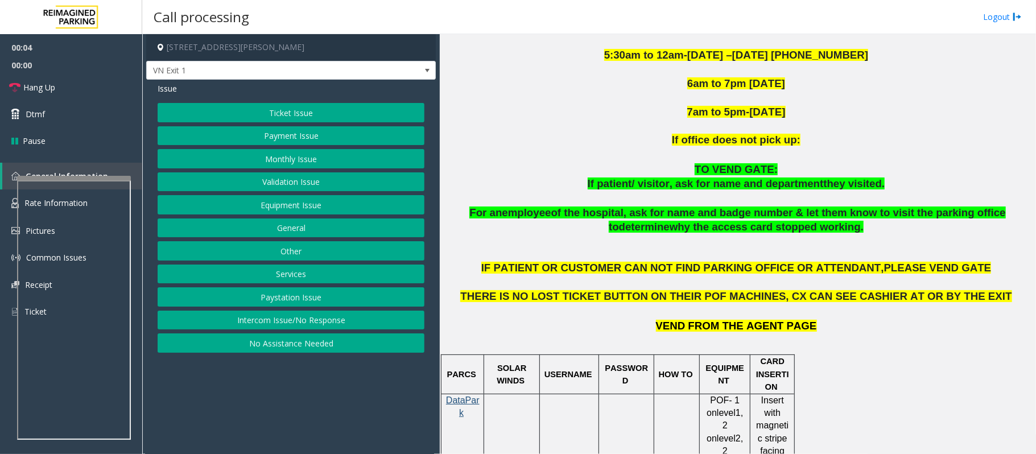
scroll to position [531, 0]
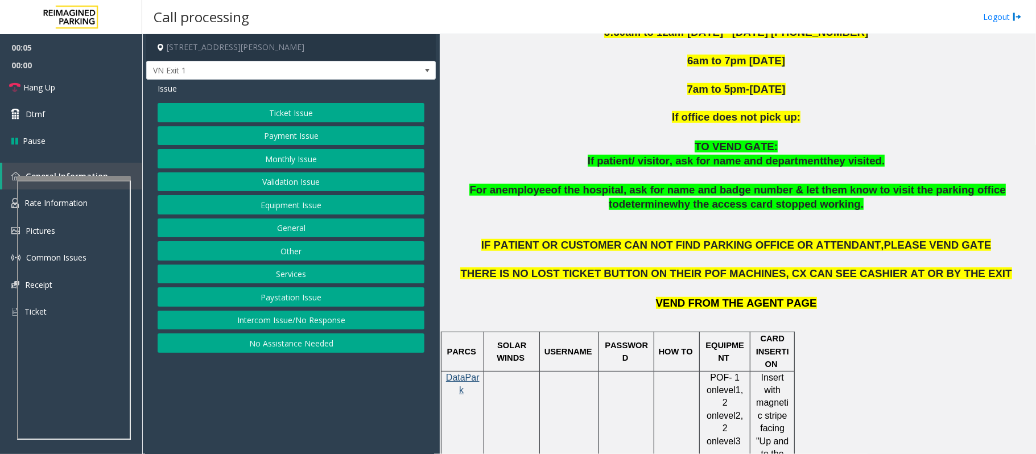
click at [294, 180] on button "Validation Issue" at bounding box center [291, 181] width 267 height 19
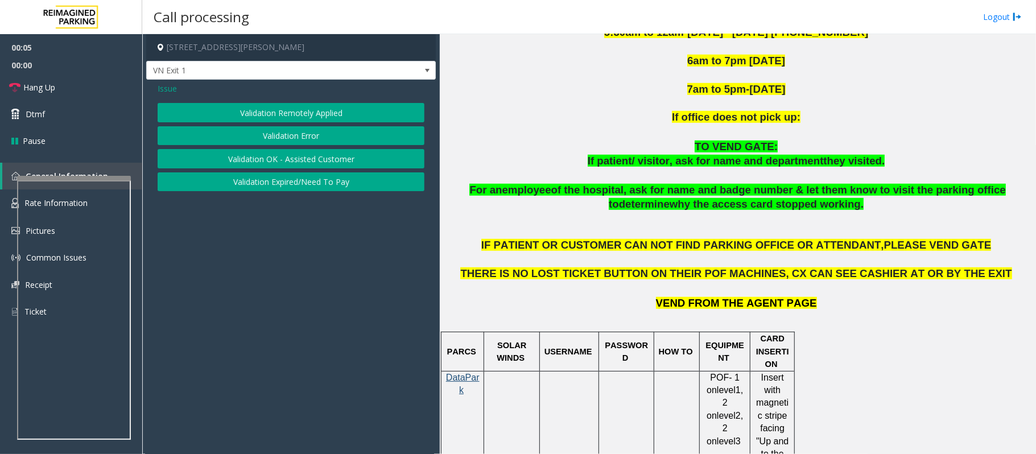
click at [291, 137] on button "Validation Error" at bounding box center [291, 135] width 267 height 19
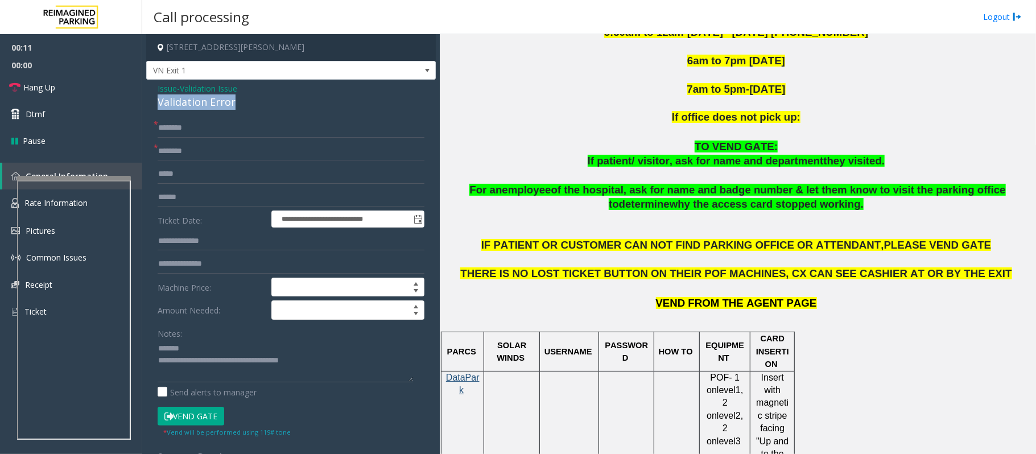
drag, startPoint x: 244, startPoint y: 101, endPoint x: 159, endPoint y: 98, distance: 84.3
click at [159, 98] on div "Validation Error" at bounding box center [291, 101] width 267 height 15
type textarea "**********"
click at [279, 196] on input "text" at bounding box center [291, 197] width 267 height 19
type input "******"
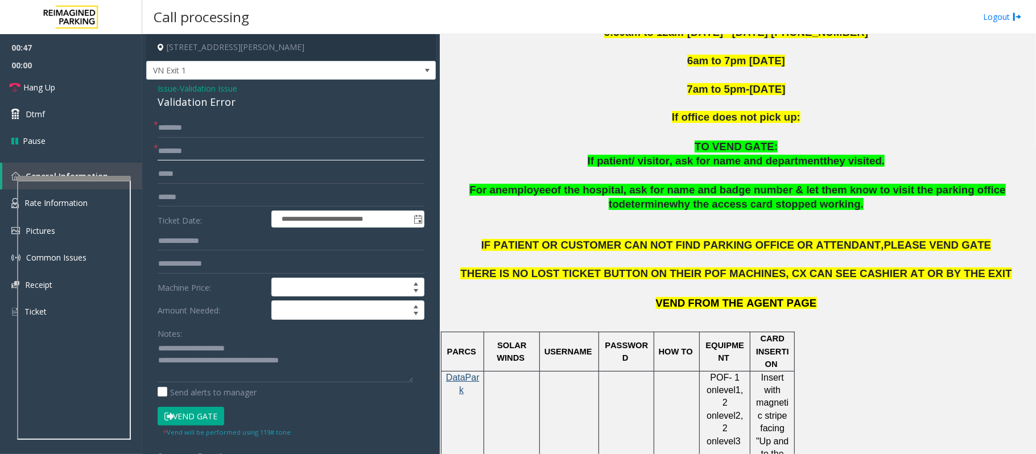
click at [221, 149] on input "text" at bounding box center [291, 151] width 267 height 19
click at [169, 121] on input "text" at bounding box center [291, 127] width 267 height 19
drag, startPoint x: 207, startPoint y: 146, endPoint x: 153, endPoint y: 149, distance: 54.7
click at [153, 149] on div "**********" at bounding box center [291, 423] width 284 height 611
type input "*********"
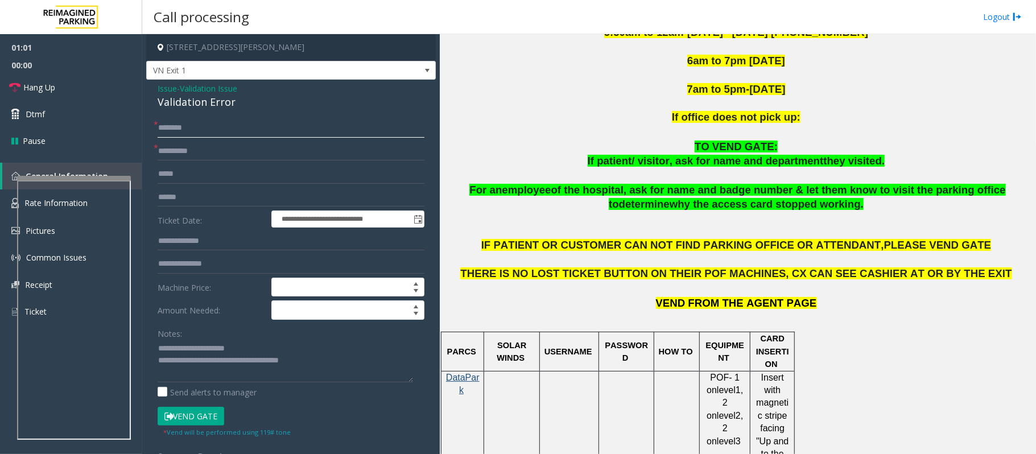
click at [189, 130] on input "text" at bounding box center [291, 127] width 267 height 19
click at [174, 132] on input "*****" at bounding box center [291, 127] width 267 height 19
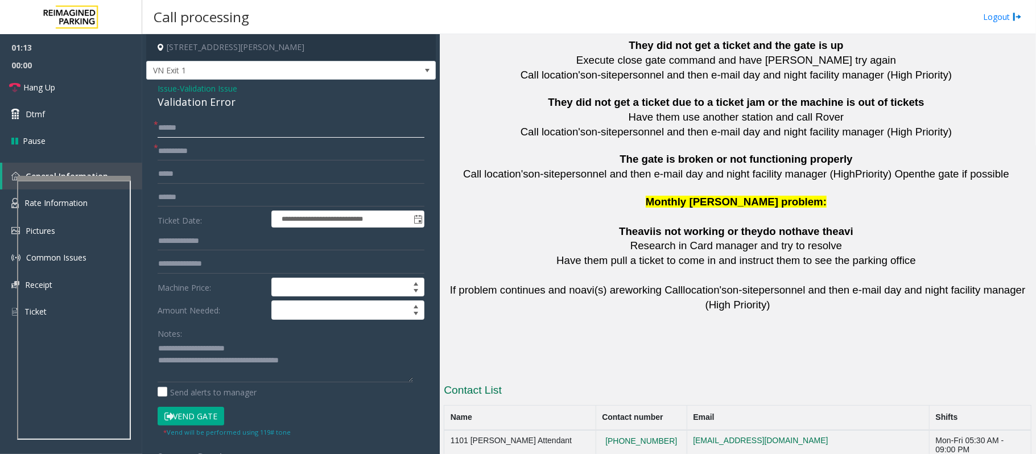
scroll to position [2529, 0]
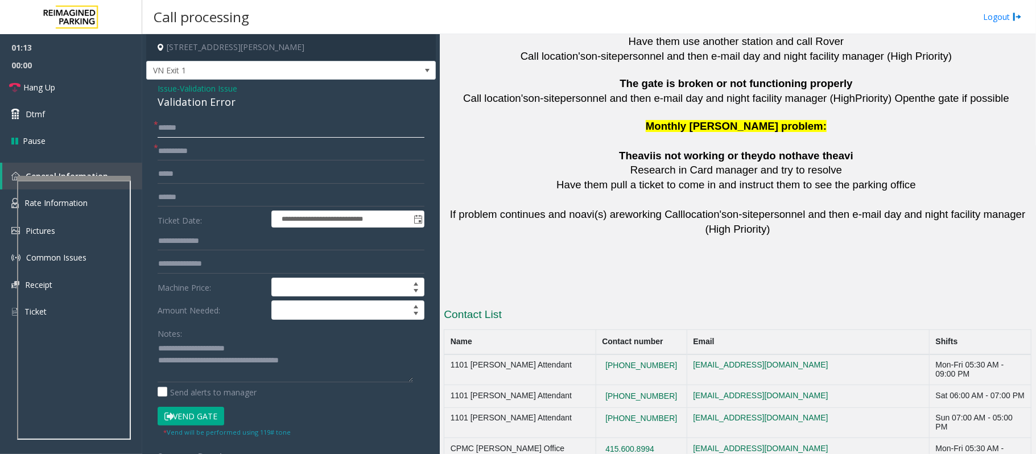
type input "*****"
drag, startPoint x: 661, startPoint y: 318, endPoint x: 595, endPoint y: 310, distance: 67.0
click at [595, 355] on tr "1101 [PERSON_NAME] Attendant [PHONE_NUMBER] [EMAIL_ADDRESS][DOMAIN_NAME] Mon-Fr…" at bounding box center [737, 370] width 587 height 31
copy tr "[PHONE_NUMBER]"
click at [205, 360] on textarea at bounding box center [286, 361] width 256 height 43
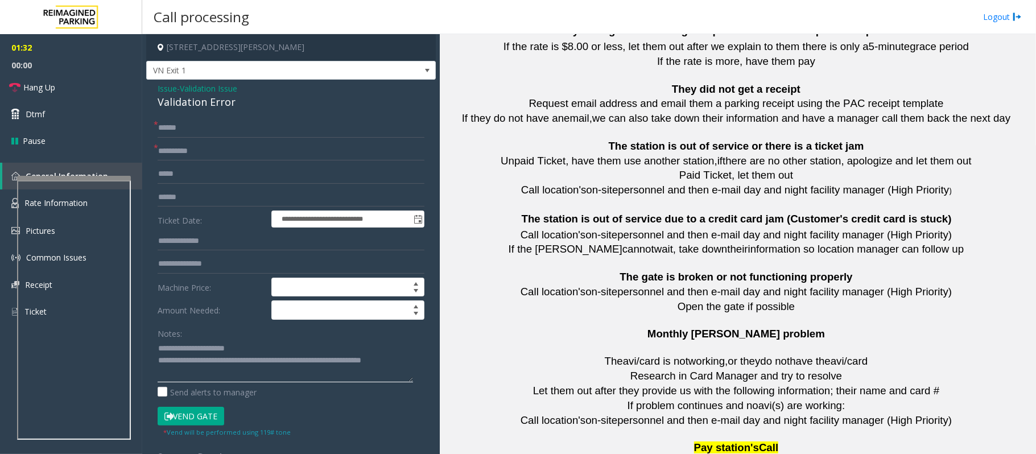
scroll to position [1543, 0]
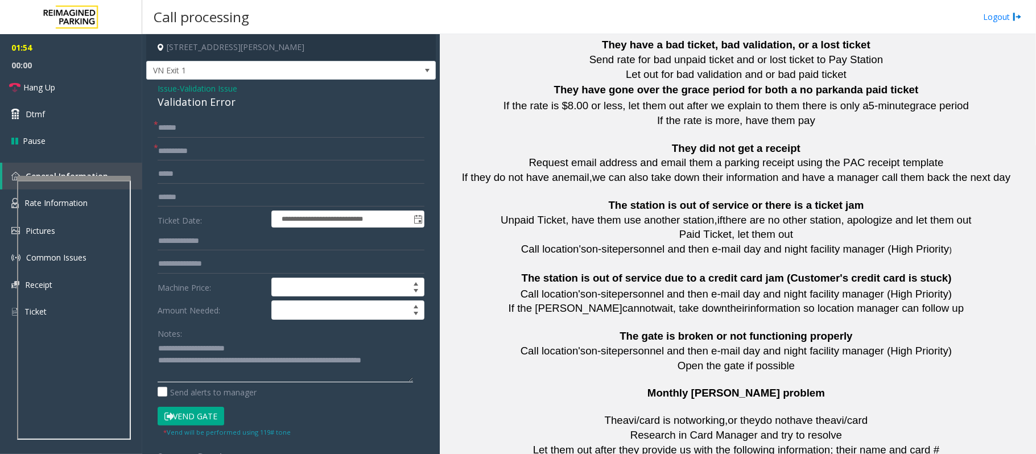
drag, startPoint x: 313, startPoint y: 361, endPoint x: 319, endPoint y: 381, distance: 21.4
click at [319, 381] on textarea at bounding box center [286, 361] width 256 height 43
type textarea "**********"
click at [50, 89] on span "Hang Up" at bounding box center [39, 87] width 32 height 12
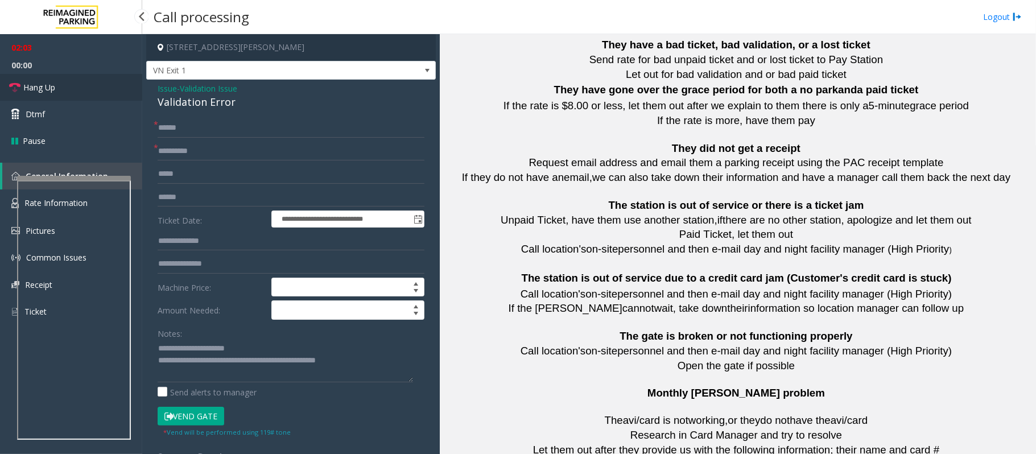
click at [50, 89] on span "Hang Up" at bounding box center [39, 87] width 32 height 12
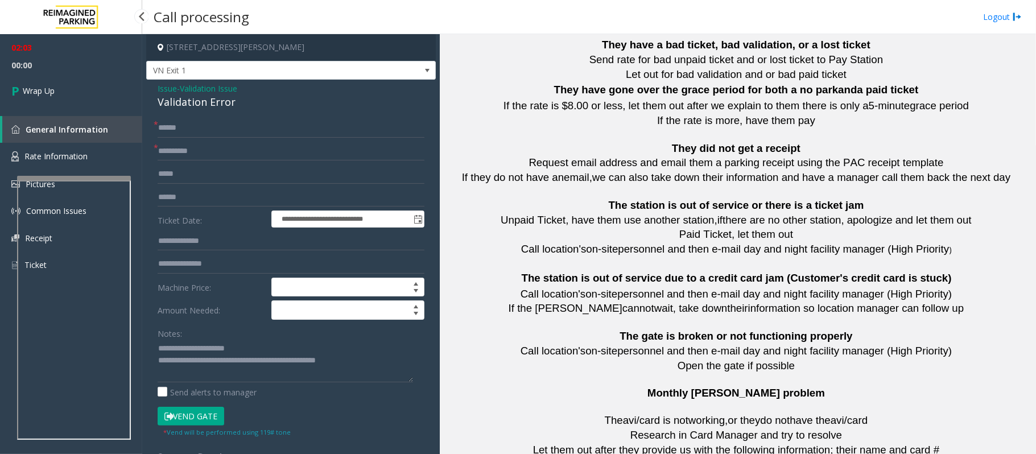
click at [50, 89] on span "Wrap Up" at bounding box center [39, 91] width 32 height 12
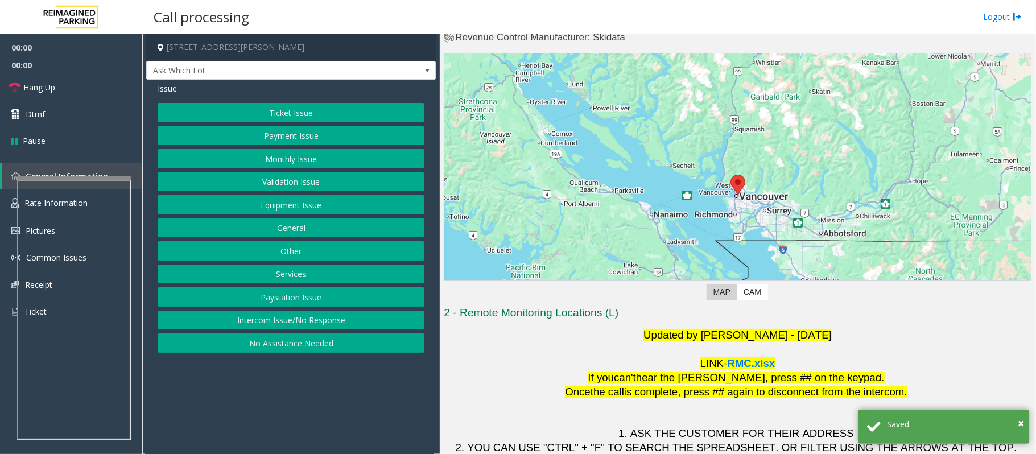
scroll to position [92, 0]
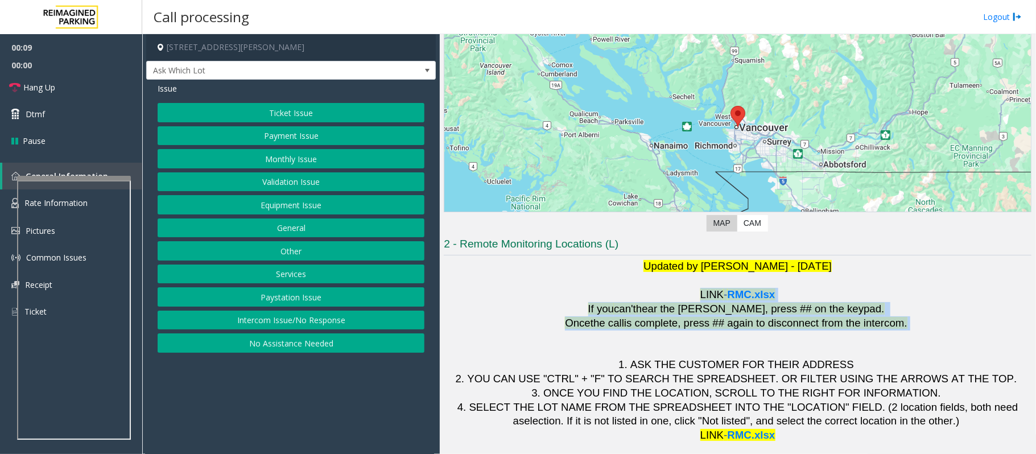
drag, startPoint x: 902, startPoint y: 328, endPoint x: 627, endPoint y: 295, distance: 276.8
click at [627, 295] on h1 "Updated by [PERSON_NAME] - [DATE] LINK - RMC.xlsx If you can't hear the [PERSON…" at bounding box center [738, 350] width 588 height 183
click at [622, 299] on p "LINK - RMC.xlsx" at bounding box center [738, 295] width 588 height 14
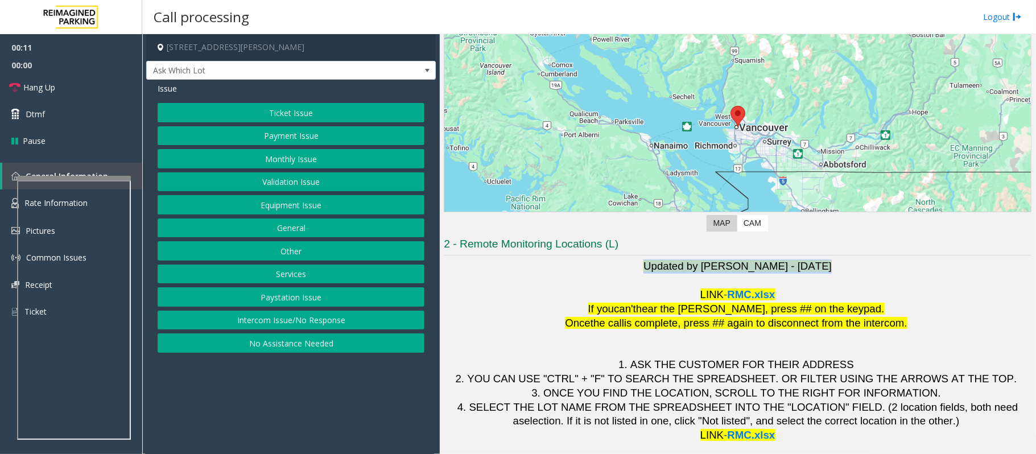
drag, startPoint x: 613, startPoint y: 263, endPoint x: 966, endPoint y: 274, distance: 353.0
click at [966, 274] on div "Updated by [PERSON_NAME] - [DATE] LINK - RMC.xlsx" at bounding box center [738, 280] width 588 height 42
click at [961, 281] on p at bounding box center [738, 281] width 588 height 14
click at [303, 208] on button "Equipment Issue" at bounding box center [291, 204] width 267 height 19
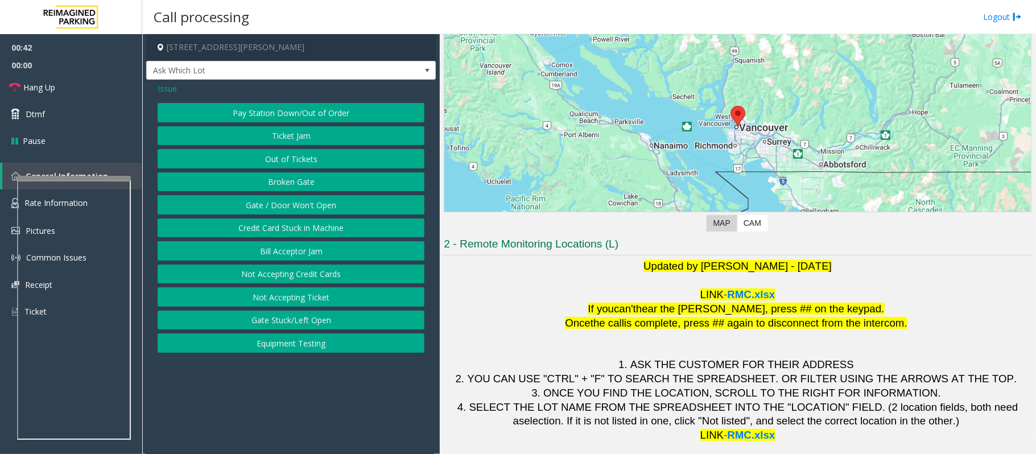
click at [288, 208] on button "Gate / Door Won't Open" at bounding box center [291, 204] width 267 height 19
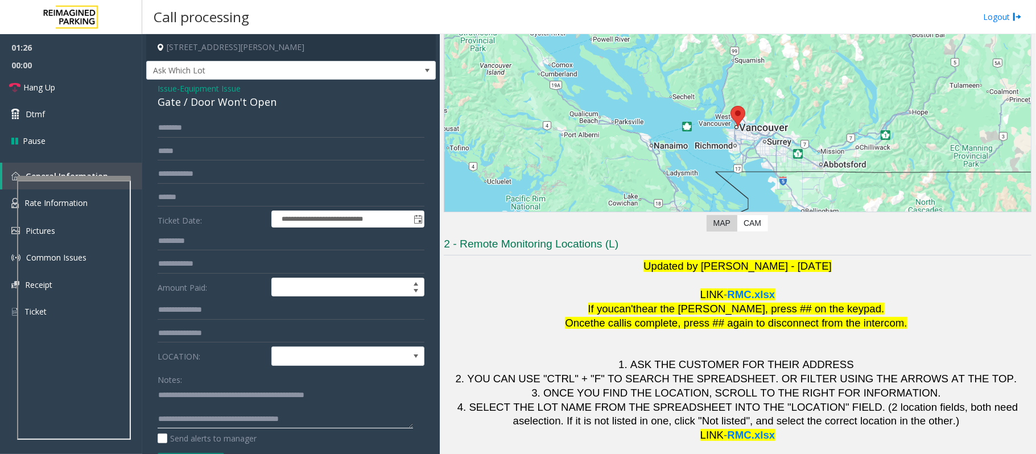
click at [204, 409] on textarea at bounding box center [286, 407] width 256 height 43
drag, startPoint x: 331, startPoint y: 413, endPoint x: 205, endPoint y: 403, distance: 126.7
click at [205, 403] on textarea at bounding box center [286, 407] width 256 height 43
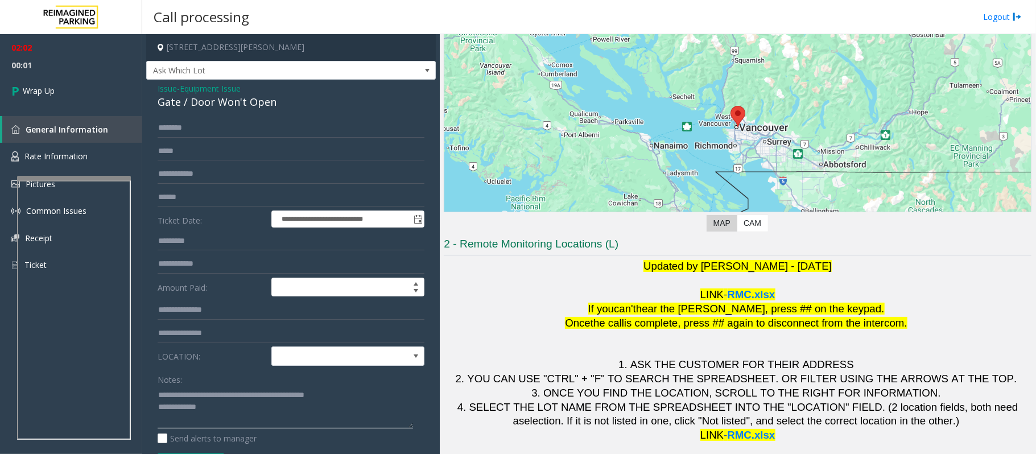
click at [217, 406] on textarea at bounding box center [286, 407] width 256 height 43
type textarea "**********"
click at [83, 75] on link "Wrap Up" at bounding box center [71, 91] width 142 height 34
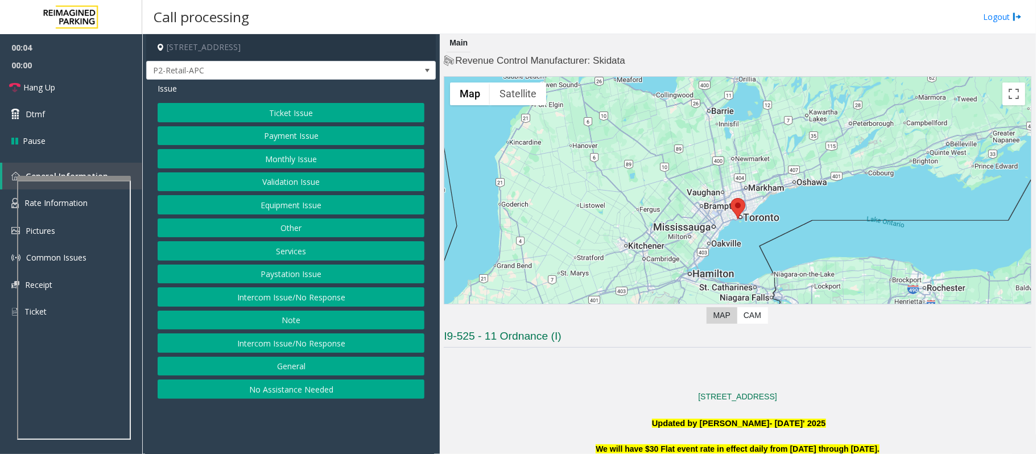
click at [276, 347] on button "Intercom Issue/No Response" at bounding box center [291, 342] width 267 height 19
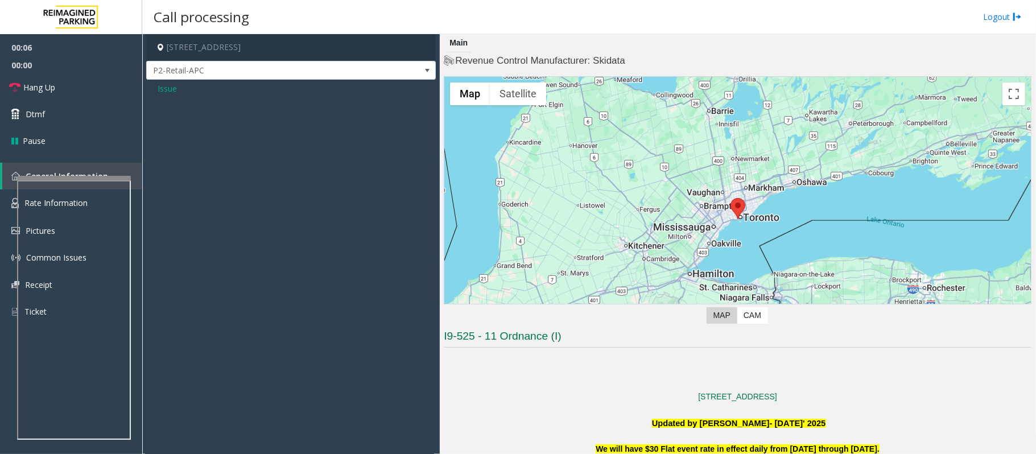
click at [167, 90] on span "Issue" at bounding box center [167, 89] width 19 height 12
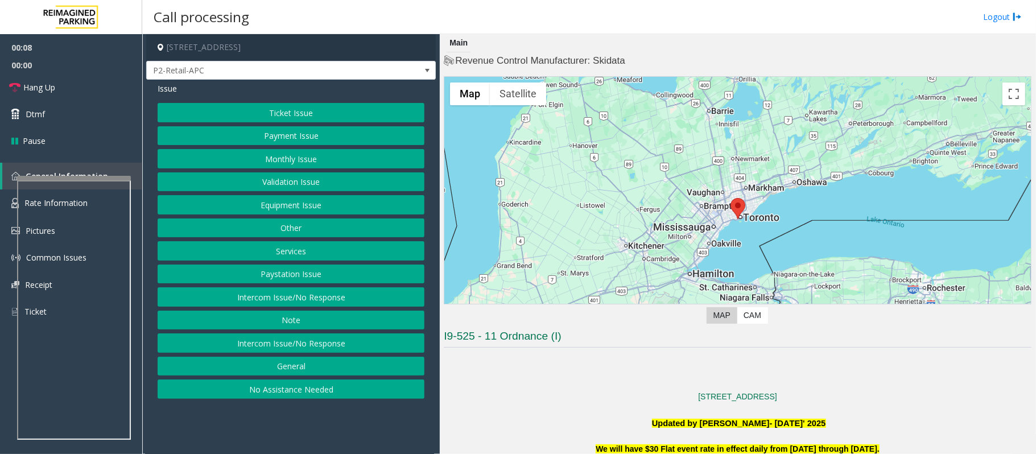
click at [312, 303] on button "Intercom Issue/No Response" at bounding box center [291, 296] width 267 height 19
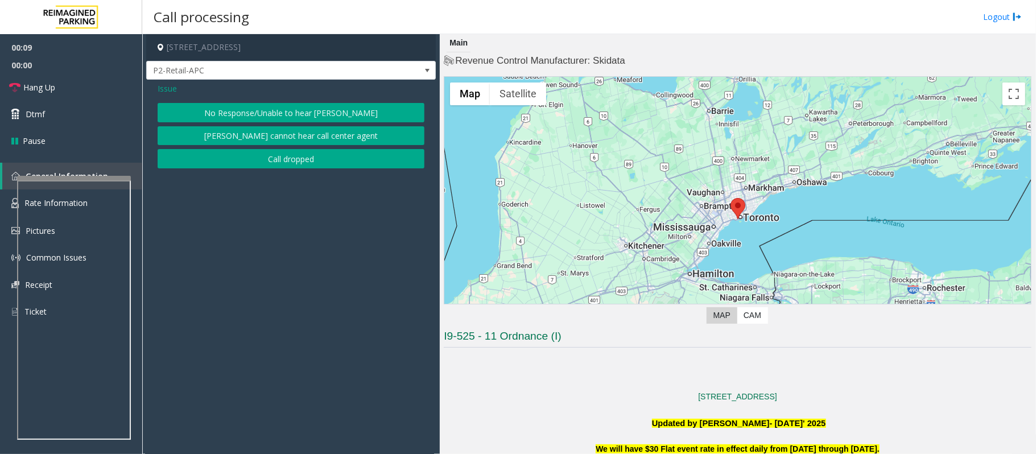
click at [171, 93] on span "Issue" at bounding box center [167, 89] width 19 height 12
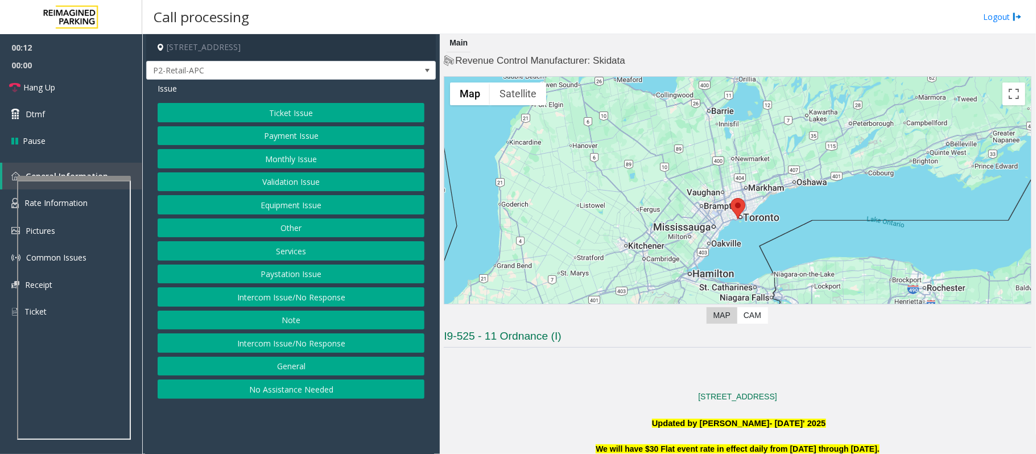
click at [271, 211] on button "Equipment Issue" at bounding box center [291, 204] width 267 height 19
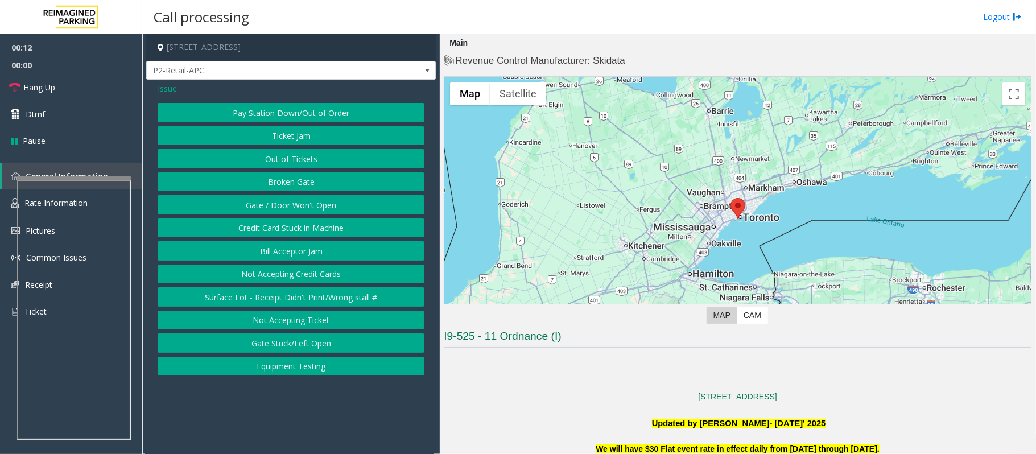
click at [271, 211] on button "Gate / Door Won't Open" at bounding box center [291, 204] width 267 height 19
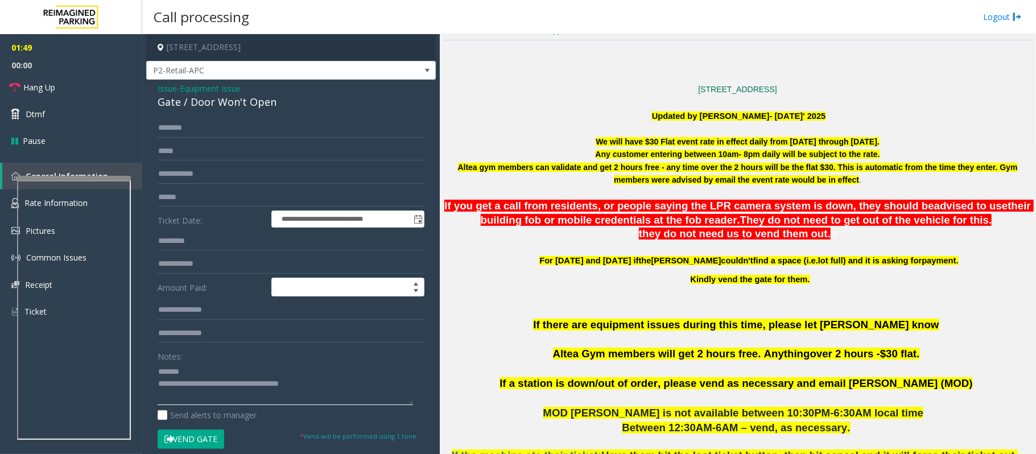
scroll to position [303, 0]
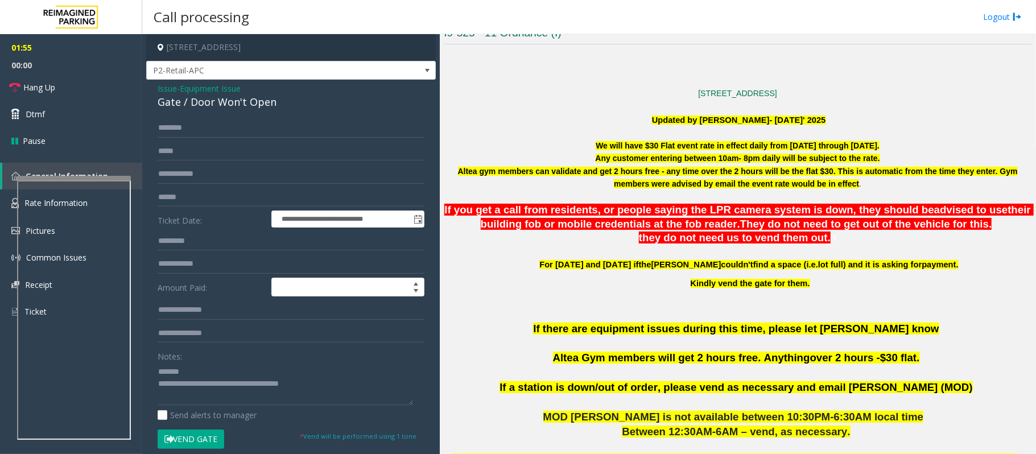
click at [226, 348] on div "Notes:" at bounding box center [291, 376] width 267 height 59
click at [217, 371] on textarea at bounding box center [286, 383] width 256 height 43
drag, startPoint x: 326, startPoint y: 387, endPoint x: 205, endPoint y: 382, distance: 121.3
click at [205, 382] on textarea at bounding box center [286, 383] width 256 height 43
click at [33, 92] on span "Hang Up" at bounding box center [39, 87] width 32 height 12
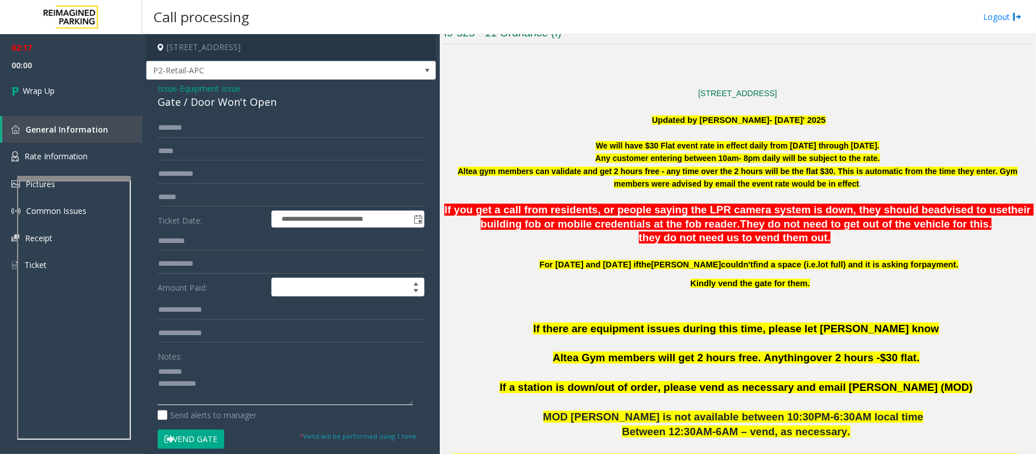
click at [224, 389] on textarea at bounding box center [286, 383] width 256 height 43
click at [336, 390] on textarea at bounding box center [286, 383] width 256 height 43
click at [213, 369] on textarea at bounding box center [286, 383] width 256 height 43
click at [303, 372] on textarea at bounding box center [286, 383] width 256 height 43
click at [294, 371] on textarea at bounding box center [286, 383] width 256 height 43
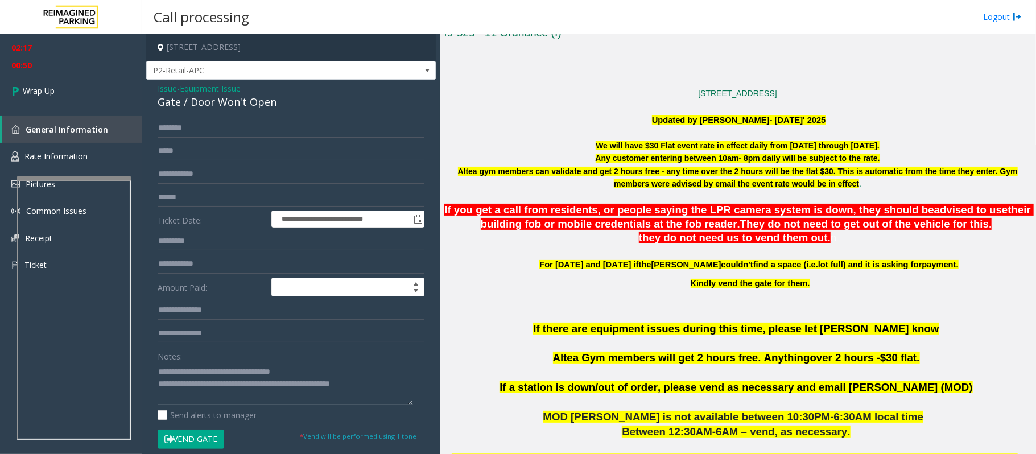
click at [294, 371] on textarea at bounding box center [286, 383] width 256 height 43
type textarea "**********"
click at [51, 96] on span "Wrap Up" at bounding box center [39, 91] width 32 height 12
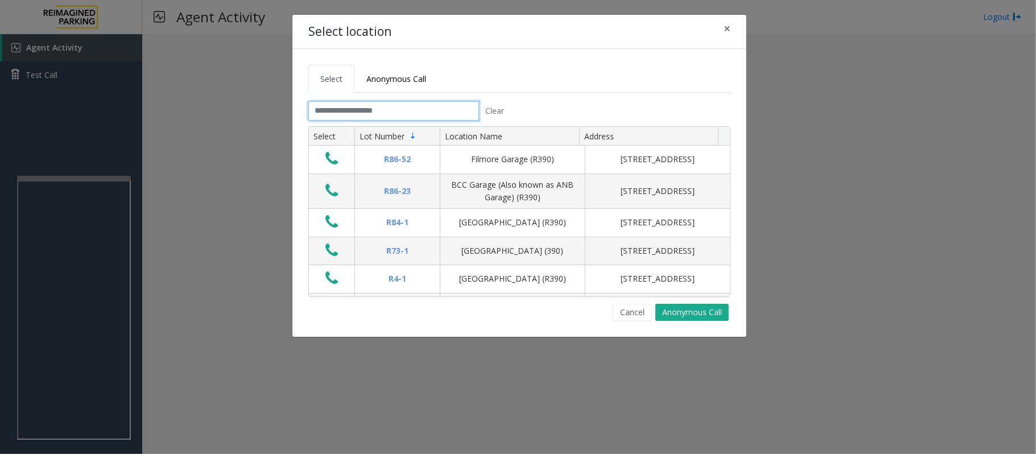
click at [374, 114] on input "text" at bounding box center [393, 110] width 171 height 19
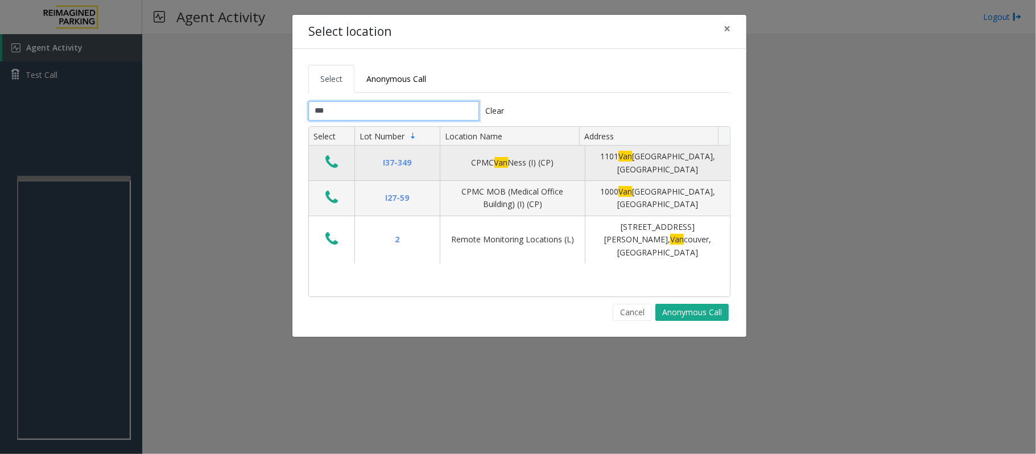
type input "***"
click at [332, 162] on icon "Data table" at bounding box center [332, 162] width 13 height 16
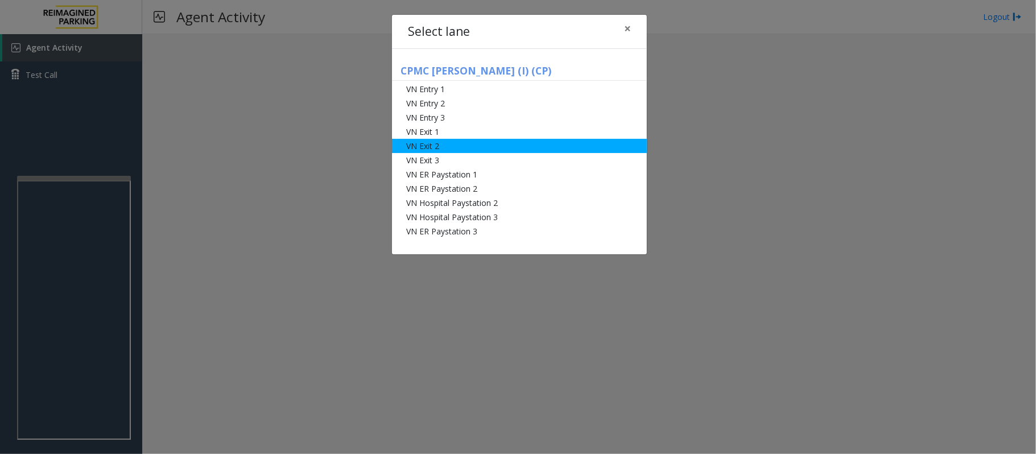
click at [447, 140] on li "VN Exit 2" at bounding box center [519, 146] width 255 height 14
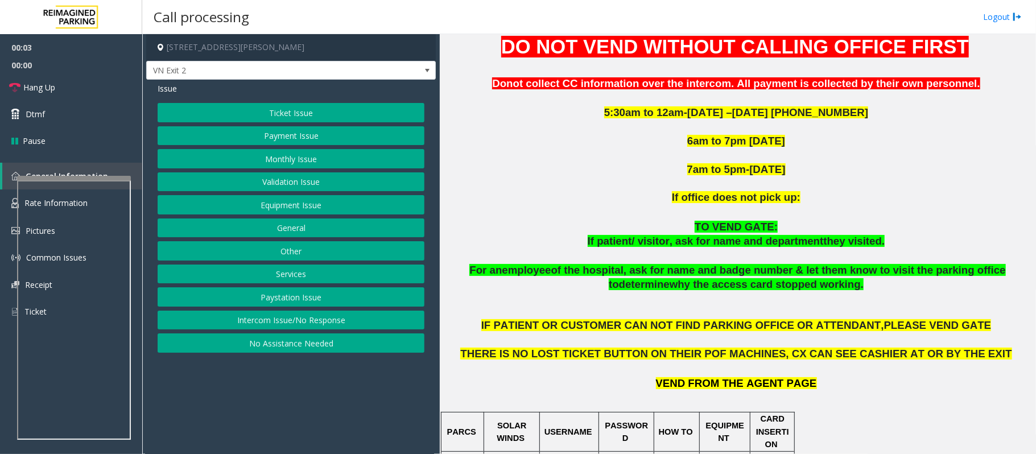
scroll to position [455, 0]
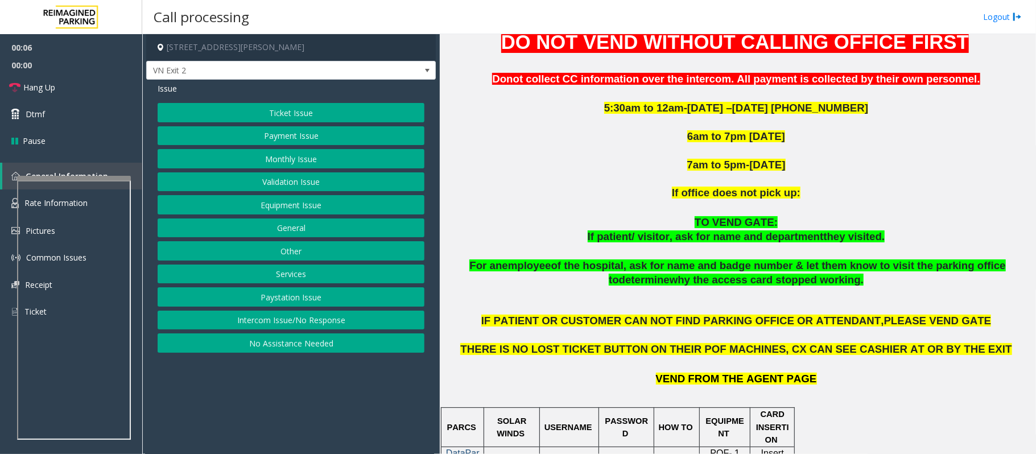
click at [281, 160] on button "Monthly Issue" at bounding box center [291, 158] width 267 height 19
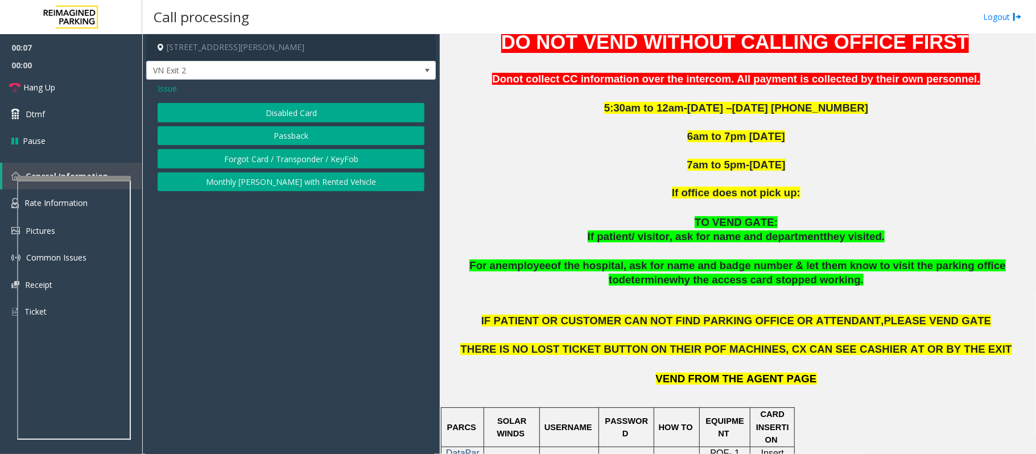
click at [278, 110] on button "Disabled Card" at bounding box center [291, 112] width 267 height 19
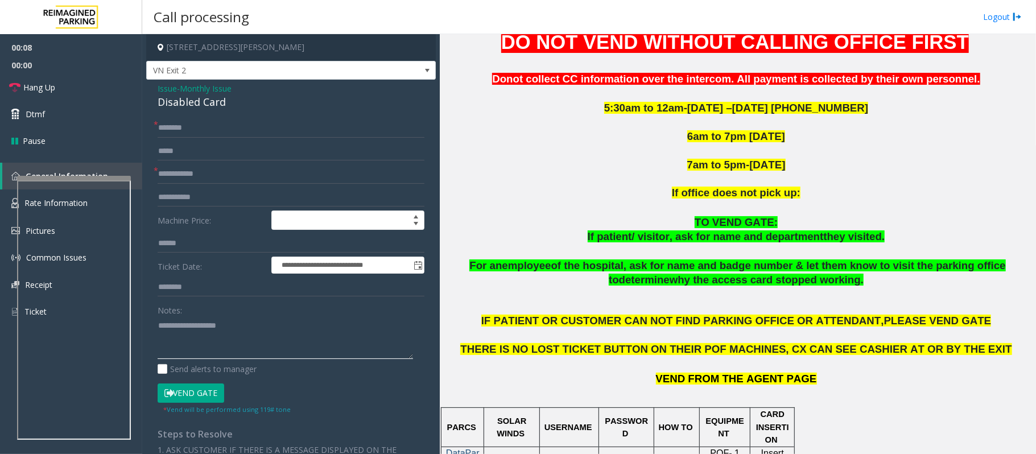
click at [222, 341] on textarea at bounding box center [286, 337] width 256 height 43
paste textarea "**********"
drag, startPoint x: 238, startPoint y: 101, endPoint x: 168, endPoint y: 105, distance: 69.5
click at [160, 100] on div "Disabled Card" at bounding box center [291, 101] width 267 height 15
type textarea "**********"
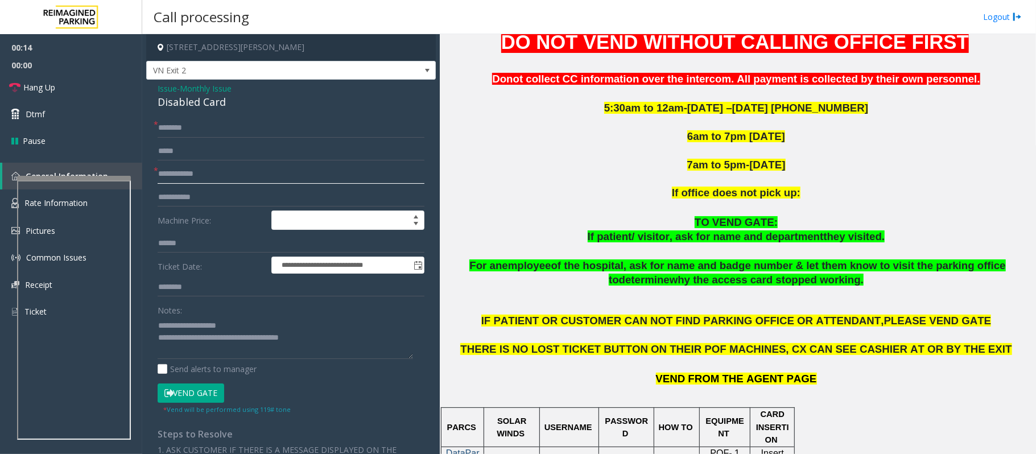
click at [178, 174] on input "text" at bounding box center [291, 173] width 267 height 19
type input "**********"
click at [171, 132] on input "text" at bounding box center [291, 127] width 267 height 19
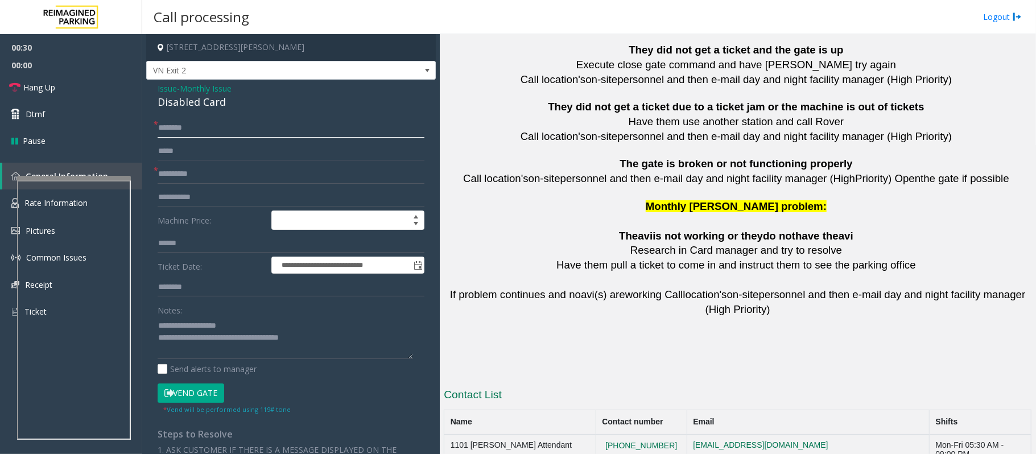
scroll to position [2529, 0]
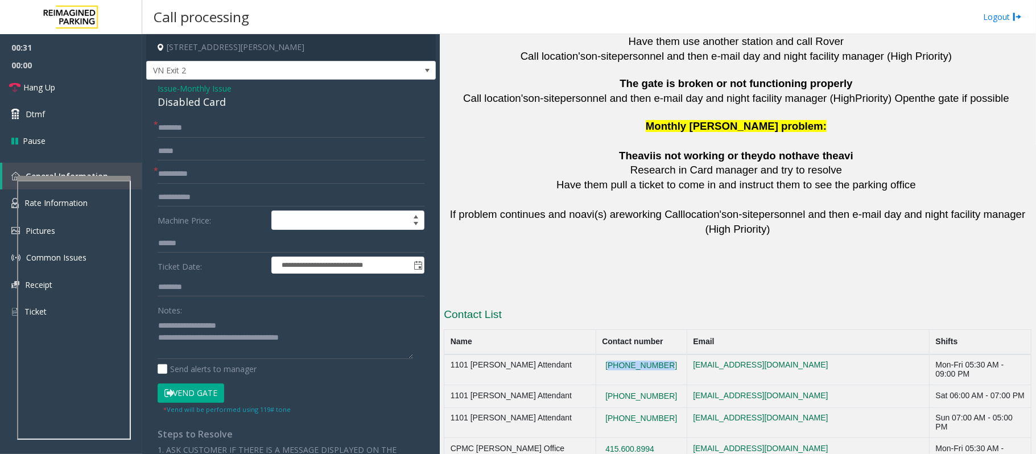
drag, startPoint x: 666, startPoint y: 319, endPoint x: 596, endPoint y: 314, distance: 69.6
click at [596, 355] on td "[PHONE_NUMBER]" at bounding box center [641, 370] width 91 height 31
copy button "[PHONE_NUMBER]"
click at [201, 131] on input "text" at bounding box center [291, 127] width 267 height 19
click at [173, 130] on input "*******" at bounding box center [291, 127] width 267 height 19
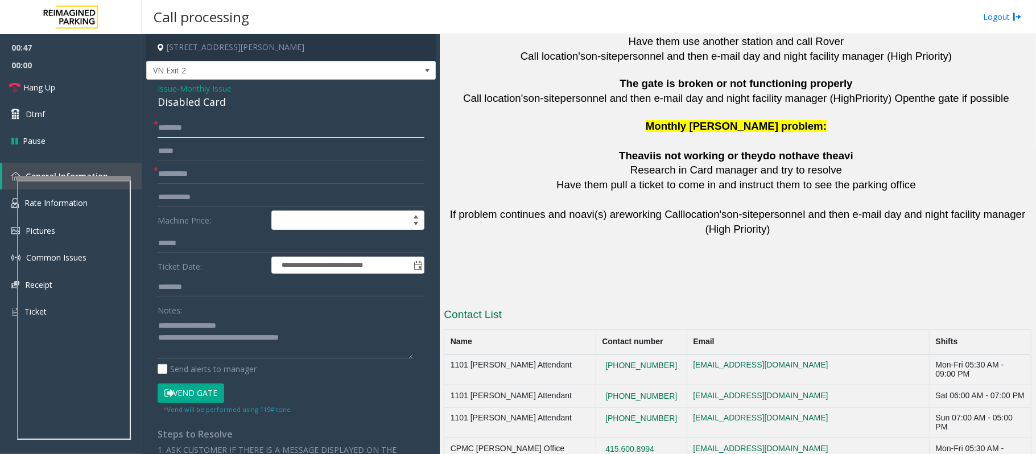
click at [180, 132] on input "*******" at bounding box center [291, 127] width 267 height 19
click at [185, 131] on input "*******" at bounding box center [291, 127] width 267 height 19
click at [194, 134] on input "*******" at bounding box center [291, 127] width 267 height 19
type input "*******"
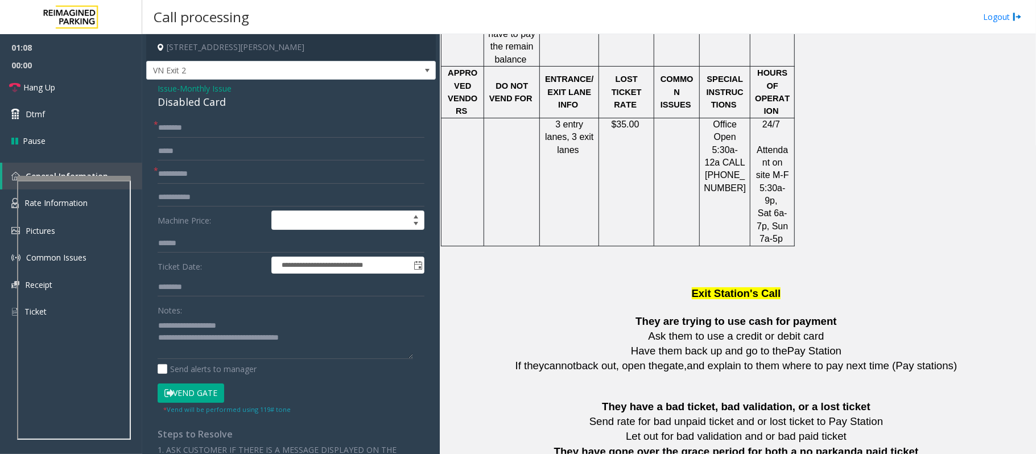
scroll to position [1012, 0]
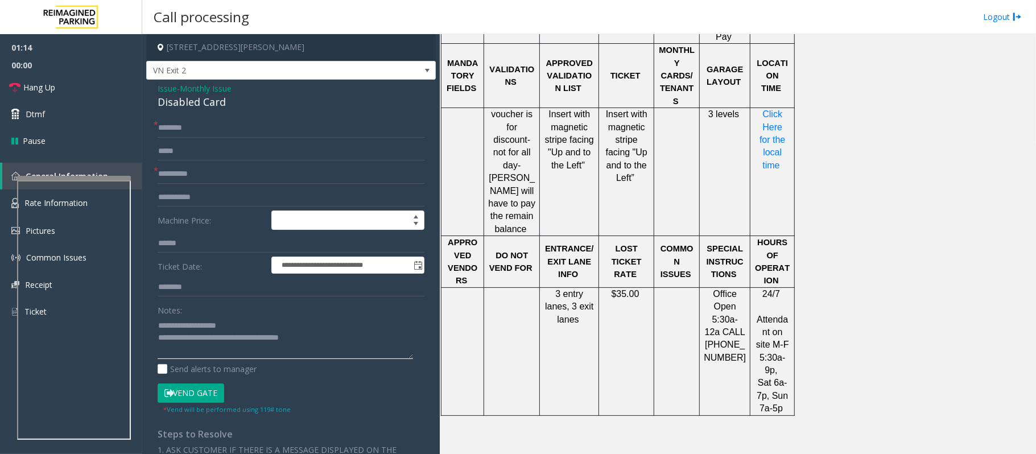
drag, startPoint x: 332, startPoint y: 337, endPoint x: 204, endPoint y: 340, distance: 128.7
click at [204, 340] on textarea at bounding box center [286, 337] width 256 height 43
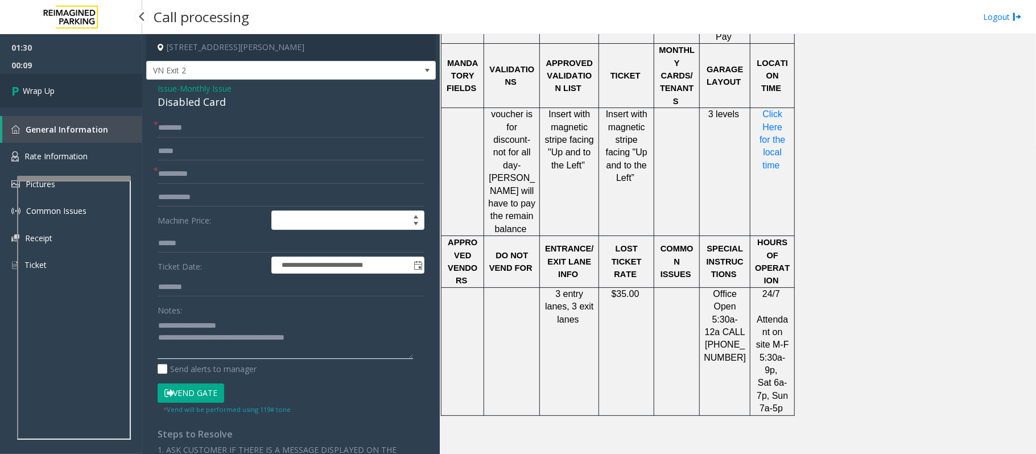
type textarea "**********"
click at [58, 101] on link "Wrap Up" at bounding box center [71, 91] width 142 height 34
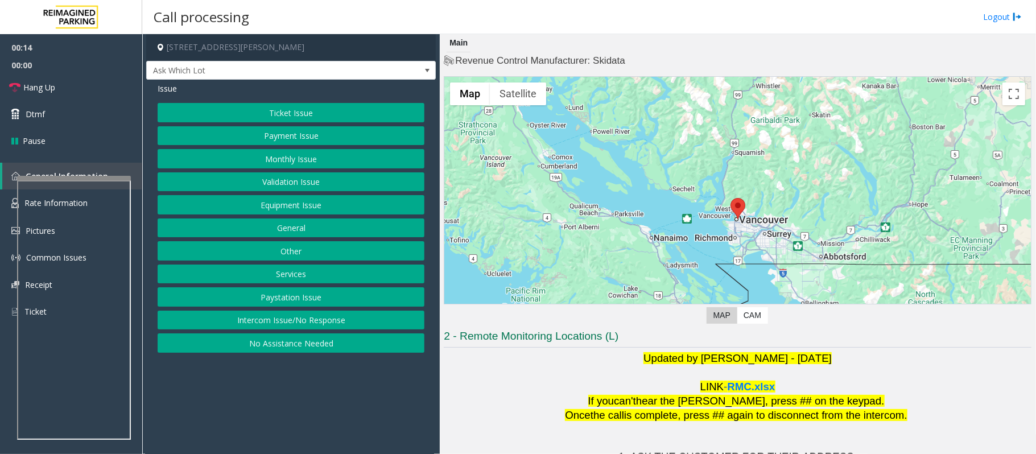
click at [282, 200] on button "Equipment Issue" at bounding box center [291, 204] width 267 height 19
click at [281, 208] on button "Gate / Door Won't Open" at bounding box center [291, 204] width 267 height 19
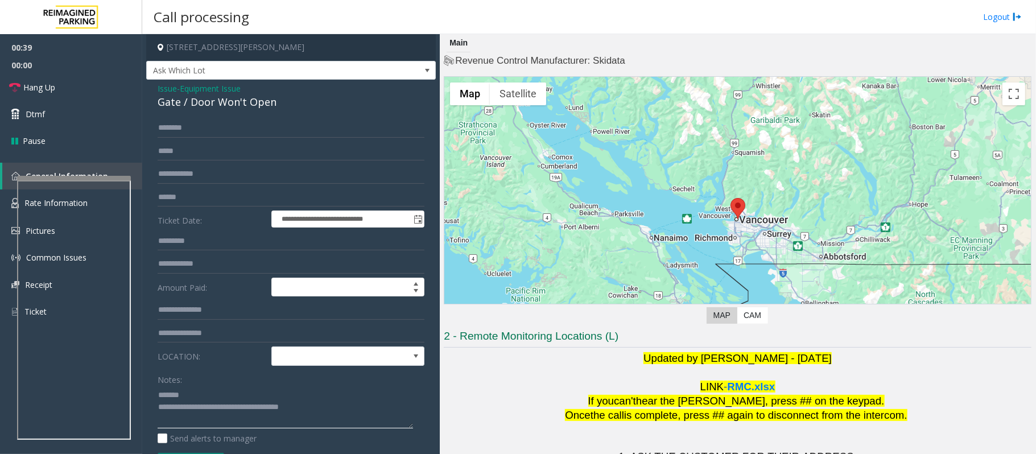
click at [197, 394] on textarea at bounding box center [286, 407] width 256 height 43
click at [199, 394] on textarea at bounding box center [286, 407] width 256 height 43
paste textarea "**********"
click at [213, 408] on textarea at bounding box center [286, 407] width 256 height 43
drag, startPoint x: 333, startPoint y: 417, endPoint x: 205, endPoint y: 419, distance: 128.1
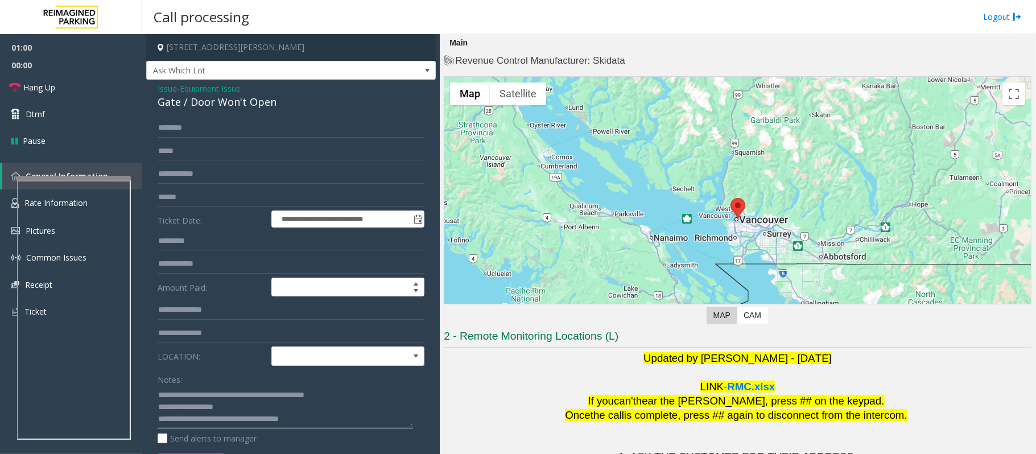
click at [205, 419] on textarea at bounding box center [286, 407] width 256 height 43
drag, startPoint x: 299, startPoint y: 421, endPoint x: 276, endPoint y: 418, distance: 23.6
click at [276, 418] on textarea at bounding box center [286, 407] width 256 height 43
click at [267, 421] on textarea at bounding box center [286, 407] width 256 height 43
drag, startPoint x: 304, startPoint y: 415, endPoint x: 207, endPoint y: 417, distance: 96.7
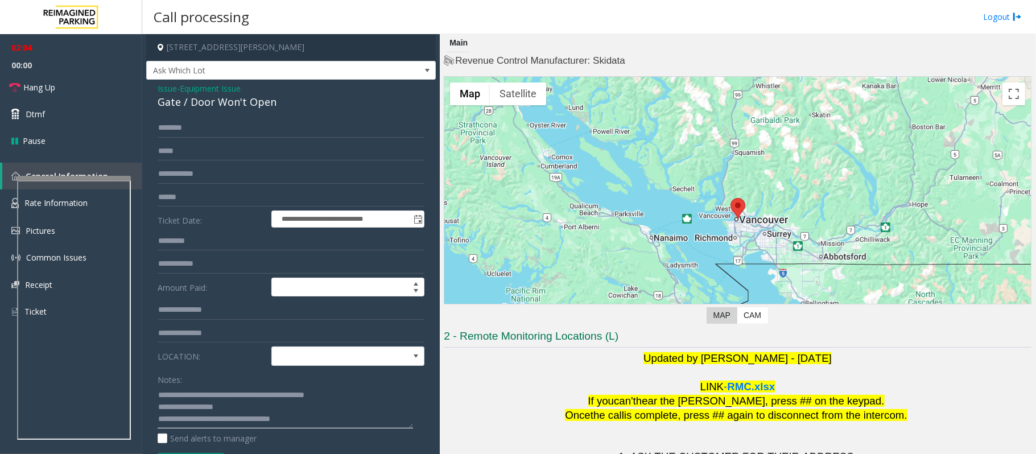
click at [207, 417] on textarea at bounding box center [286, 407] width 256 height 43
drag, startPoint x: 205, startPoint y: 417, endPoint x: 305, endPoint y: 421, distance: 100.3
click at [305, 421] on textarea at bounding box center [286, 407] width 256 height 43
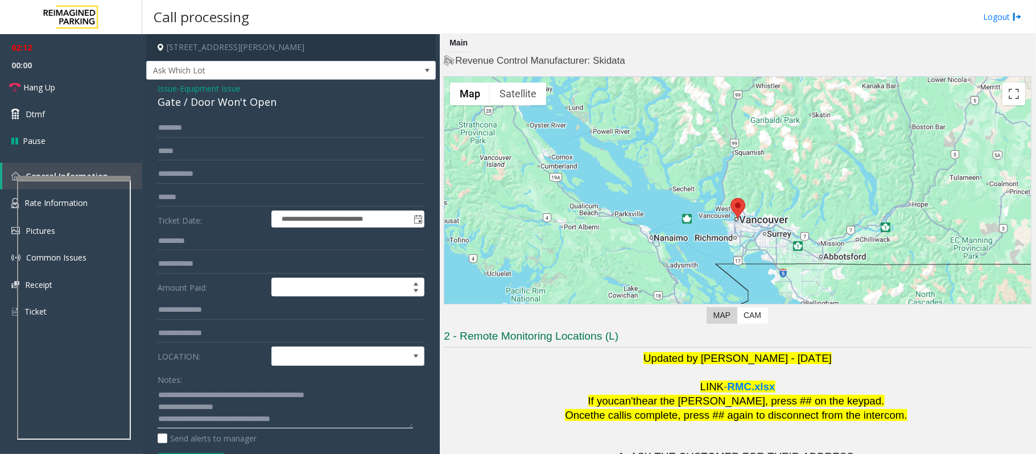
drag, startPoint x: 319, startPoint y: 412, endPoint x: 319, endPoint y: 419, distance: 7.4
click at [319, 415] on textarea at bounding box center [286, 407] width 256 height 43
click at [318, 420] on textarea at bounding box center [286, 407] width 256 height 43
click at [64, 80] on link "Hang Up" at bounding box center [71, 87] width 142 height 27
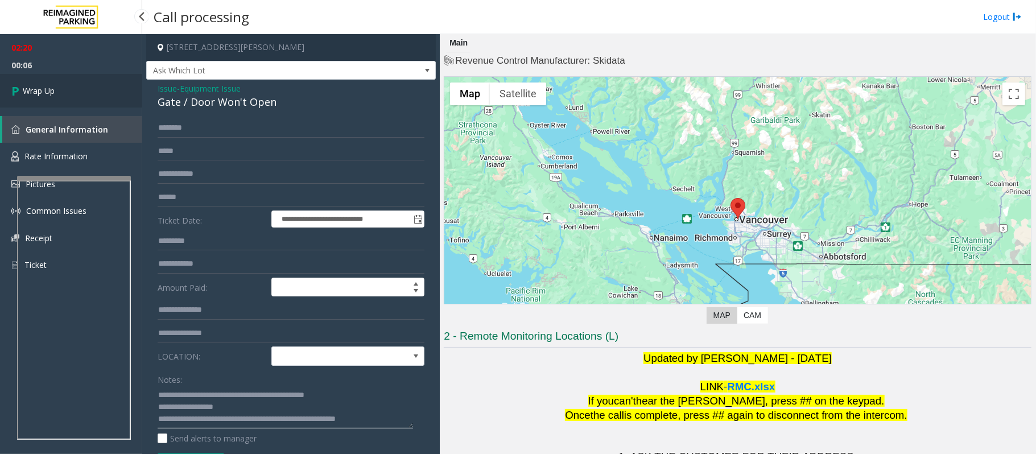
type textarea "**********"
click at [76, 82] on link "Wrap Up" at bounding box center [71, 91] width 142 height 34
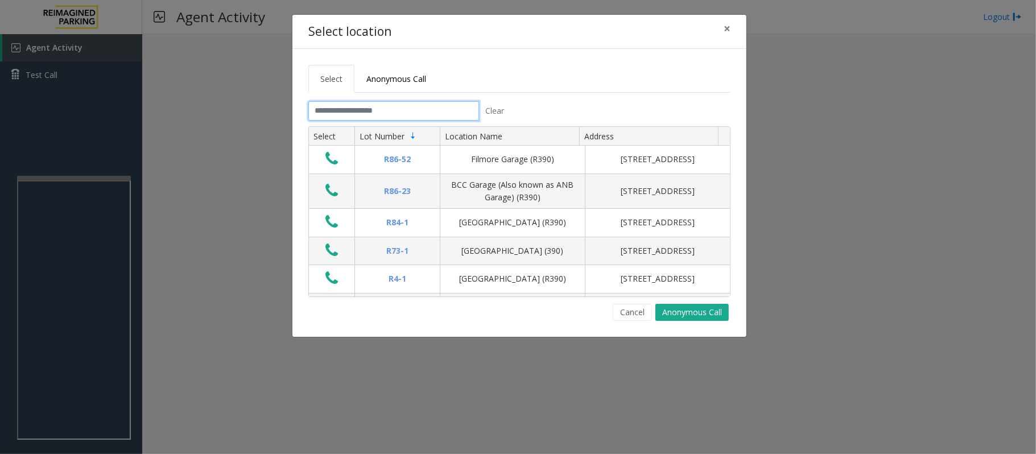
click at [438, 117] on input "text" at bounding box center [393, 110] width 171 height 19
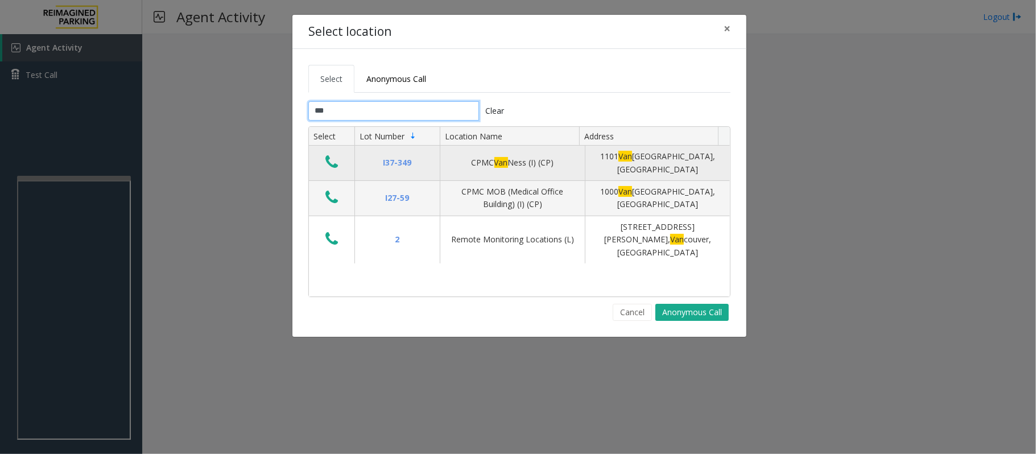
type input "***"
click at [322, 162] on button "Data table" at bounding box center [331, 163] width 19 height 18
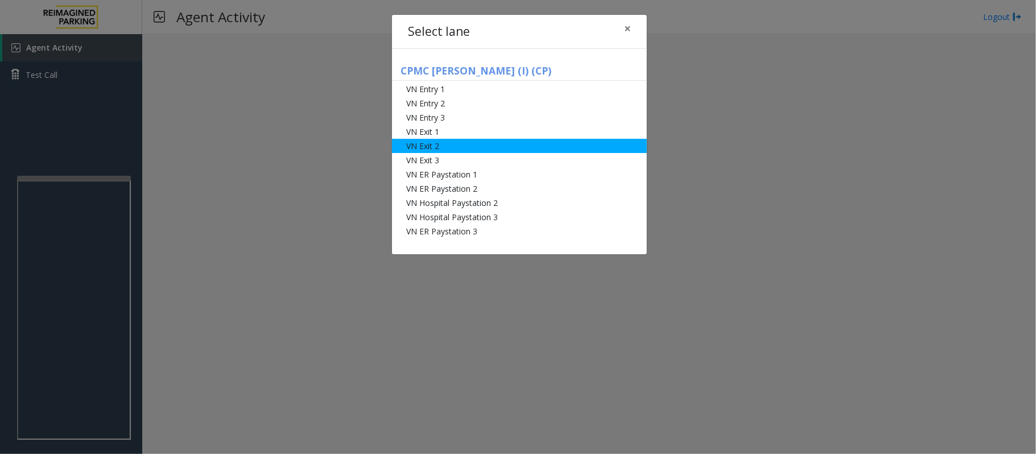
click at [443, 142] on li "VN Exit 2" at bounding box center [519, 146] width 255 height 14
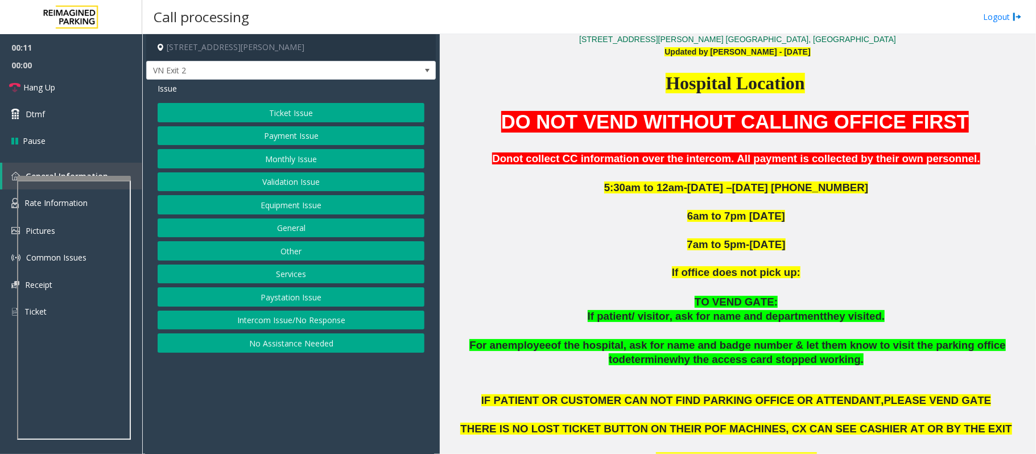
scroll to position [379, 0]
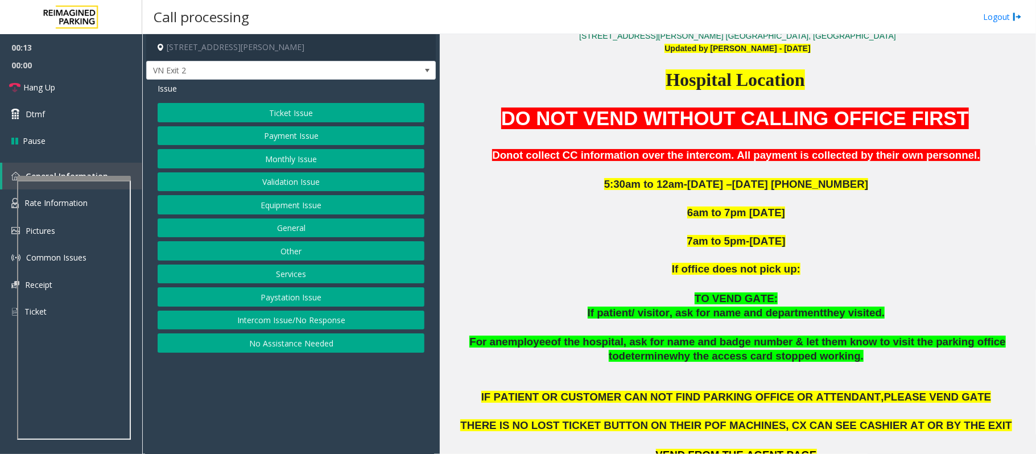
click at [279, 110] on button "Ticket Issue" at bounding box center [291, 112] width 267 height 19
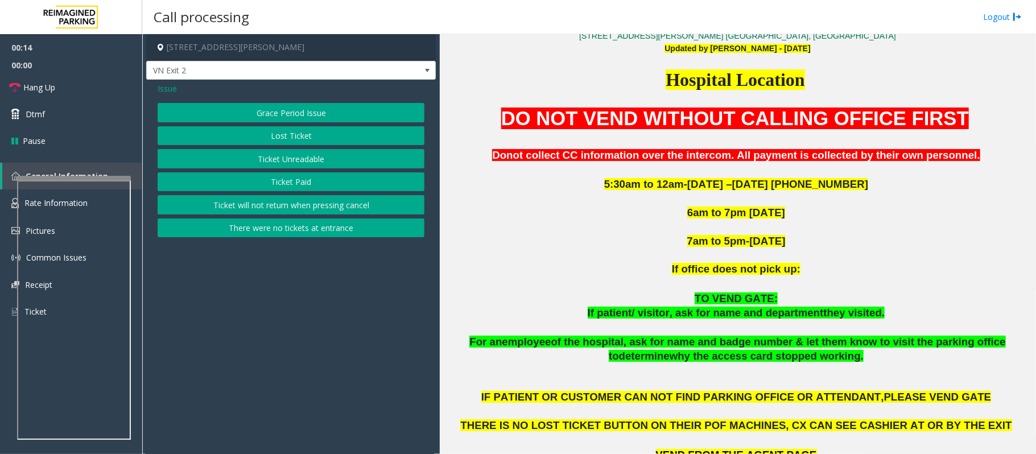
click at [305, 157] on button "Ticket Unreadable" at bounding box center [291, 158] width 267 height 19
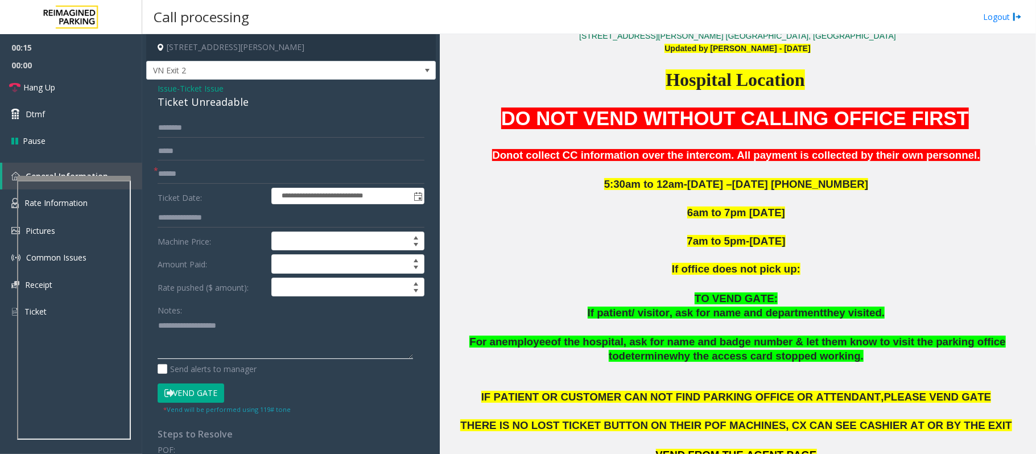
click at [265, 340] on textarea at bounding box center [286, 337] width 256 height 43
paste textarea "**********"
type textarea "**********"
click at [199, 346] on textarea at bounding box center [286, 337] width 256 height 43
paste textarea "**********"
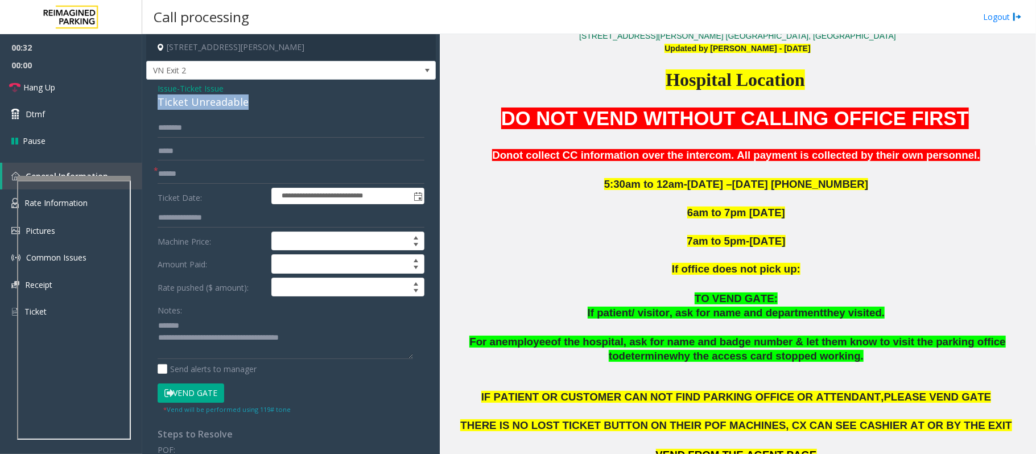
drag, startPoint x: 258, startPoint y: 100, endPoint x: 155, endPoint y: 98, distance: 103.0
click at [155, 98] on div "**********" at bounding box center [291, 357] width 290 height 555
click at [183, 329] on textarea at bounding box center [286, 337] width 256 height 43
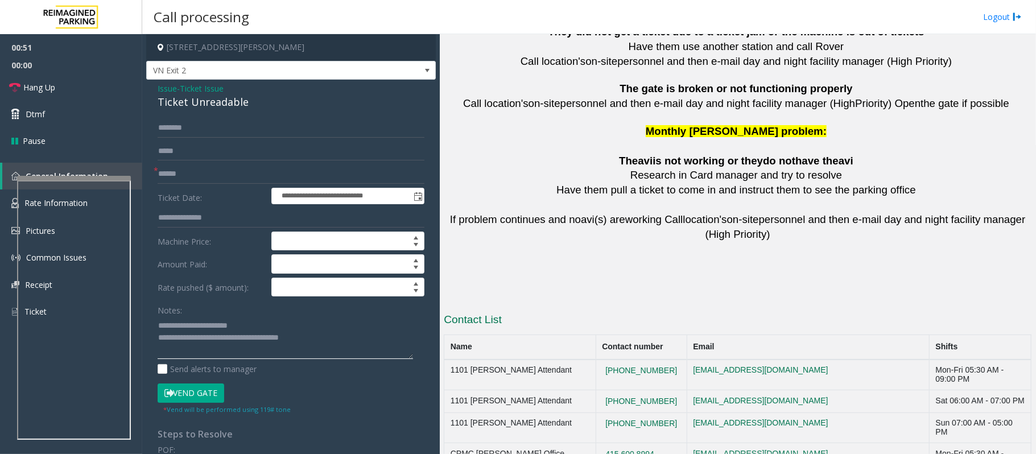
scroll to position [2529, 0]
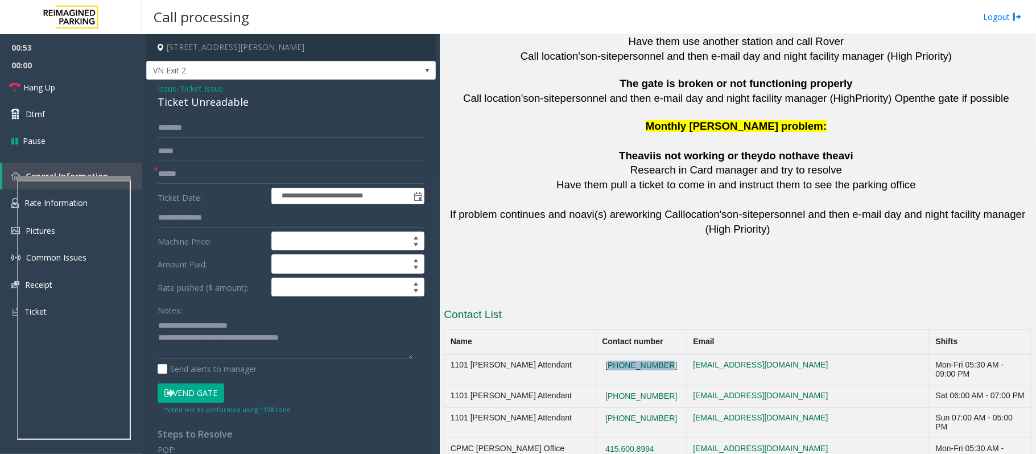
drag, startPoint x: 669, startPoint y: 318, endPoint x: 604, endPoint y: 313, distance: 65.0
click at [604, 355] on td "[PHONE_NUMBER]" at bounding box center [641, 370] width 91 height 31
copy button "[PHONE_NUMBER]"
click at [256, 328] on textarea at bounding box center [286, 337] width 256 height 43
type textarea "**********"
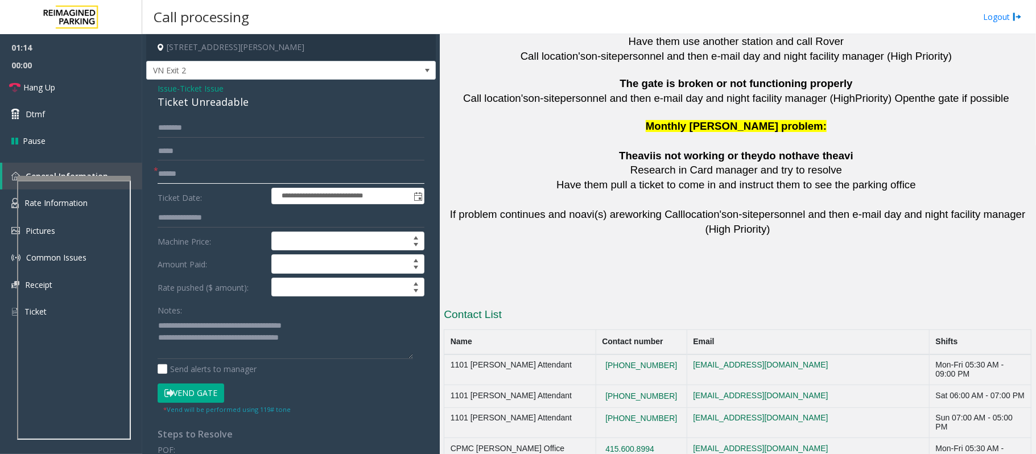
click at [200, 176] on input "text" at bounding box center [291, 173] width 267 height 19
type input "**"
drag, startPoint x: 322, startPoint y: 340, endPoint x: 204, endPoint y: 337, distance: 118.4
click at [204, 337] on textarea at bounding box center [286, 337] width 256 height 43
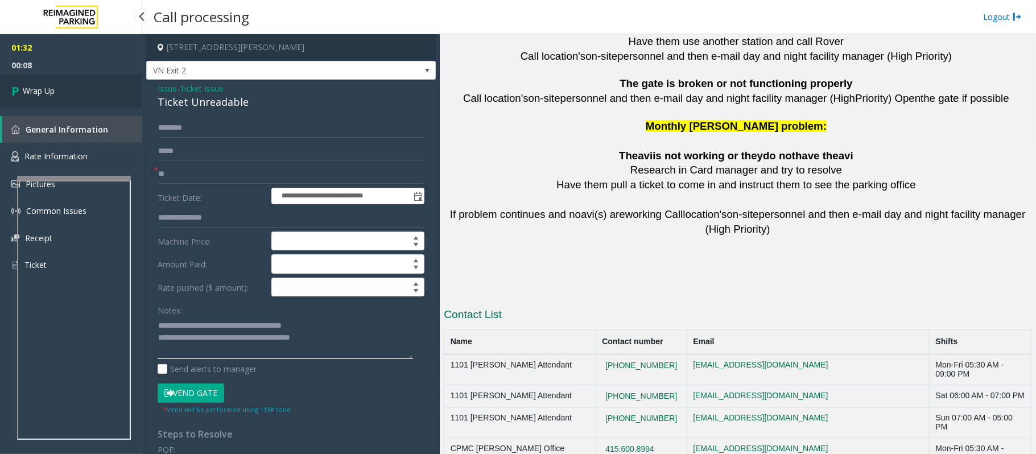
type textarea "**********"
click at [35, 99] on link "Wrap Up" at bounding box center [71, 91] width 142 height 34
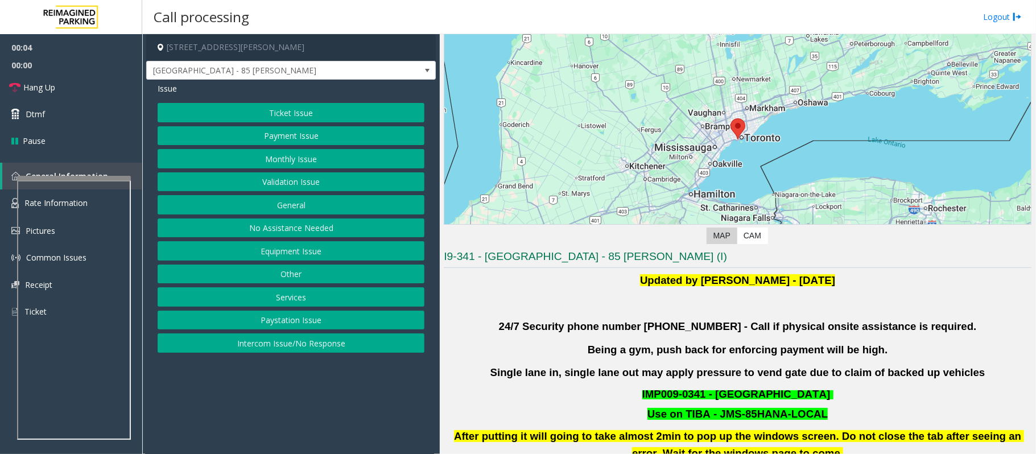
scroll to position [151, 0]
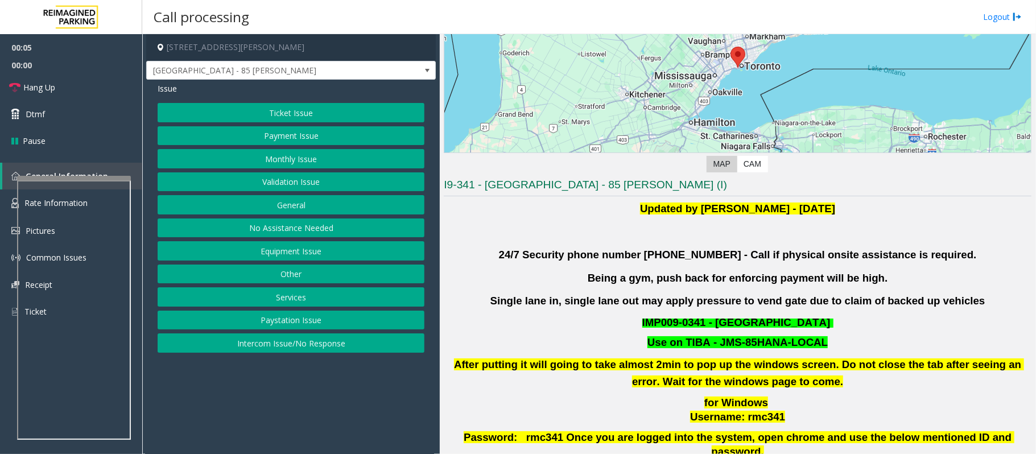
click at [253, 180] on button "Validation Issue" at bounding box center [291, 181] width 267 height 19
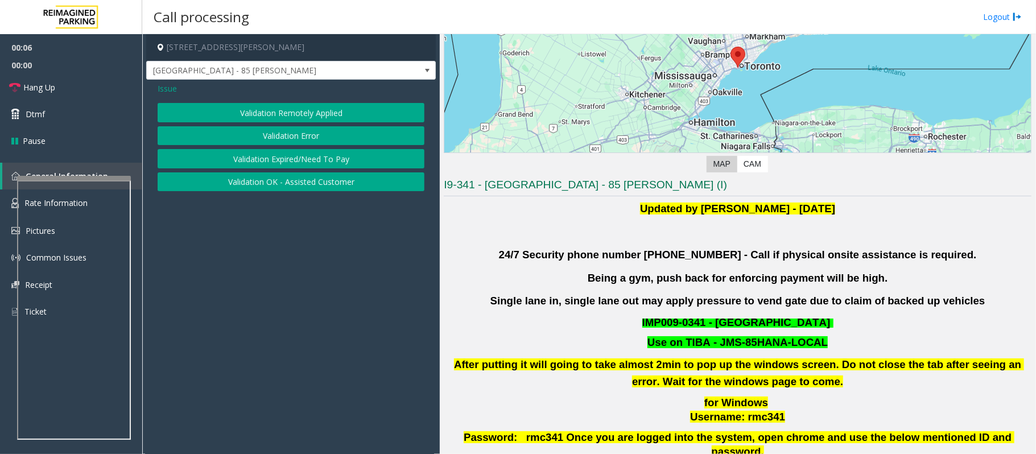
click at [266, 133] on button "Validation Error" at bounding box center [291, 135] width 267 height 19
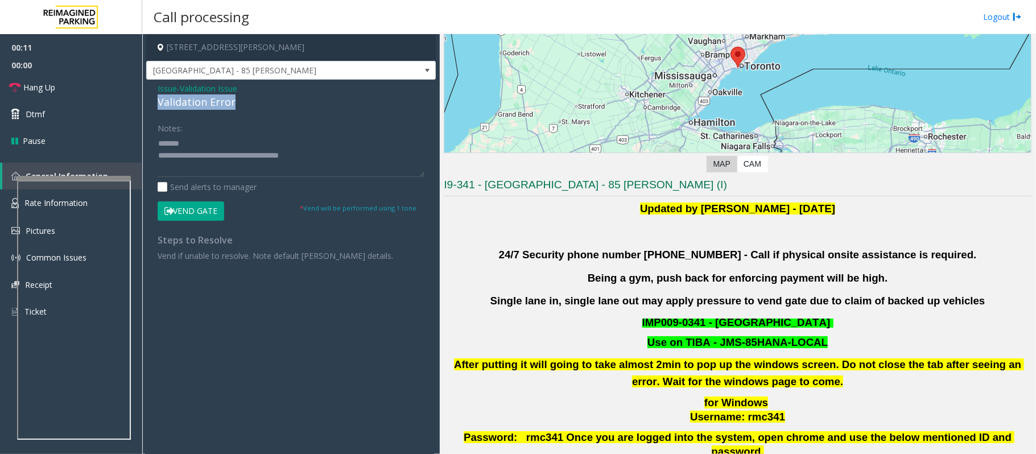
drag, startPoint x: 250, startPoint y: 100, endPoint x: 157, endPoint y: 102, distance: 93.4
click at [157, 102] on div "Issue - Validation Issue Validation Error Notes: Send alerts to manager Vend Ga…" at bounding box center [291, 176] width 290 height 193
click at [290, 144] on textarea at bounding box center [291, 155] width 267 height 43
click at [193, 165] on textarea at bounding box center [291, 155] width 267 height 43
click at [217, 153] on textarea at bounding box center [291, 155] width 267 height 43
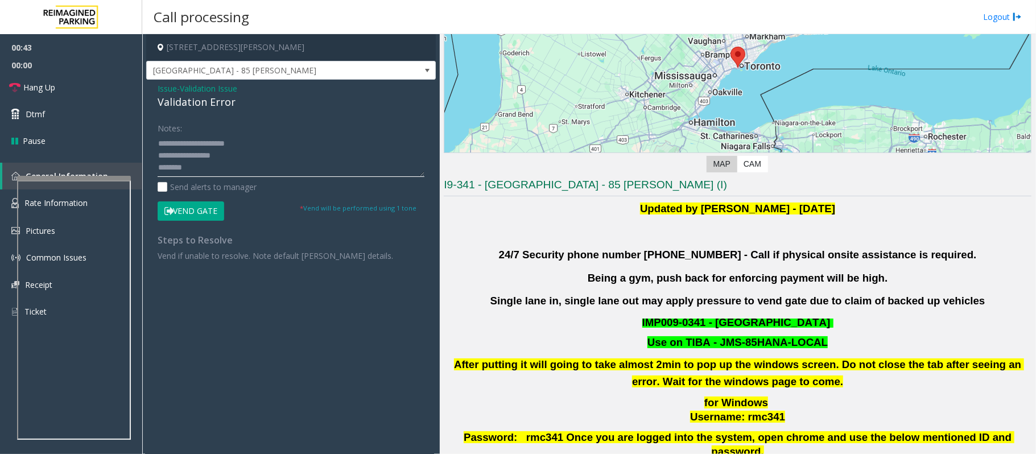
click at [217, 153] on textarea at bounding box center [291, 155] width 267 height 43
type textarea "**********"
click at [168, 89] on span "Issue" at bounding box center [167, 89] width 19 height 12
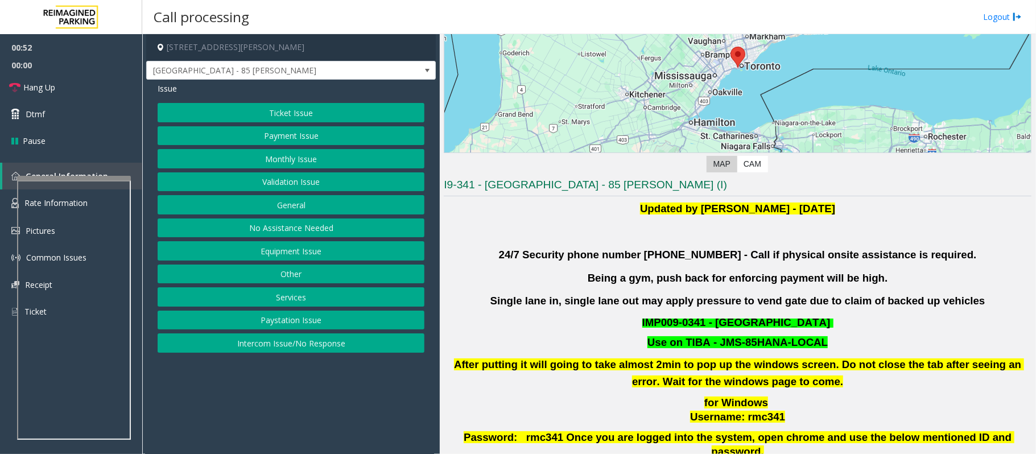
click at [270, 106] on button "Ticket Issue" at bounding box center [291, 112] width 267 height 19
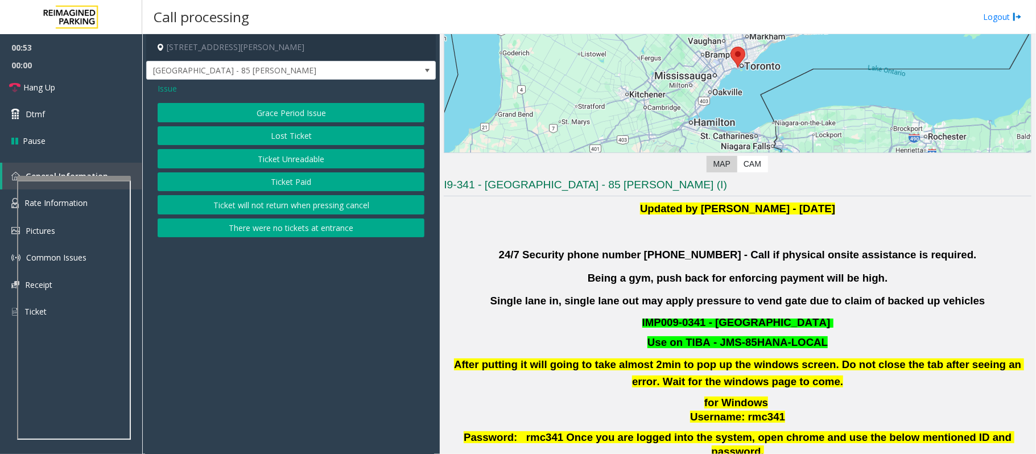
click at [279, 165] on button "Ticket Unreadable" at bounding box center [291, 158] width 267 height 19
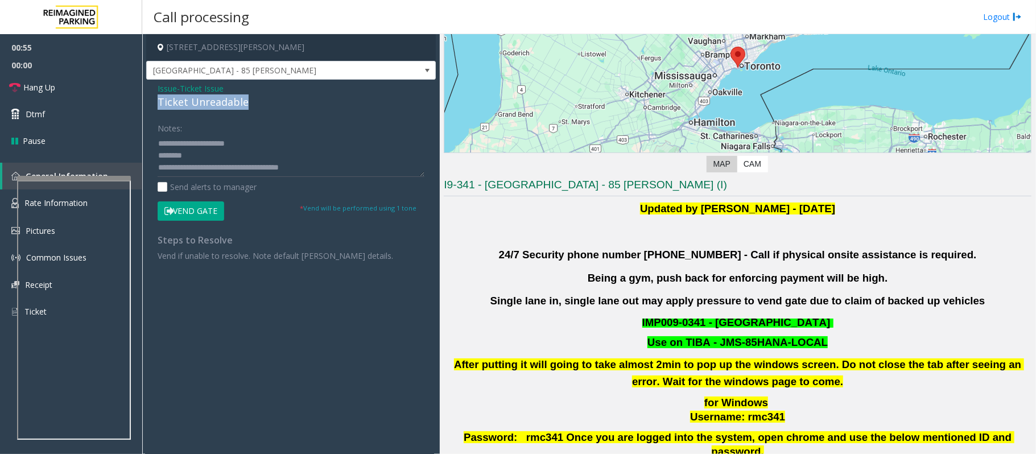
drag, startPoint x: 261, startPoint y: 101, endPoint x: 158, endPoint y: 103, distance: 103.0
click at [158, 103] on div "Ticket Unreadable" at bounding box center [291, 101] width 267 height 15
copy div "Ticket Unreadable"
drag, startPoint x: 252, startPoint y: 143, endPoint x: 183, endPoint y: 140, distance: 68.9
click at [183, 140] on textarea at bounding box center [291, 155] width 267 height 43
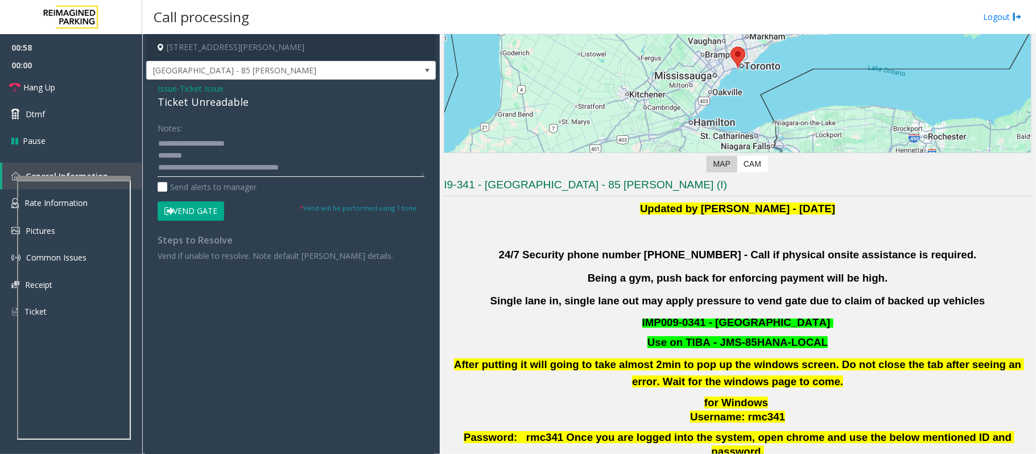
paste textarea "*"
click at [228, 151] on textarea at bounding box center [291, 155] width 267 height 43
drag, startPoint x: 708, startPoint y: 323, endPoint x: 637, endPoint y: 315, distance: 71.1
click at [637, 315] on div "Updated by [PERSON_NAME] - [DATE] 24/7 Security phone number [PHONE_NUMBER] - C…" at bounding box center [738, 368] width 588 height 336
copy span "IMP009-0341"
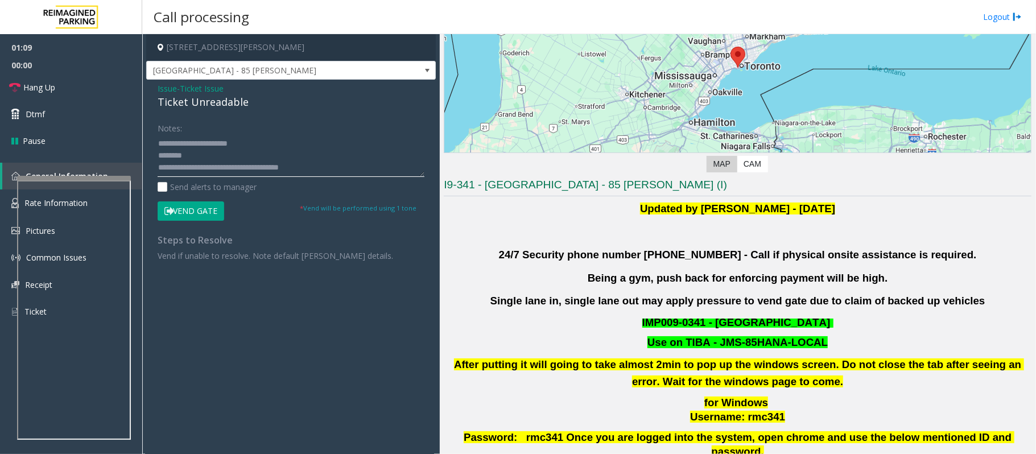
click at [212, 157] on textarea at bounding box center [291, 155] width 267 height 43
click at [225, 156] on textarea at bounding box center [291, 155] width 267 height 43
click at [189, 170] on textarea at bounding box center [291, 155] width 267 height 43
click at [211, 165] on textarea at bounding box center [291, 155] width 267 height 43
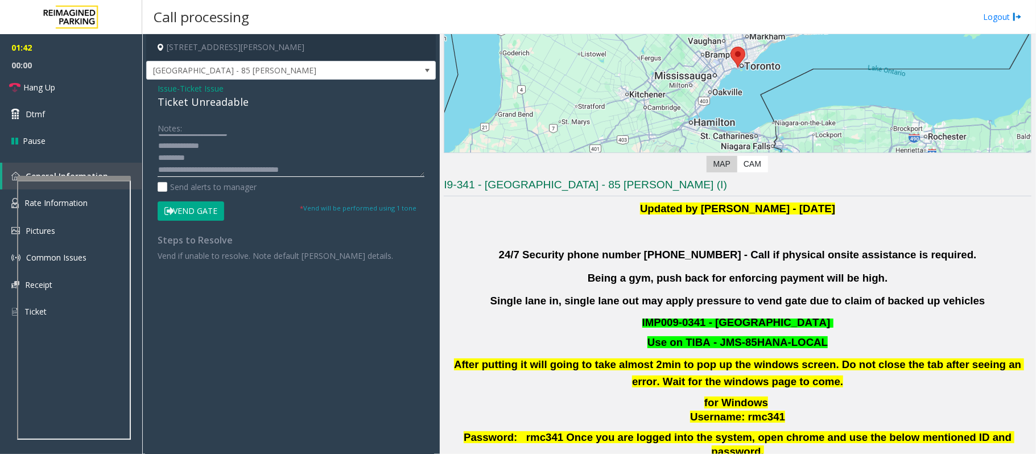
scroll to position [12, 0]
click at [191, 155] on textarea at bounding box center [291, 155] width 267 height 43
click at [196, 205] on button "Vend Gate" at bounding box center [191, 210] width 67 height 19
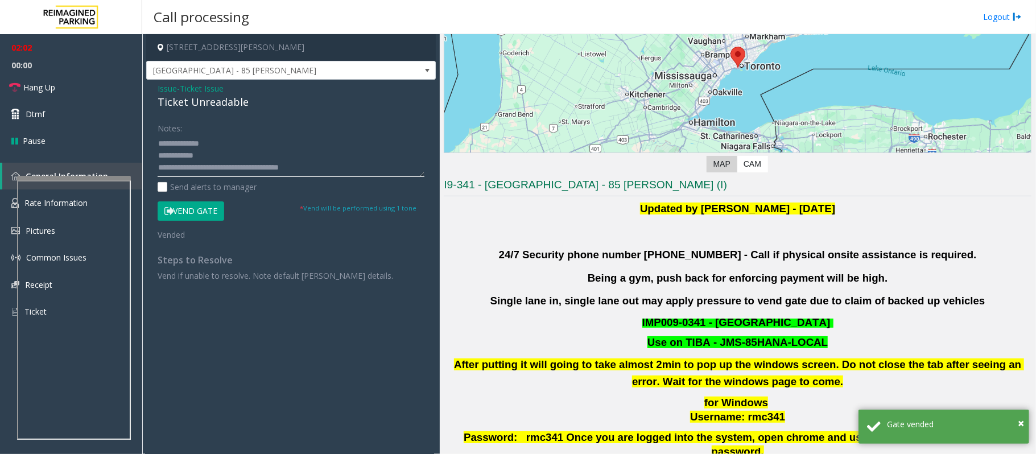
click at [328, 164] on textarea at bounding box center [291, 155] width 267 height 43
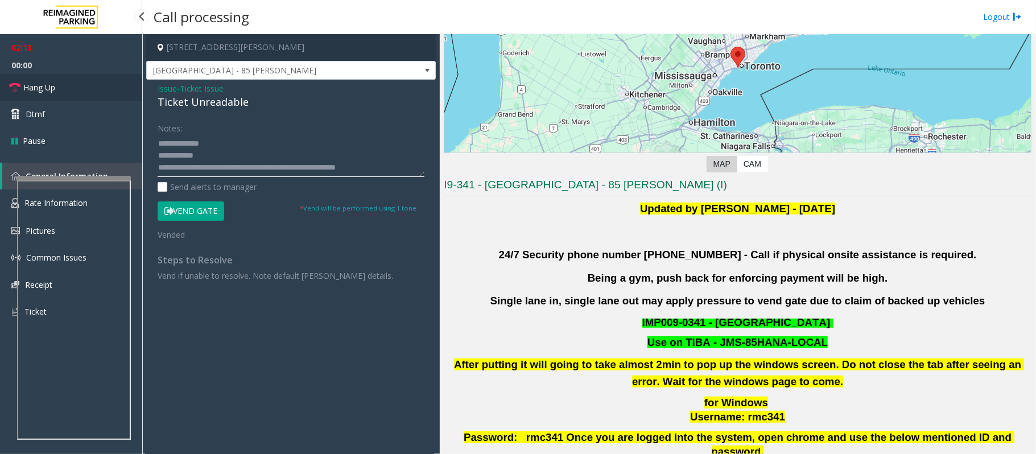
type textarea "**********"
click at [55, 91] on span "Hang Up" at bounding box center [39, 87] width 32 height 12
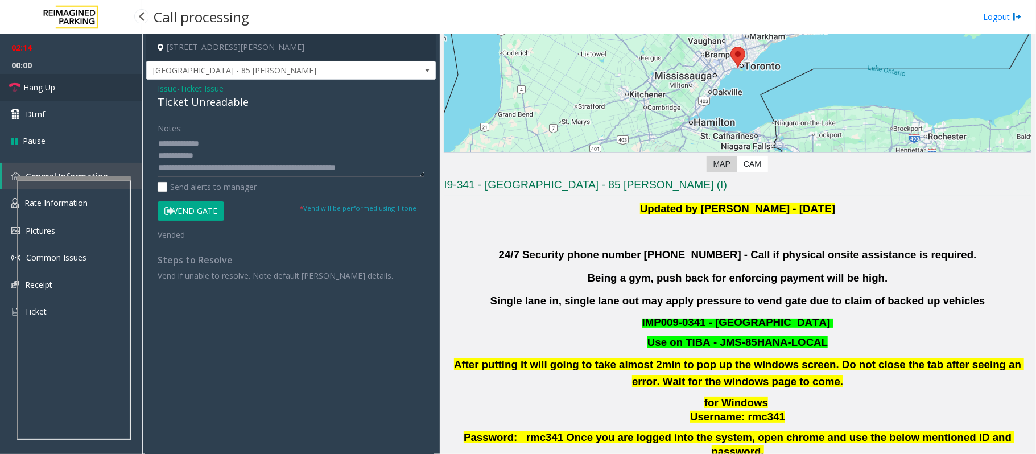
click at [55, 91] on span "Hang Up" at bounding box center [39, 87] width 32 height 12
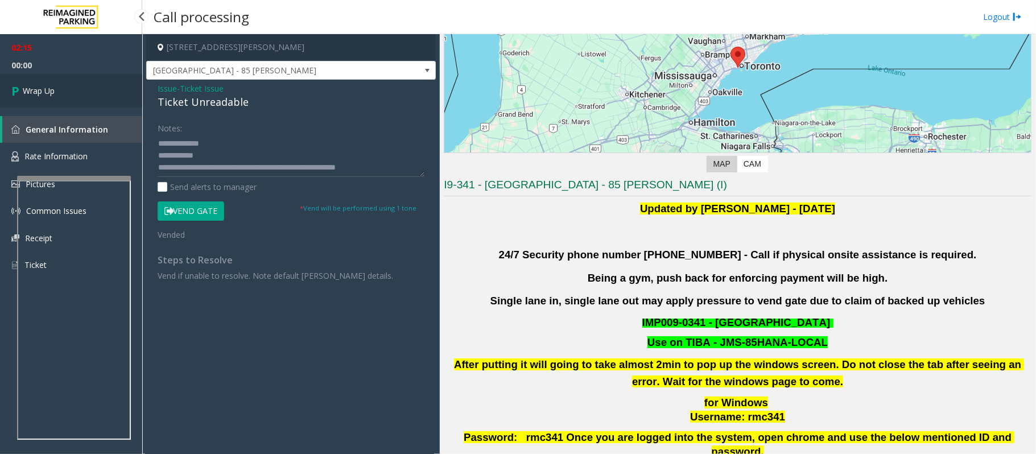
click at [55, 91] on span "Wrap Up" at bounding box center [39, 91] width 32 height 12
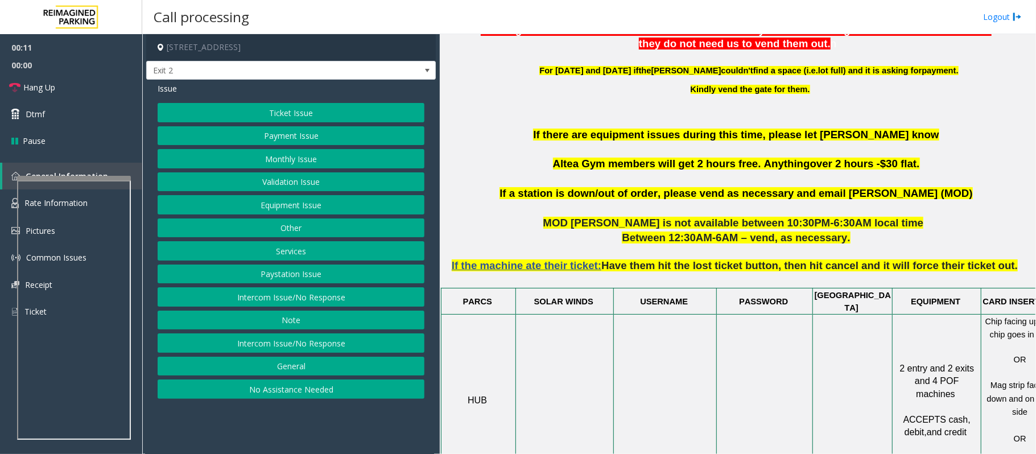
scroll to position [531, 0]
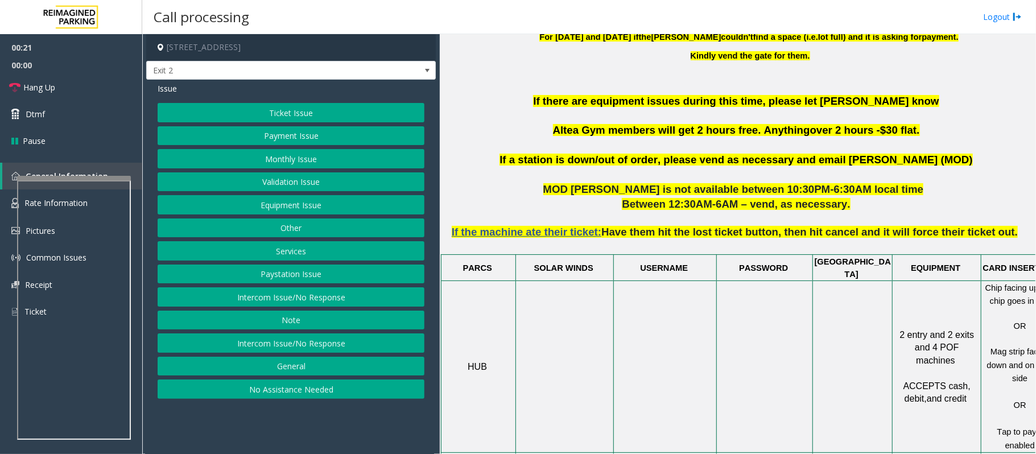
click at [303, 110] on button "Ticket Issue" at bounding box center [291, 112] width 267 height 19
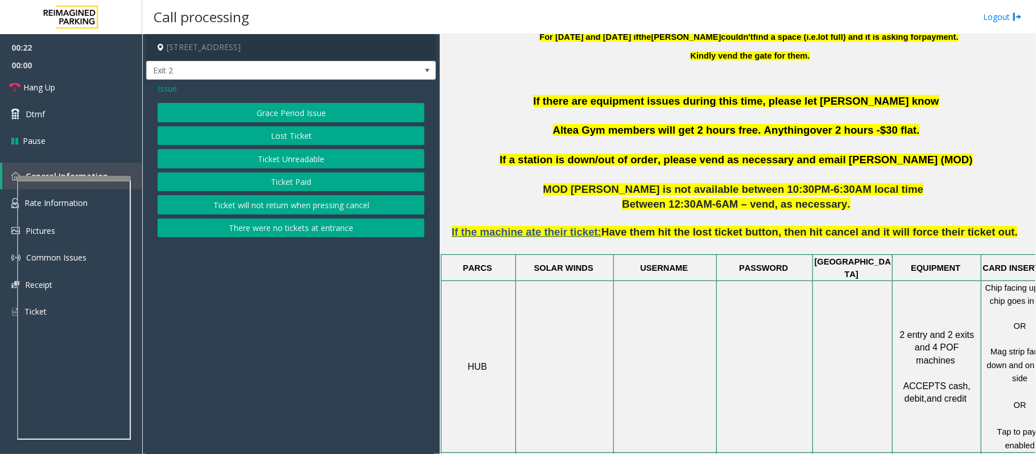
click at [291, 184] on button "Ticket Paid" at bounding box center [291, 181] width 267 height 19
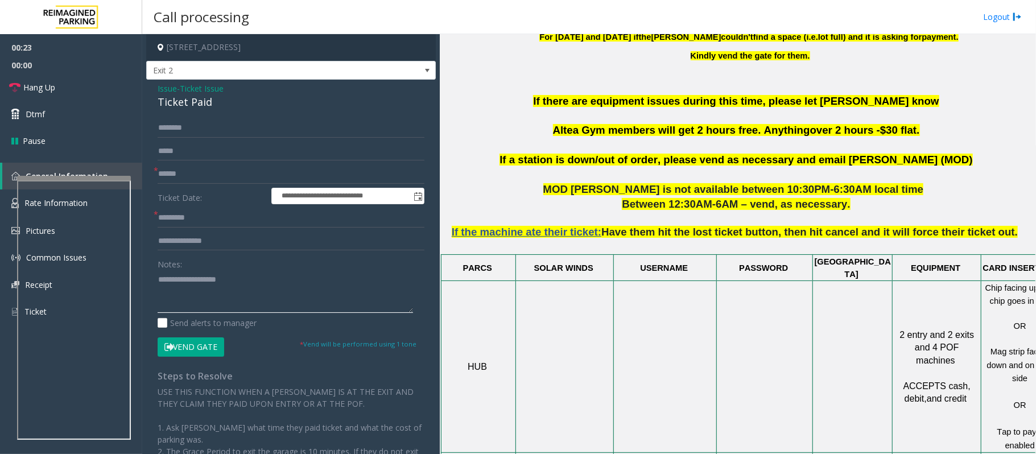
click at [219, 304] on textarea at bounding box center [286, 291] width 256 height 43
paste textarea "**********"
drag, startPoint x: 220, startPoint y: 107, endPoint x: 149, endPoint y: 106, distance: 70.6
click at [149, 106] on div "**********" at bounding box center [291, 322] width 290 height 485
drag, startPoint x: 238, startPoint y: 276, endPoint x: 247, endPoint y: 280, distance: 9.9
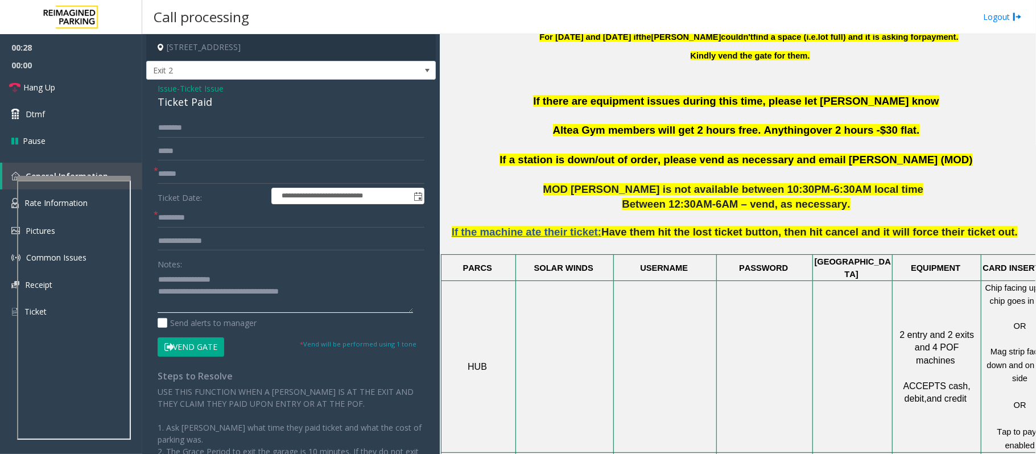
click at [240, 276] on textarea at bounding box center [286, 291] width 256 height 43
click at [240, 278] on textarea at bounding box center [286, 291] width 256 height 43
click at [198, 305] on textarea at bounding box center [286, 291] width 256 height 43
type textarea "**********"
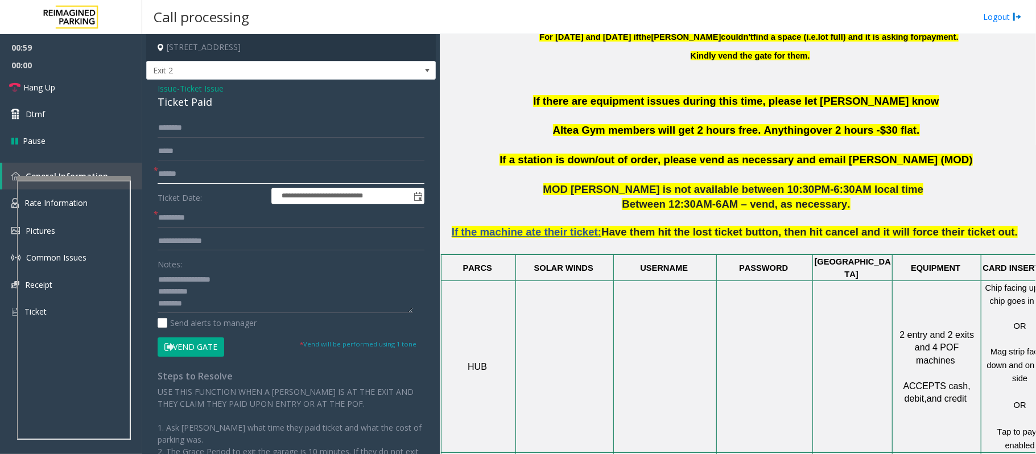
type input "******"
click at [167, 304] on textarea at bounding box center [286, 291] width 256 height 43
type textarea "**********"
click at [178, 213] on input "text" at bounding box center [291, 217] width 267 height 19
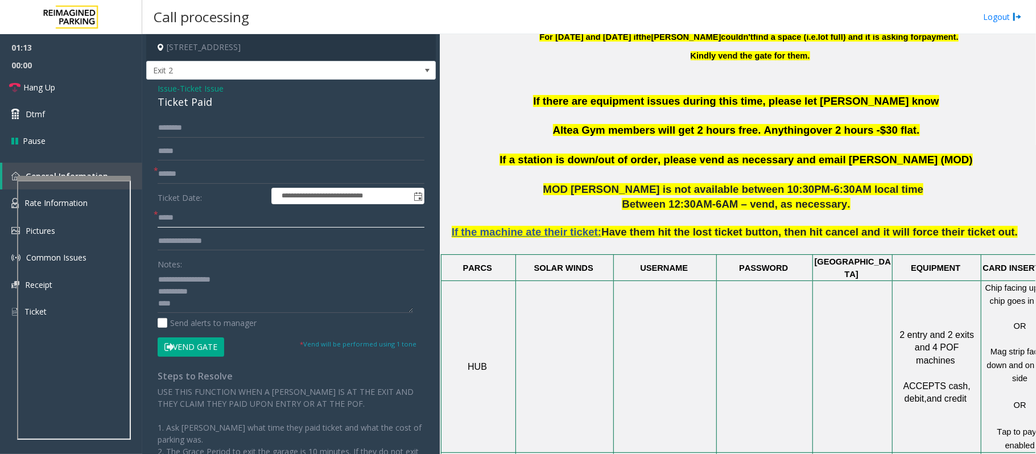
type input "*****"
click at [190, 242] on input "text" at bounding box center [291, 241] width 267 height 19
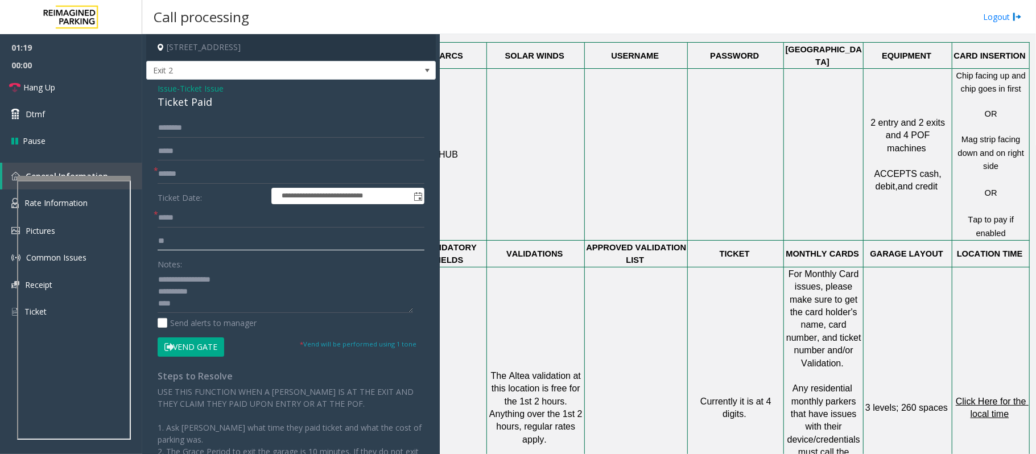
scroll to position [759, 40]
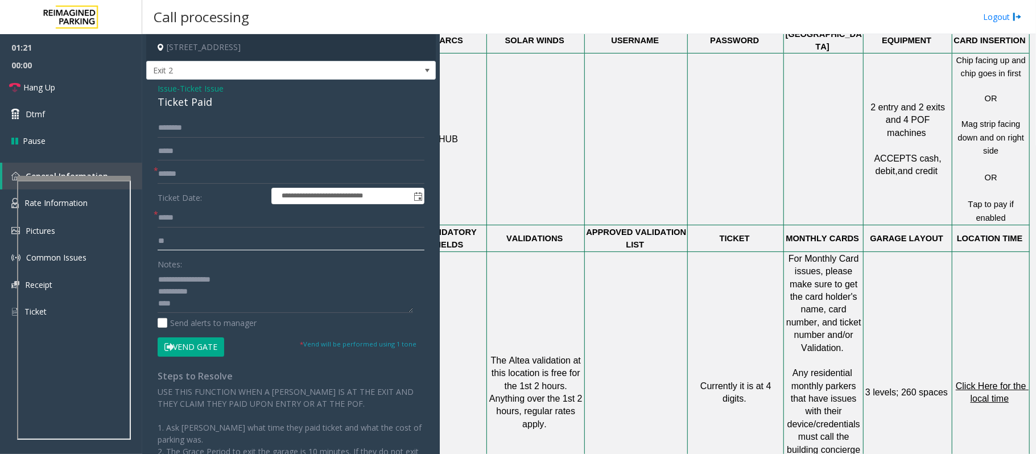
type input "**"
click at [988, 380] on p "Click Here for the local time" at bounding box center [991, 393] width 76 height 26
click at [989, 381] on span "Click Here for the local time" at bounding box center [992, 392] width 73 height 22
click at [196, 310] on textarea at bounding box center [286, 291] width 256 height 43
click at [192, 306] on textarea at bounding box center [286, 291] width 256 height 43
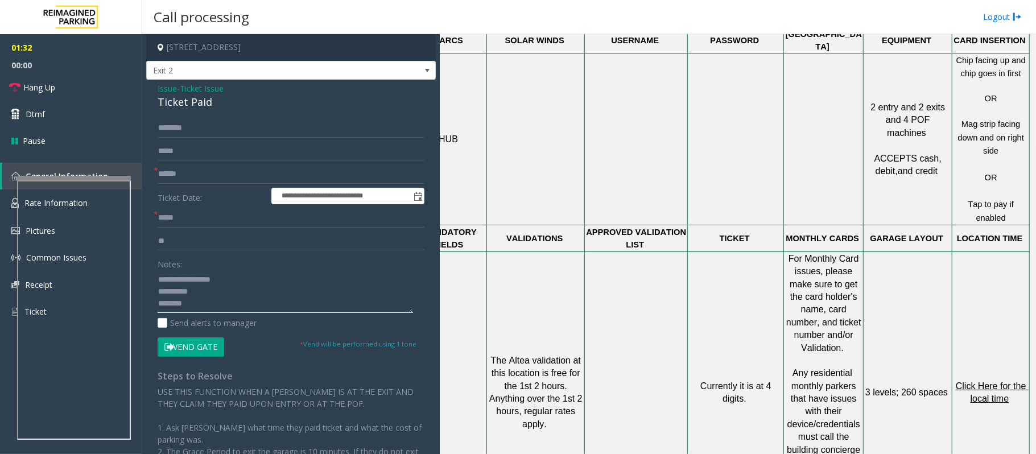
type textarea "**********"
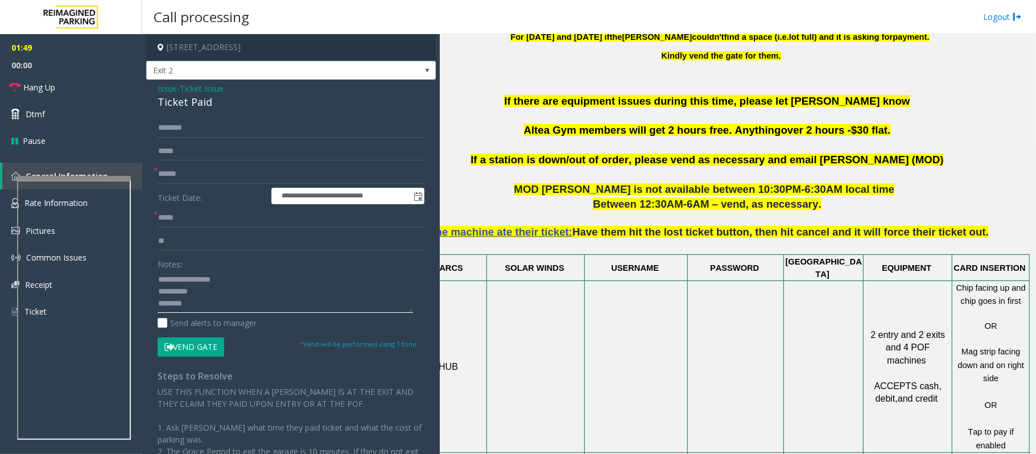
scroll to position [531, 0]
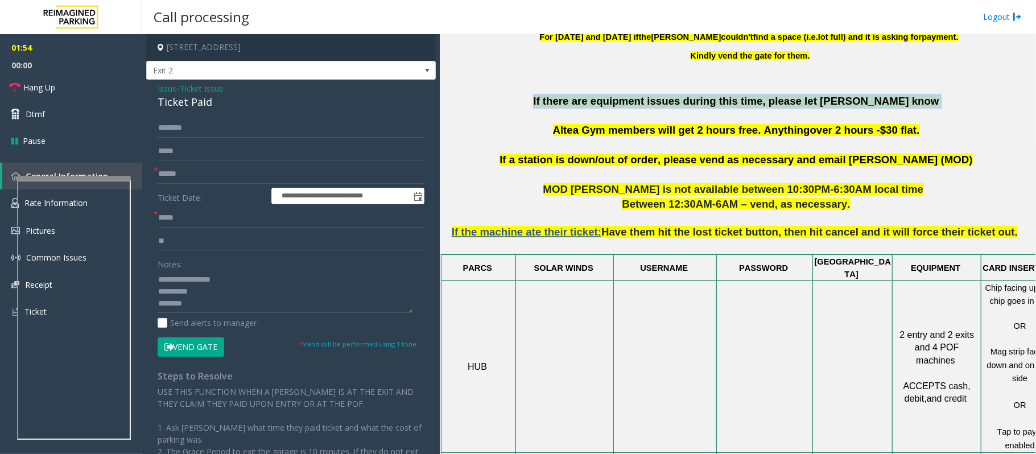
drag, startPoint x: 497, startPoint y: 102, endPoint x: 968, endPoint y: 99, distance: 471.2
click at [968, 99] on p "If there are equipment issues during this time, please let [PERSON_NAME] know A…" at bounding box center [738, 123] width 588 height 59
click at [970, 106] on p "If there are equipment issues during this time, please let [PERSON_NAME] know A…" at bounding box center [738, 123] width 588 height 59
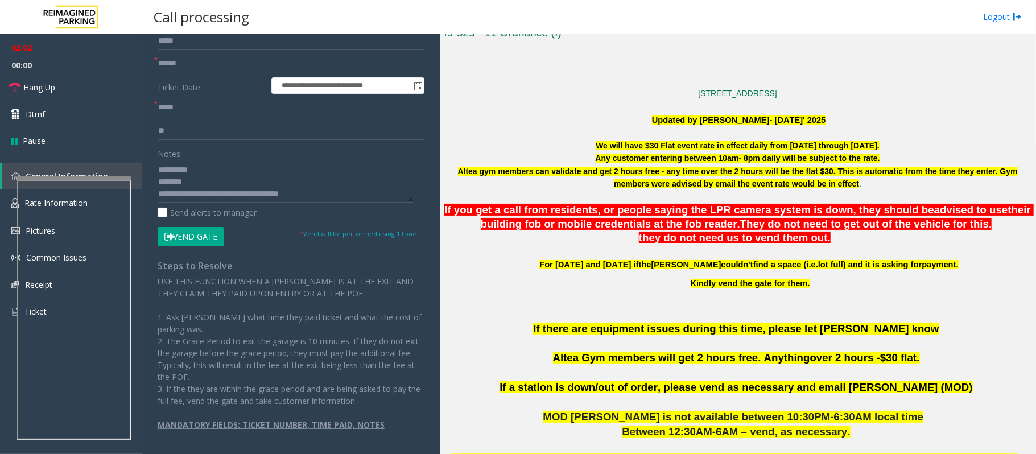
scroll to position [0, 0]
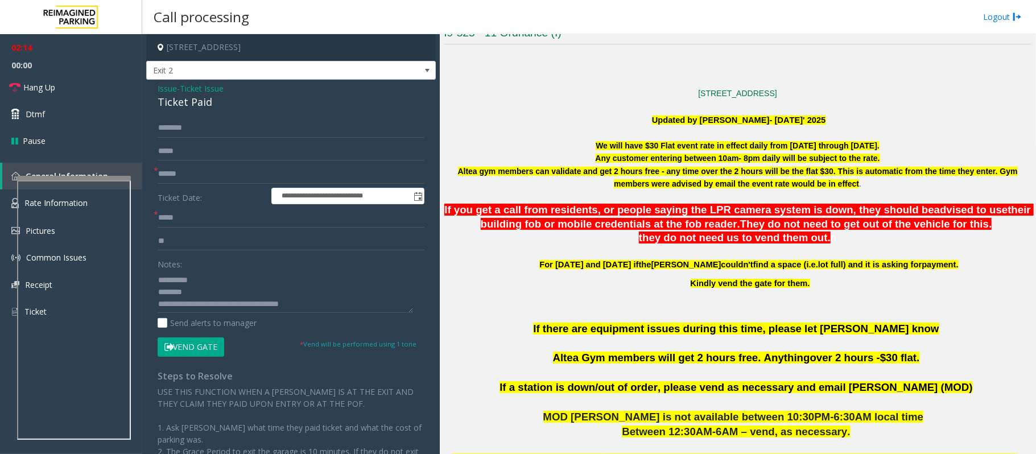
click at [191, 344] on button "Vend Gate" at bounding box center [191, 346] width 67 height 19
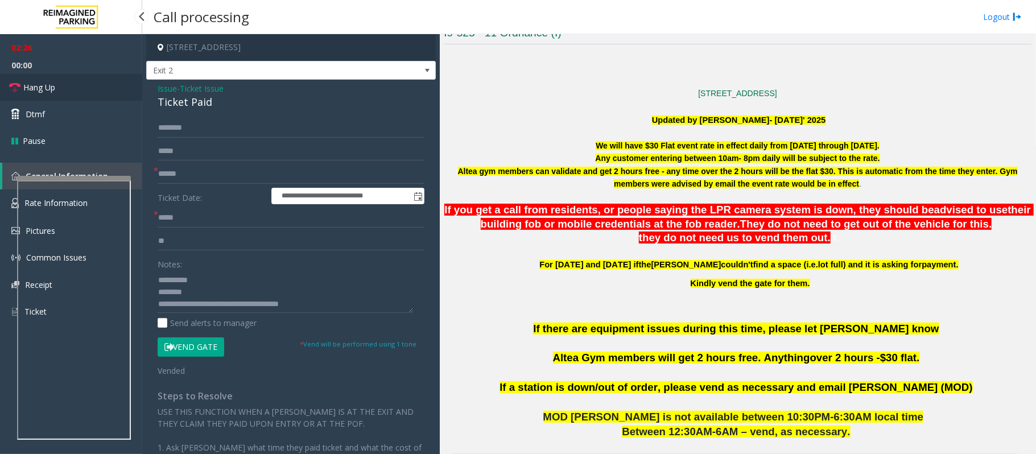
click at [44, 94] on link "Hang Up" at bounding box center [71, 87] width 142 height 27
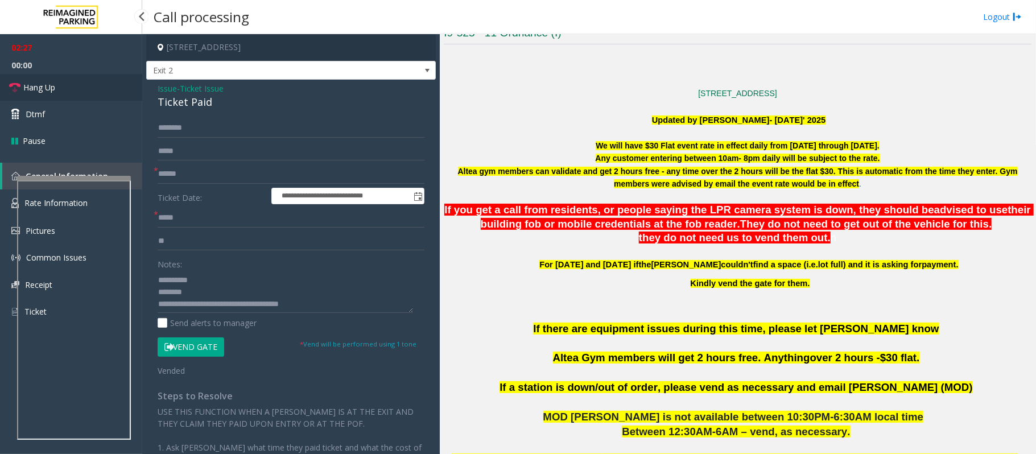
click at [44, 94] on link "Hang Up" at bounding box center [71, 87] width 142 height 27
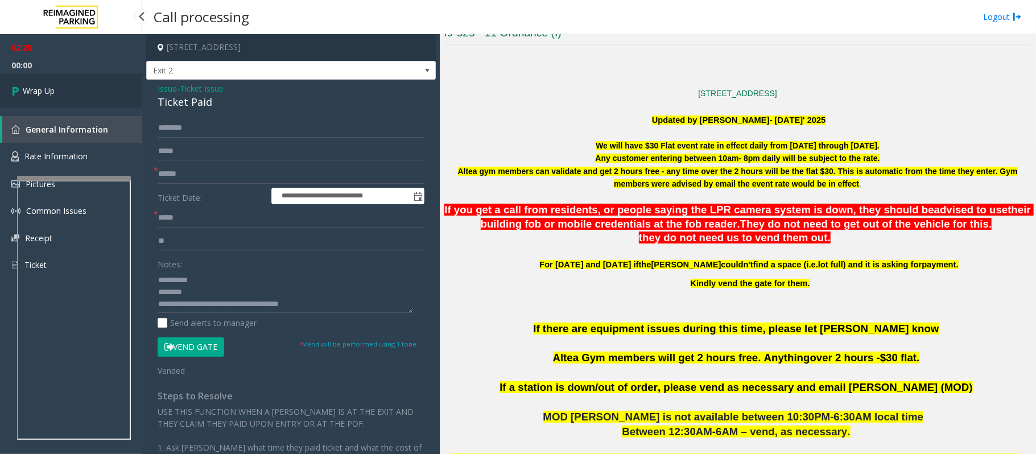
click at [44, 92] on span "Wrap Up" at bounding box center [39, 91] width 32 height 12
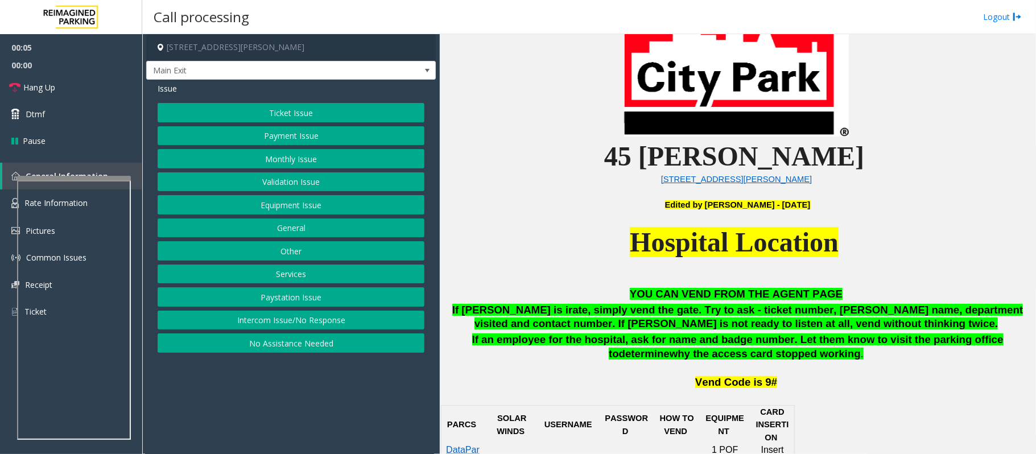
scroll to position [379, 0]
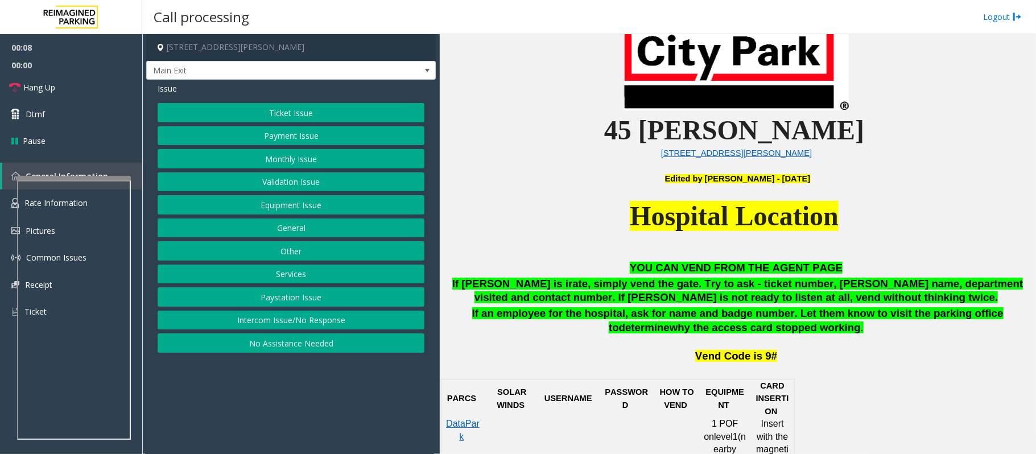
click at [274, 164] on button "Monthly Issue" at bounding box center [291, 158] width 267 height 19
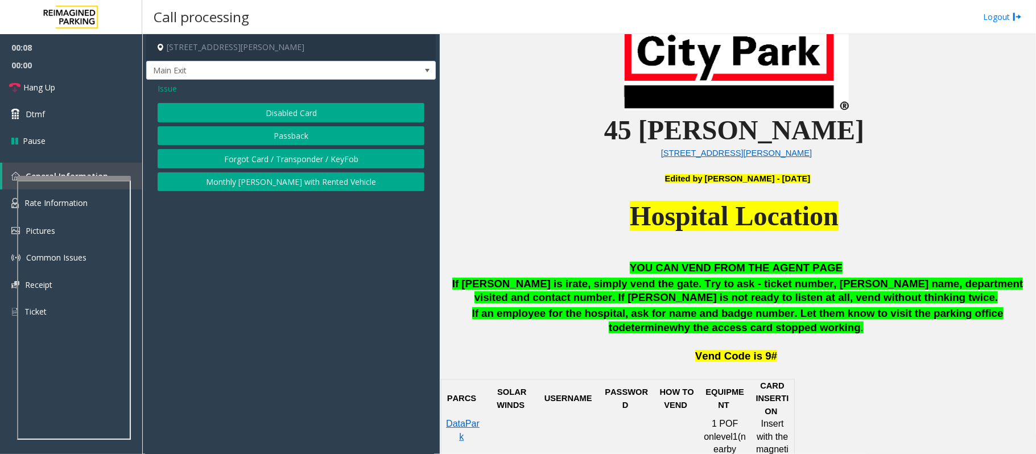
click at [277, 110] on button "Disabled Card" at bounding box center [291, 112] width 267 height 19
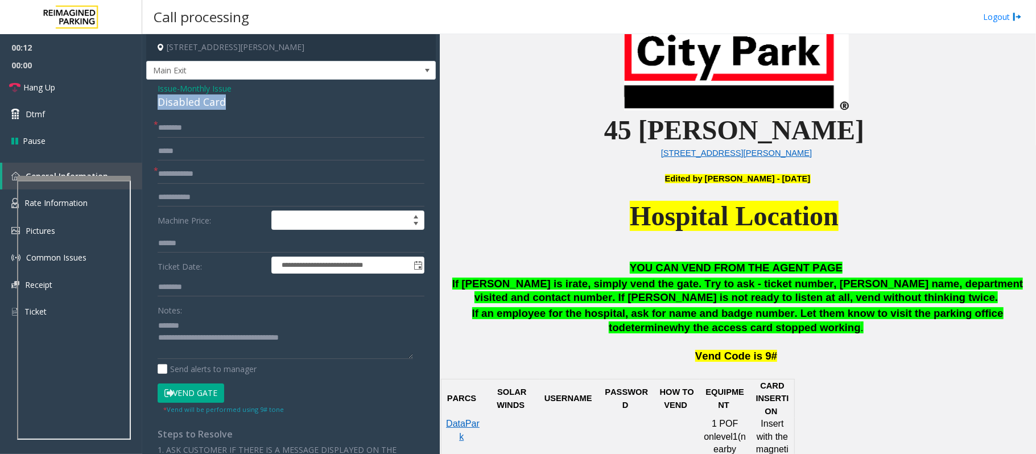
drag, startPoint x: 234, startPoint y: 101, endPoint x: 154, endPoint y: 102, distance: 80.8
click at [154, 102] on div "**********" at bounding box center [291, 387] width 290 height 615
click at [195, 180] on input "text" at bounding box center [291, 173] width 267 height 19
drag, startPoint x: 246, startPoint y: 326, endPoint x: 183, endPoint y: 326, distance: 63.7
click at [183, 326] on textarea at bounding box center [286, 337] width 256 height 43
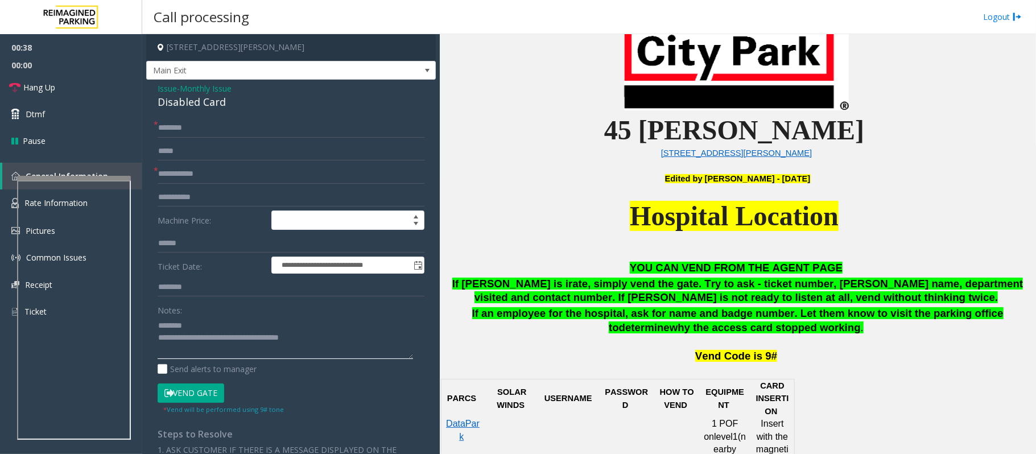
type textarea "**********"
click at [167, 89] on span "Issue" at bounding box center [167, 89] width 19 height 12
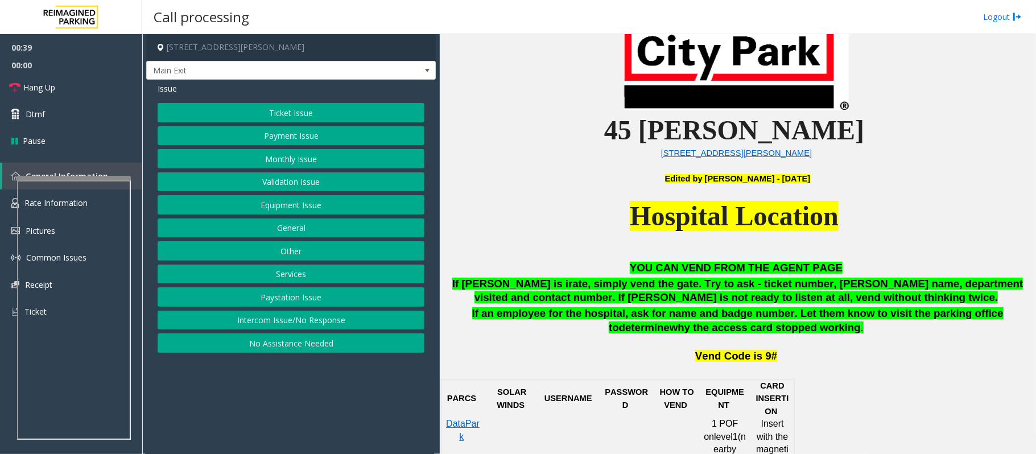
click at [273, 108] on button "Ticket Issue" at bounding box center [291, 112] width 267 height 19
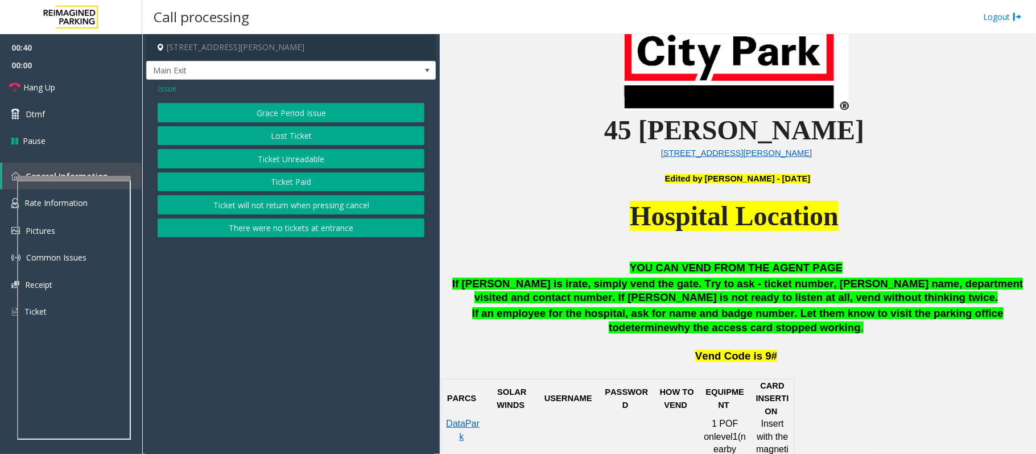
click at [278, 160] on button "Ticket Unreadable" at bounding box center [291, 158] width 267 height 19
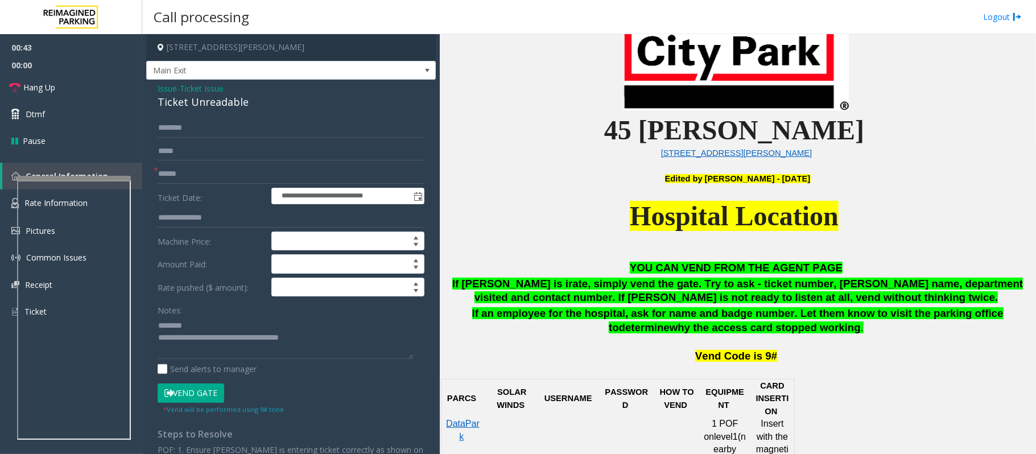
click at [165, 89] on span "Issue" at bounding box center [167, 89] width 19 height 12
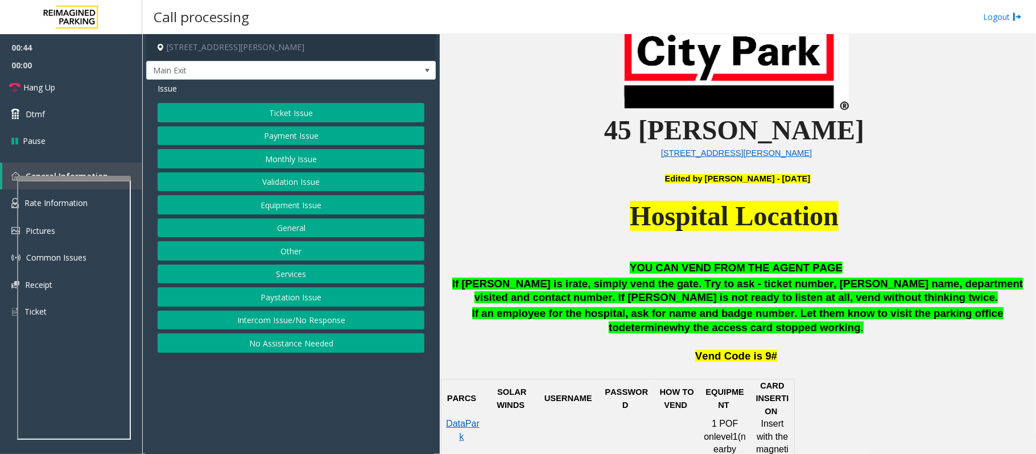
click at [256, 208] on button "Equipment Issue" at bounding box center [291, 204] width 267 height 19
click at [256, 208] on button "Gate / Door Won't Open" at bounding box center [291, 204] width 267 height 19
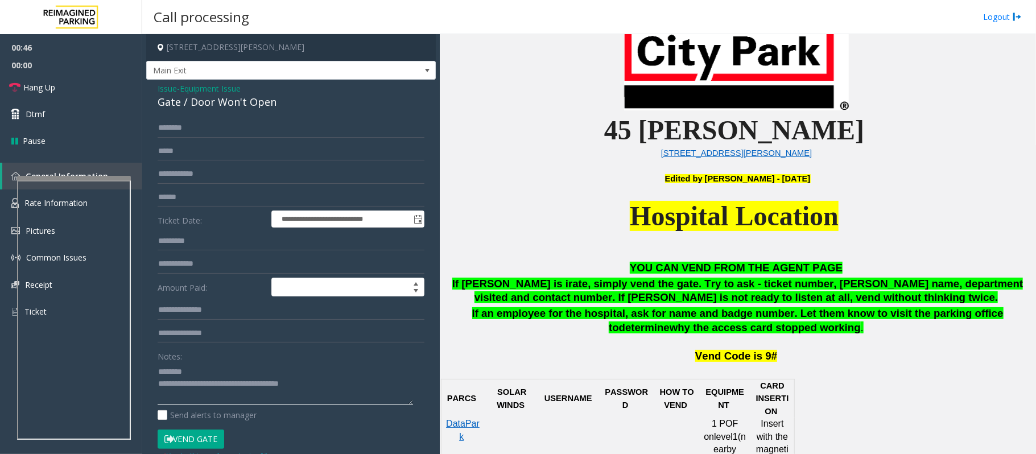
click at [198, 376] on textarea at bounding box center [286, 383] width 256 height 43
click at [180, 203] on input "text" at bounding box center [291, 197] width 267 height 19
click at [191, 371] on textarea at bounding box center [286, 383] width 256 height 43
drag, startPoint x: 226, startPoint y: 368, endPoint x: 201, endPoint y: 340, distance: 37.4
click at [201, 340] on input "text" at bounding box center [291, 333] width 267 height 19
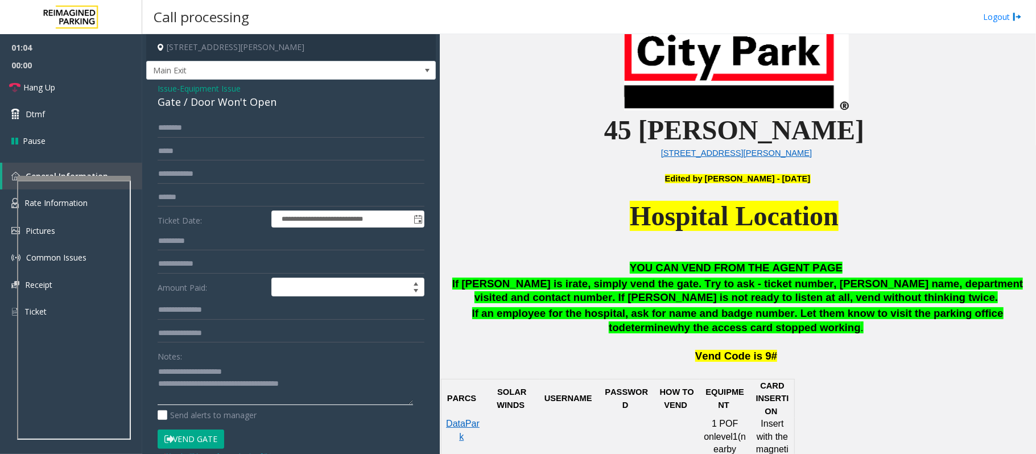
click at [228, 374] on textarea at bounding box center [286, 383] width 256 height 43
type textarea "**********"
click at [183, 201] on input "text" at bounding box center [291, 197] width 267 height 19
type input "******"
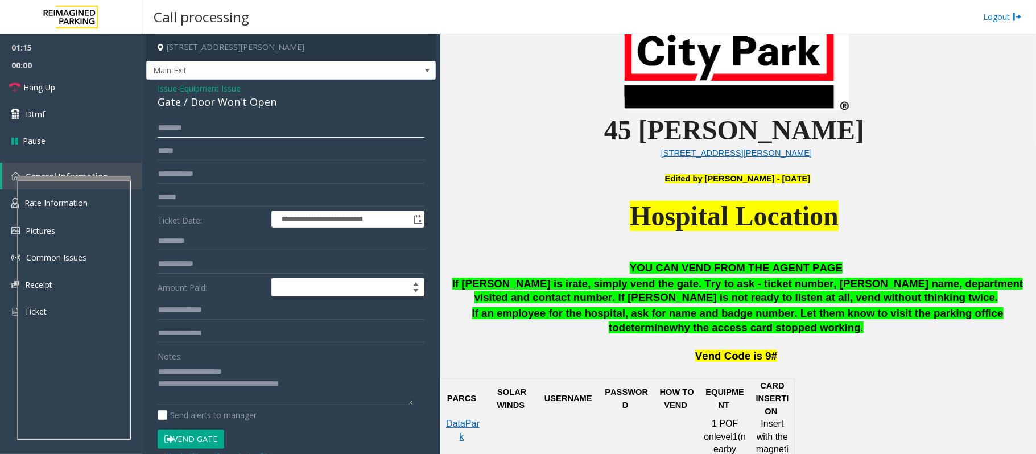
click at [183, 131] on input "text" at bounding box center [291, 127] width 267 height 19
click at [170, 129] on input "******" at bounding box center [291, 127] width 267 height 19
click at [171, 130] on input "******" at bounding box center [291, 127] width 267 height 19
type input "******"
click at [188, 372] on textarea at bounding box center [286, 383] width 256 height 43
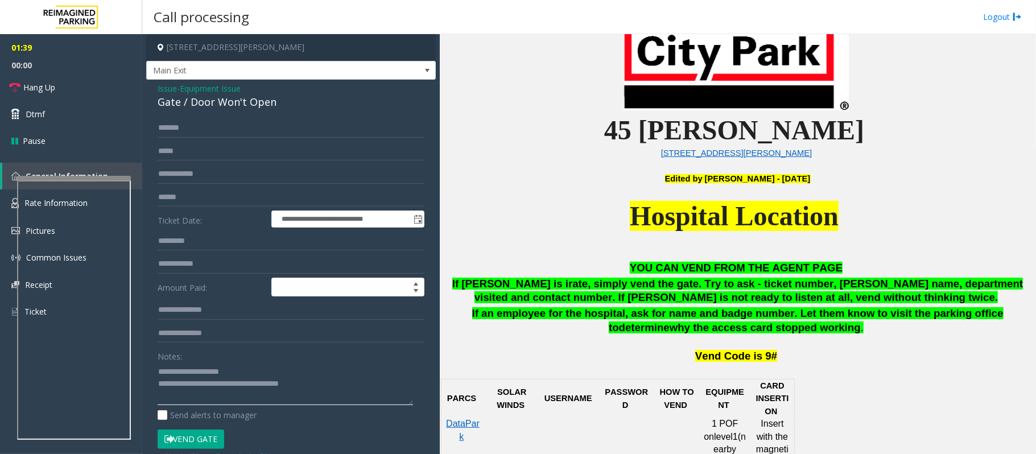
type textarea "**********"
click at [168, 125] on input "******" at bounding box center [291, 127] width 267 height 19
click at [171, 130] on input "******" at bounding box center [291, 127] width 267 height 19
click at [167, 130] on input "******" at bounding box center [291, 127] width 267 height 19
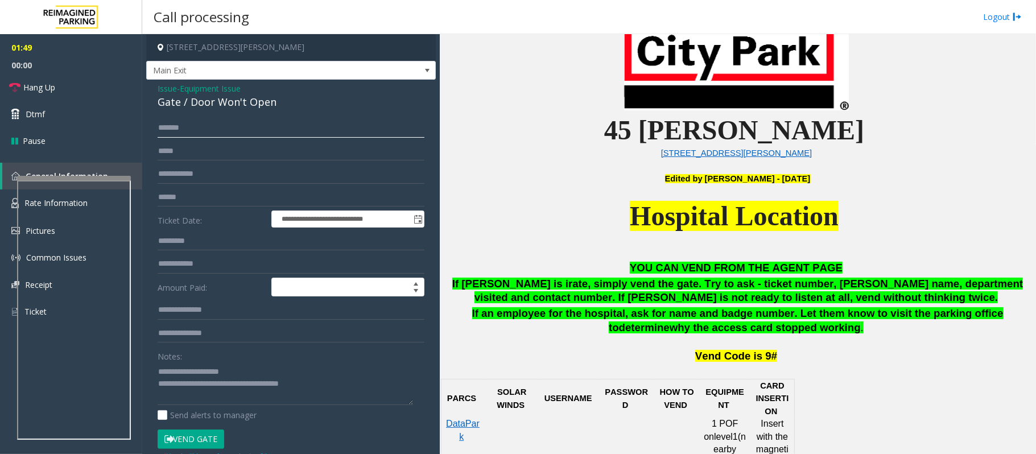
type input "******"
click at [184, 376] on textarea at bounding box center [286, 383] width 256 height 43
click at [200, 442] on button "Vend Gate" at bounding box center [191, 439] width 67 height 19
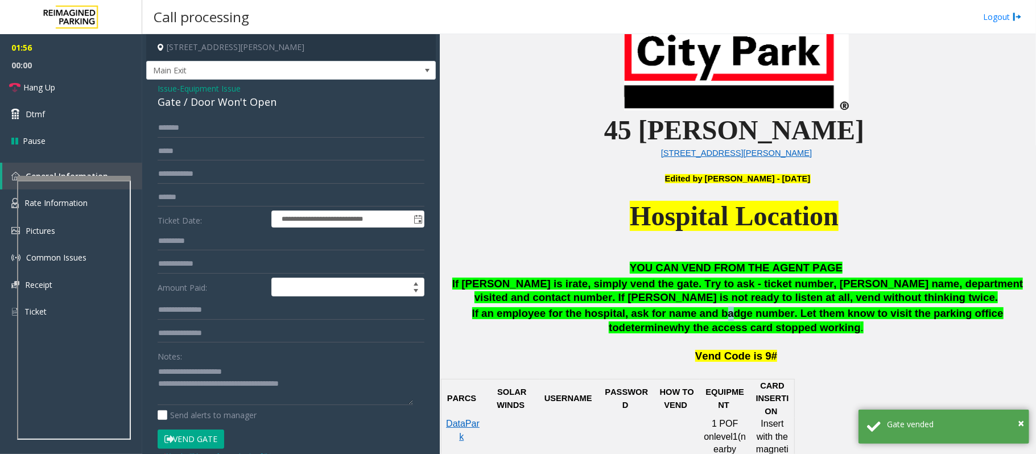
click at [681, 319] on span "If an employee for the hospital, ask for name and badge number. Let them know t…" at bounding box center [738, 320] width 532 height 26
click at [259, 369] on textarea at bounding box center [286, 383] width 256 height 43
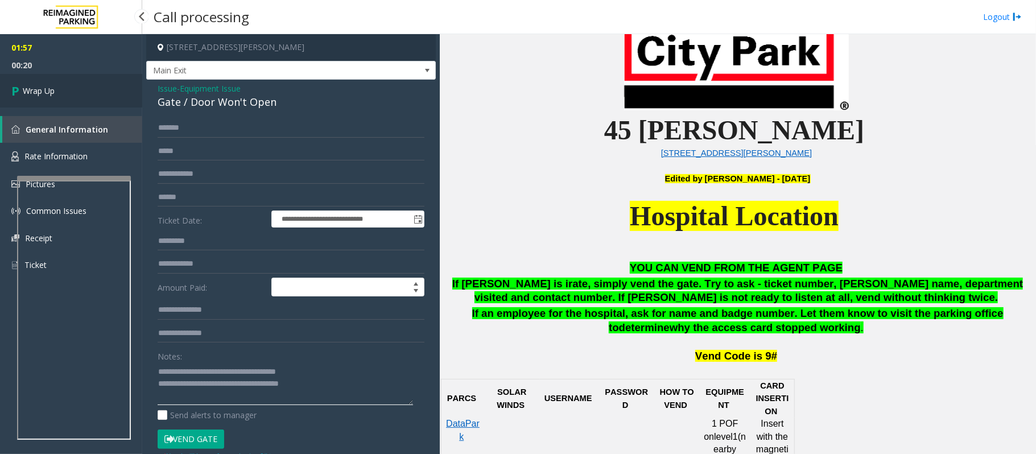
type textarea "**********"
click at [64, 93] on link "Wrap Up" at bounding box center [71, 91] width 142 height 34
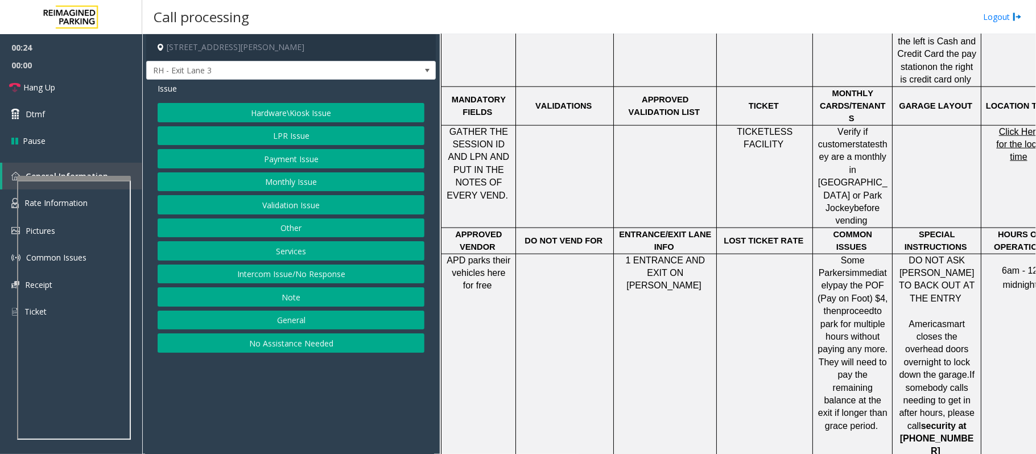
scroll to position [911, 0]
click at [270, 158] on button "Payment Issue" at bounding box center [291, 158] width 267 height 19
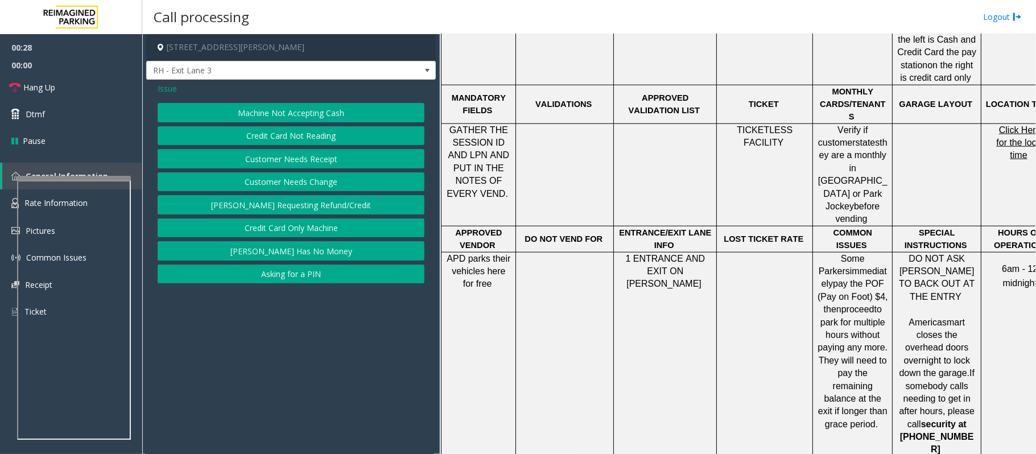
click at [164, 88] on span "Issue" at bounding box center [167, 89] width 19 height 12
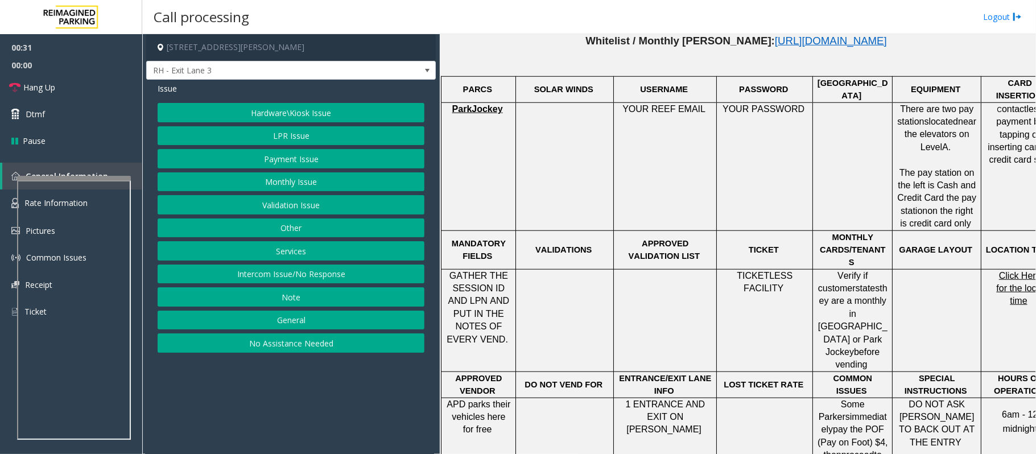
scroll to position [759, 0]
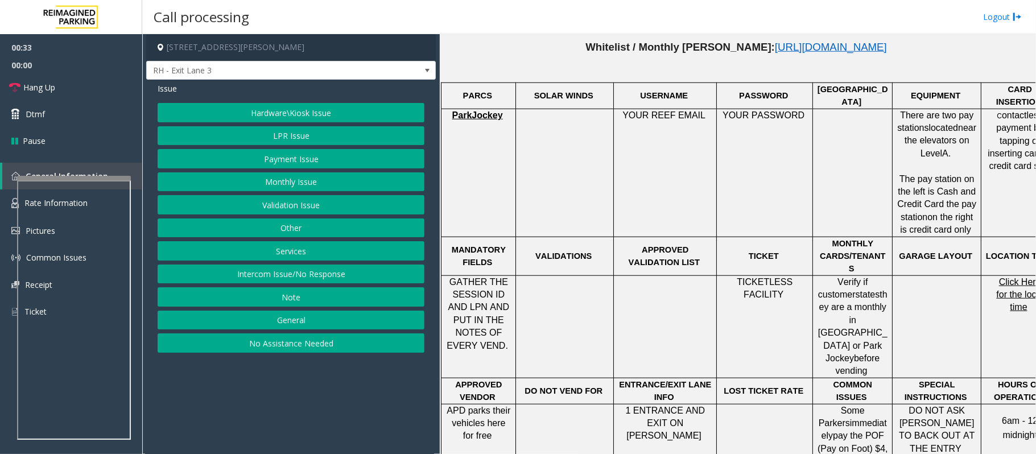
click at [296, 132] on button "LPR Issue" at bounding box center [291, 135] width 267 height 19
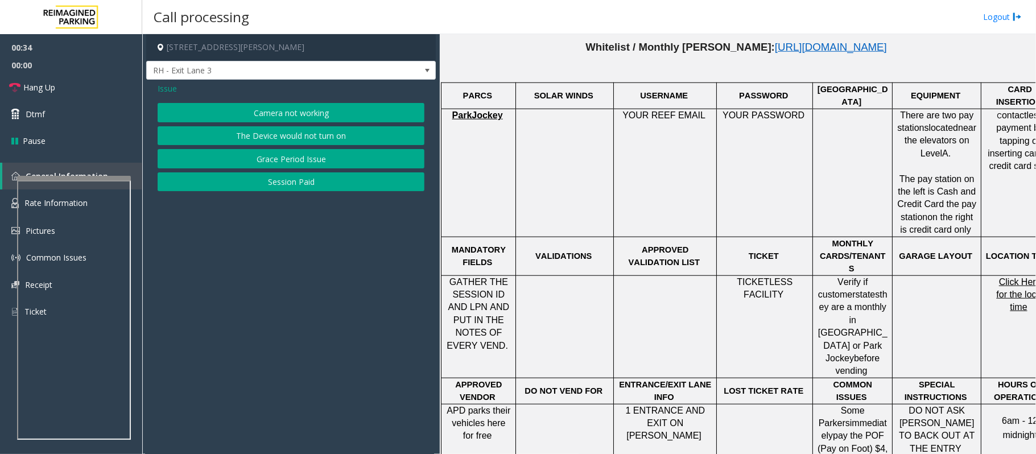
click at [277, 110] on button "Camera not working" at bounding box center [291, 112] width 267 height 19
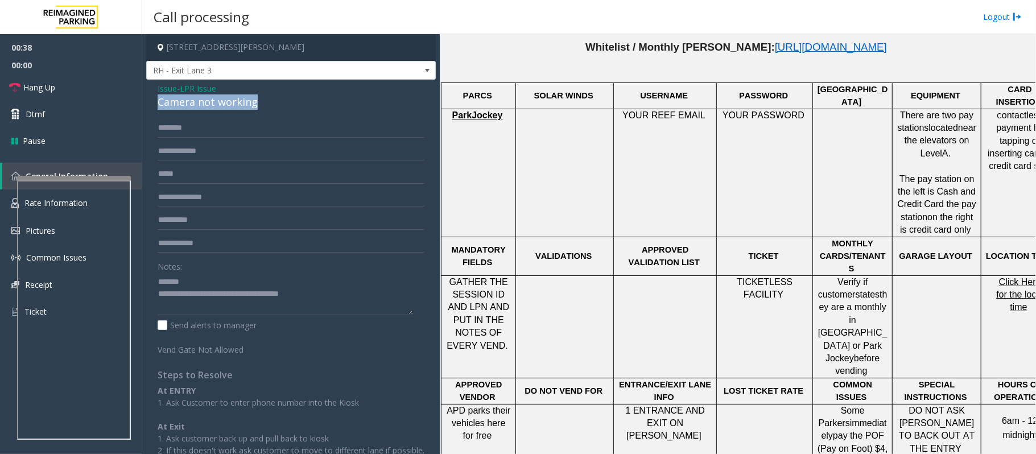
drag, startPoint x: 271, startPoint y: 101, endPoint x: 155, endPoint y: 103, distance: 116.1
click at [155, 103] on div "Issue - LPR Issue Camera not working Notes: Send alerts to manager Vend Gate No…" at bounding box center [291, 292] width 290 height 424
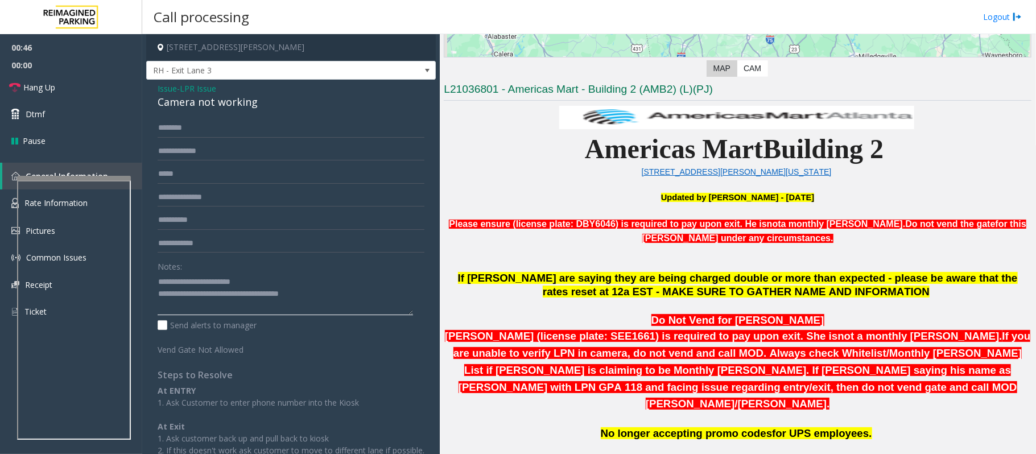
scroll to position [228, 0]
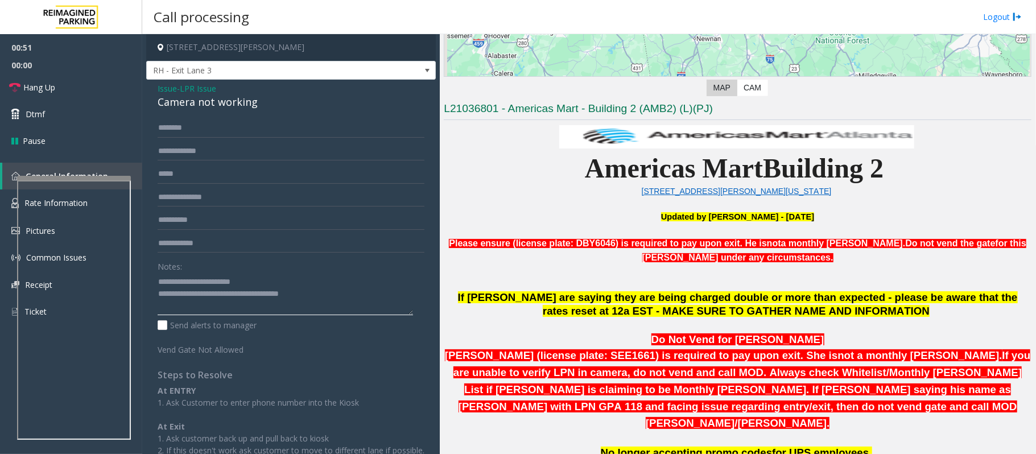
type textarea "**********"
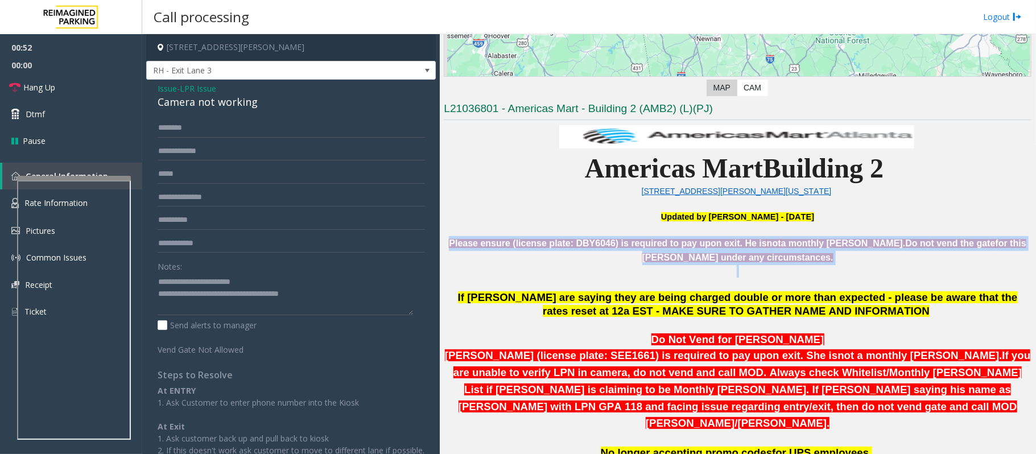
drag, startPoint x: 459, startPoint y: 245, endPoint x: 800, endPoint y: 265, distance: 342.1
click at [800, 265] on p at bounding box center [738, 278] width 588 height 26
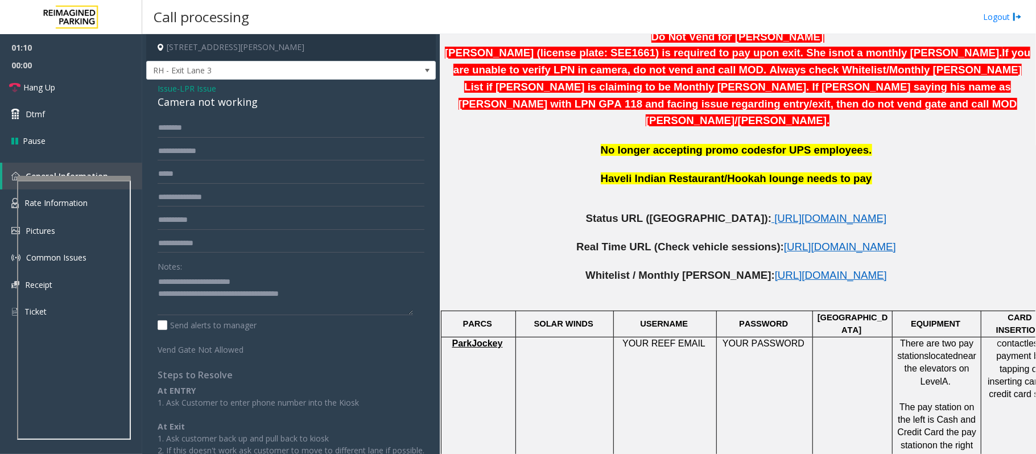
scroll to position [531, 0]
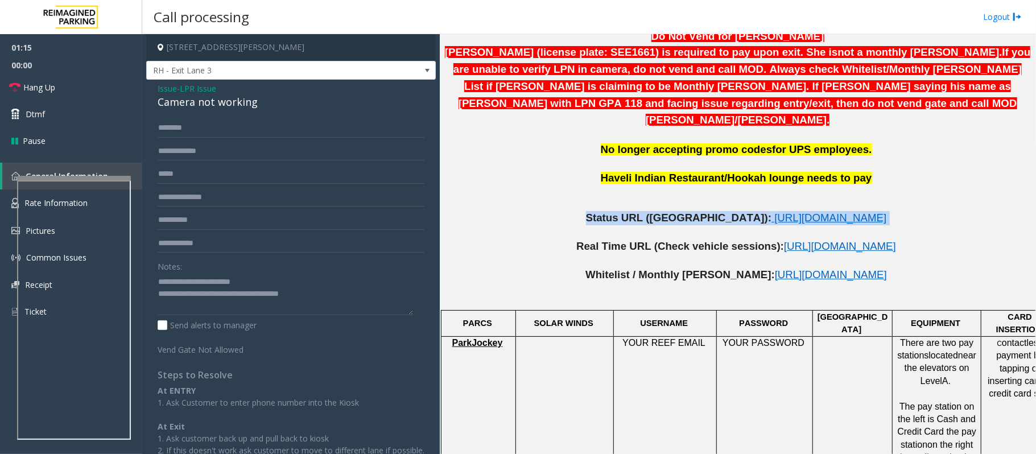
drag, startPoint x: 535, startPoint y: 203, endPoint x: 918, endPoint y: 199, distance: 383.0
click at [918, 211] on p "Status URL ([GEOGRAPHIC_DATA]): [URL][DOMAIN_NAME]" at bounding box center [738, 218] width 588 height 14
click at [187, 132] on input "text" at bounding box center [291, 127] width 267 height 19
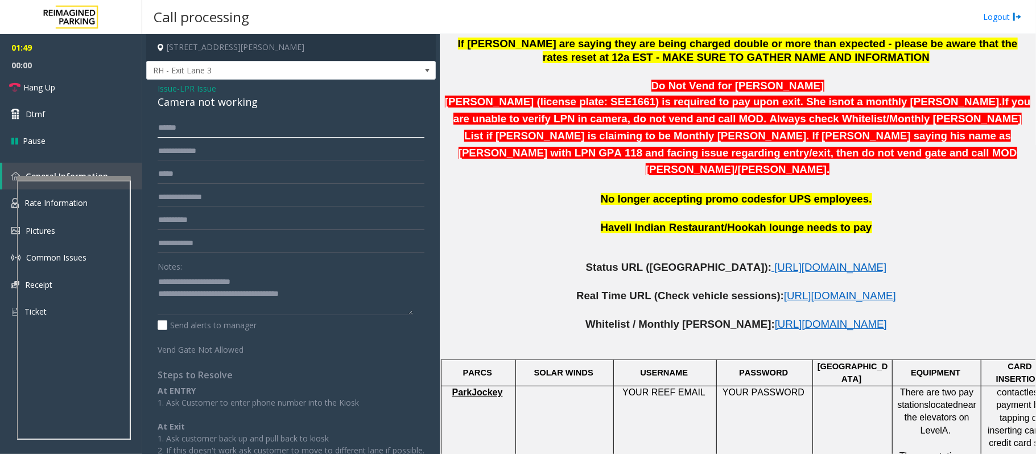
scroll to position [455, 0]
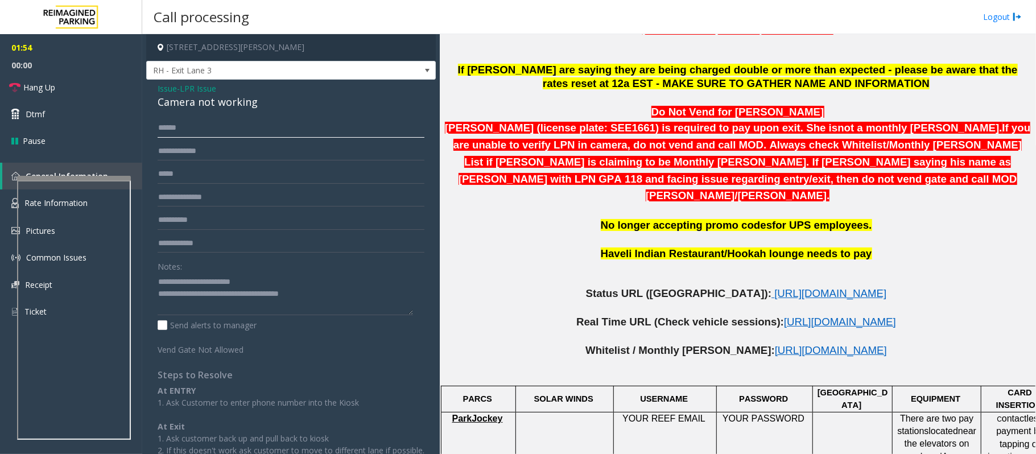
type input "*****"
click at [271, 282] on textarea at bounding box center [286, 294] width 256 height 43
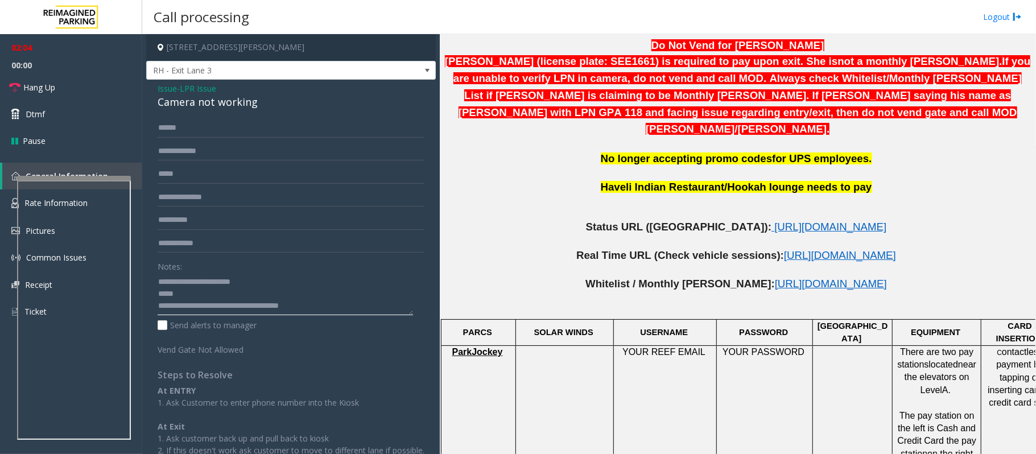
scroll to position [531, 0]
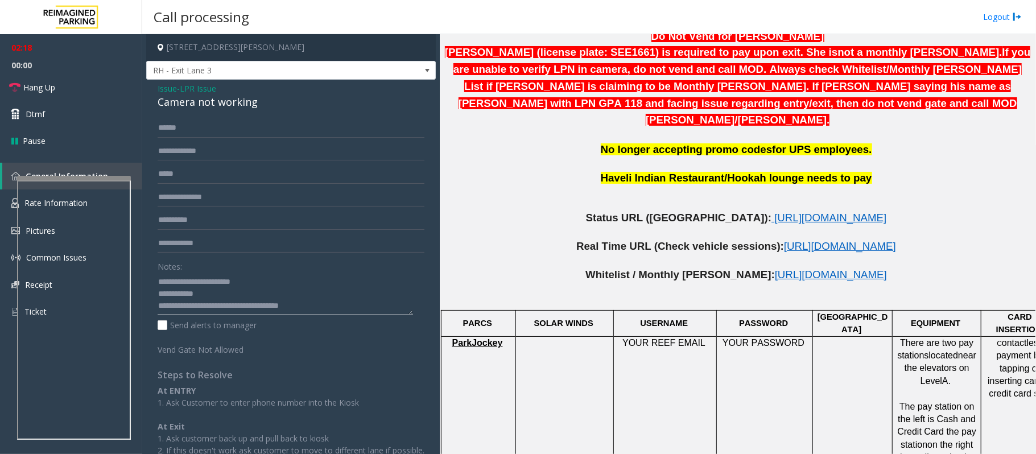
click at [187, 292] on textarea at bounding box center [286, 294] width 256 height 43
click at [775, 269] on span "[URL][DOMAIN_NAME]" at bounding box center [831, 275] width 112 height 12
click at [200, 296] on textarea at bounding box center [286, 294] width 256 height 43
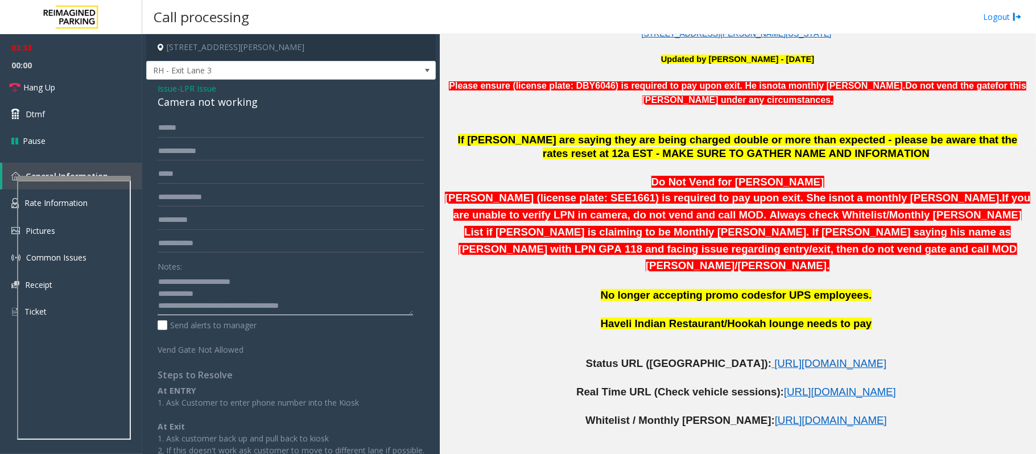
scroll to position [379, 0]
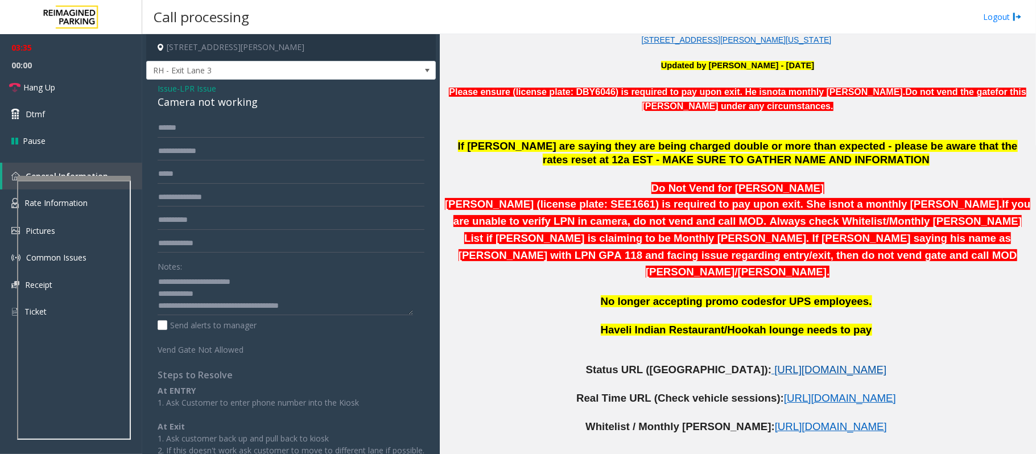
click at [774, 364] on span "[URL][DOMAIN_NAME]" at bounding box center [830, 370] width 112 height 12
drag, startPoint x: 369, startPoint y: 310, endPoint x: 204, endPoint y: 308, distance: 165.0
click at [204, 308] on textarea at bounding box center [286, 294] width 256 height 43
click at [212, 307] on textarea at bounding box center [286, 294] width 256 height 43
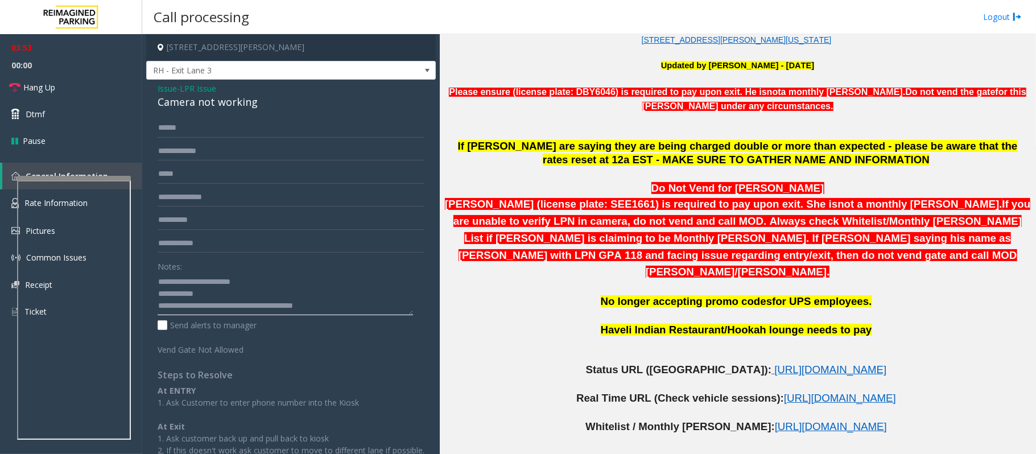
drag, startPoint x: 219, startPoint y: 305, endPoint x: 251, endPoint y: 315, distance: 33.3
click at [251, 315] on textarea at bounding box center [286, 294] width 256 height 43
click at [239, 307] on textarea at bounding box center [286, 294] width 256 height 43
click at [229, 306] on textarea at bounding box center [286, 294] width 256 height 43
type textarea "**********"
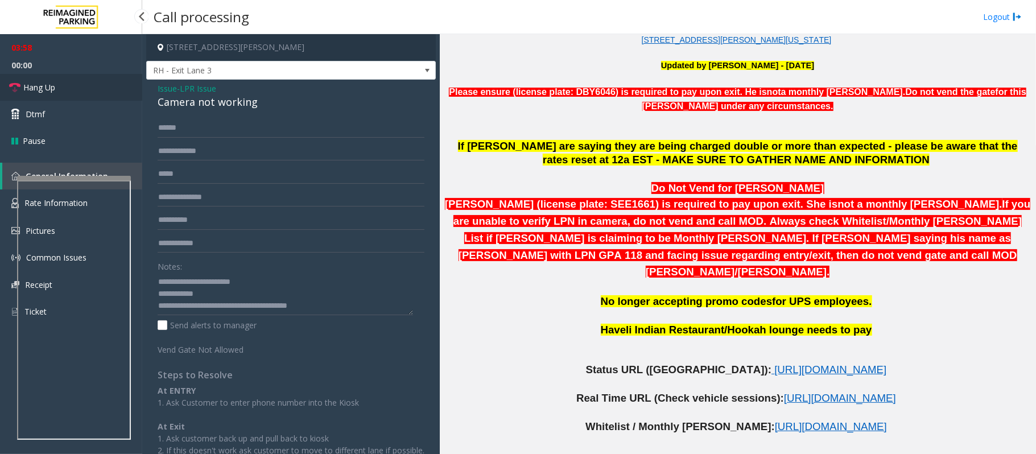
click at [46, 87] on span "Hang Up" at bounding box center [39, 87] width 32 height 12
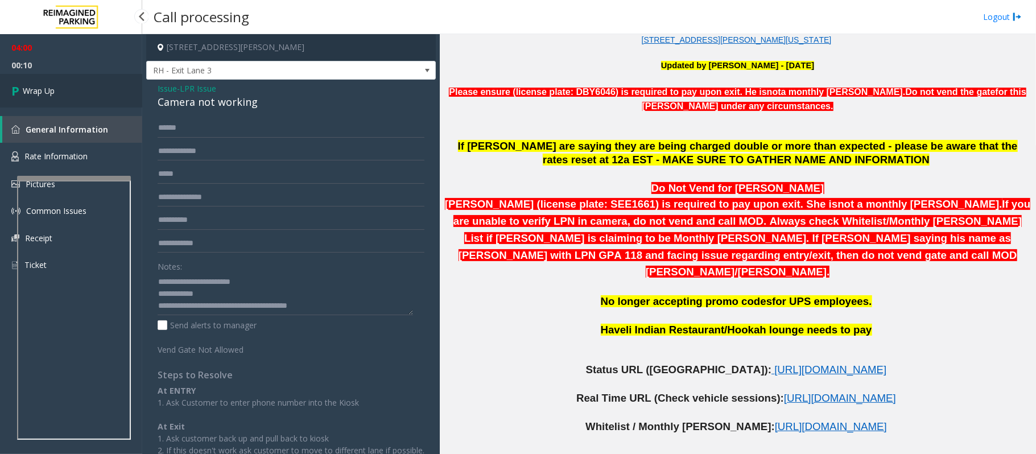
click at [46, 91] on span "Wrap Up" at bounding box center [39, 91] width 32 height 12
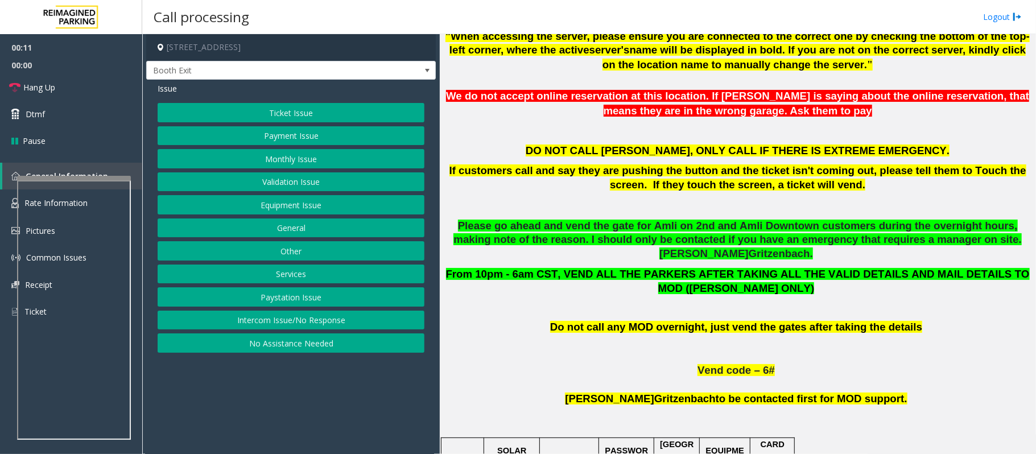
scroll to position [531, 0]
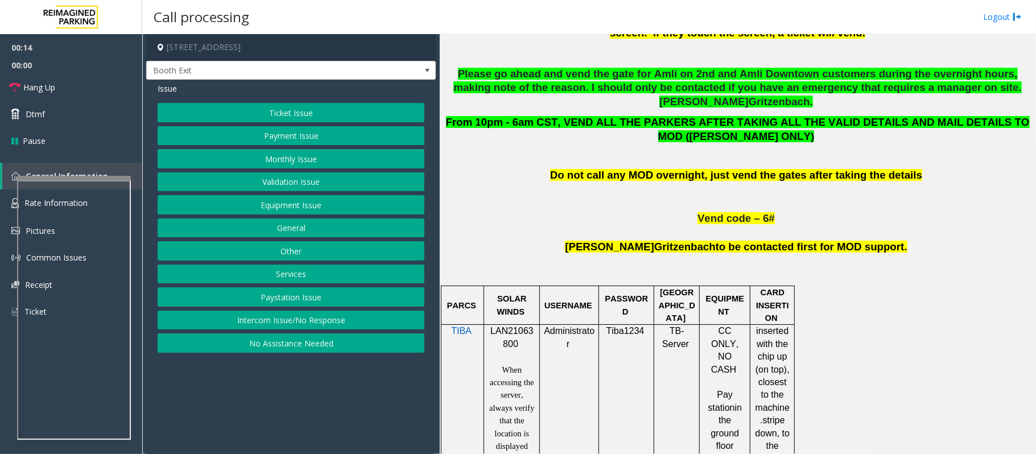
click at [509, 326] on span "LAN21063800" at bounding box center [512, 337] width 43 height 22
copy p "LAN21063800"
click at [287, 112] on button "Ticket Issue" at bounding box center [291, 112] width 267 height 19
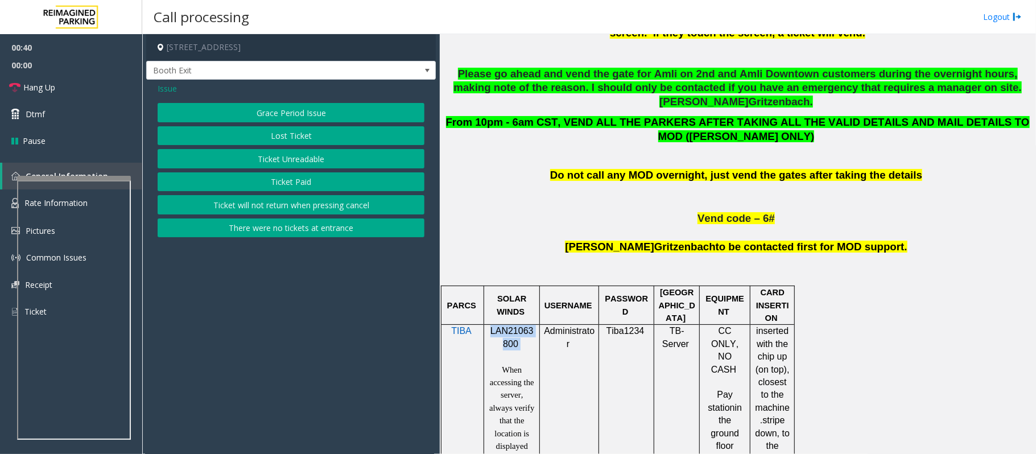
click at [292, 185] on button "Ticket Paid" at bounding box center [291, 181] width 267 height 19
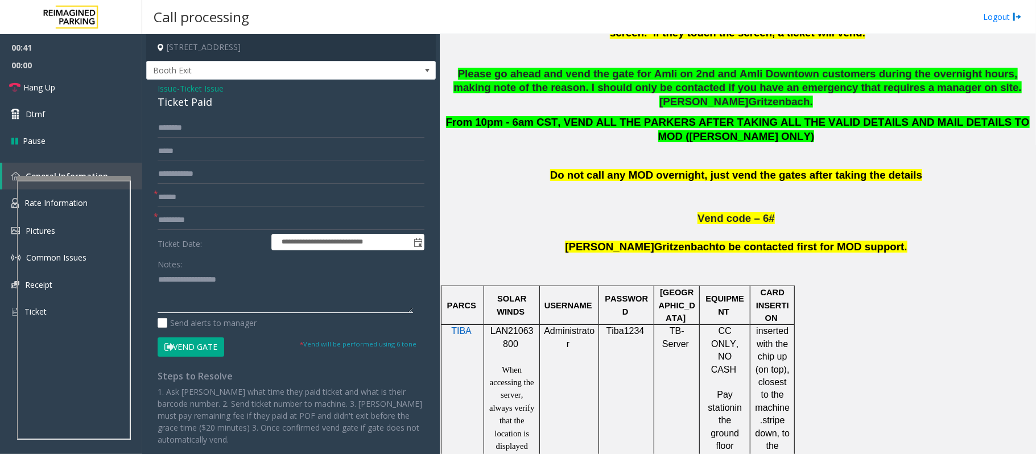
click at [174, 296] on textarea at bounding box center [286, 291] width 256 height 43
drag, startPoint x: 174, startPoint y: 296, endPoint x: 162, endPoint y: 277, distance: 22.4
click at [162, 277] on textarea at bounding box center [286, 291] width 256 height 43
click at [194, 222] on input "text" at bounding box center [291, 220] width 267 height 19
type input "****"
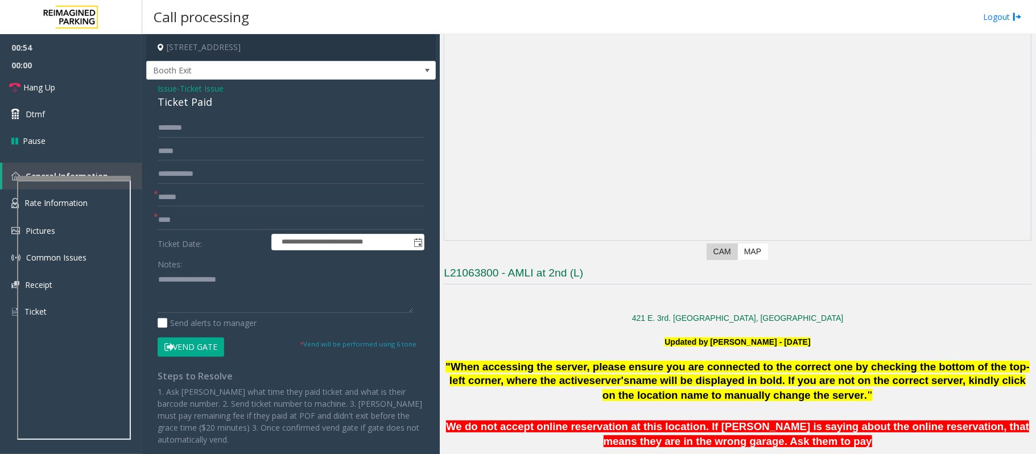
scroll to position [0, 0]
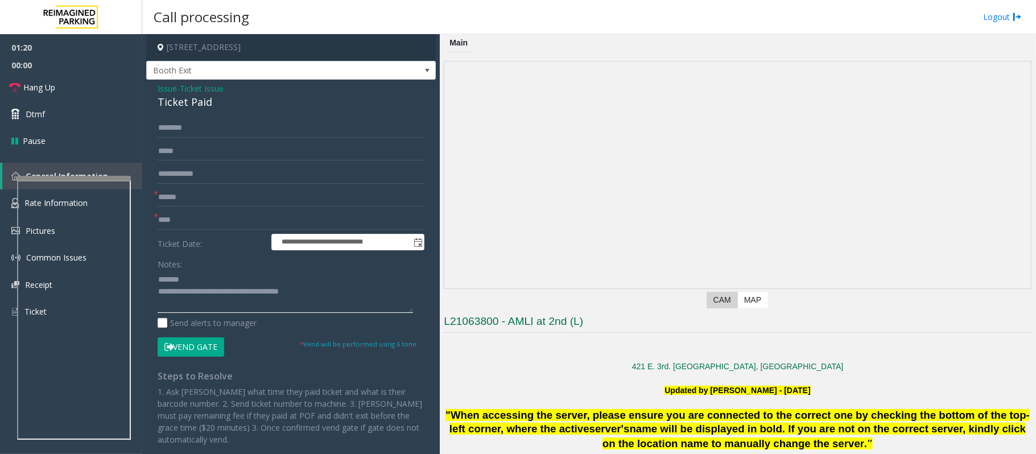
click at [205, 281] on textarea at bounding box center [286, 291] width 256 height 43
type textarea "**********"
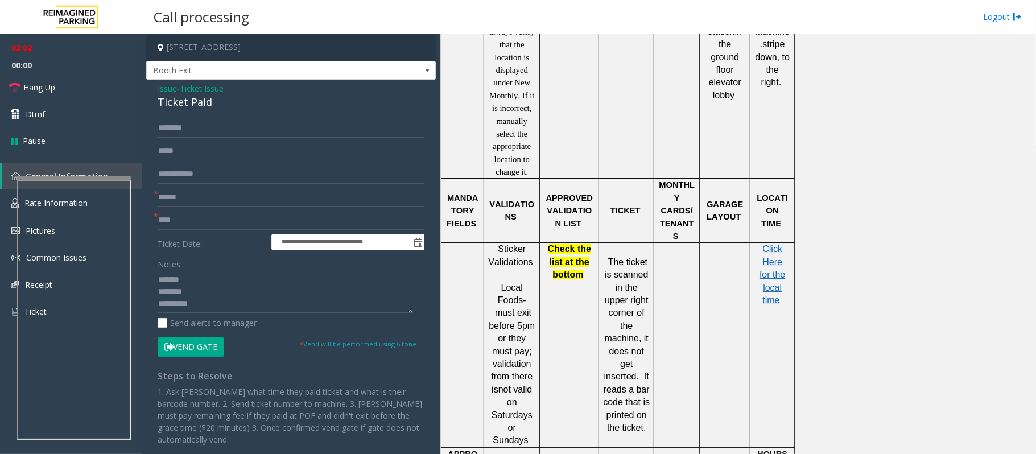
scroll to position [911, 0]
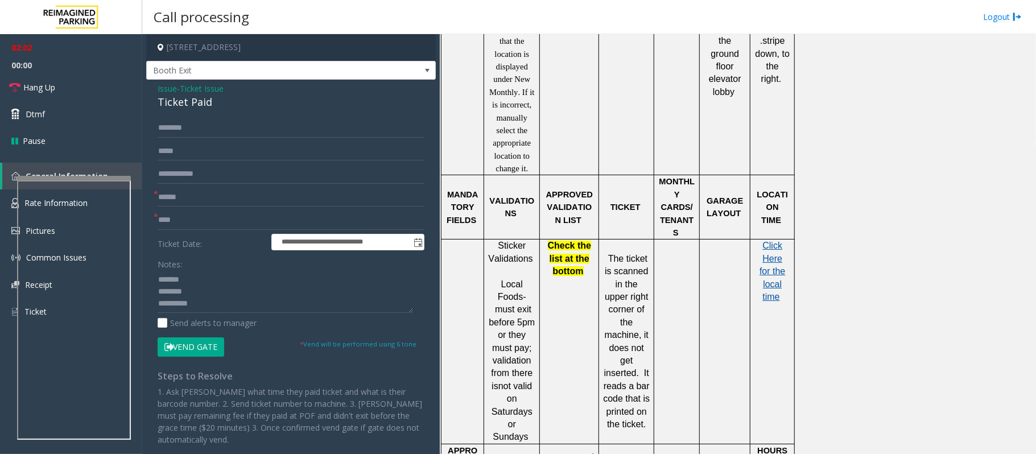
click at [768, 258] on span "Click Here for the local time" at bounding box center [773, 271] width 26 height 61
click at [179, 349] on button "Vend Gate" at bounding box center [191, 346] width 67 height 19
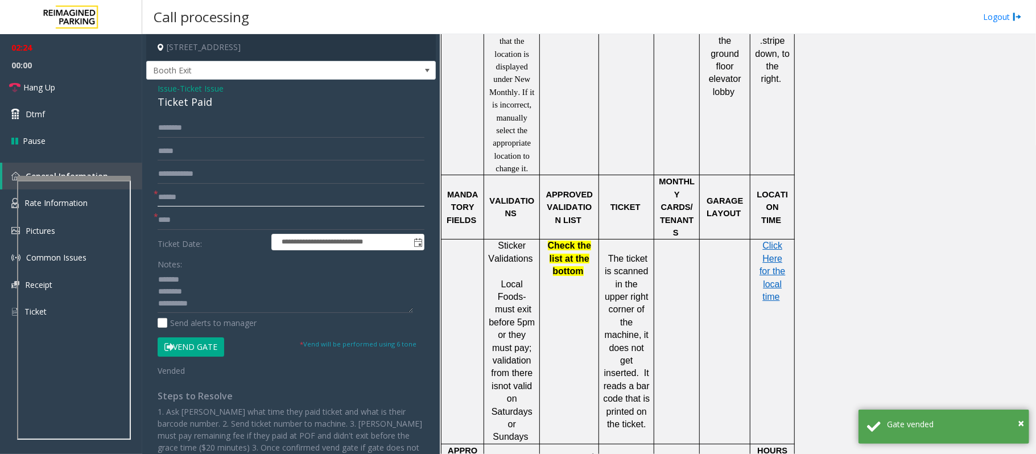
click at [182, 199] on input "text" at bounding box center [291, 197] width 267 height 19
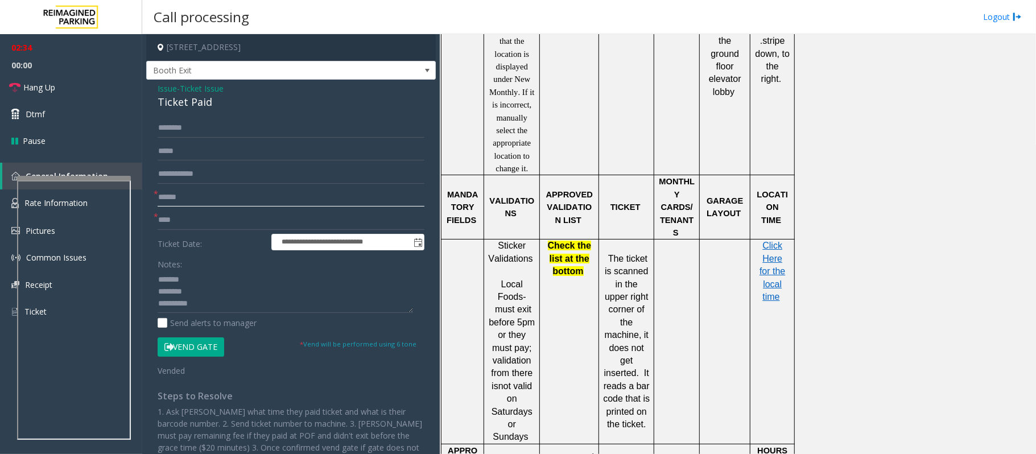
click at [166, 196] on input "text" at bounding box center [291, 197] width 267 height 19
type input "*****"
click at [203, 347] on button "Vend Gate" at bounding box center [191, 346] width 67 height 19
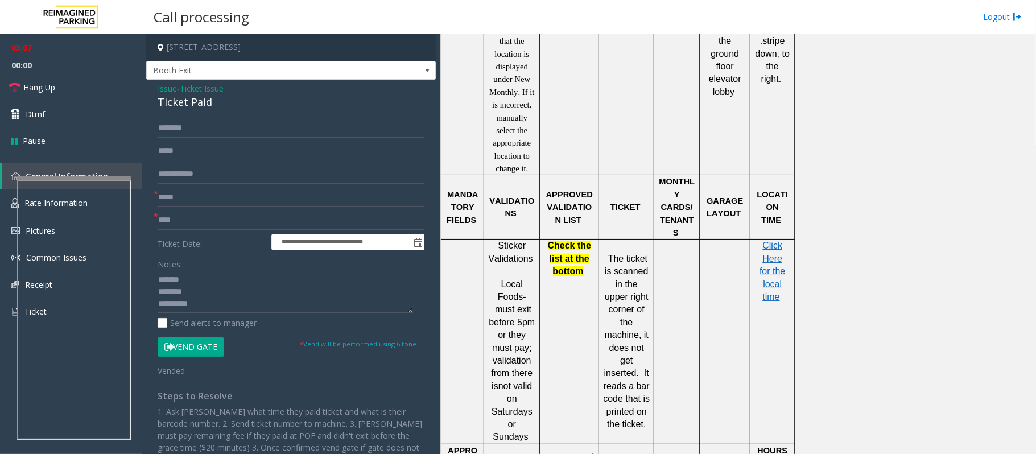
click at [203, 347] on button "Vend Gate" at bounding box center [191, 346] width 67 height 19
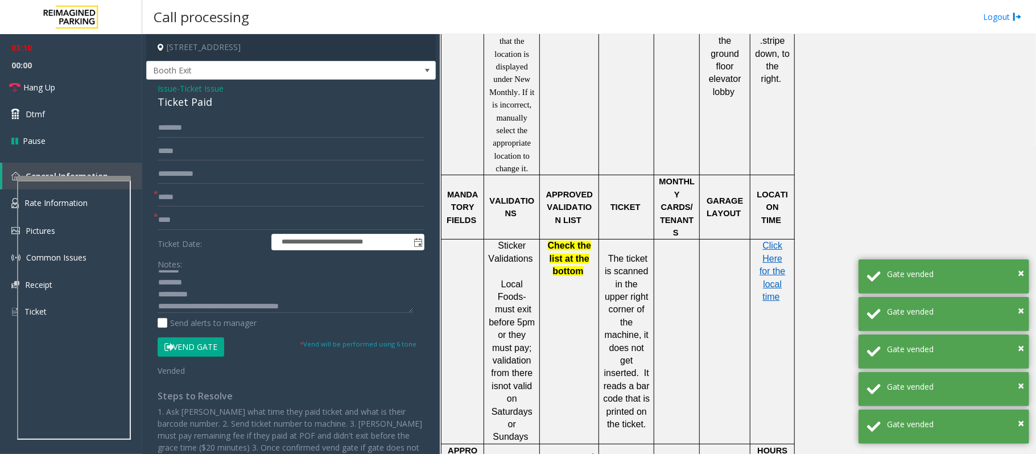
scroll to position [11, 0]
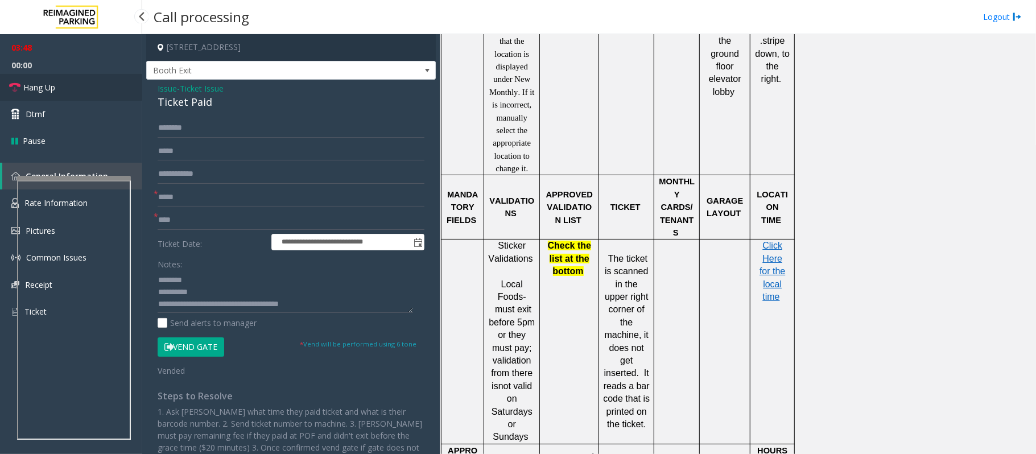
click at [39, 88] on span "Hang Up" at bounding box center [39, 87] width 32 height 12
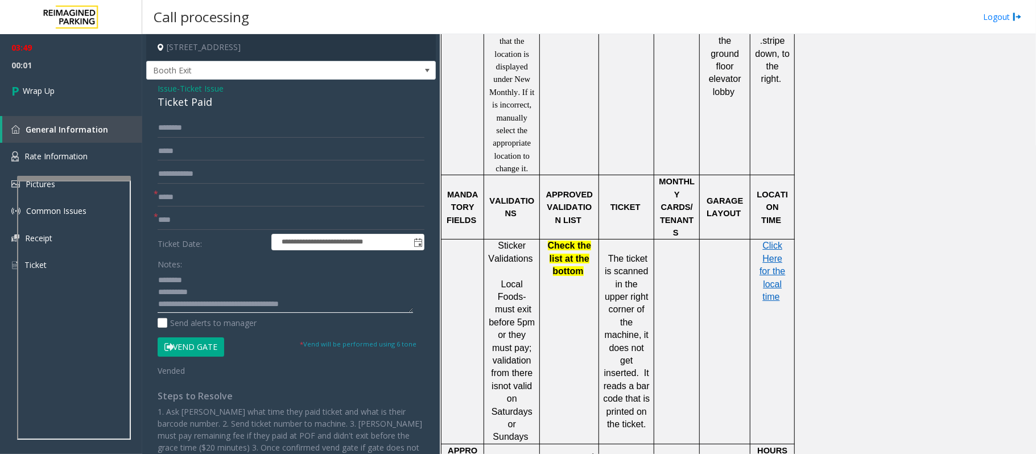
click at [213, 303] on textarea at bounding box center [286, 291] width 256 height 43
type textarea "**********"
click at [71, 98] on link "Wrap Up" at bounding box center [71, 91] width 142 height 34
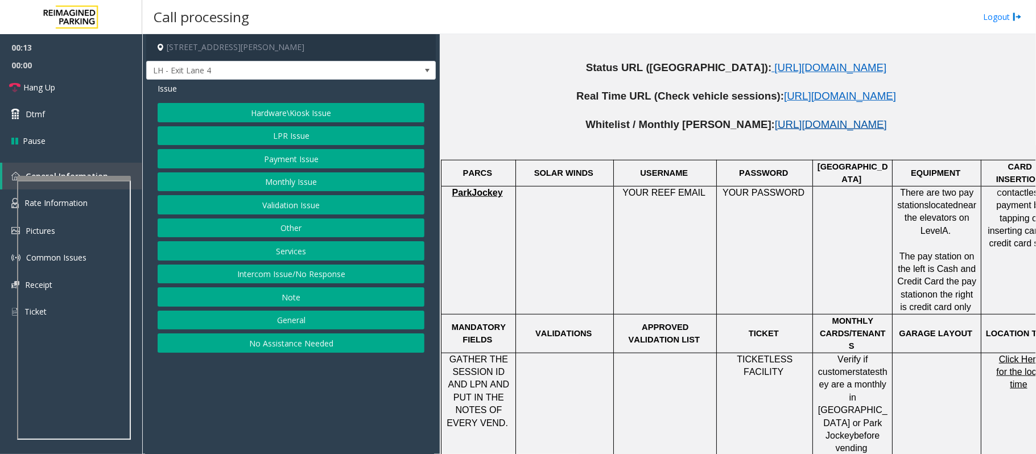
scroll to position [683, 0]
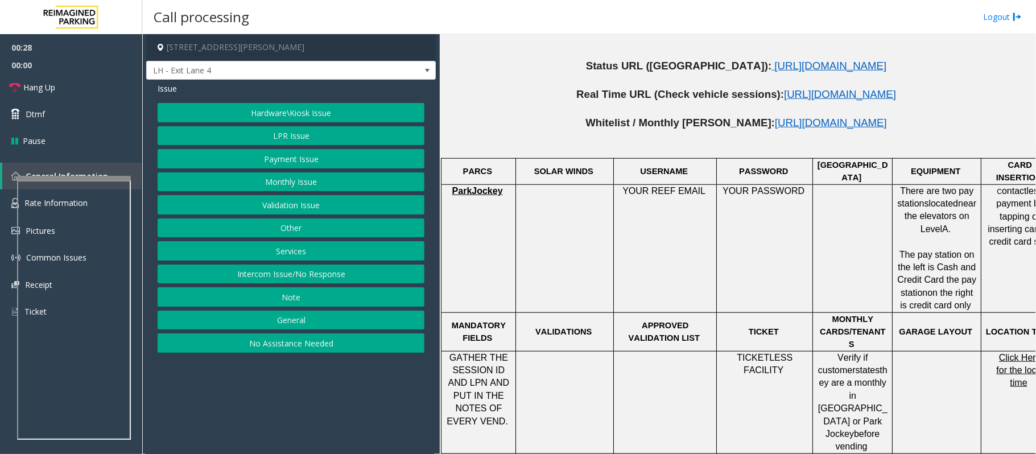
click at [285, 135] on button "LPR Issue" at bounding box center [291, 135] width 267 height 19
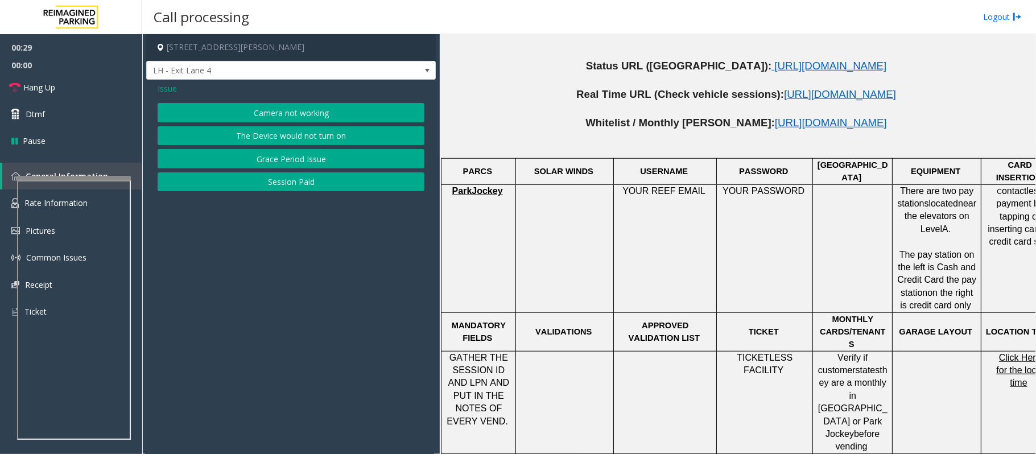
click at [291, 109] on button "Camera not working" at bounding box center [291, 112] width 267 height 19
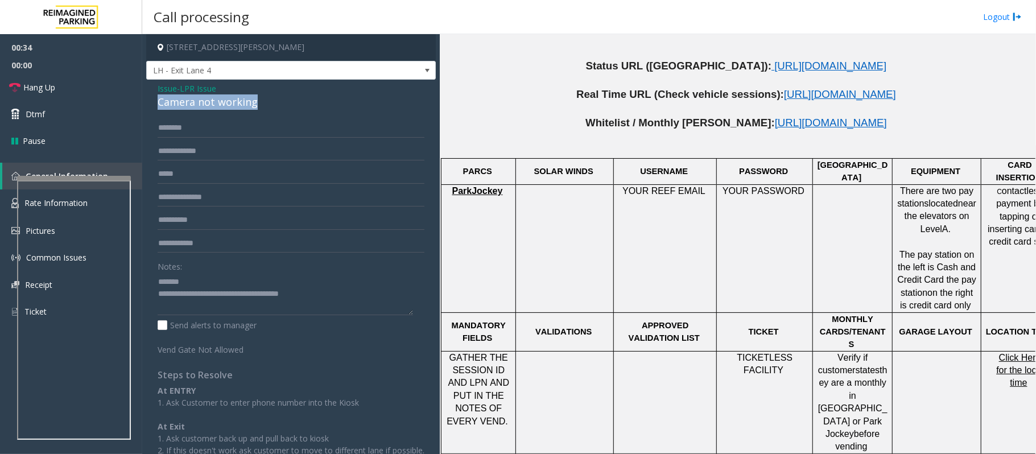
drag, startPoint x: 265, startPoint y: 101, endPoint x: 155, endPoint y: 98, distance: 110.5
click at [153, 97] on div "Issue - LPR Issue Camera not working Notes: Send alerts to manager Vend Gate No…" at bounding box center [291, 292] width 290 height 424
click at [287, 279] on textarea at bounding box center [286, 294] width 256 height 43
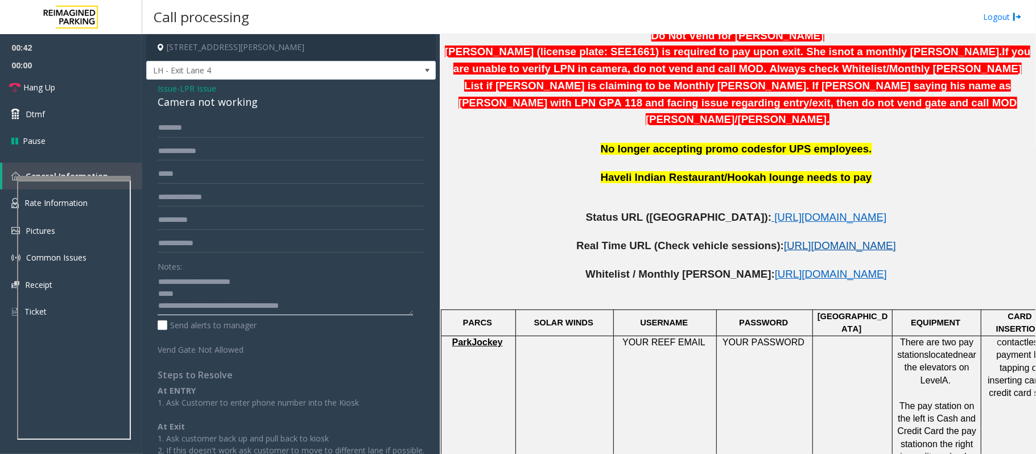
scroll to position [531, 0]
click at [774, 212] on span "[URL][DOMAIN_NAME]" at bounding box center [830, 218] width 112 height 12
click at [206, 298] on textarea at bounding box center [286, 294] width 256 height 43
click at [790, 240] on span "[URL][DOMAIN_NAME]" at bounding box center [840, 246] width 112 height 12
click at [189, 297] on textarea at bounding box center [286, 294] width 256 height 43
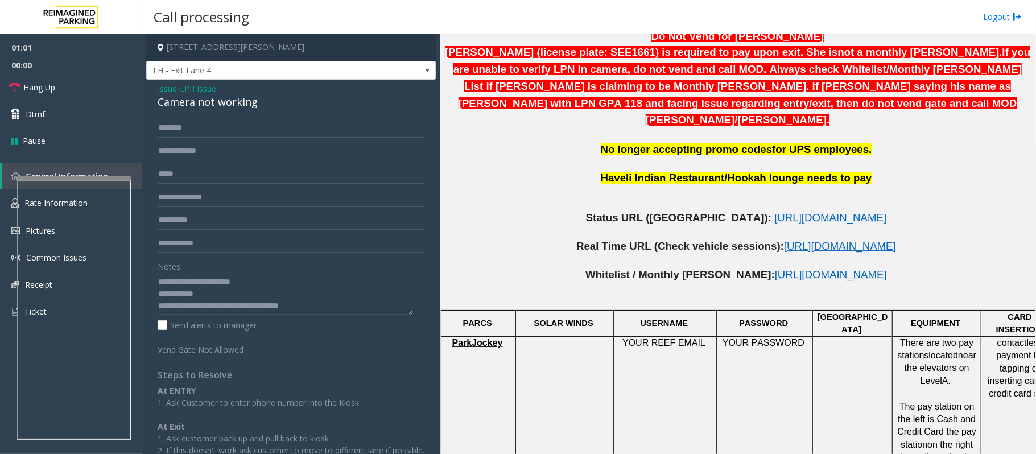
click at [199, 292] on textarea at bounding box center [286, 294] width 256 height 43
type textarea "**********"
click at [217, 130] on input "text" at bounding box center [291, 127] width 267 height 19
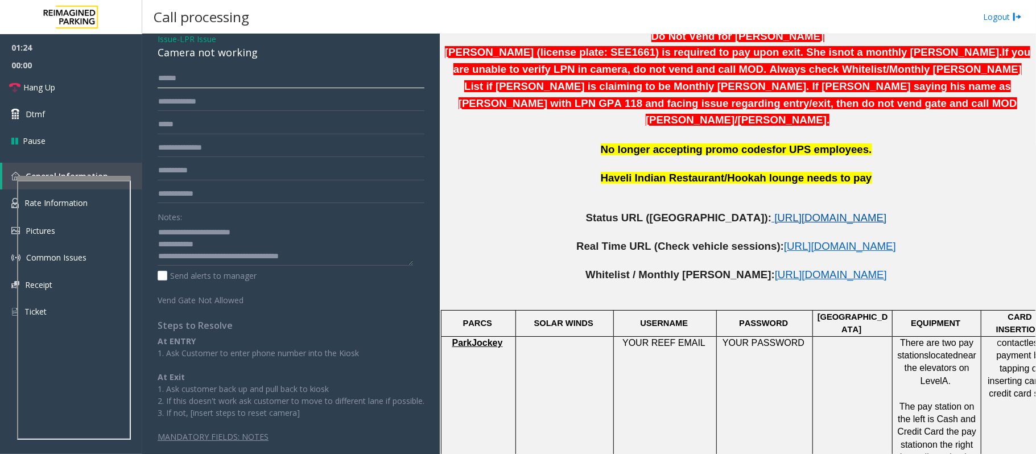
type input "*****"
click at [774, 212] on span "[URL][DOMAIN_NAME]" at bounding box center [830, 218] width 112 height 12
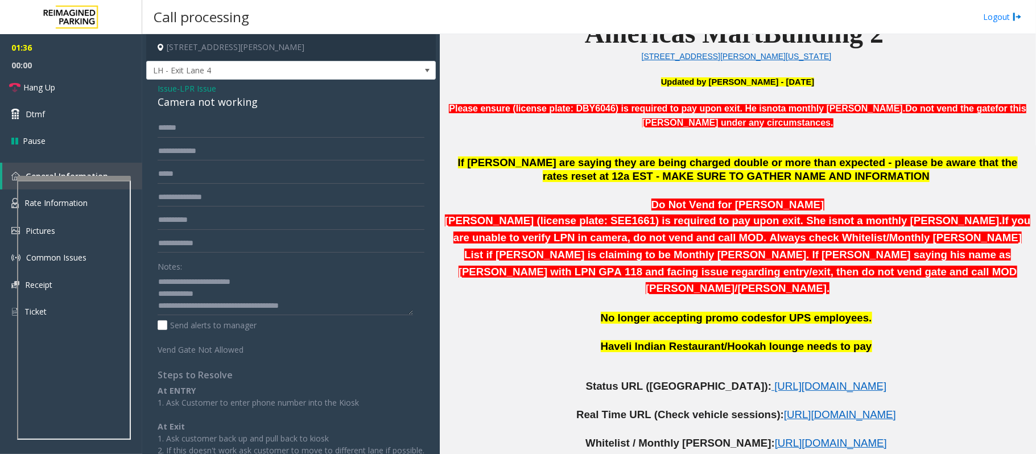
scroll to position [303, 0]
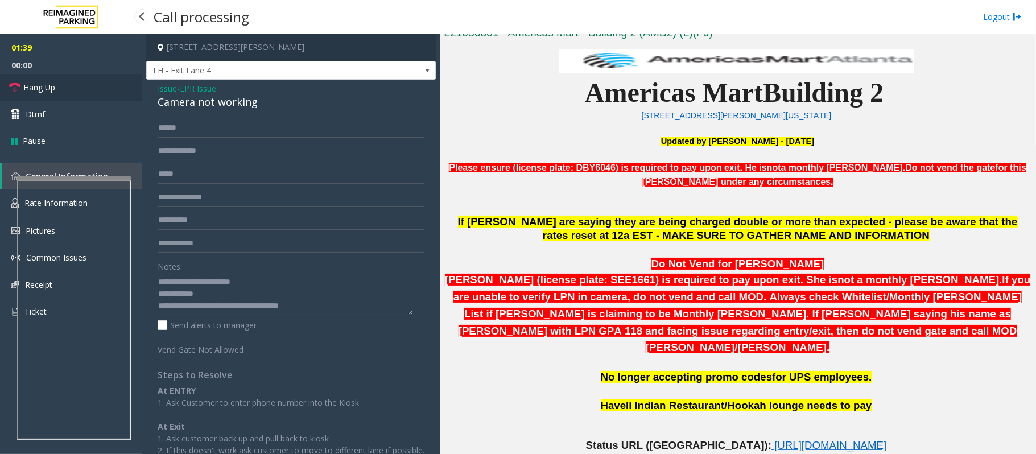
click at [35, 92] on span "Hang Up" at bounding box center [39, 87] width 32 height 12
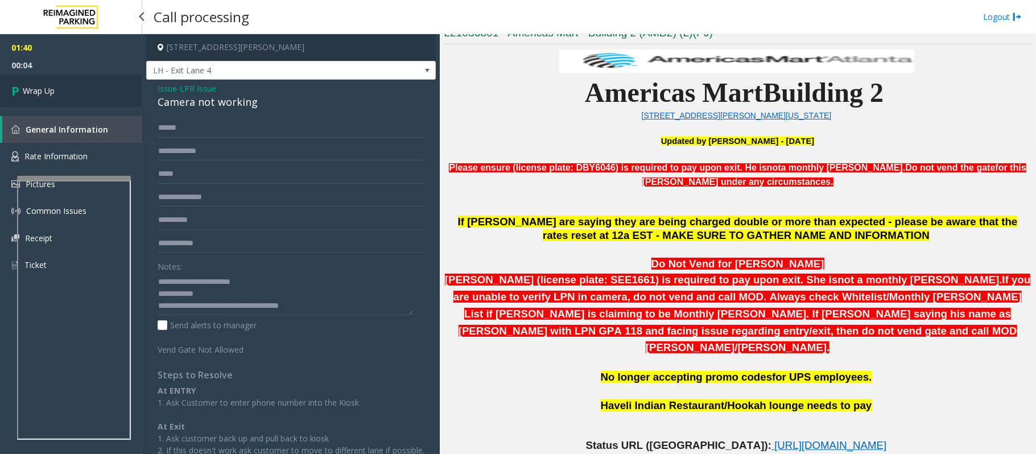
click at [64, 89] on link "Wrap Up" at bounding box center [71, 91] width 142 height 34
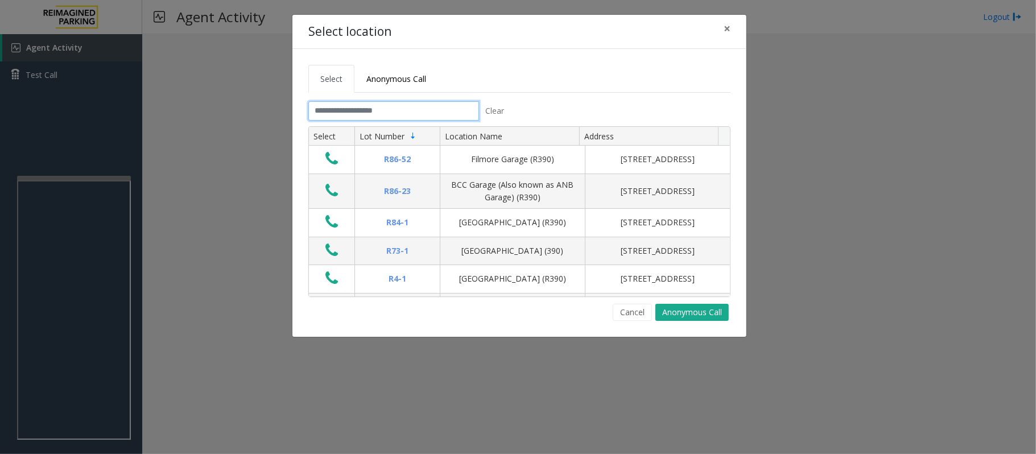
click at [394, 114] on input "text" at bounding box center [393, 110] width 171 height 19
click at [638, 319] on button "Cancel" at bounding box center [632, 312] width 39 height 17
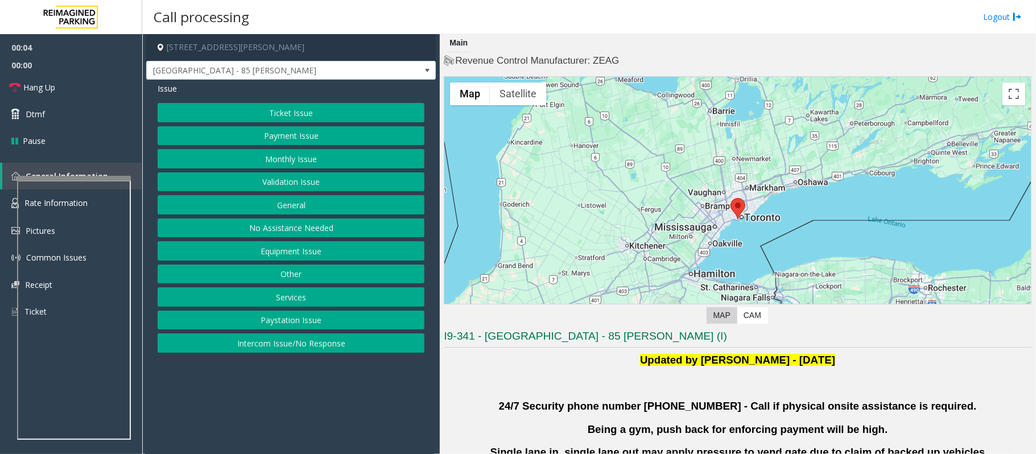
scroll to position [151, 0]
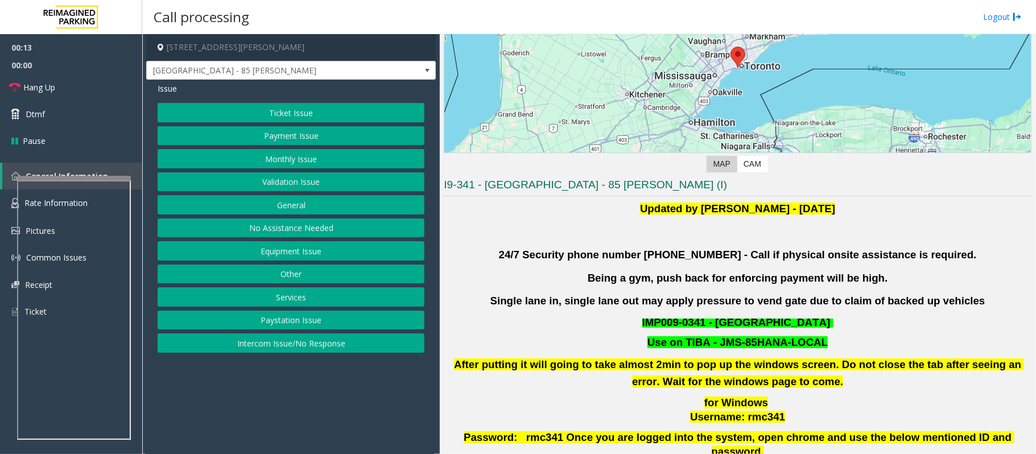
click at [285, 108] on button "Ticket Issue" at bounding box center [291, 112] width 267 height 19
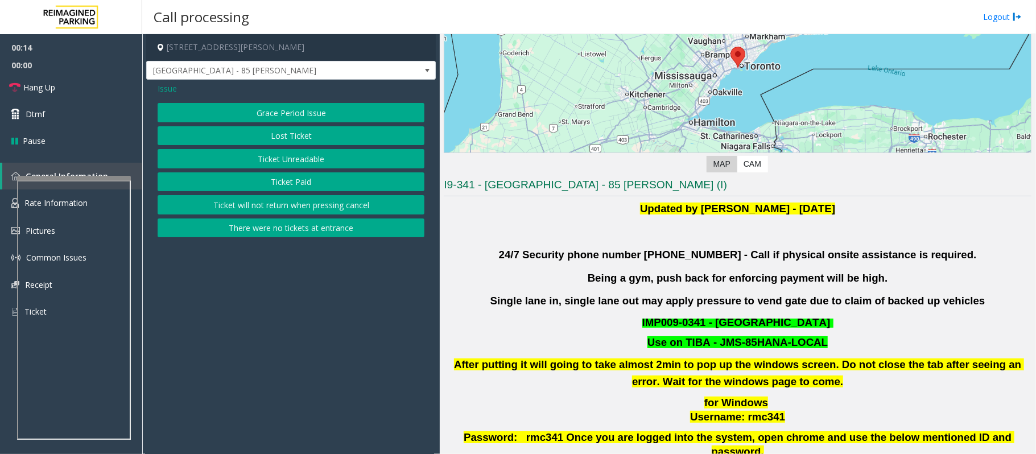
click at [295, 160] on button "Ticket Unreadable" at bounding box center [291, 158] width 267 height 19
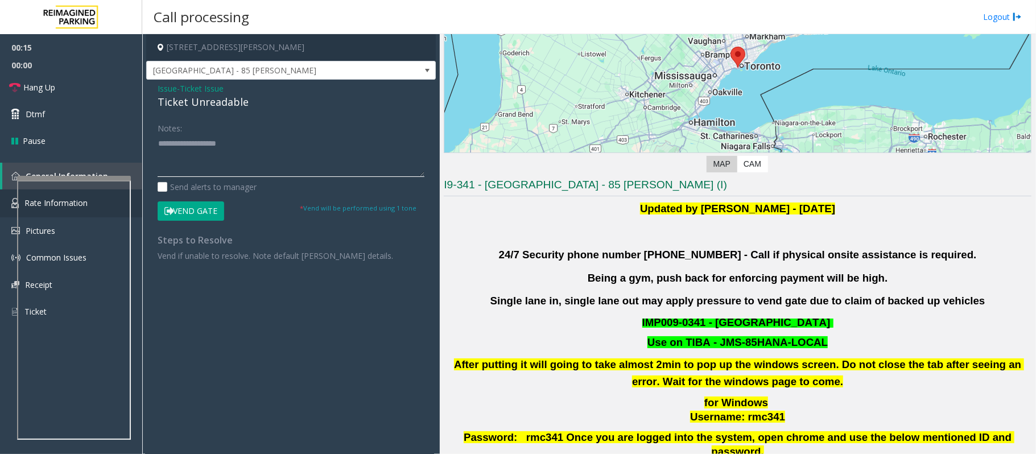
type textarea "**********"
